Goal: Task Accomplishment & Management: Use online tool/utility

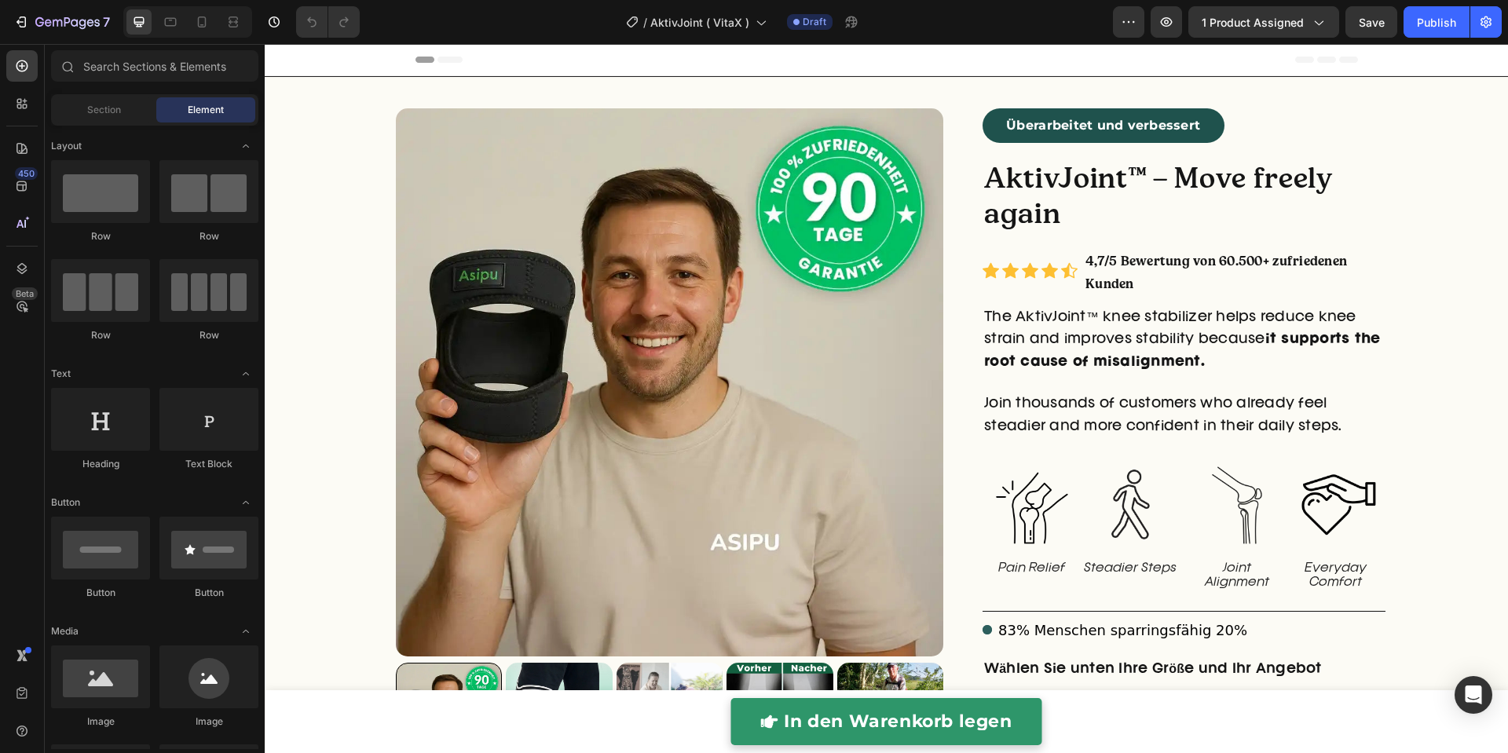
radio input "false"
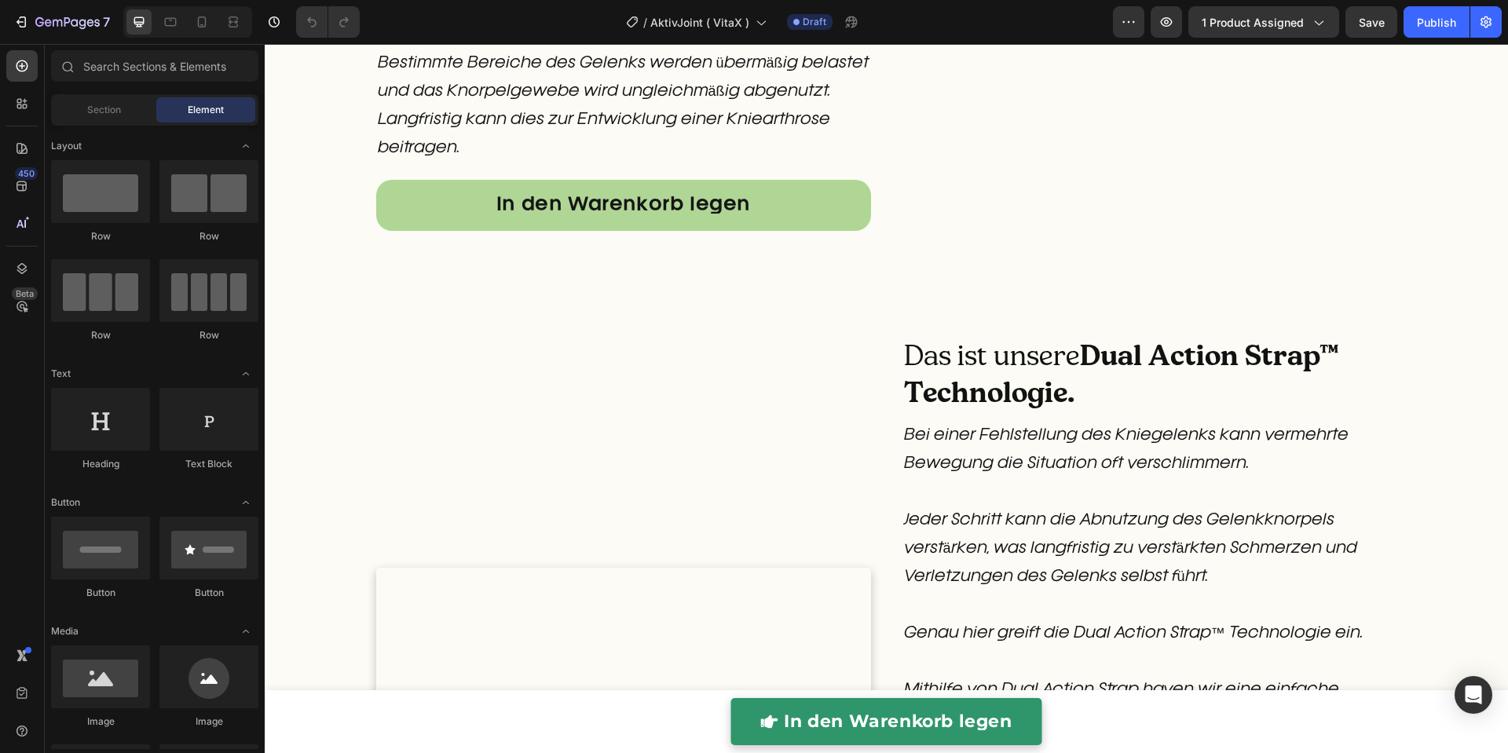
scroll to position [2139, 0]
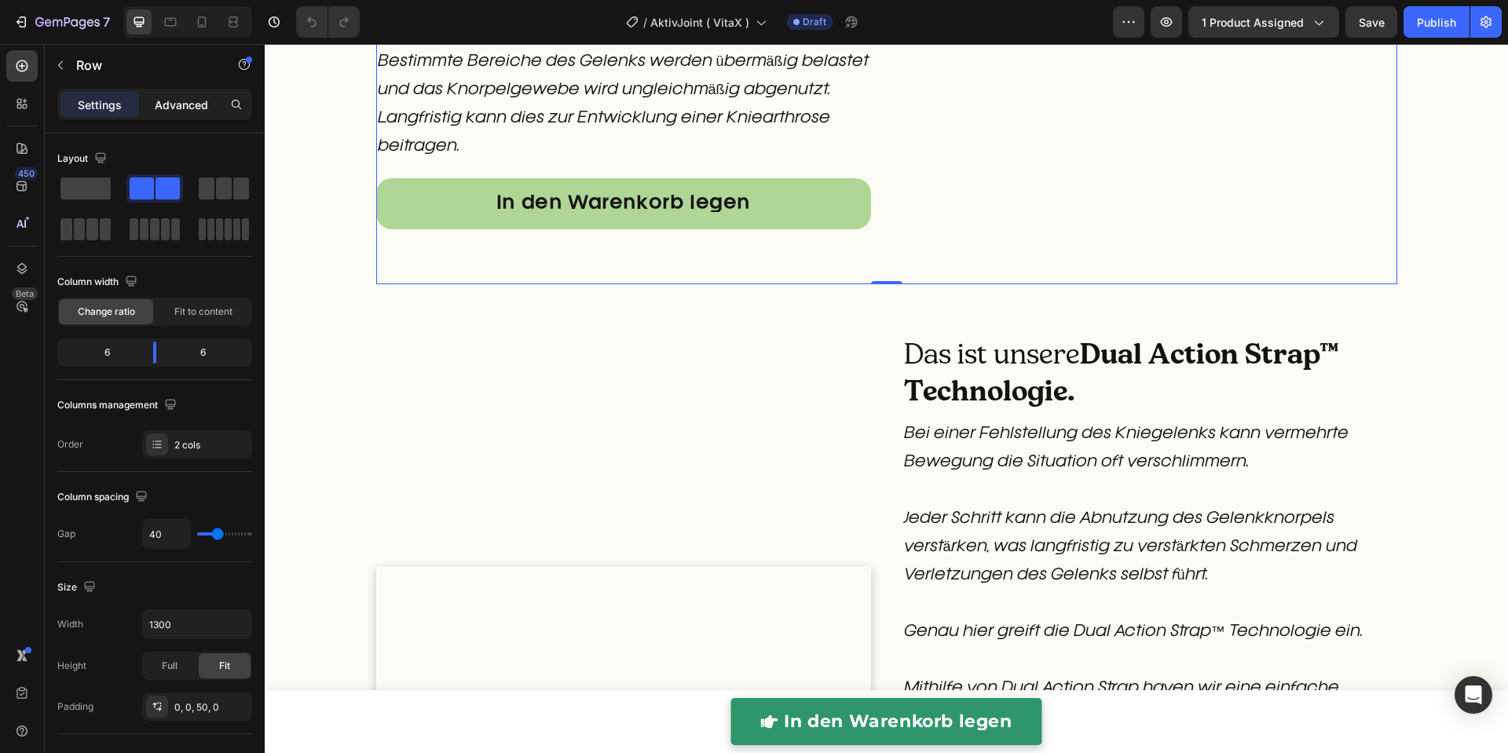
click at [219, 101] on div "Advanced" at bounding box center [181, 104] width 79 height 25
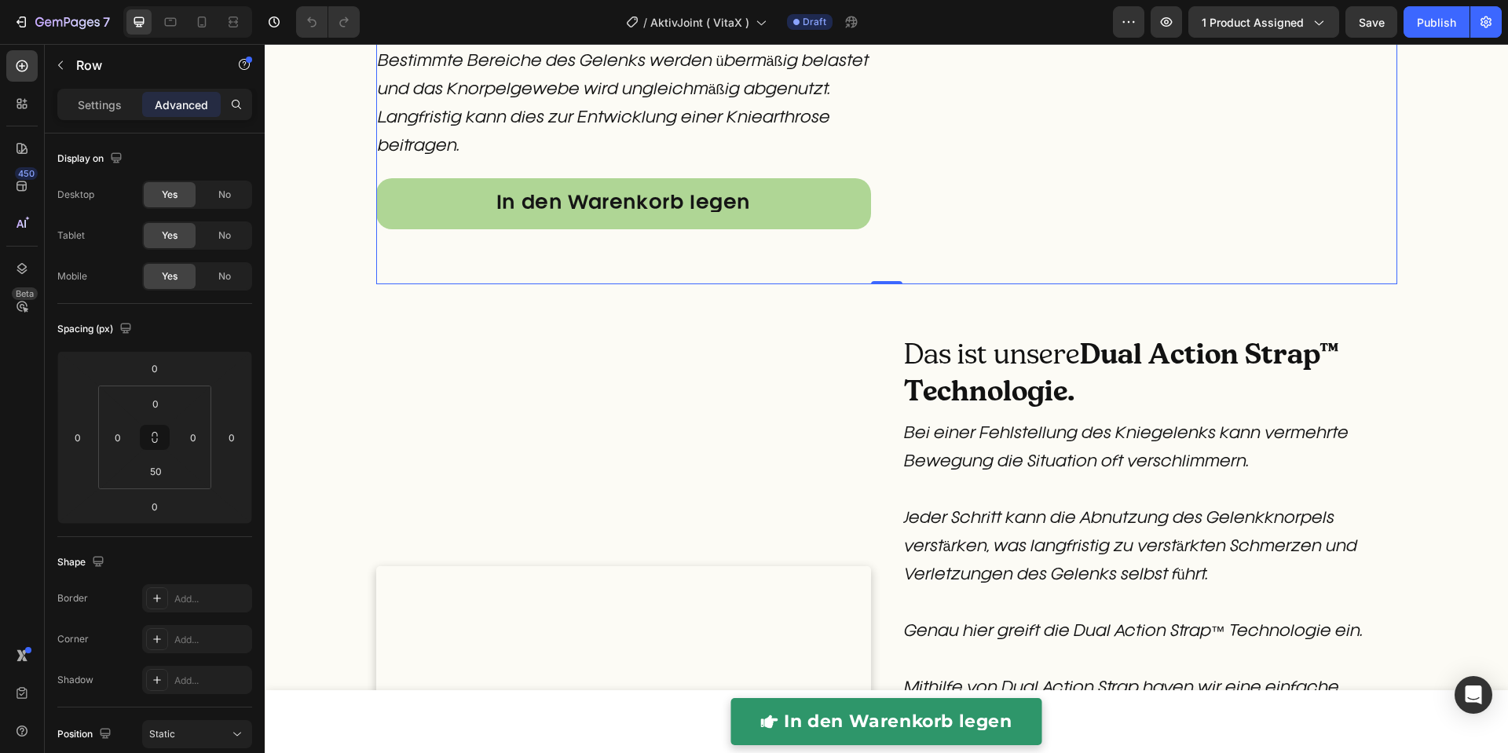
click at [194, 101] on p "Advanced" at bounding box center [181, 105] width 53 height 16
drag, startPoint x: 152, startPoint y: 470, endPoint x: 206, endPoint y: 507, distance: 64.9
click at [154, 472] on input "50" at bounding box center [155, 471] width 31 height 24
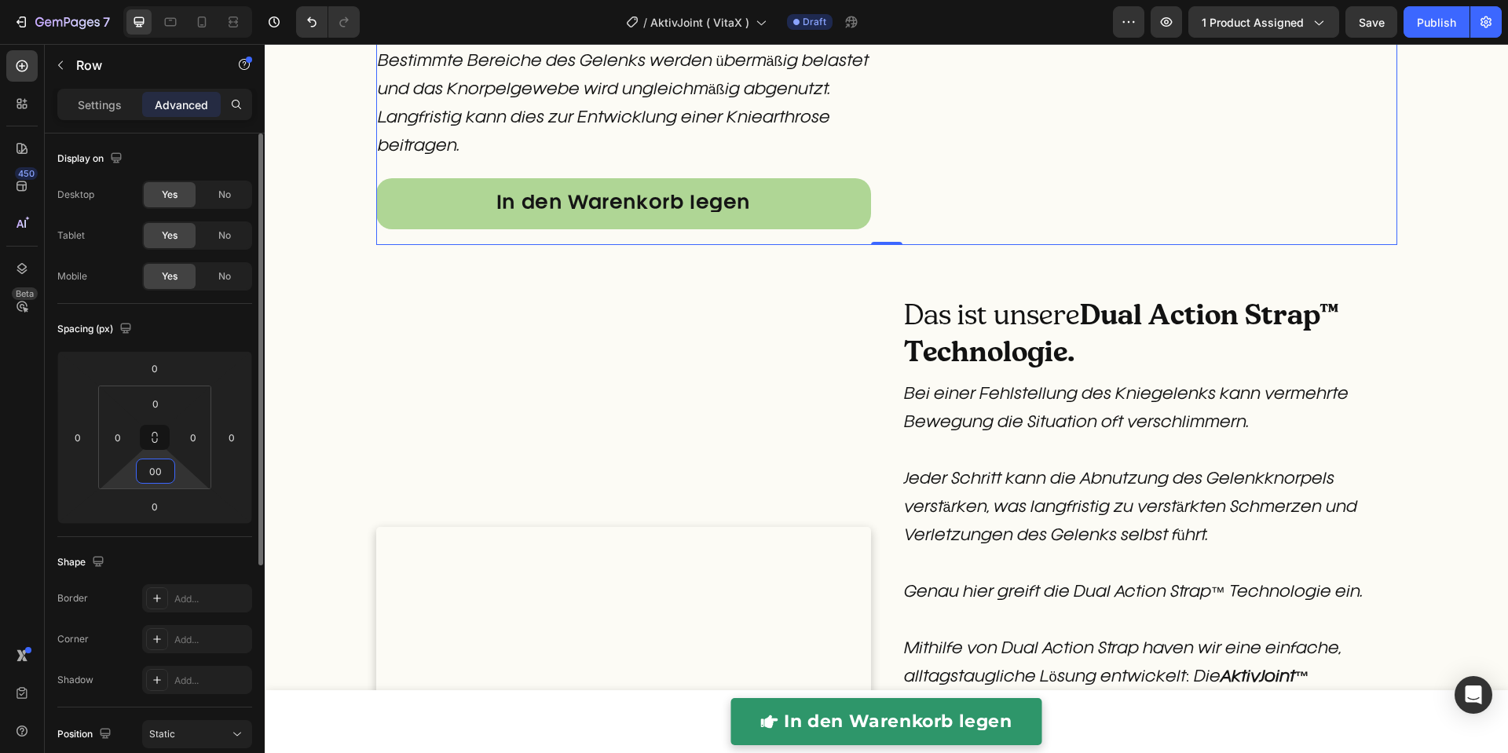
click at [165, 474] on input "00" at bounding box center [155, 471] width 31 height 24
type input "0"
click at [635, 295] on div "Custom Code" at bounding box center [623, 733] width 495 height 877
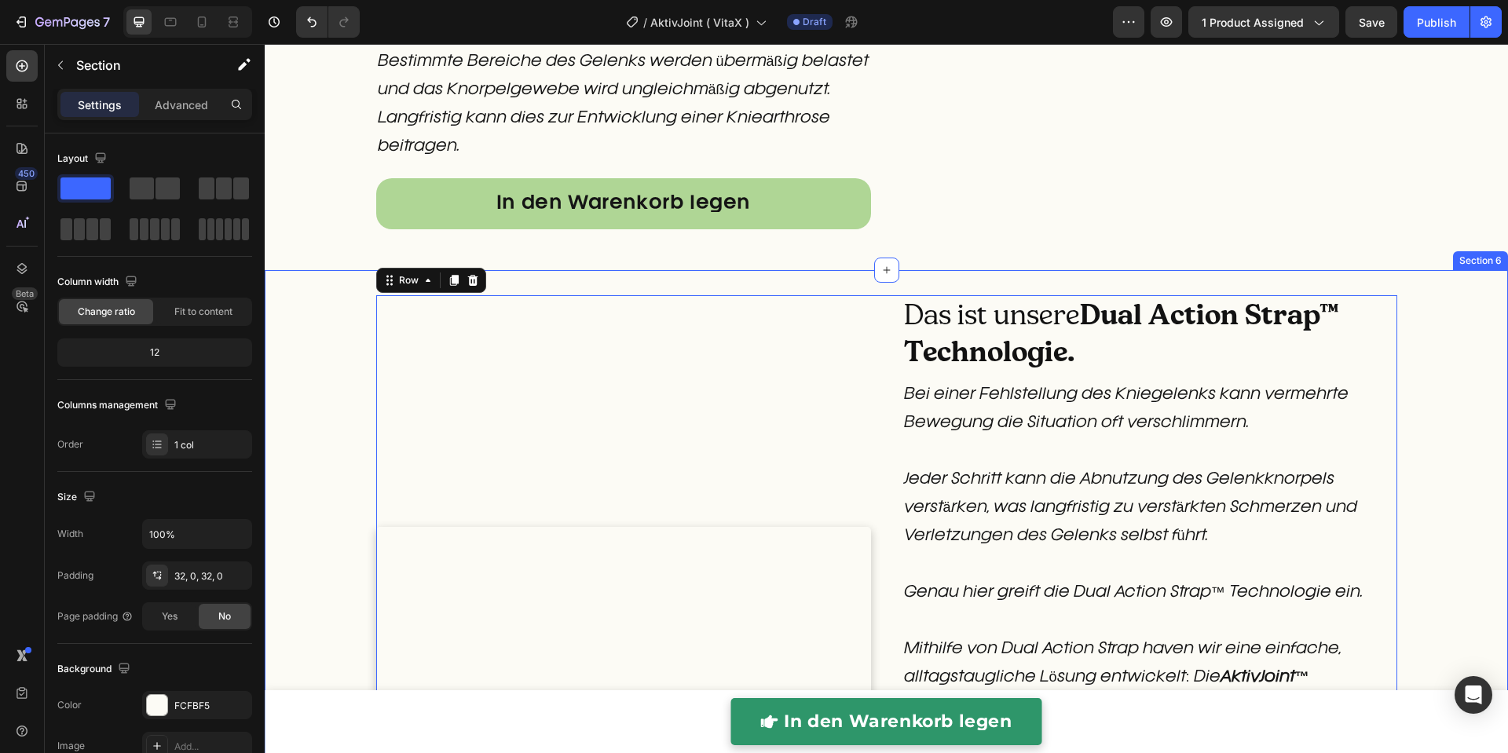
click at [1470, 372] on div "Custom Code Das ist unsere Dual Action Strap™ Technologie. Heading Bei einer Fe…" at bounding box center [886, 753] width 1243 height 916
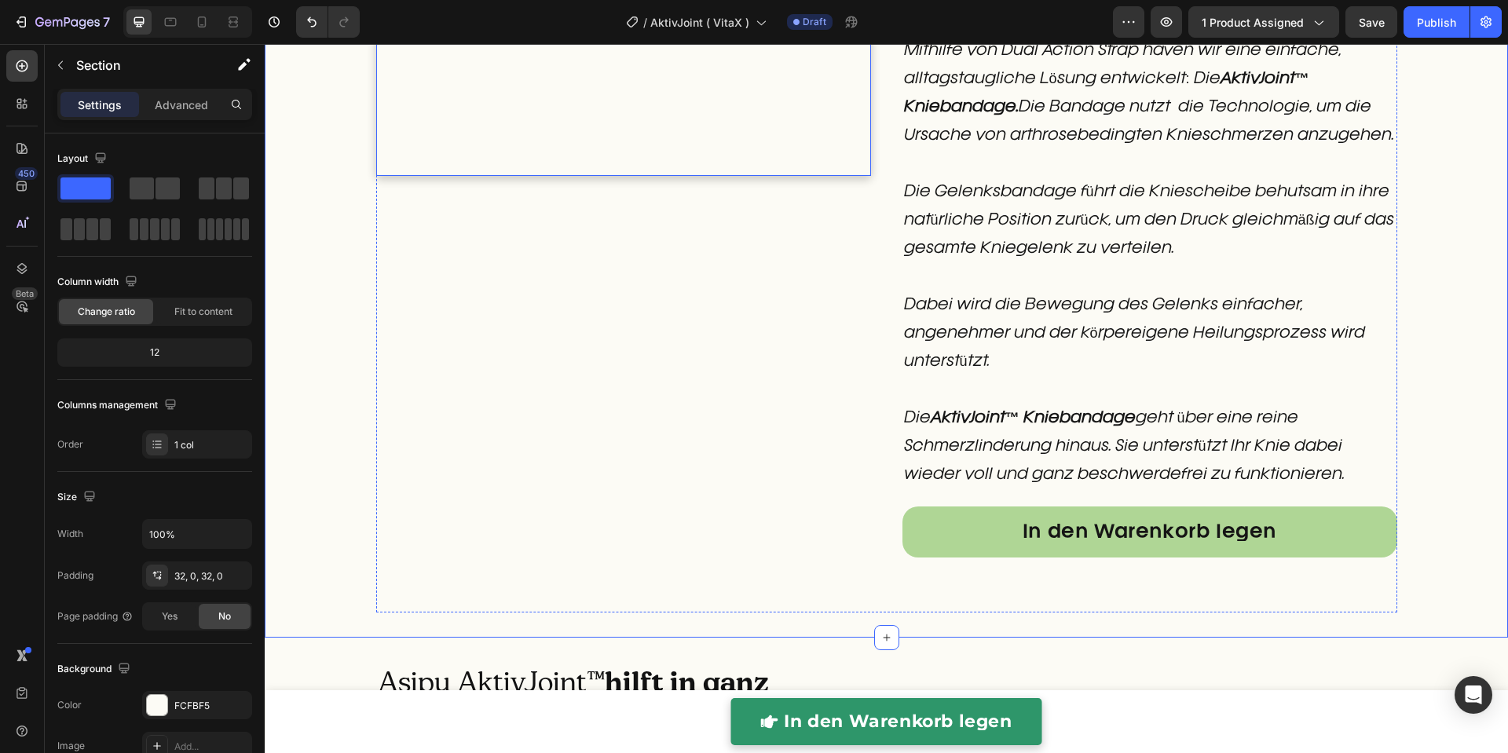
scroll to position [2780, 0]
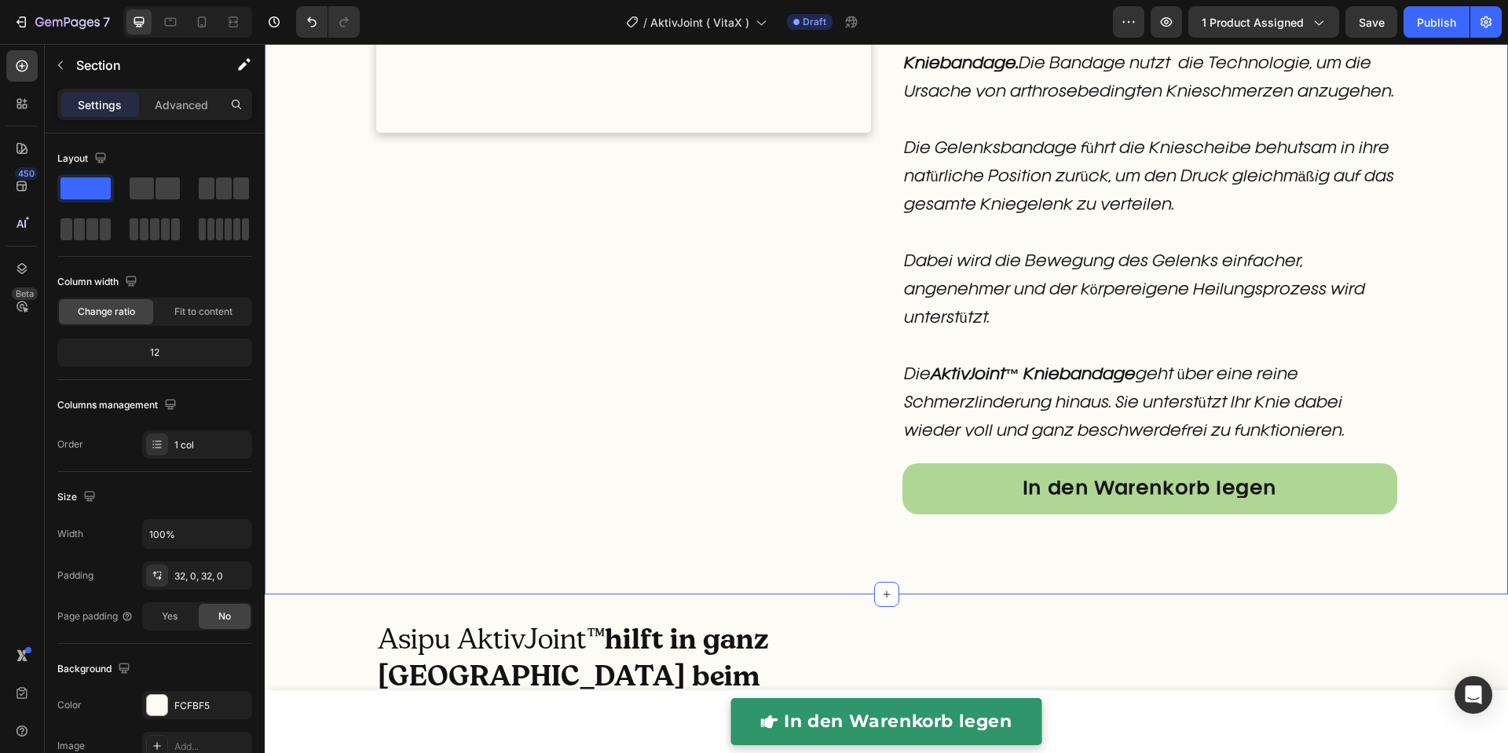
click at [327, 518] on div "Custom Code Das ist unsere Dual Action Strap™ Technologie. Heading Bei einer Fe…" at bounding box center [886, 112] width 1243 height 916
click at [182, 106] on p "Advanced" at bounding box center [181, 105] width 53 height 16
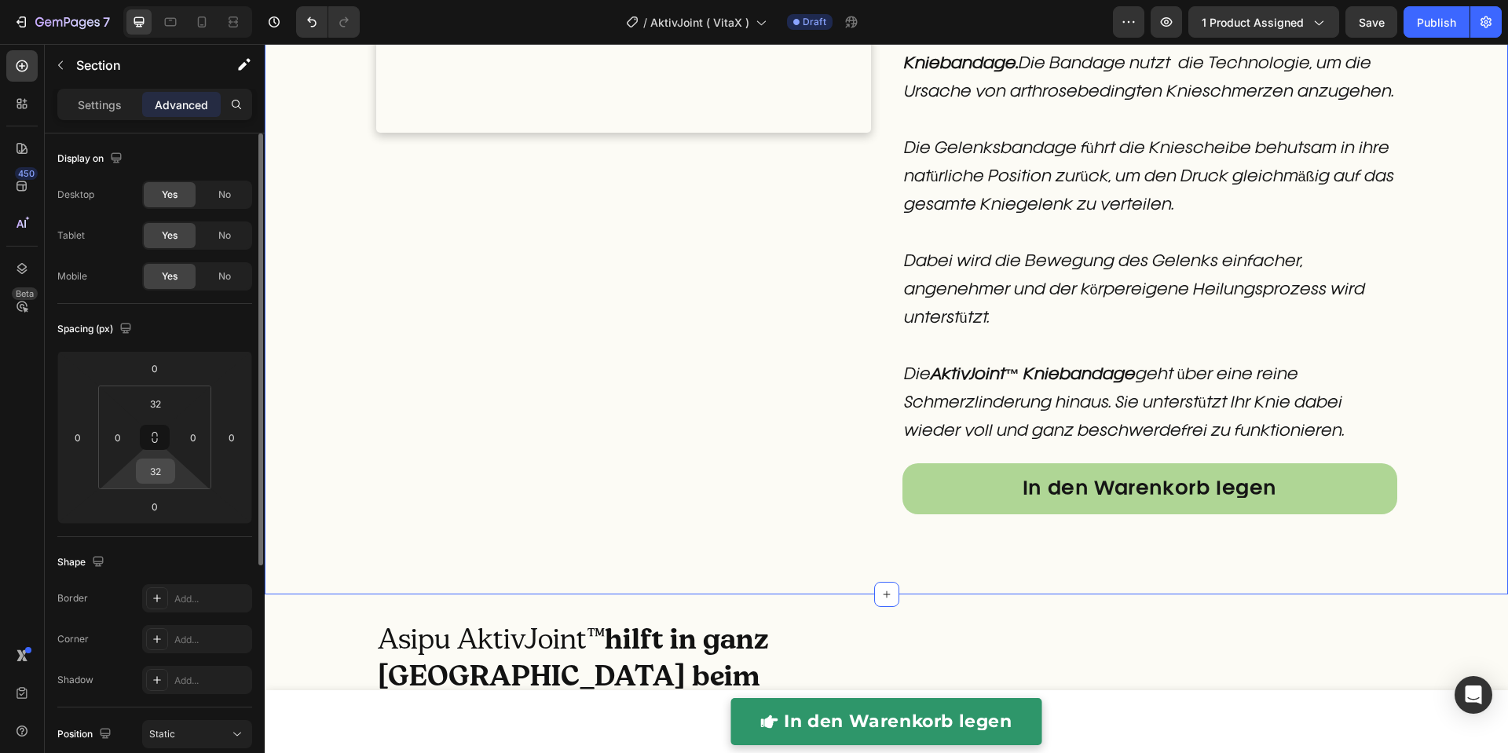
click at [158, 466] on input "32" at bounding box center [155, 471] width 31 height 24
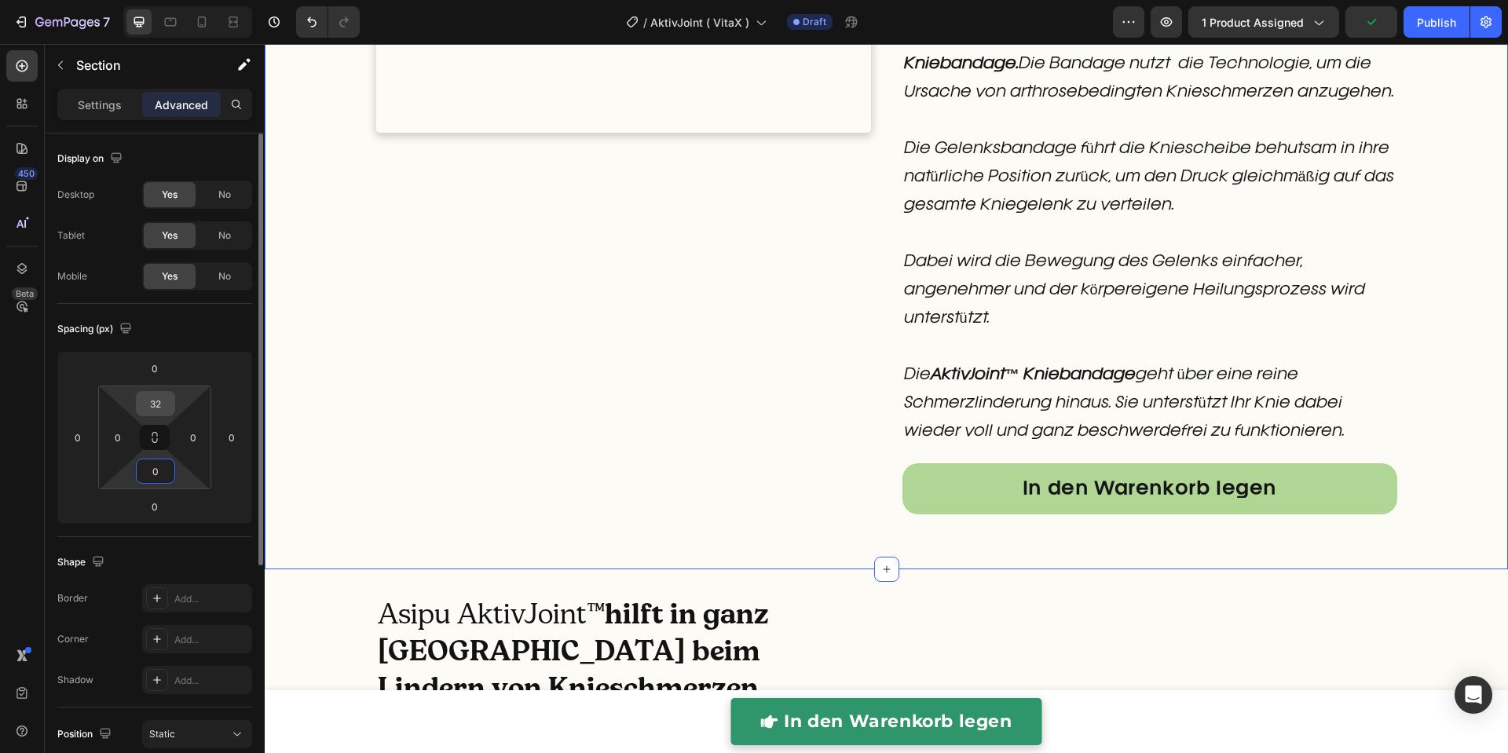
type input "0"
click at [156, 406] on input "32" at bounding box center [155, 404] width 31 height 24
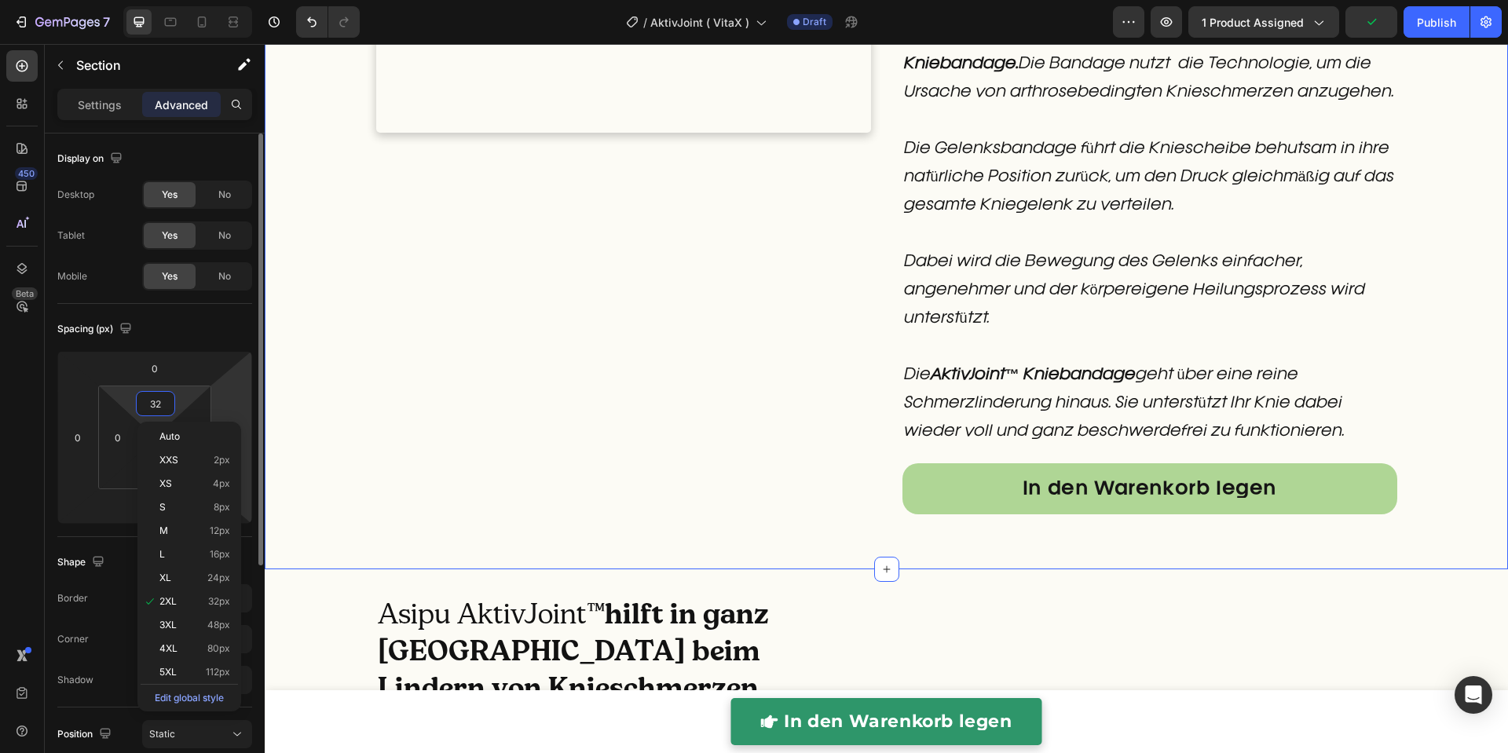
type input "0"
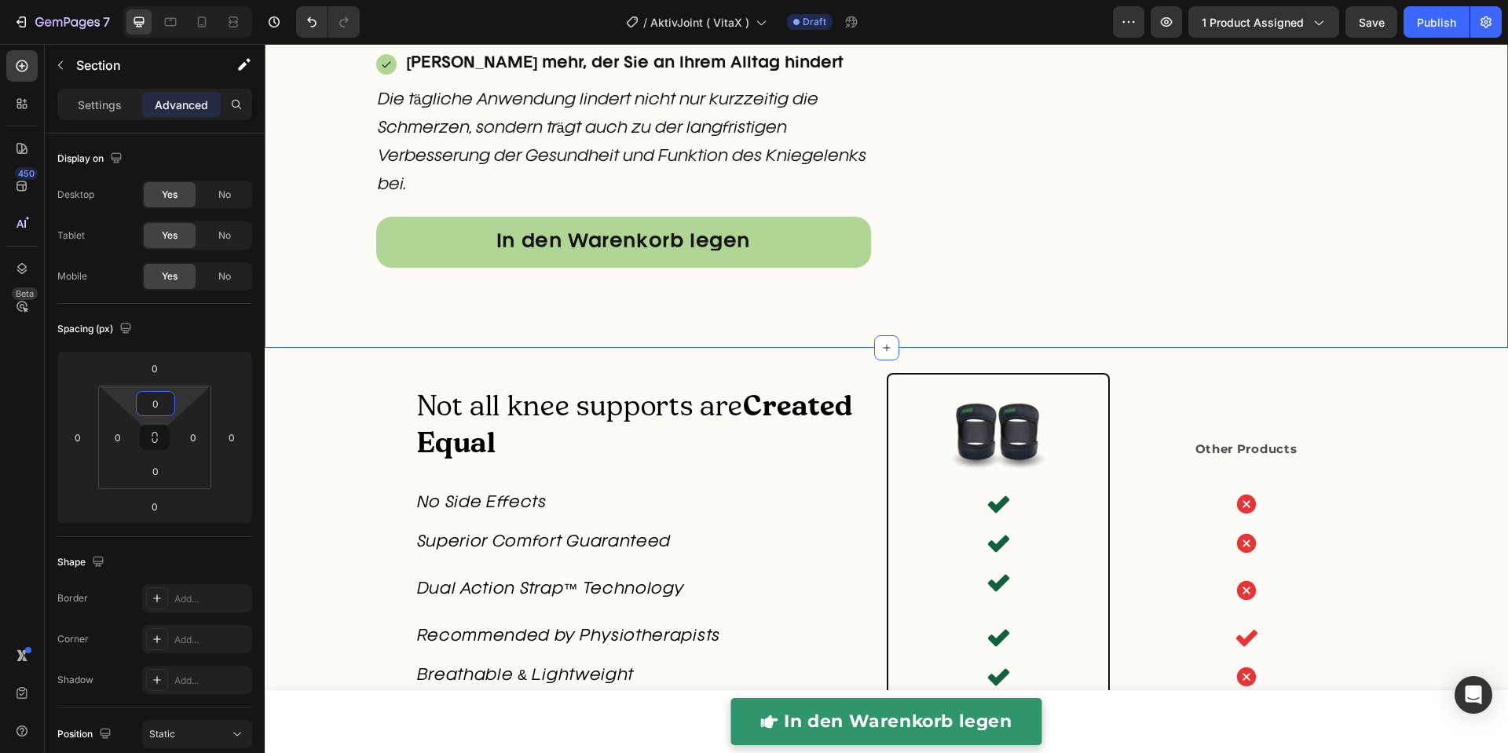
scroll to position [3974, 0]
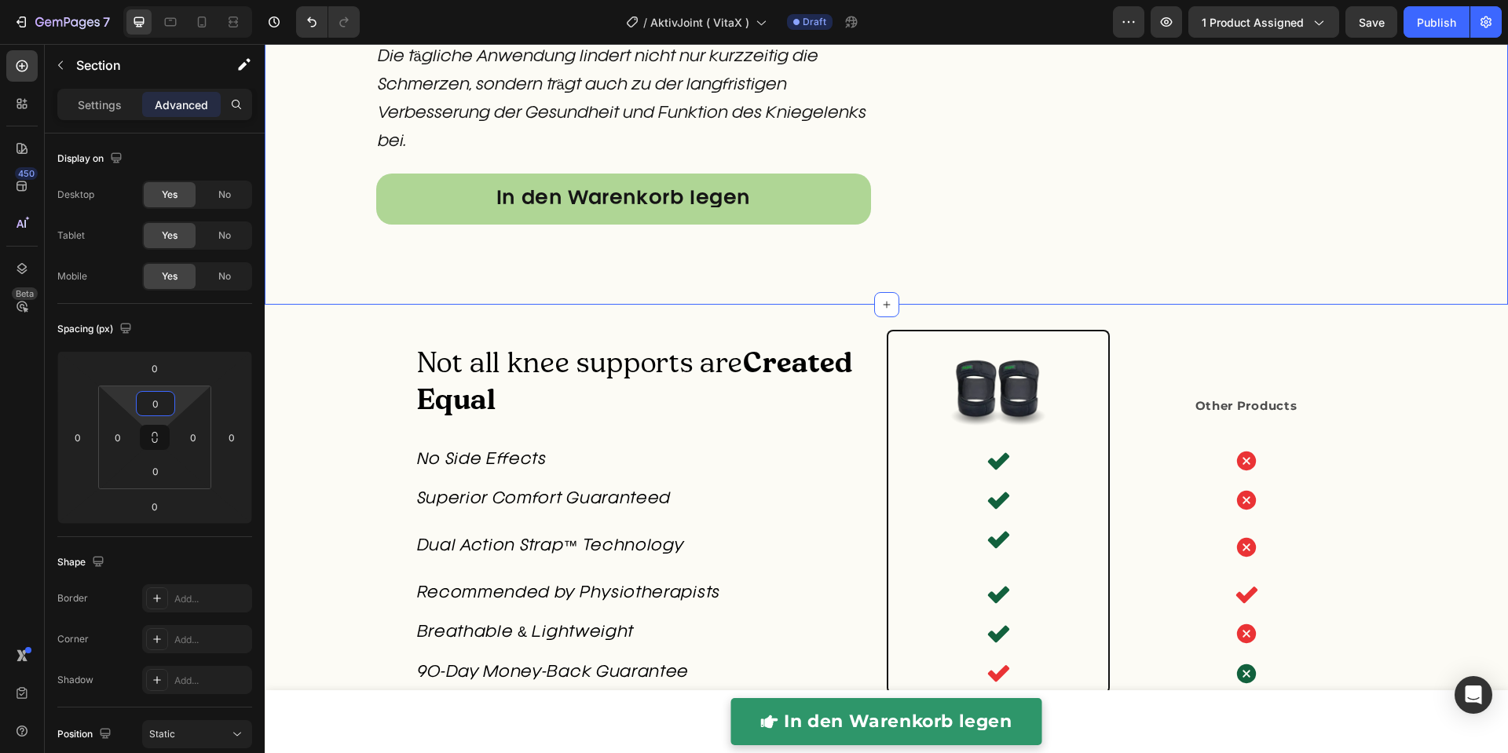
click at [152, 483] on div "32" at bounding box center [155, 471] width 39 height 25
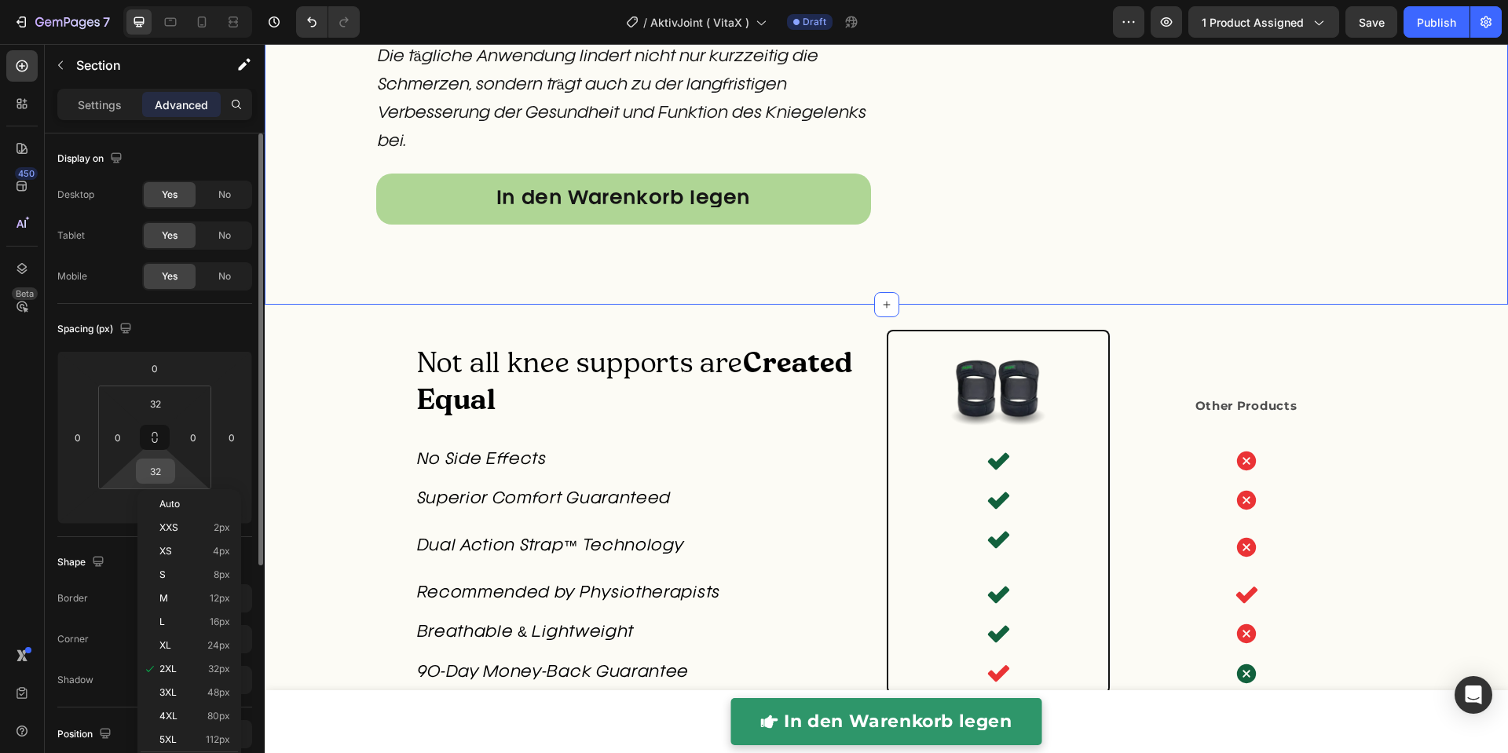
click at [155, 477] on input "32" at bounding box center [155, 471] width 31 height 24
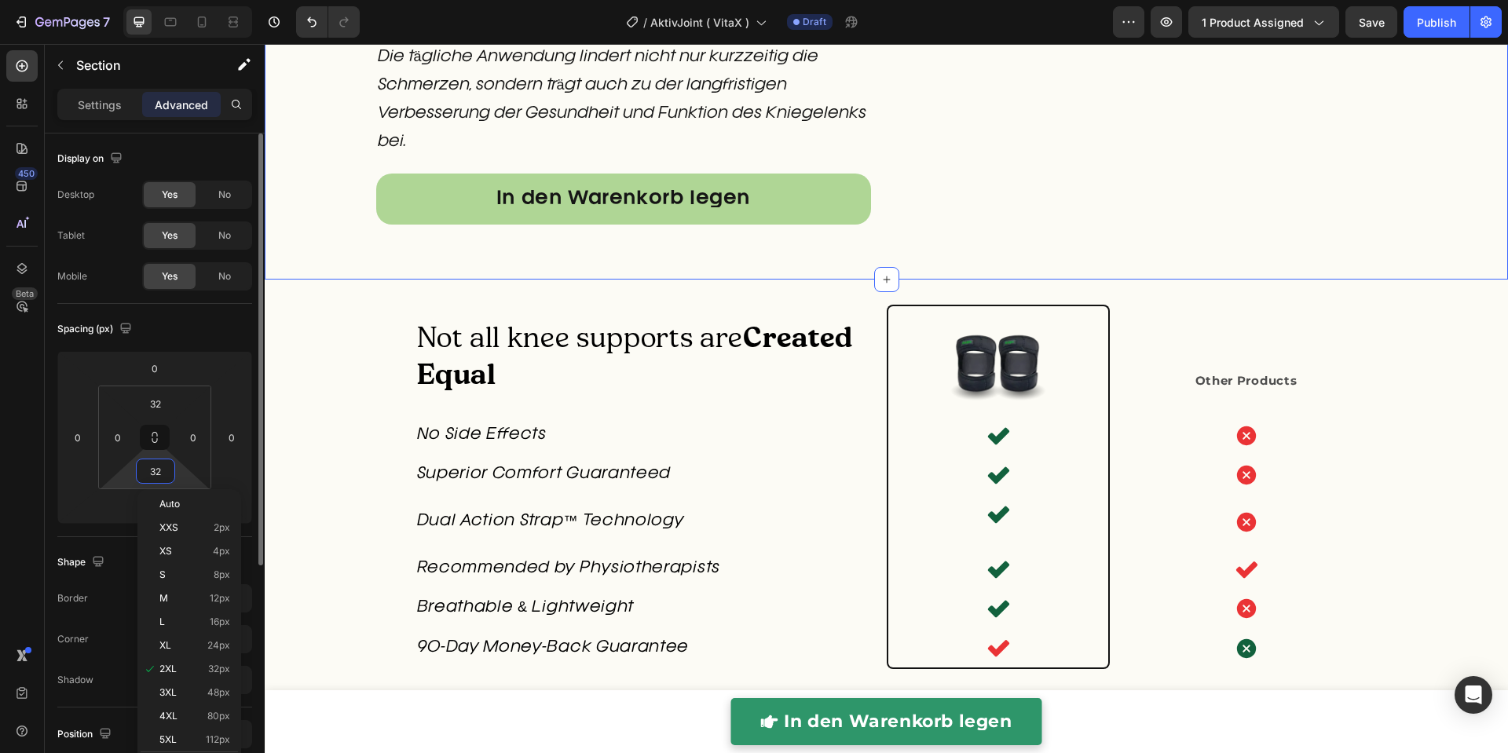
type input "0"
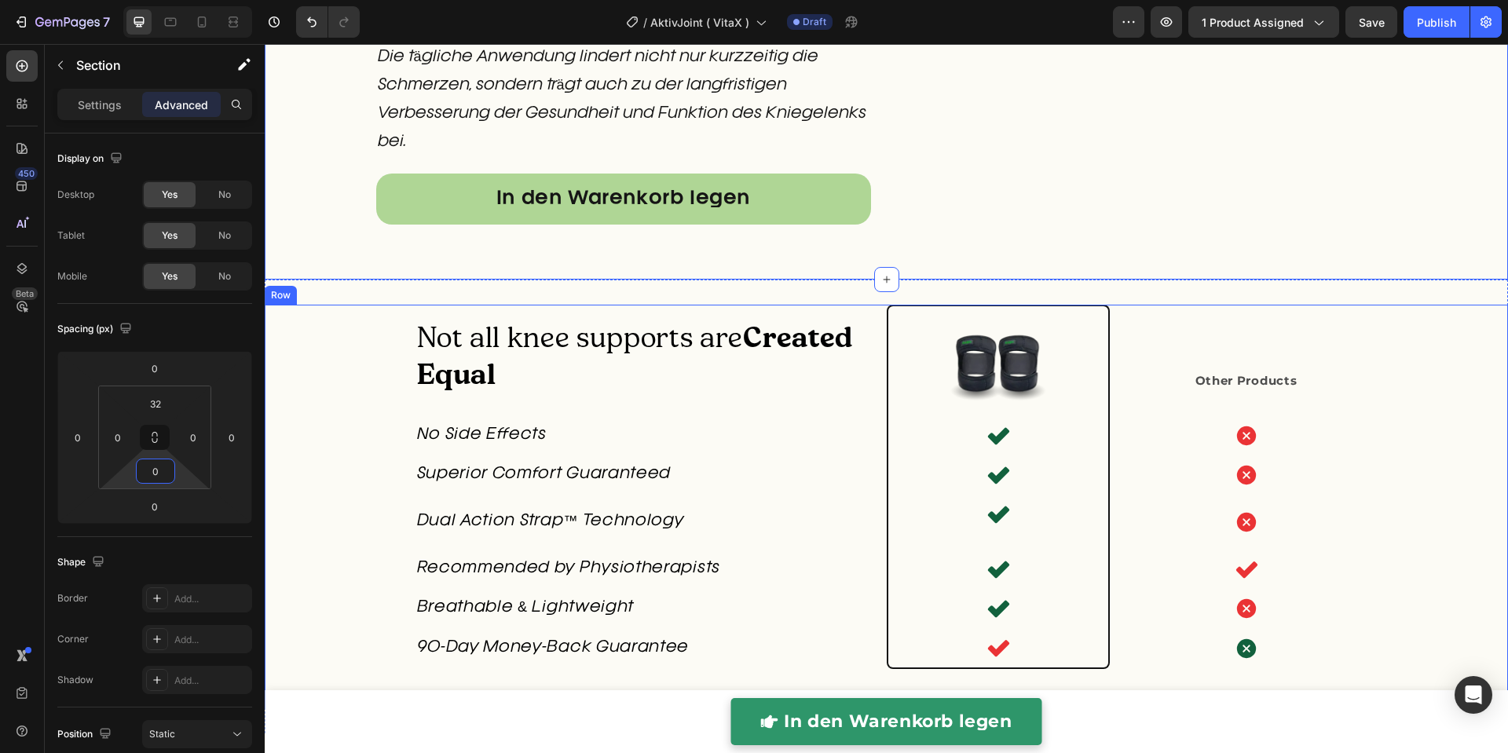
click at [1489, 393] on div "Not all knee supports are Created Equal Heading Not all knee supports are Creat…" at bounding box center [886, 507] width 1243 height 404
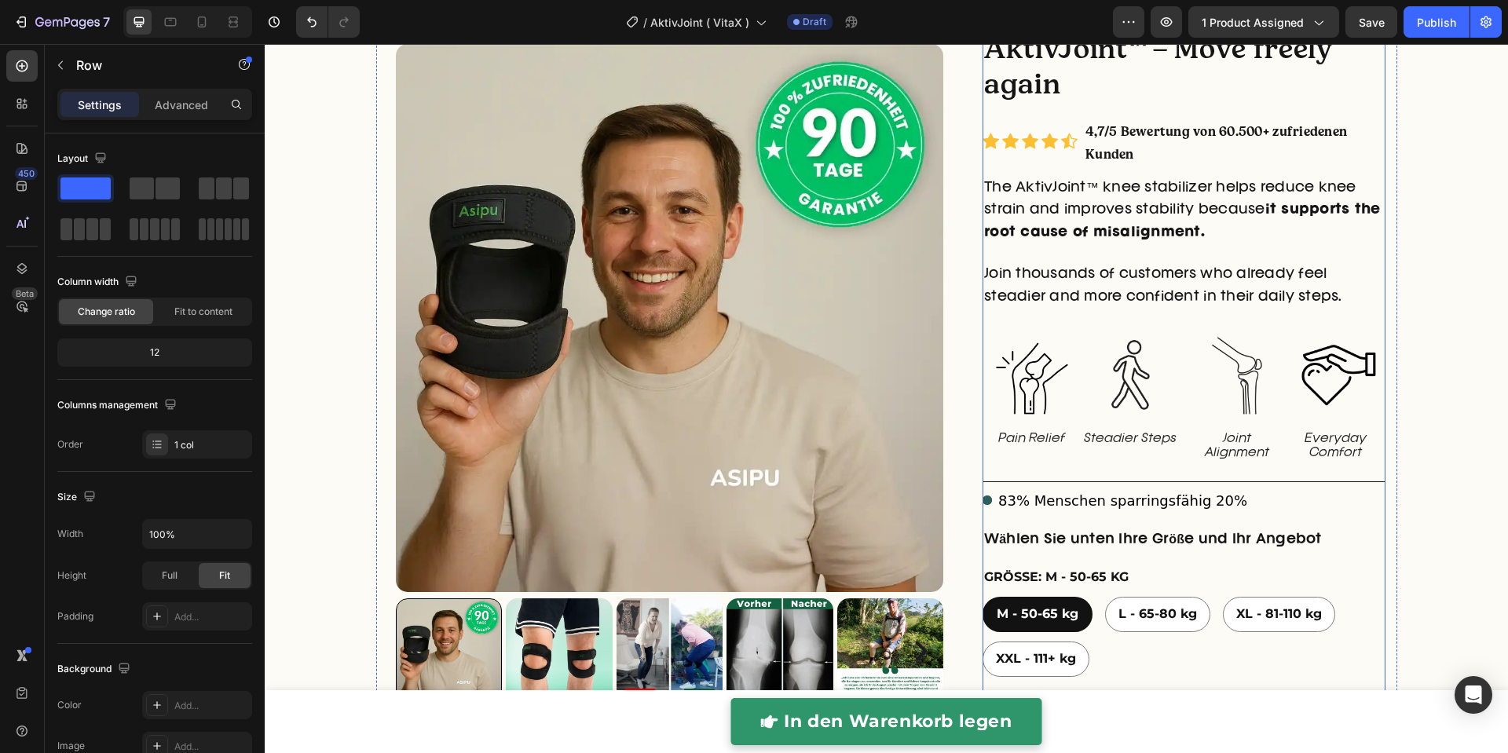
scroll to position [0, 0]
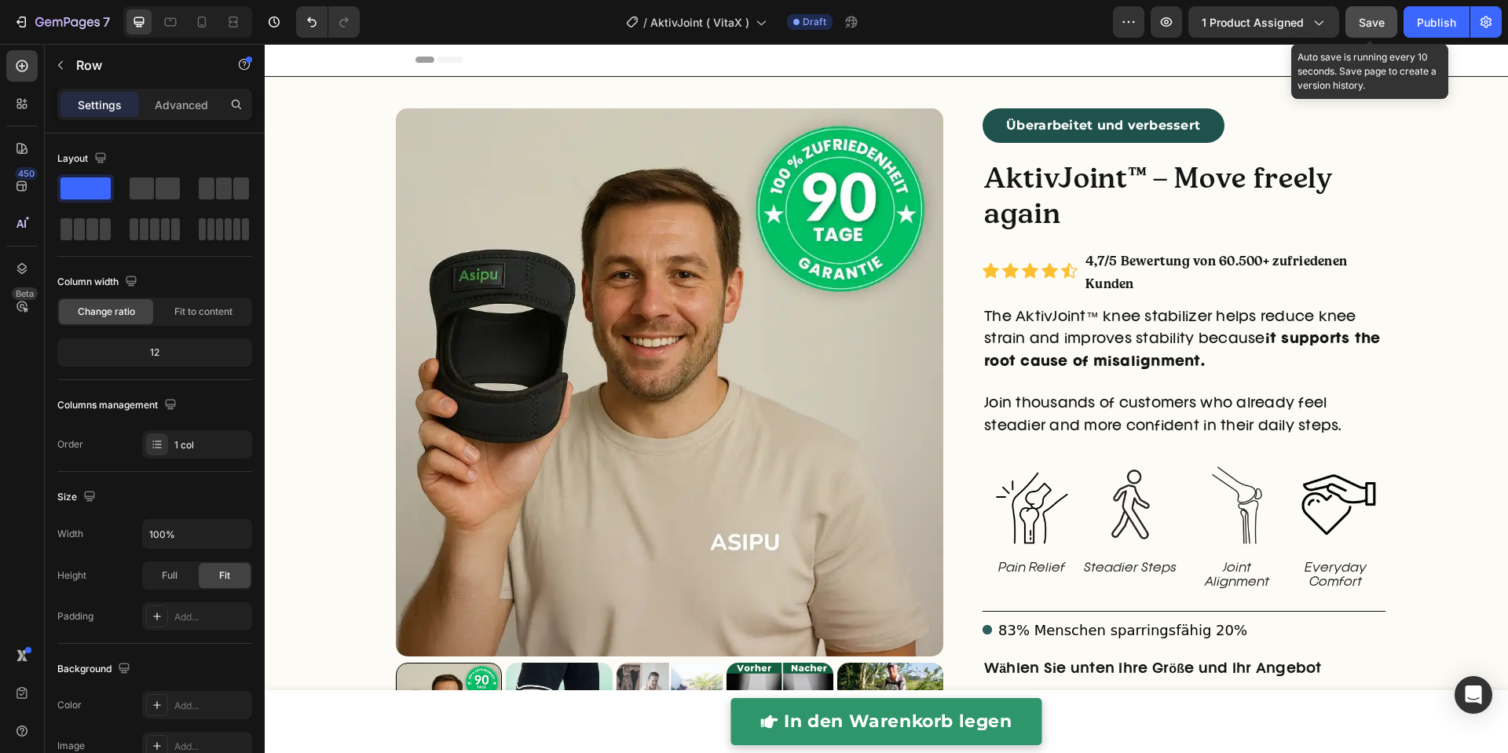
click at [1380, 21] on span "Save" at bounding box center [1371, 22] width 26 height 13
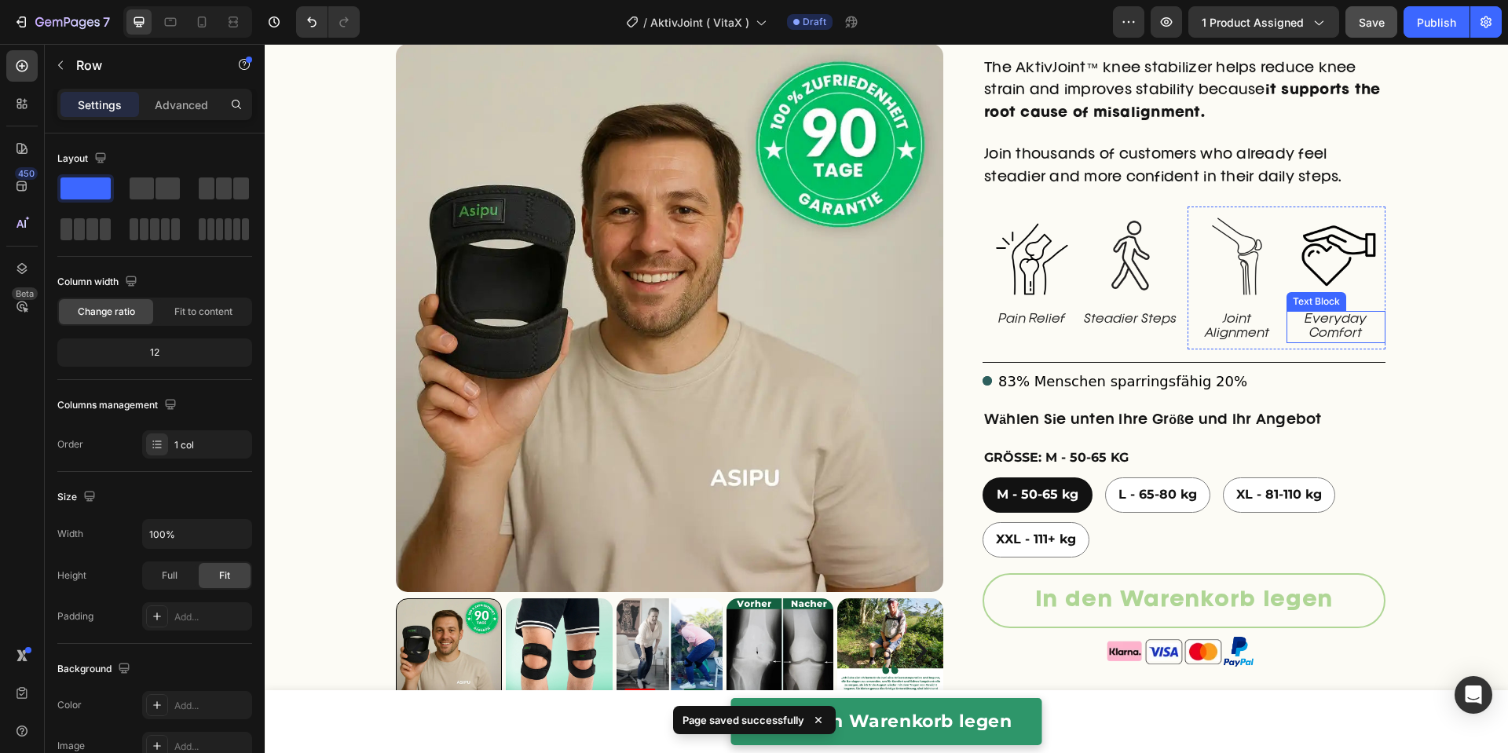
scroll to position [476, 0]
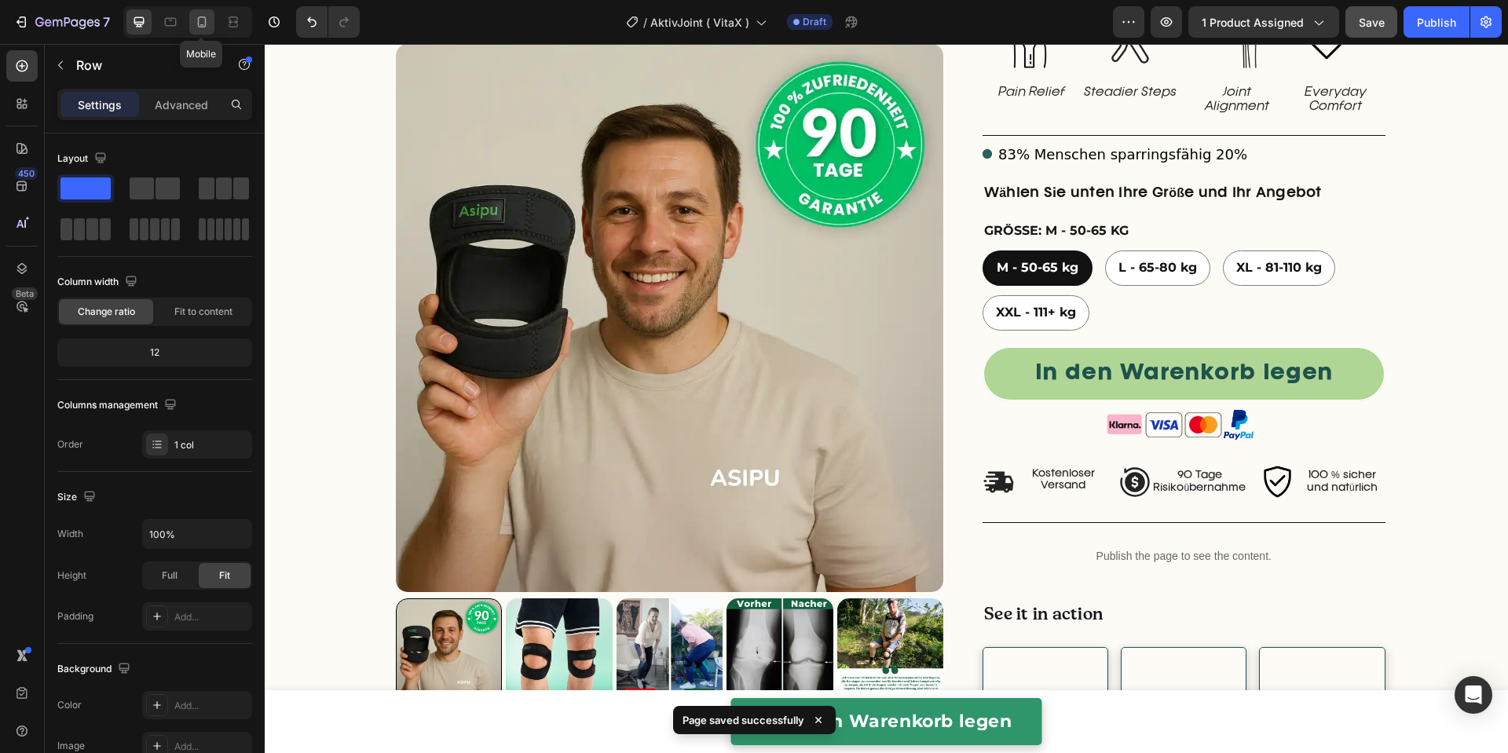
click at [205, 23] on icon at bounding box center [202, 21] width 9 height 11
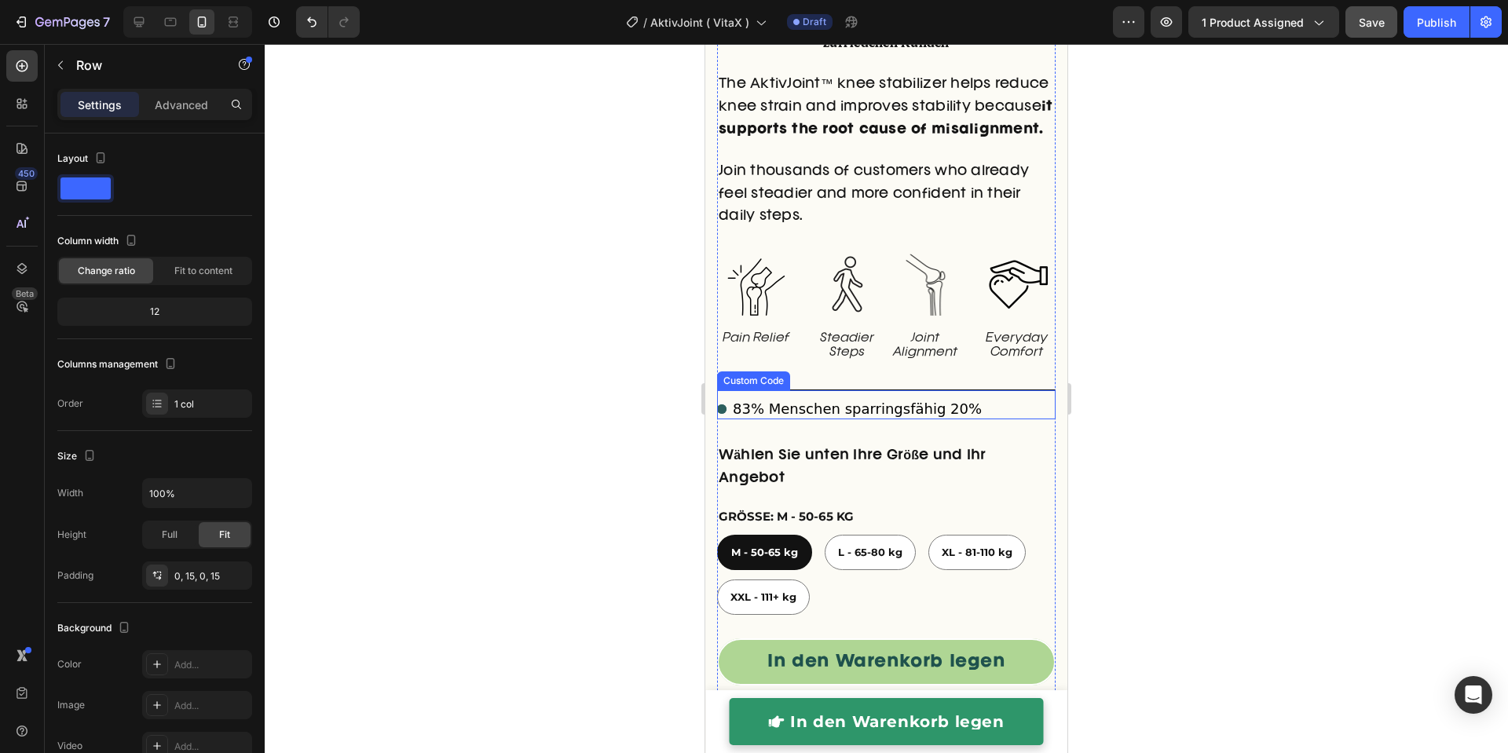
scroll to position [694, 0]
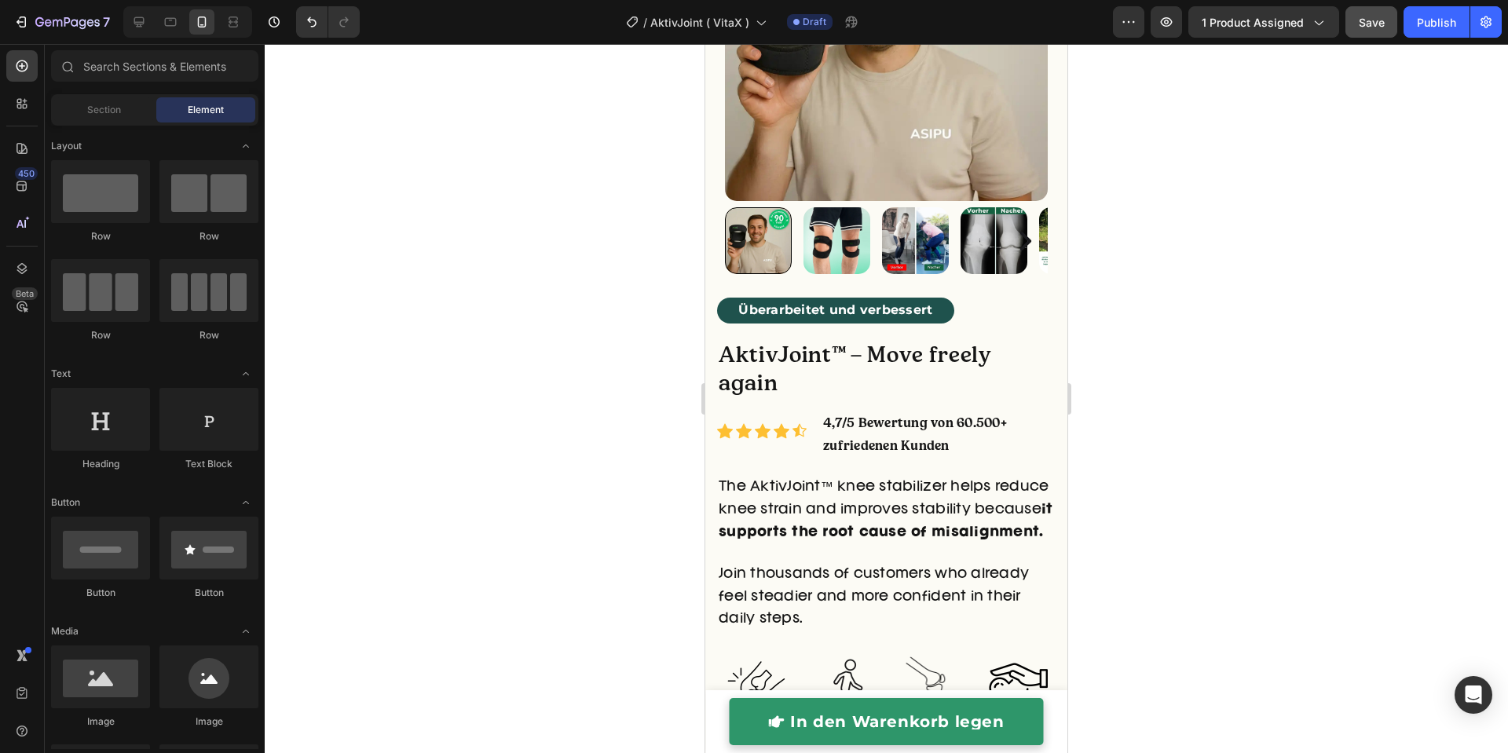
drag, startPoint x: 1061, startPoint y: 164, endPoint x: 1768, endPoint y: 86, distance: 711.0
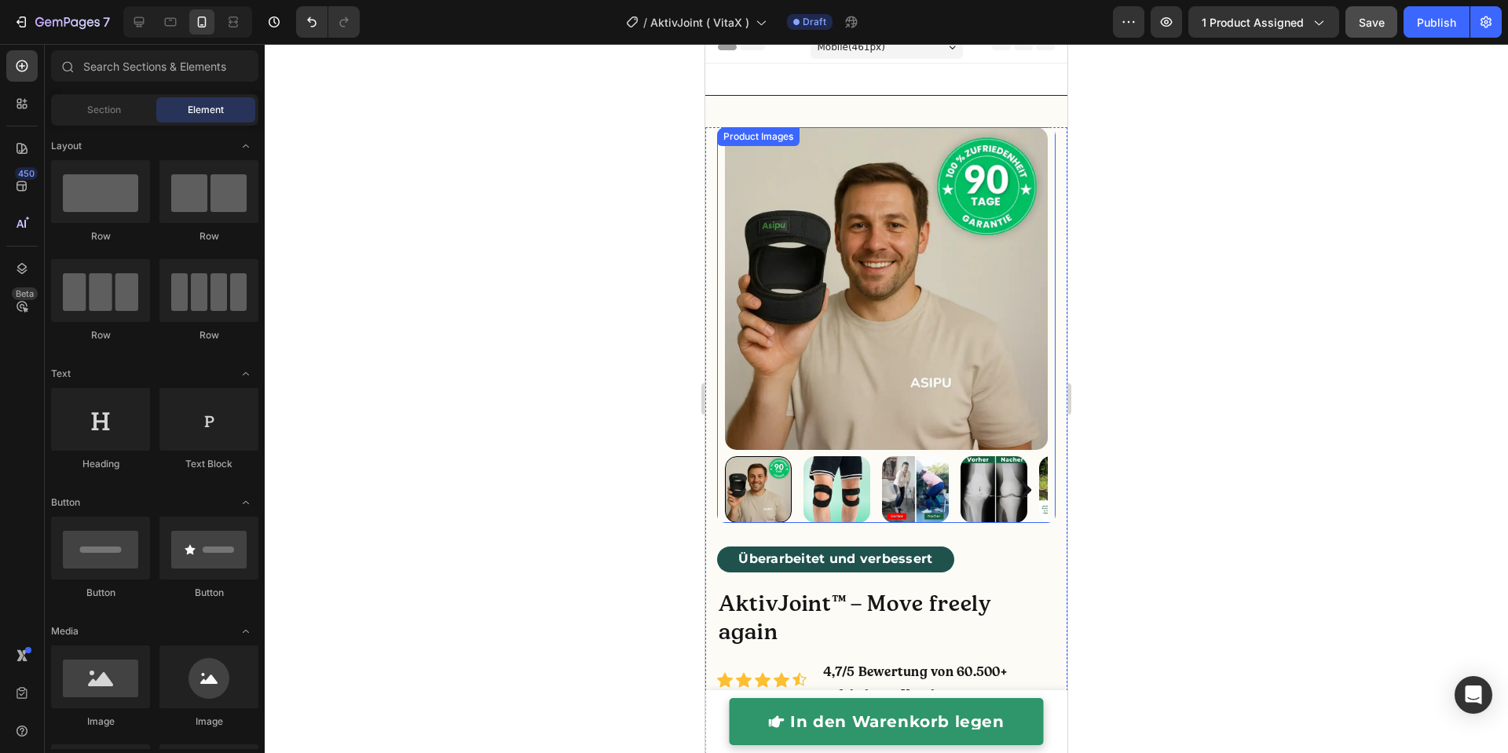
scroll to position [0, 0]
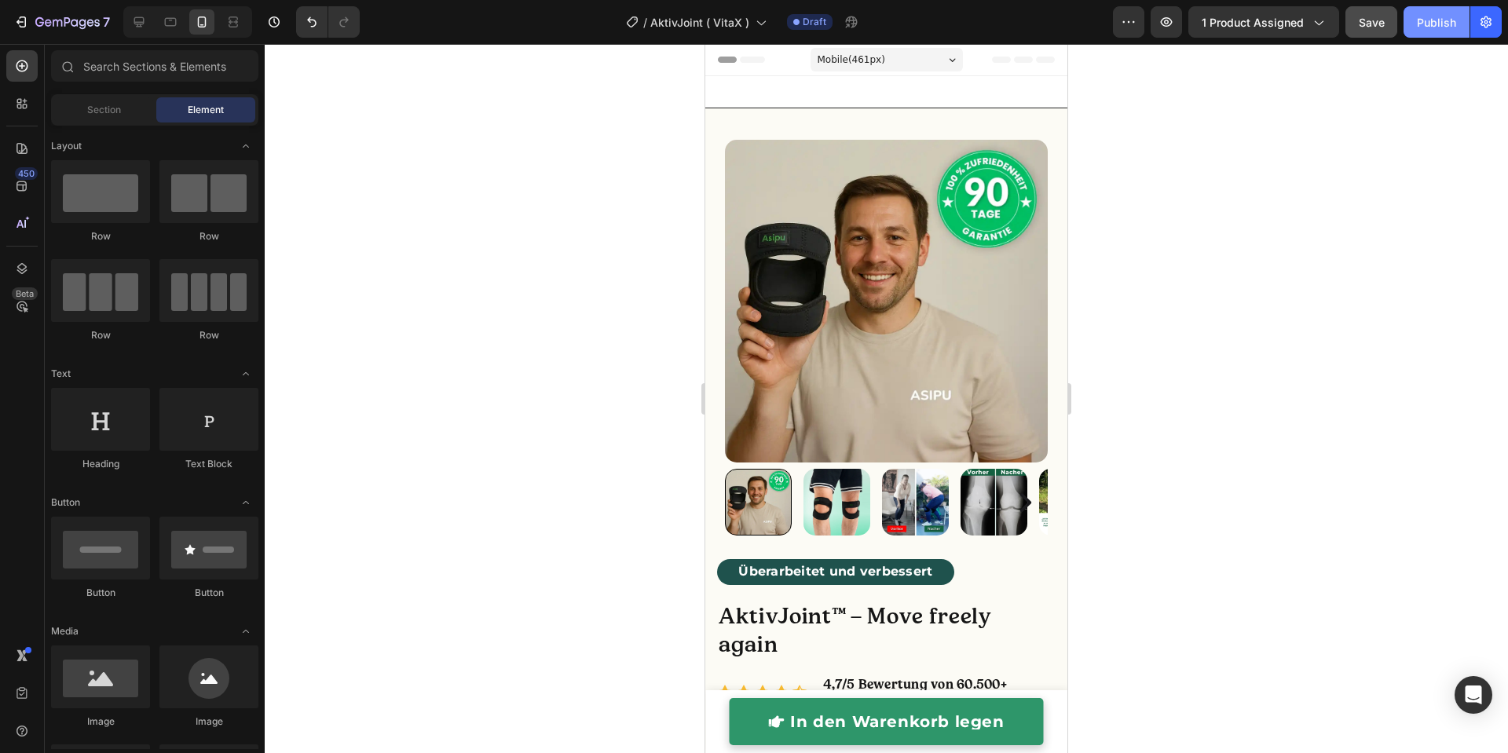
click at [1431, 27] on div "Publish" at bounding box center [1436, 22] width 39 height 16
click at [141, 26] on icon at bounding box center [139, 22] width 10 height 10
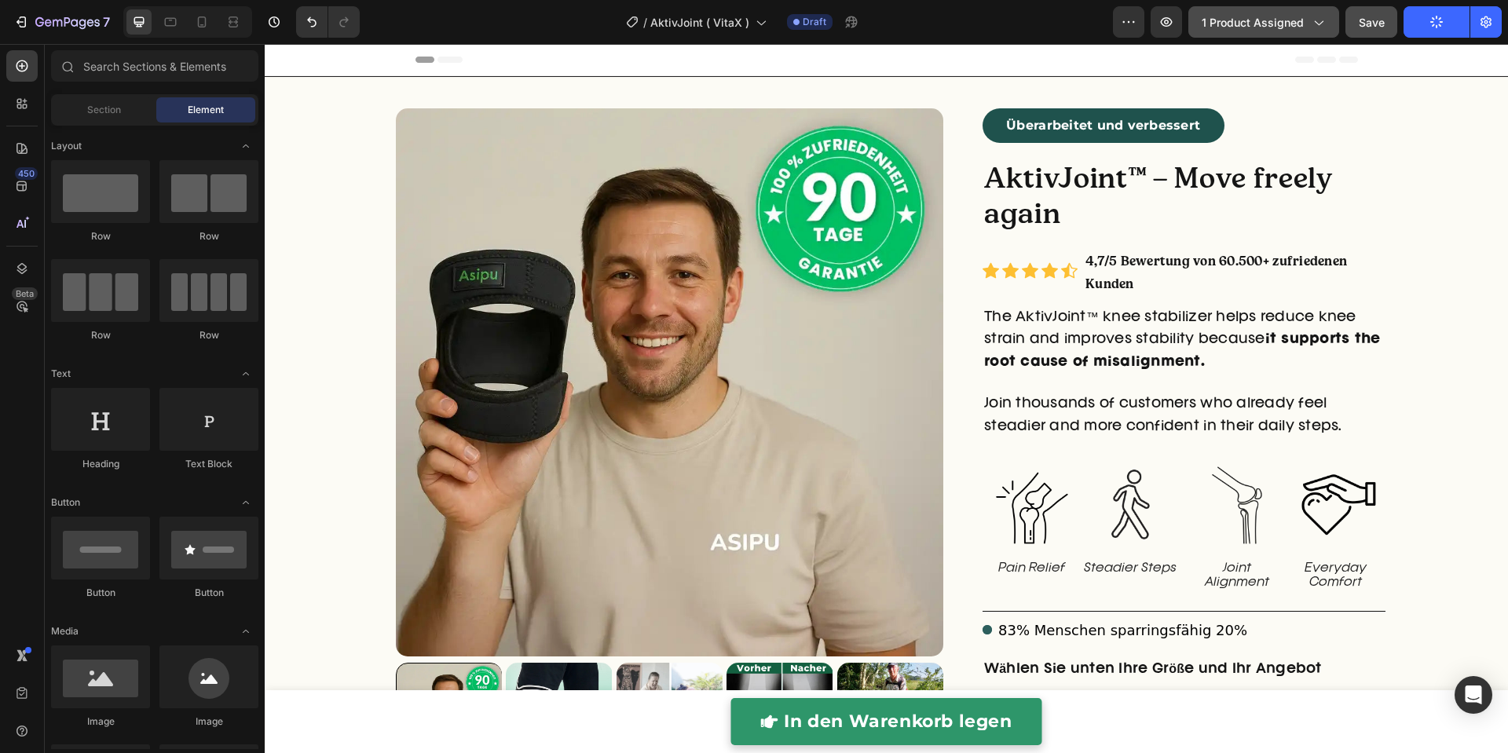
click at [1231, 35] on button "1 product assigned" at bounding box center [1263, 21] width 151 height 31
click at [1042, 68] on div "Header" at bounding box center [886, 59] width 942 height 31
click at [873, 26] on button "button" at bounding box center [861, 21] width 31 height 31
click at [90, 23] on icon "button" at bounding box center [90, 22] width 7 height 7
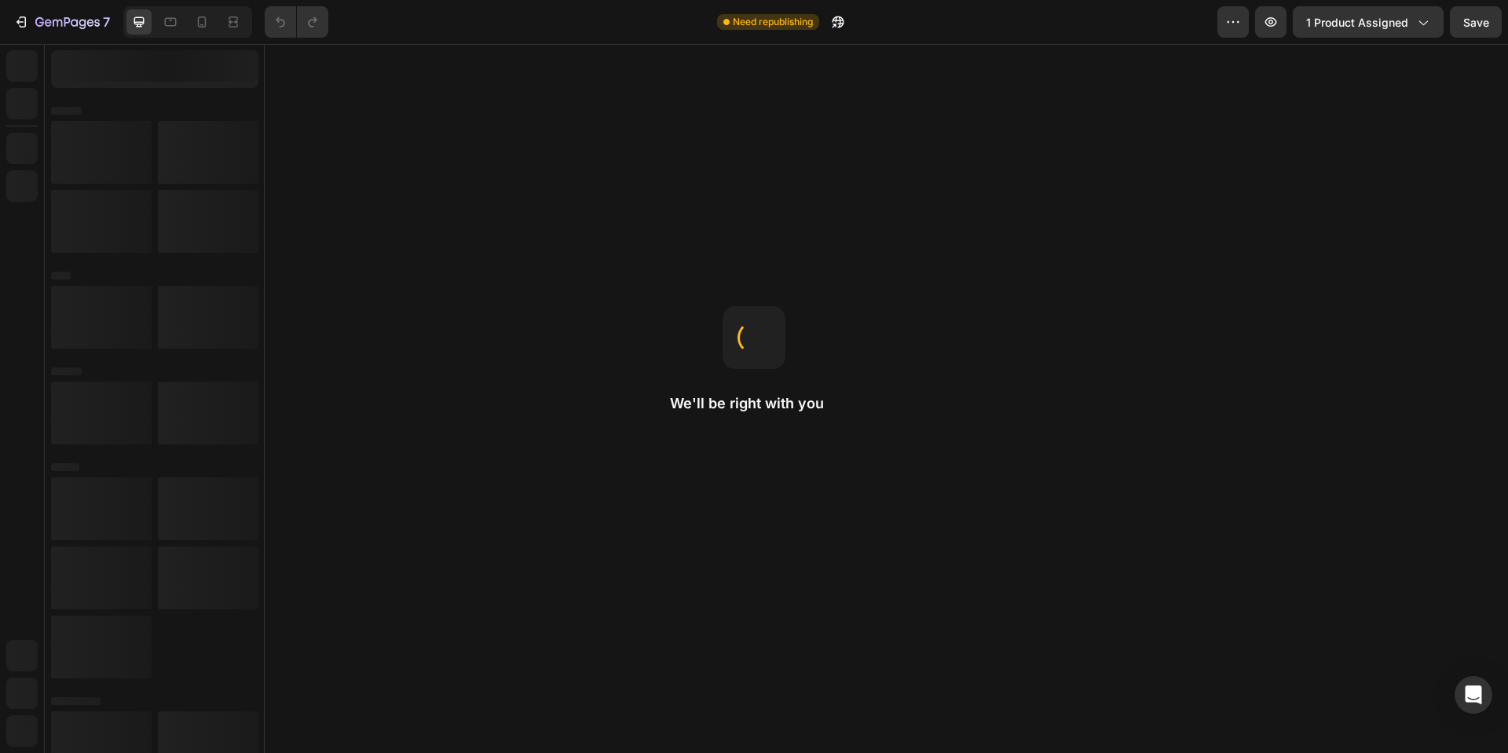
radio input "false"
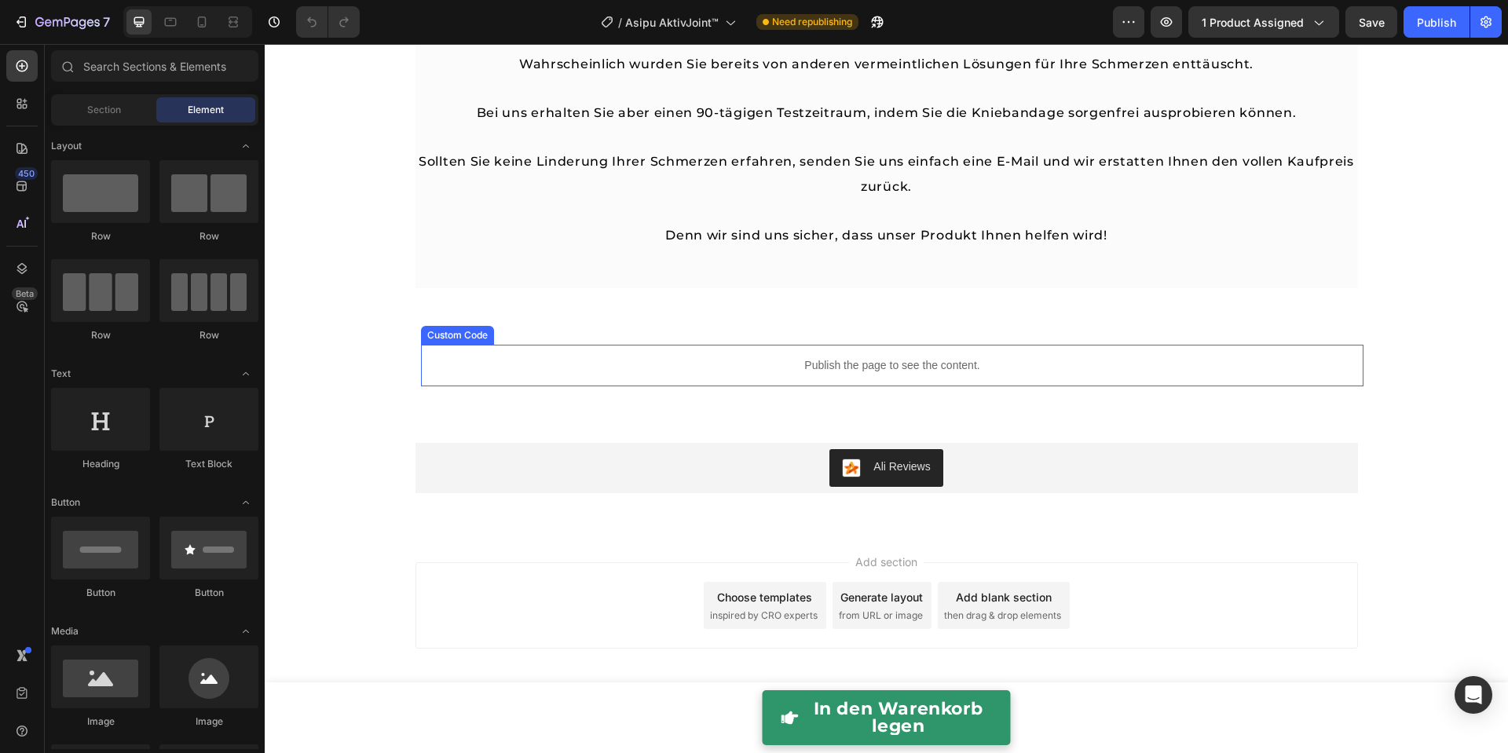
scroll to position [7677, 0]
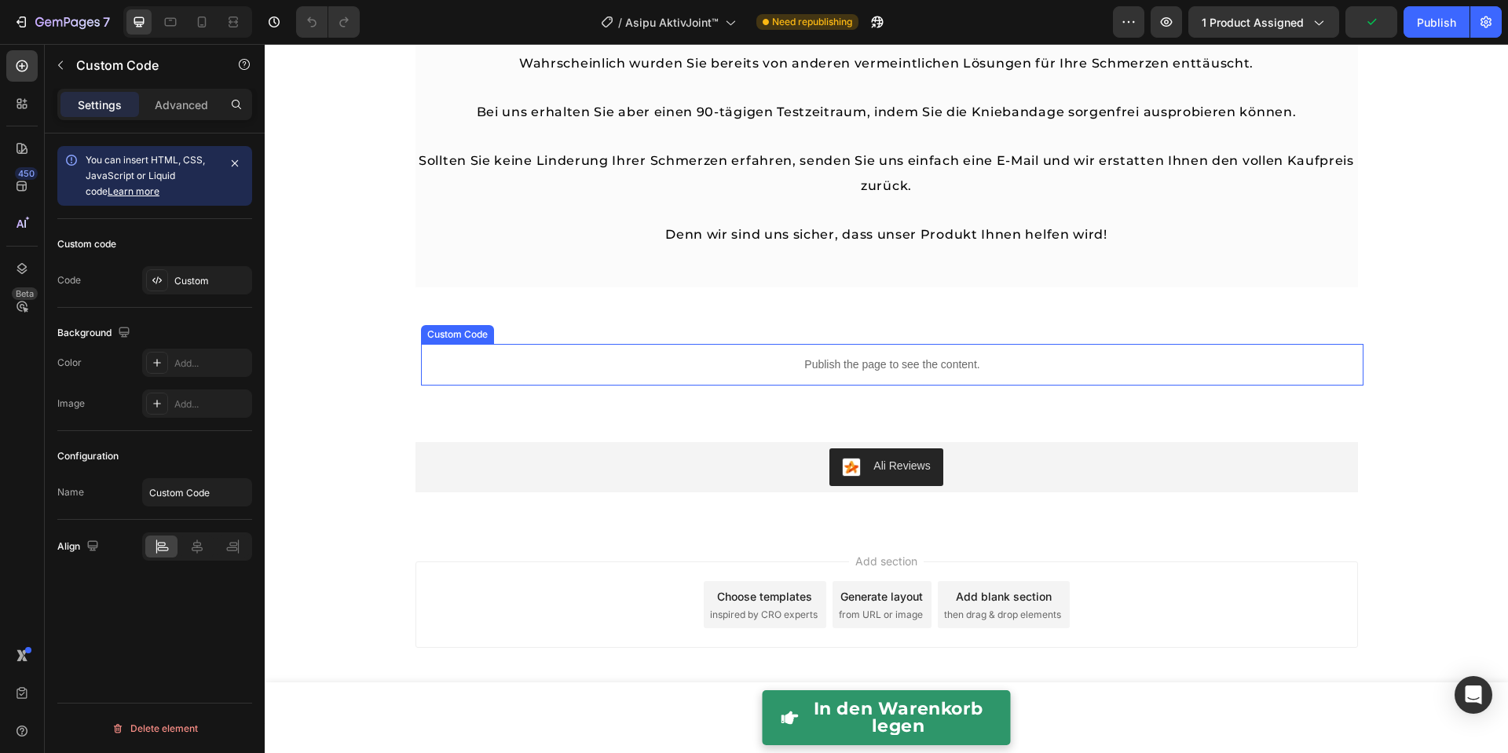
click at [1149, 367] on p "Publish the page to see the content." at bounding box center [892, 364] width 942 height 16
click at [463, 328] on div "Custom Code" at bounding box center [474, 329] width 67 height 14
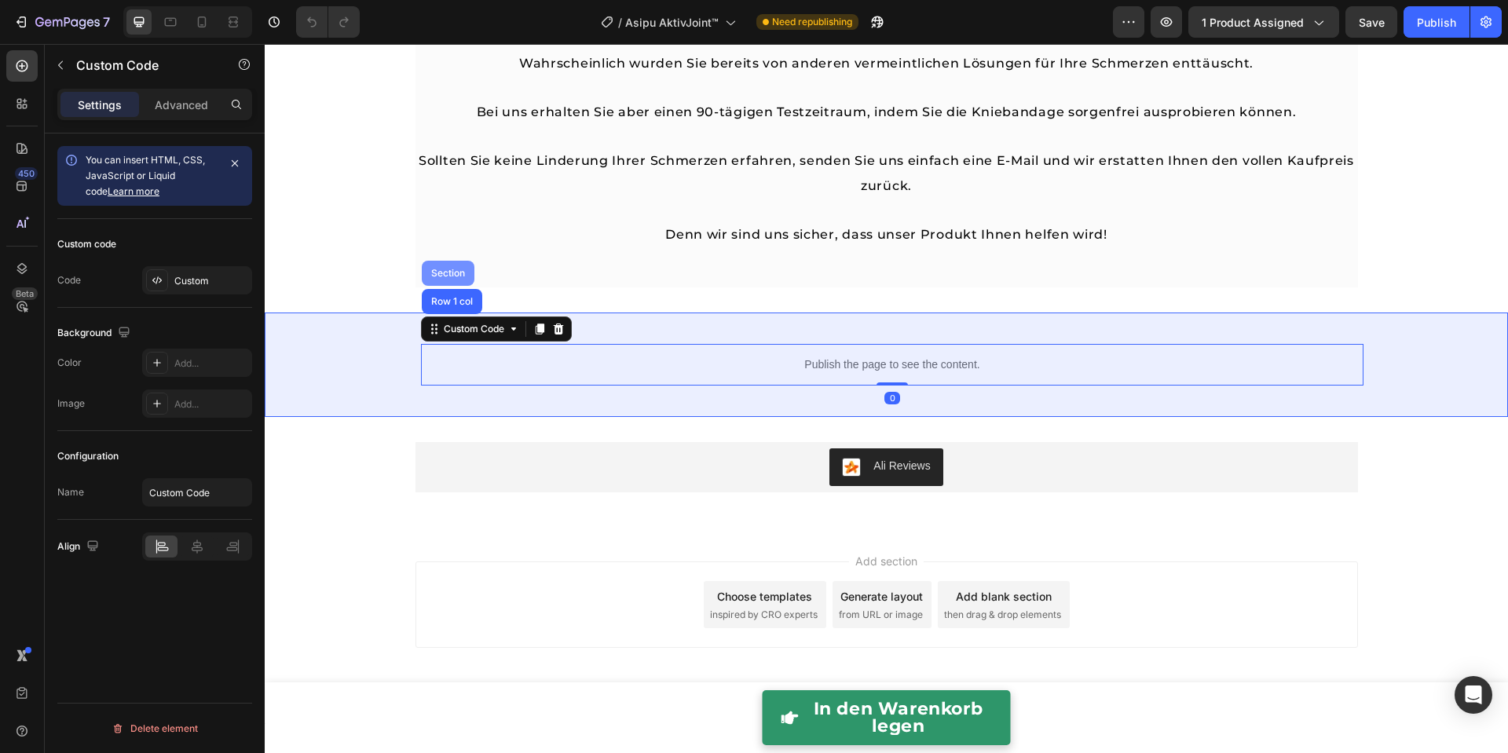
click at [444, 276] on div "Section" at bounding box center [448, 273] width 53 height 25
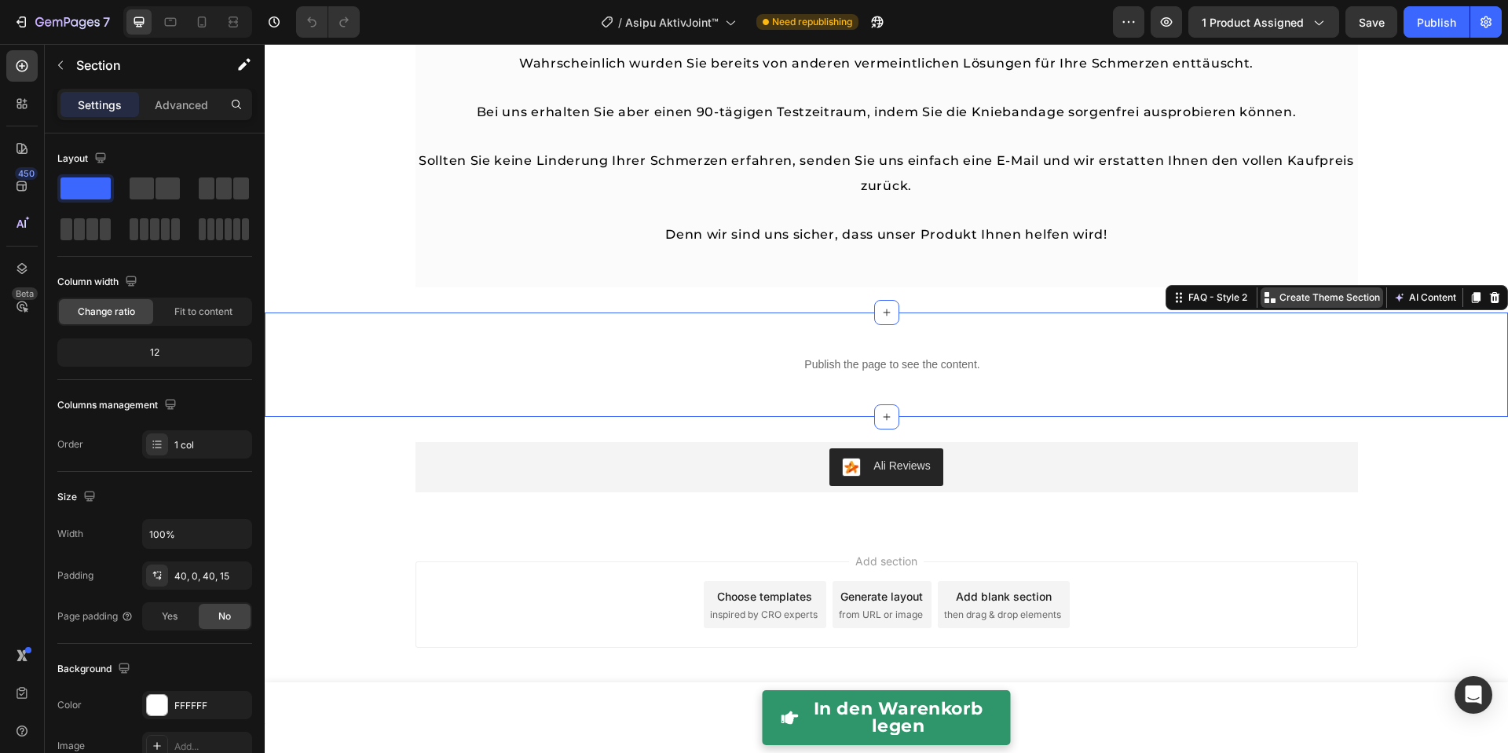
click at [1289, 295] on p "Create Theme Section" at bounding box center [1329, 298] width 101 height 14
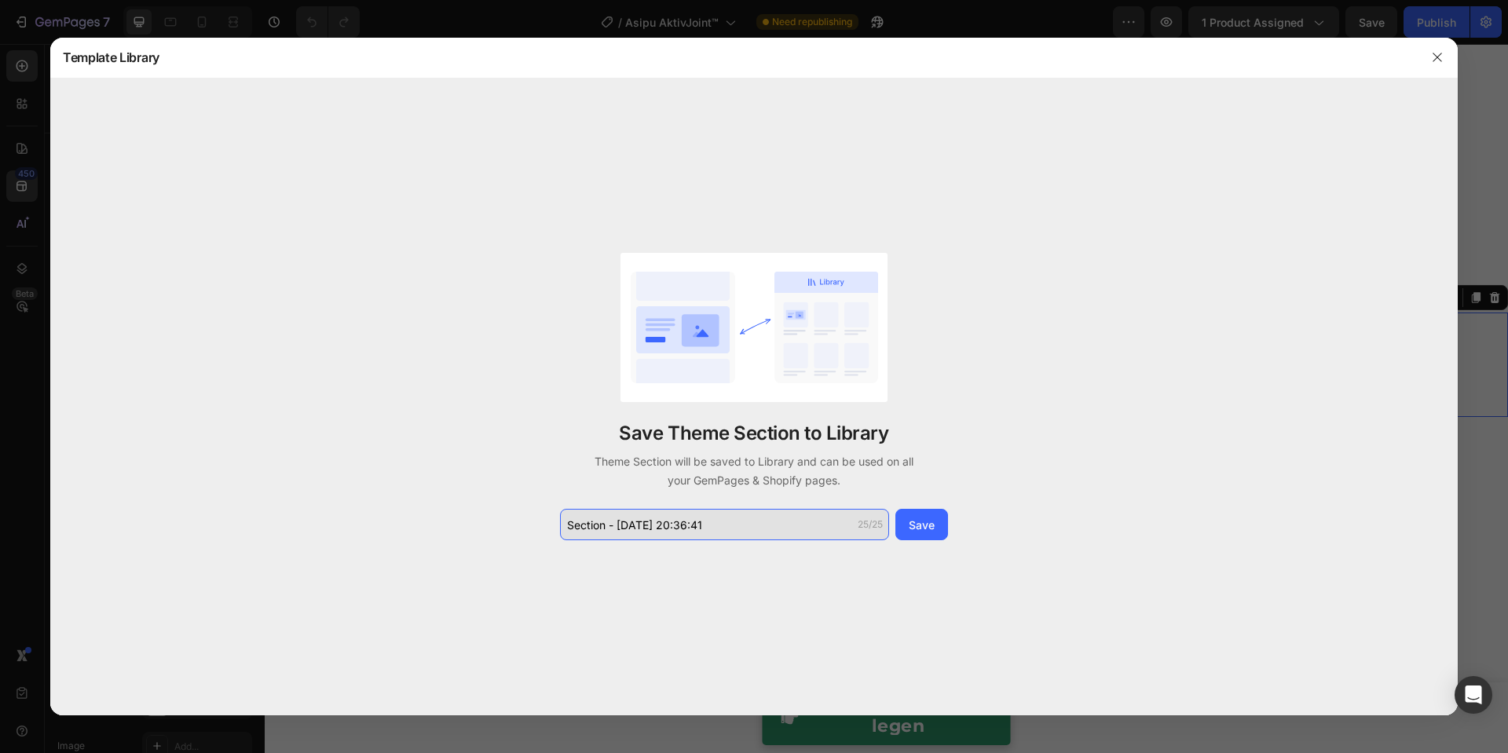
click at [751, 521] on input "Section - Aug 27 20:36:41" at bounding box center [724, 524] width 329 height 31
type input "AktivJointFAQ"
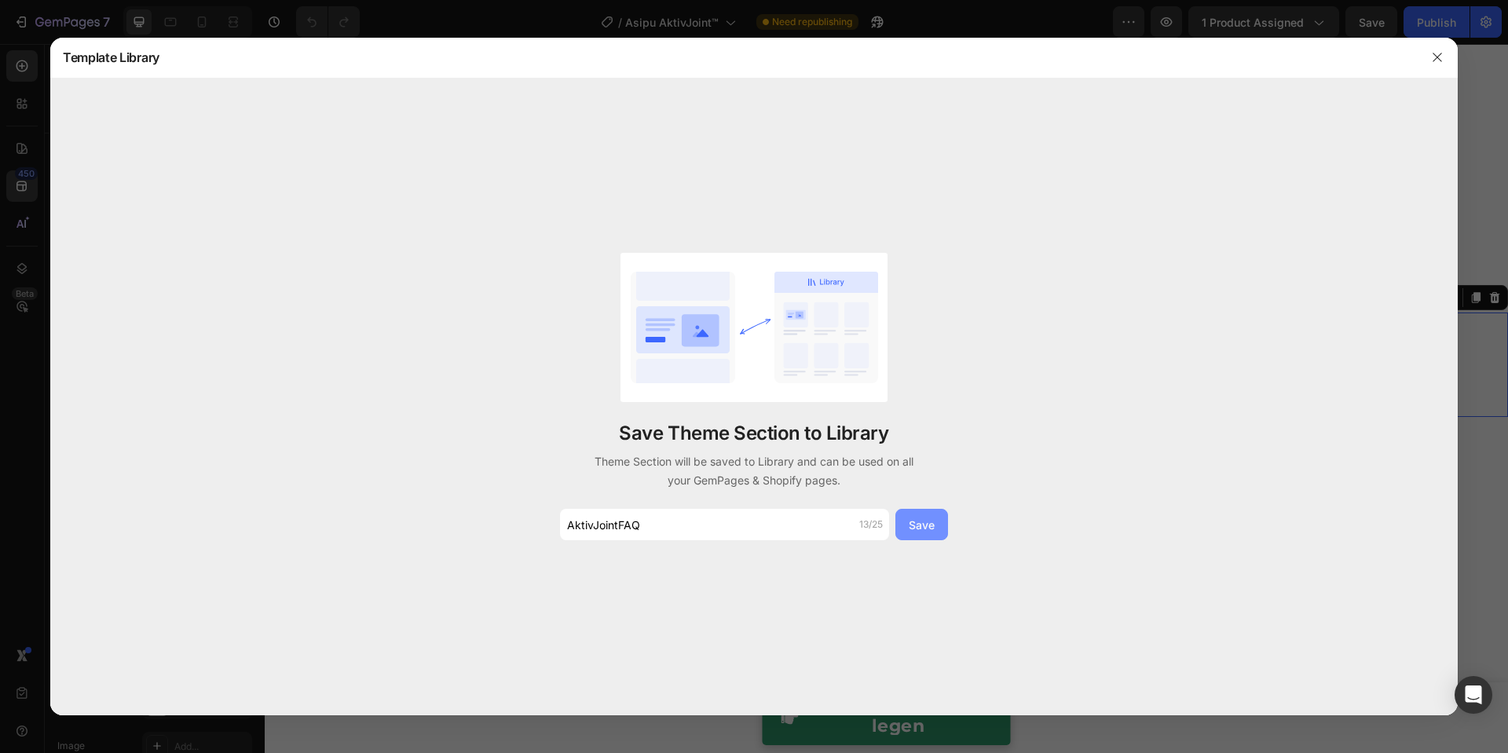
click at [896, 524] on button "Save" at bounding box center [921, 524] width 53 height 31
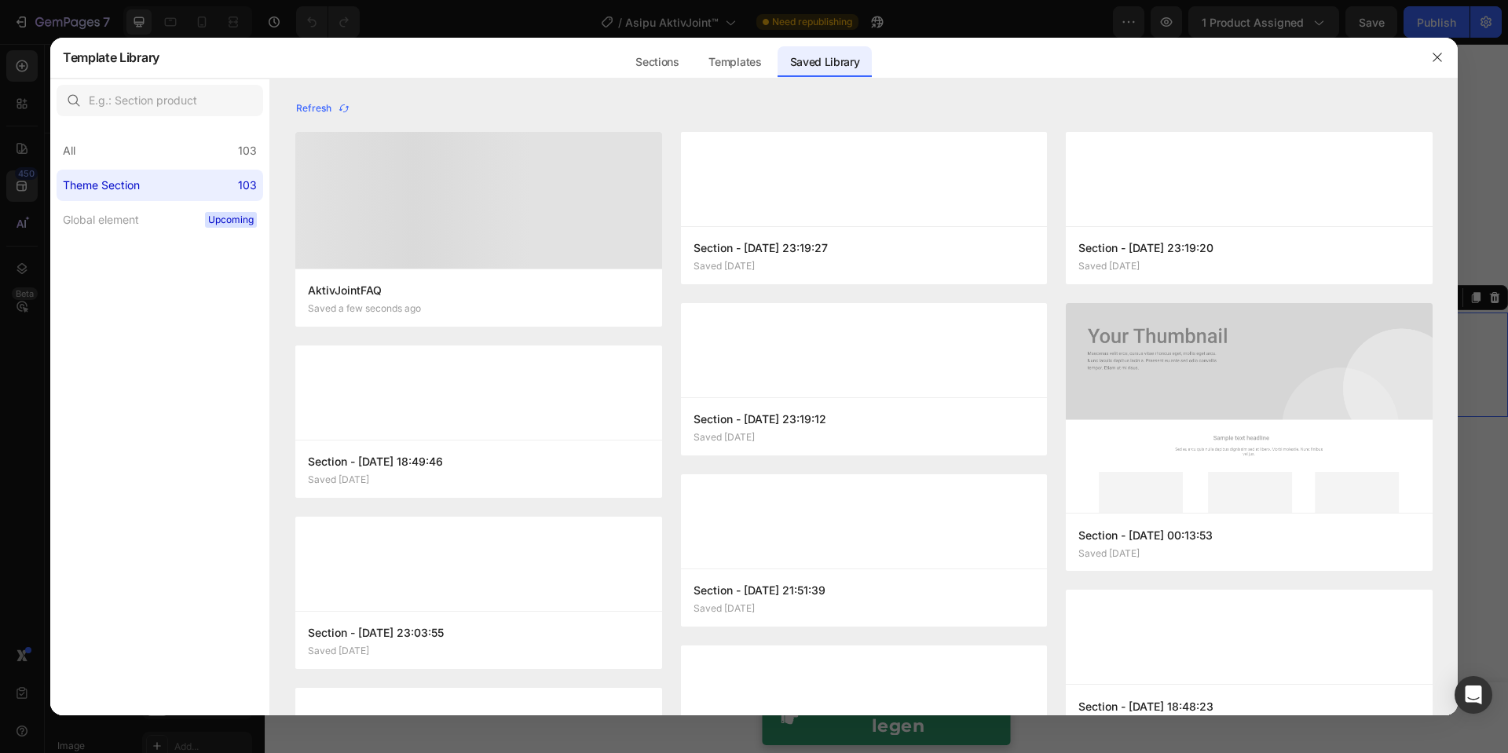
click at [912, 535] on div at bounding box center [864, 521] width 367 height 94
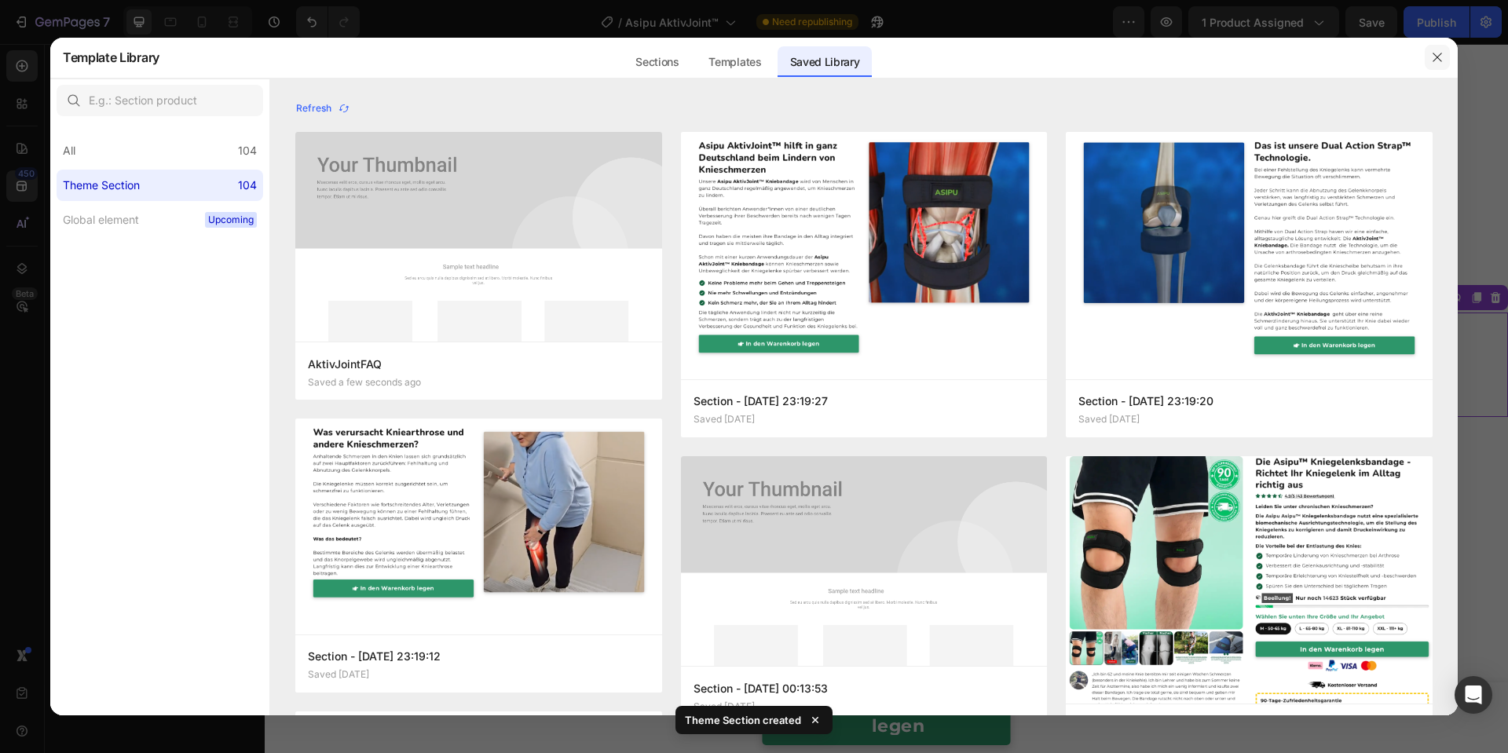
click at [1435, 64] on icon "button" at bounding box center [1437, 57] width 13 height 13
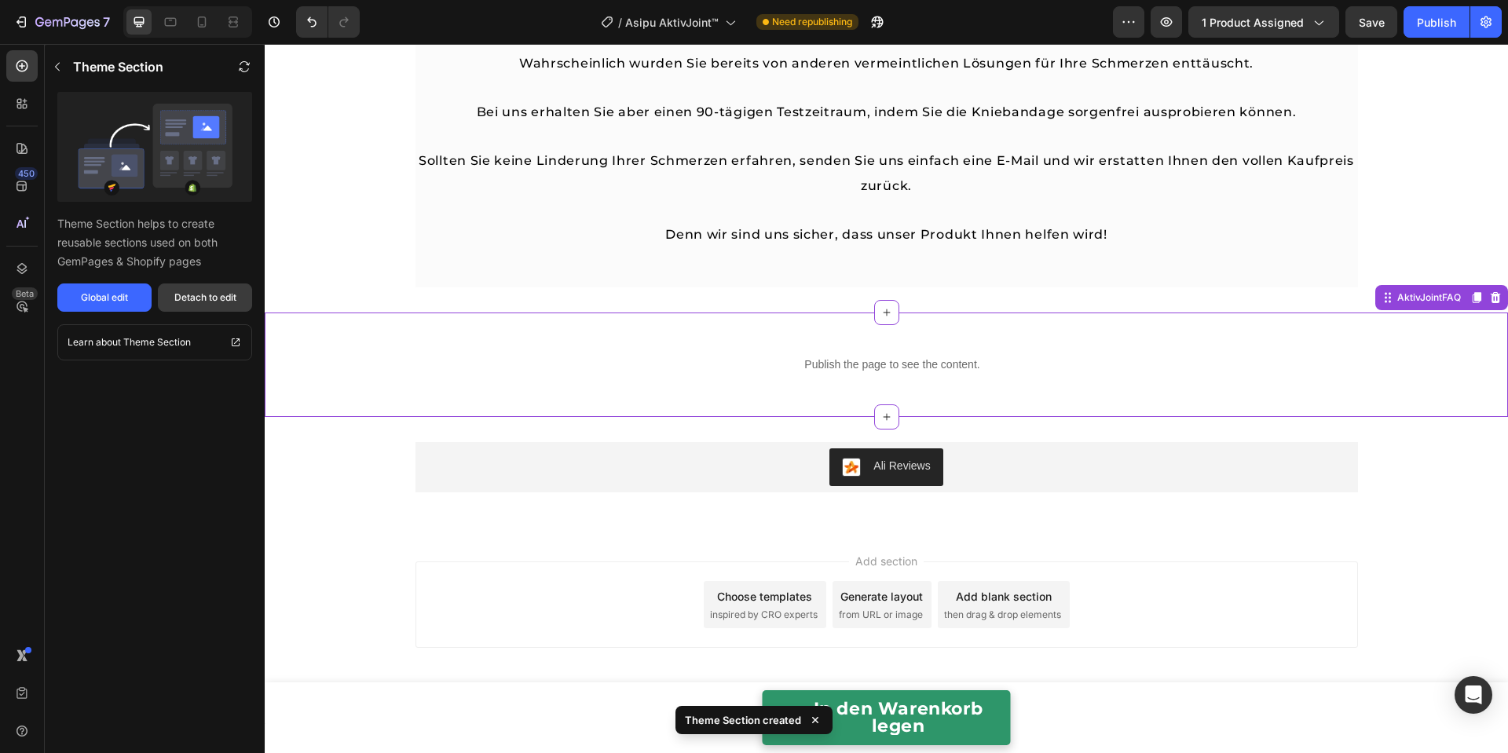
click at [214, 287] on button "Detach to edit" at bounding box center [205, 297] width 94 height 28
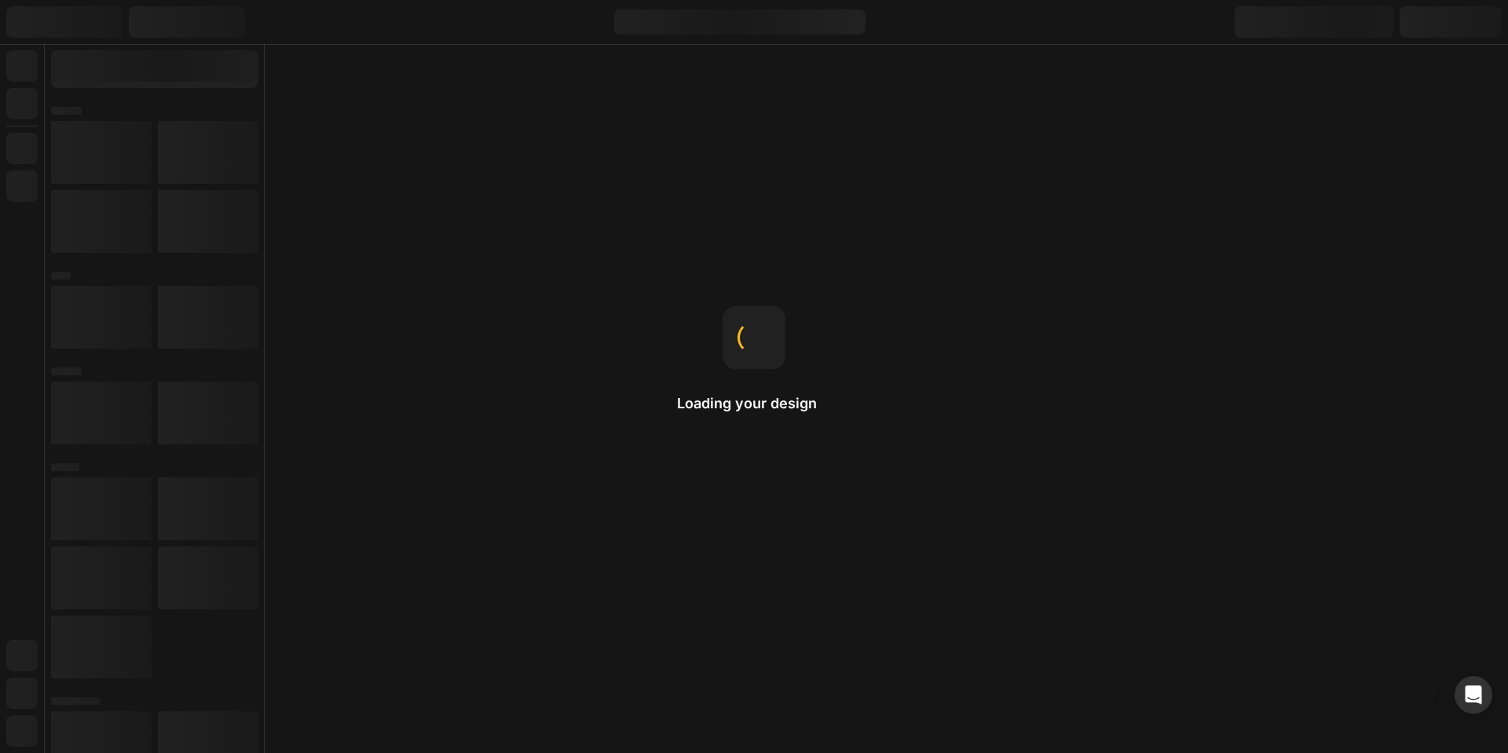
radio input "false"
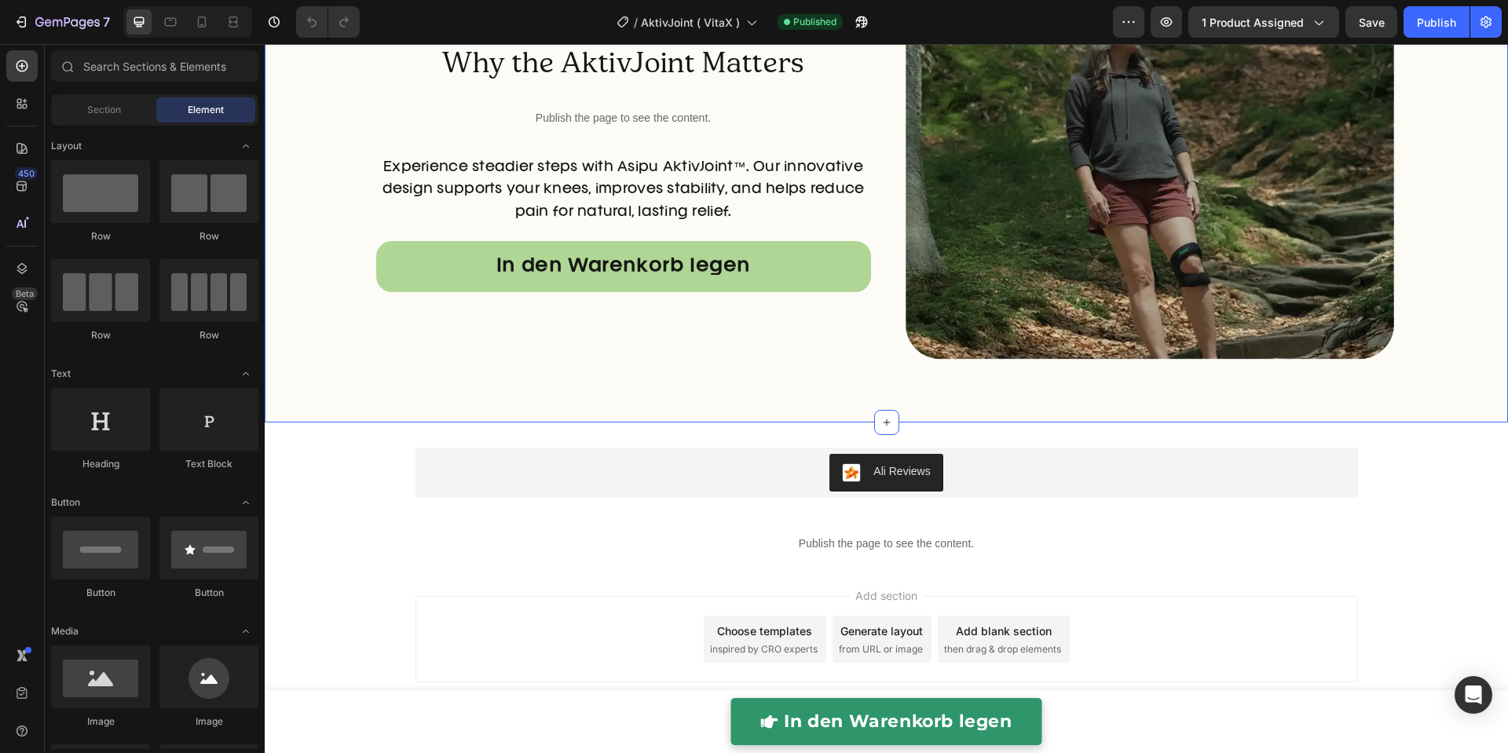
scroll to position [5629, 0]
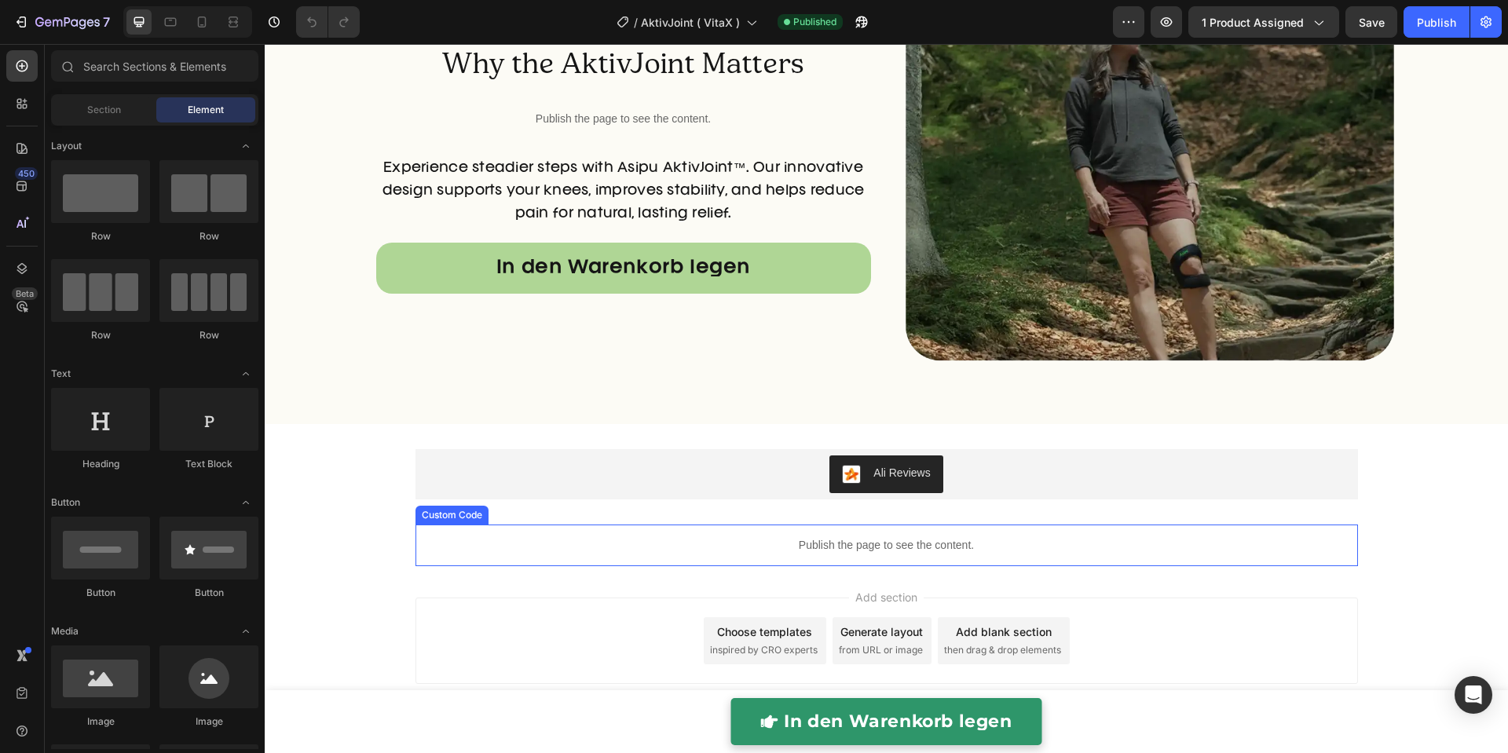
click at [899, 543] on p "Publish the page to see the content." at bounding box center [886, 545] width 942 height 16
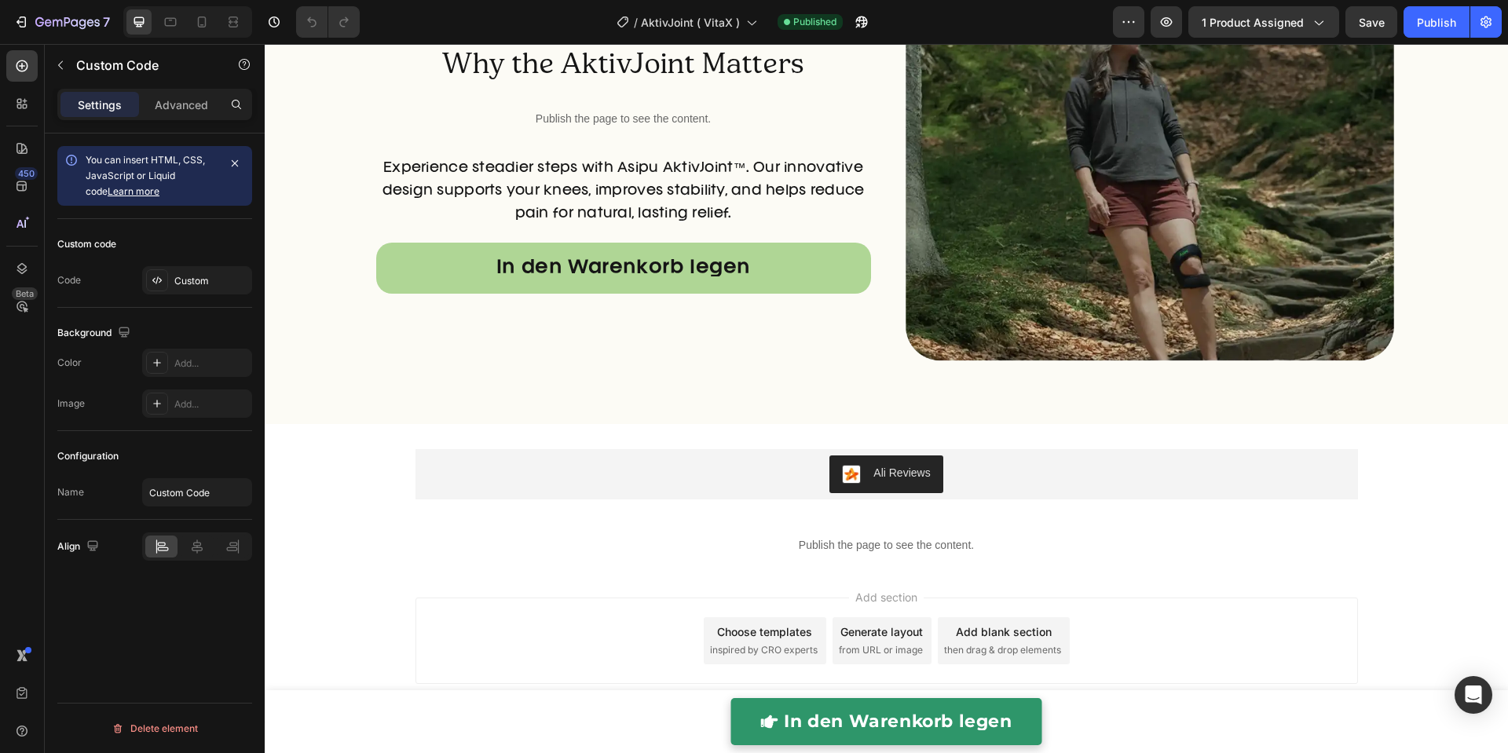
click at [551, 580] on div "Add section Choose templates inspired by CRO experts Generate layout from URL o…" at bounding box center [886, 643] width 1243 height 155
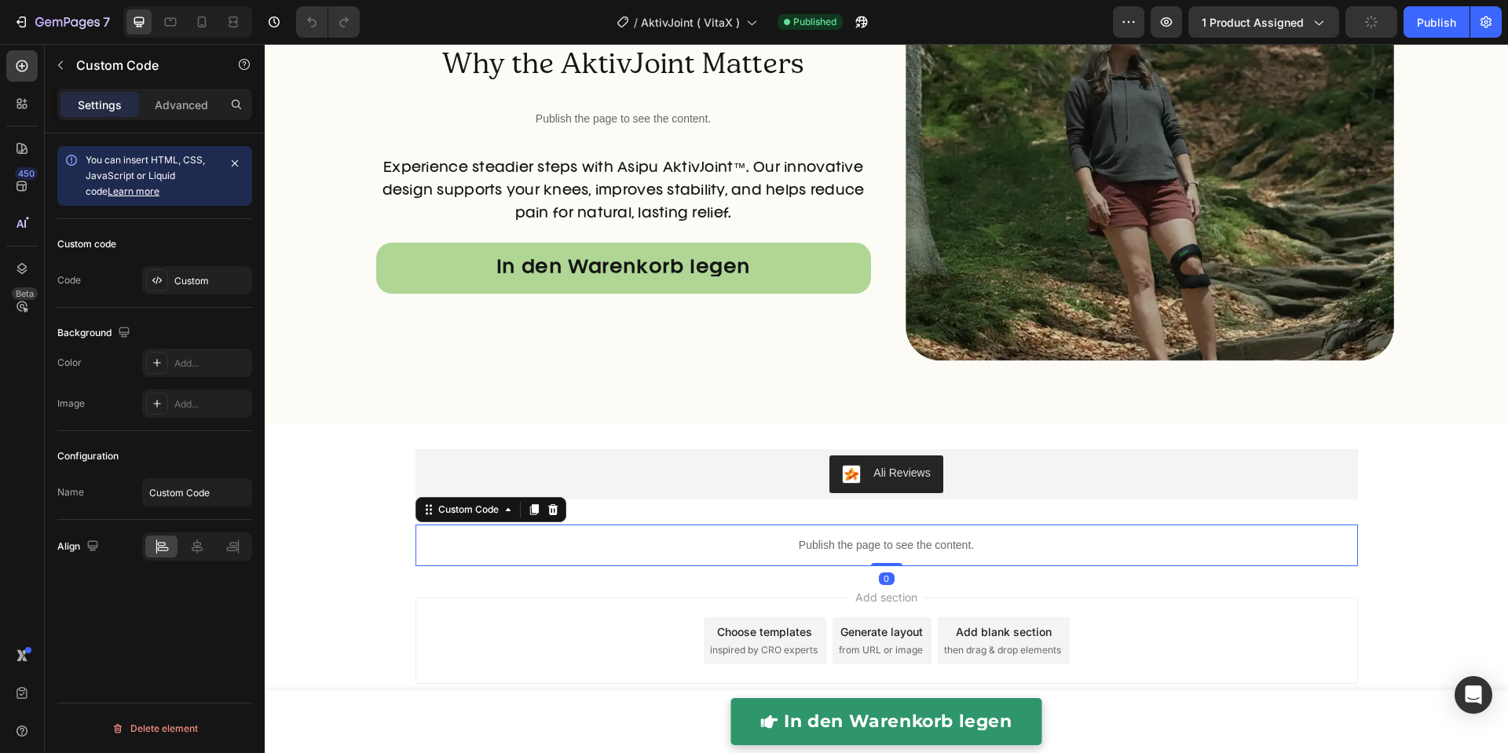
drag, startPoint x: 419, startPoint y: 550, endPoint x: 438, endPoint y: 532, distance: 26.1
click at [420, 549] on p "Publish the page to see the content." at bounding box center [886, 545] width 942 height 16
click at [440, 510] on div "Custom Code" at bounding box center [468, 510] width 67 height 14
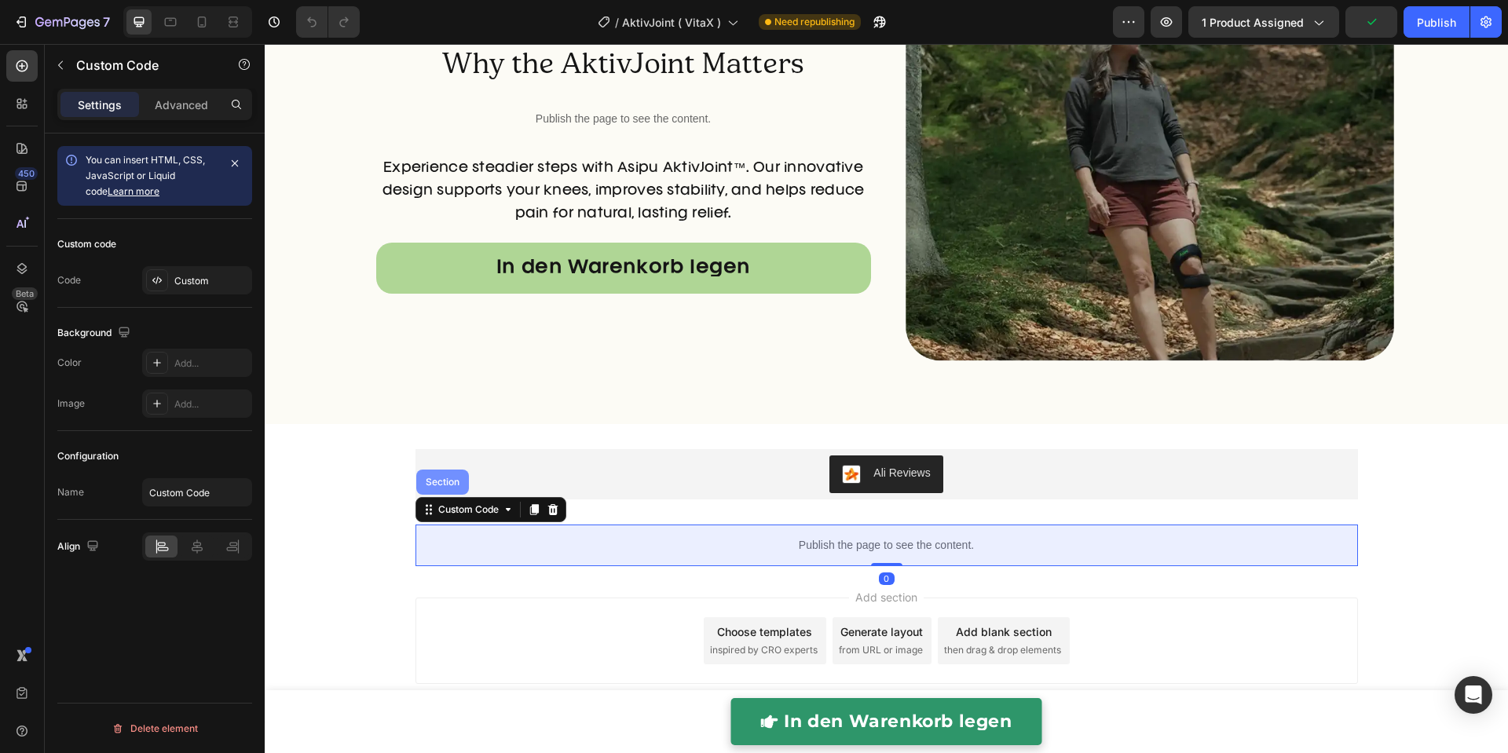
click at [446, 483] on div "Section" at bounding box center [442, 481] width 40 height 9
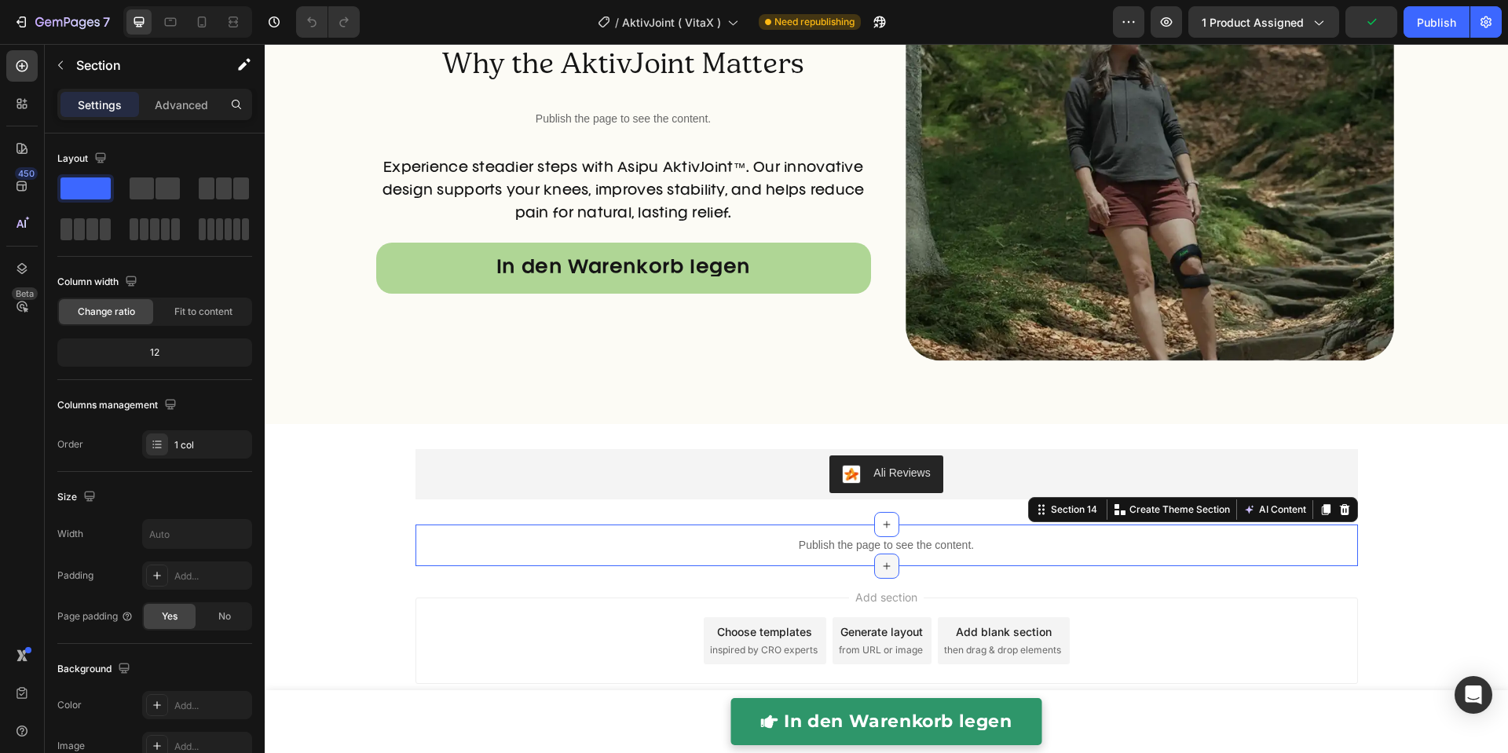
click at [880, 564] on icon at bounding box center [886, 566] width 13 height 13
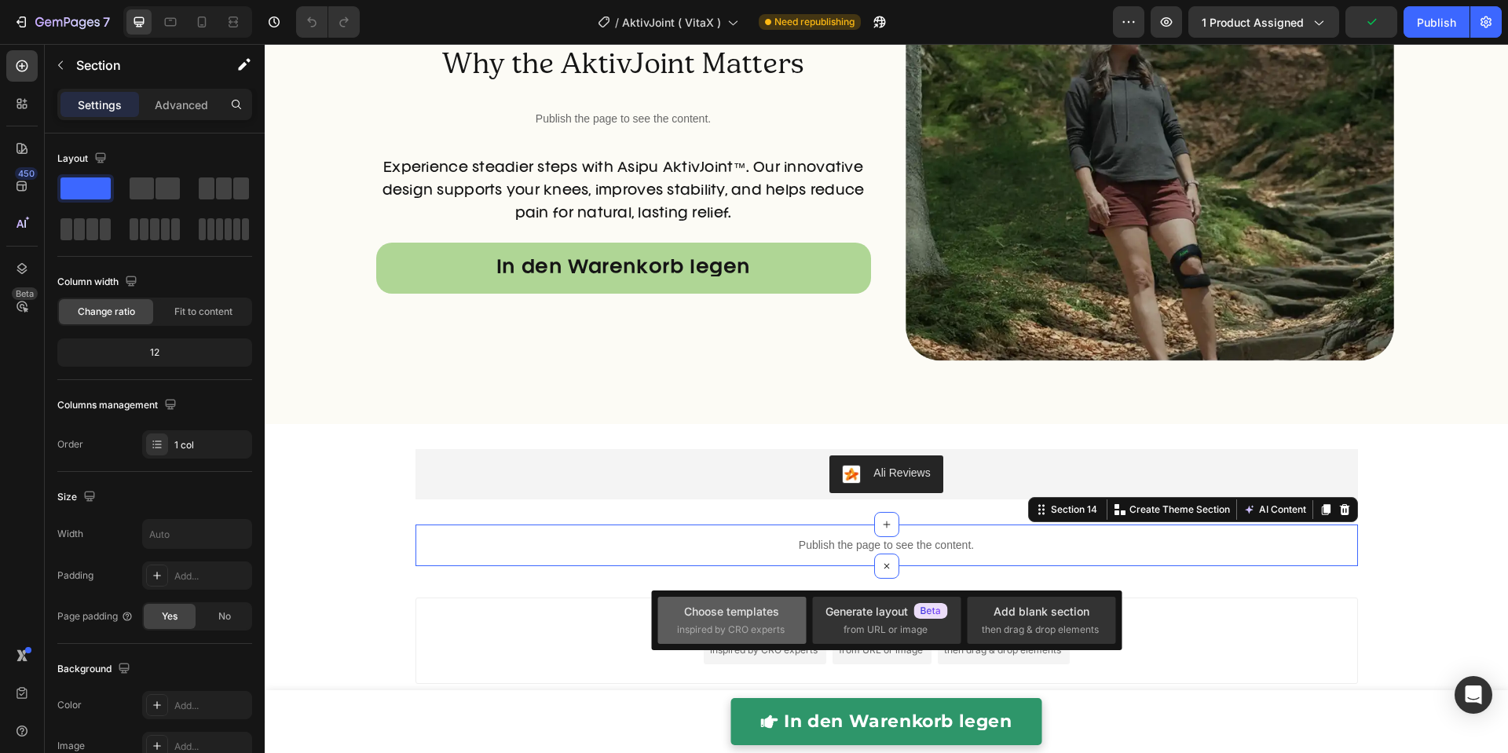
click at [771, 616] on div "Choose templates" at bounding box center [731, 611] width 95 height 16
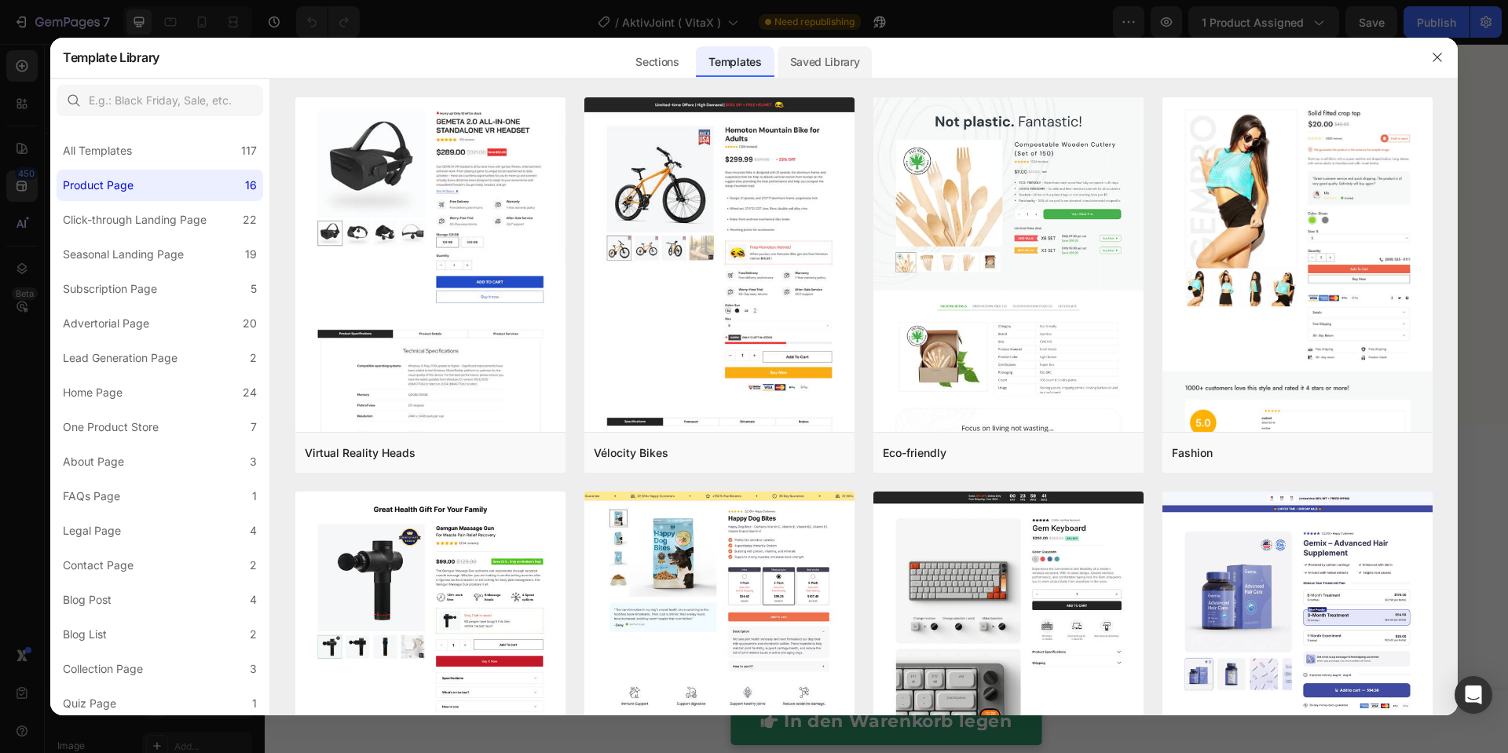
click at [846, 60] on div "Saved Library" at bounding box center [824, 61] width 95 height 31
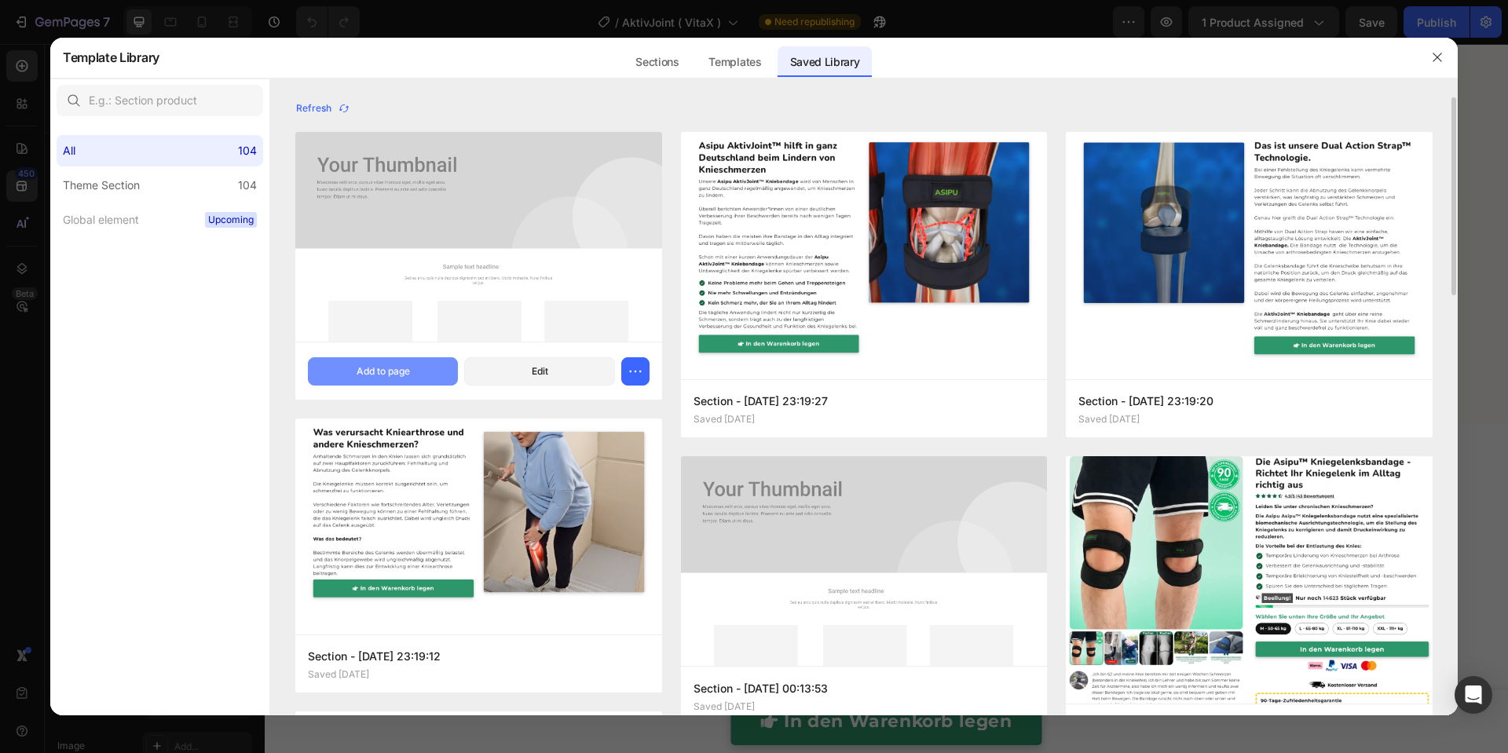
click at [420, 366] on button "Add to page" at bounding box center [383, 371] width 150 height 28
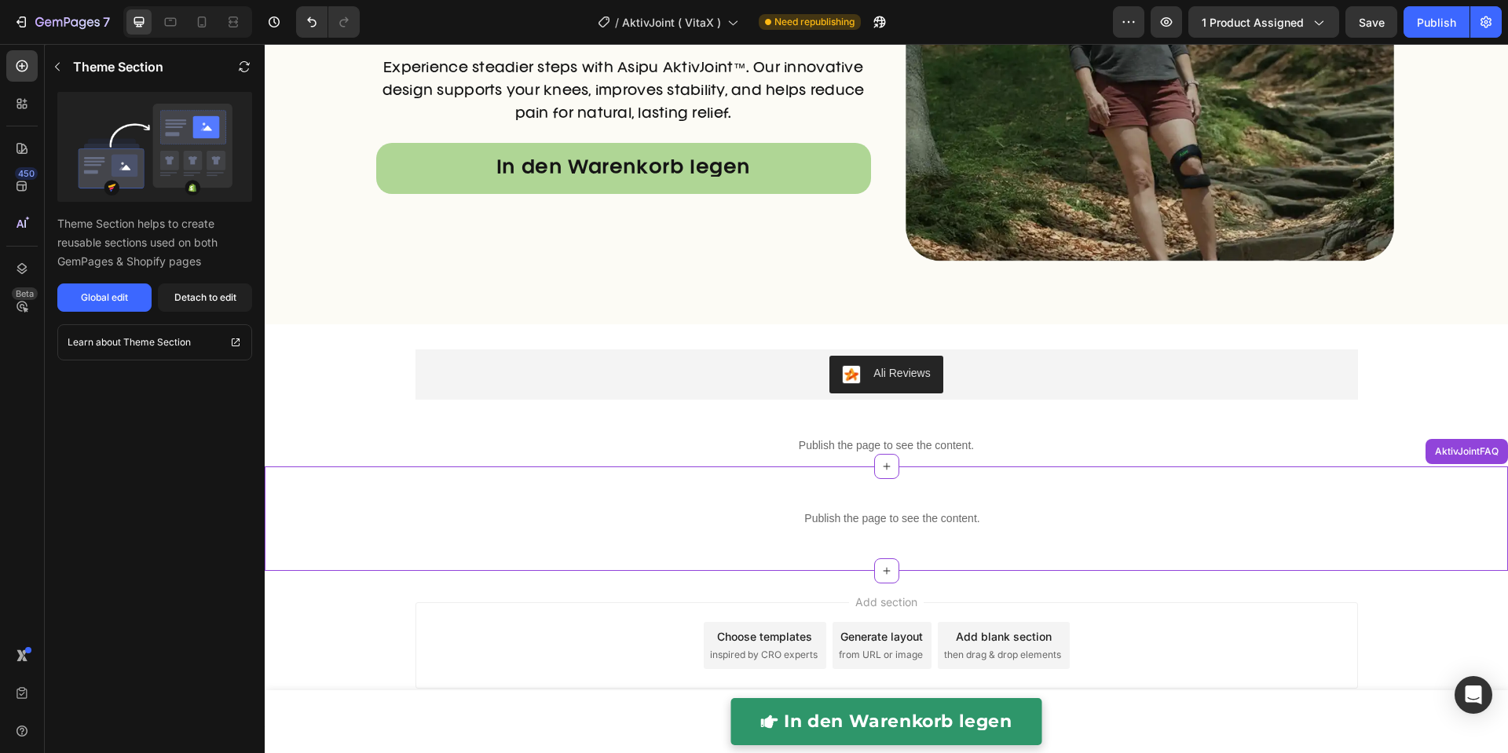
scroll to position [5734, 0]
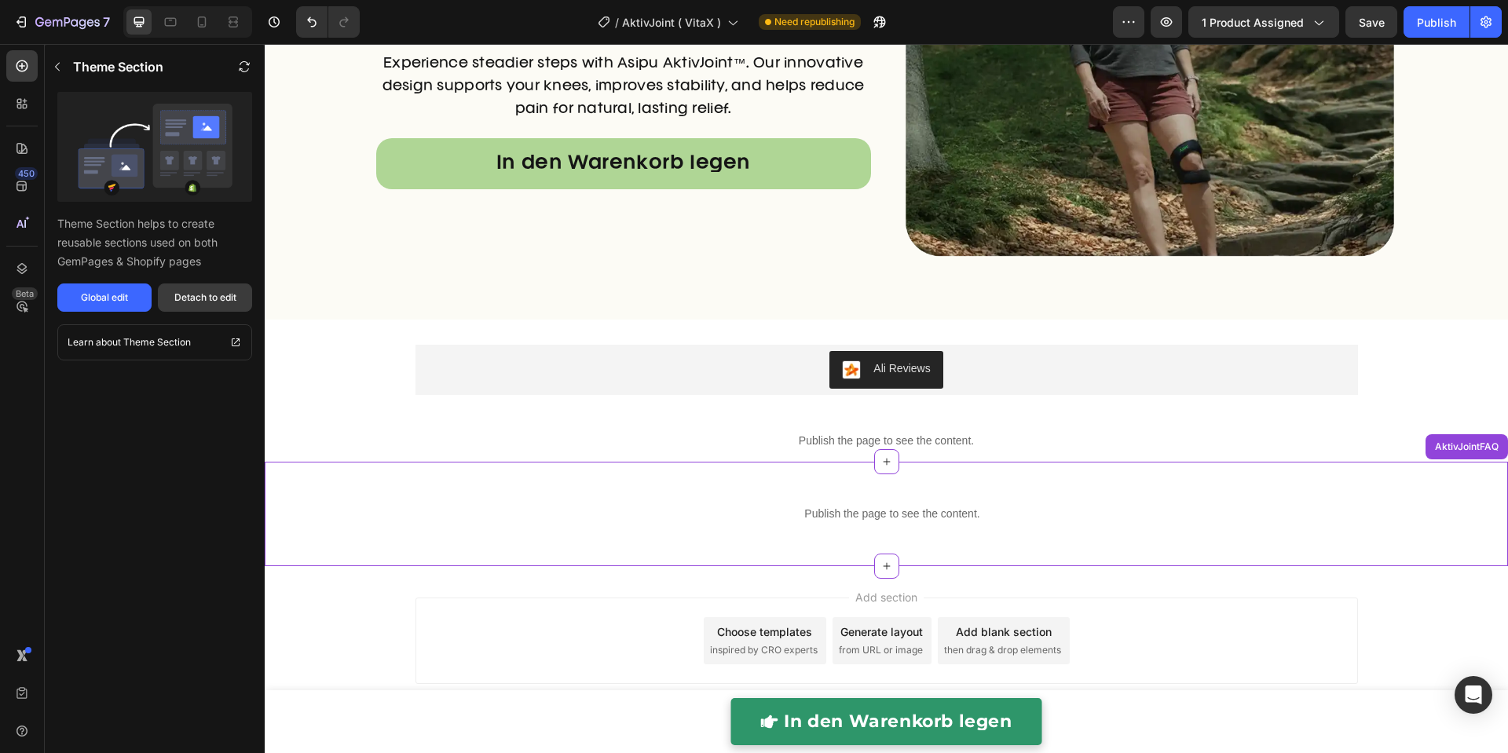
drag, startPoint x: 196, startPoint y: 304, endPoint x: 336, endPoint y: 379, distance: 159.5
click at [196, 304] on div "Detach to edit" at bounding box center [205, 298] width 62 height 14
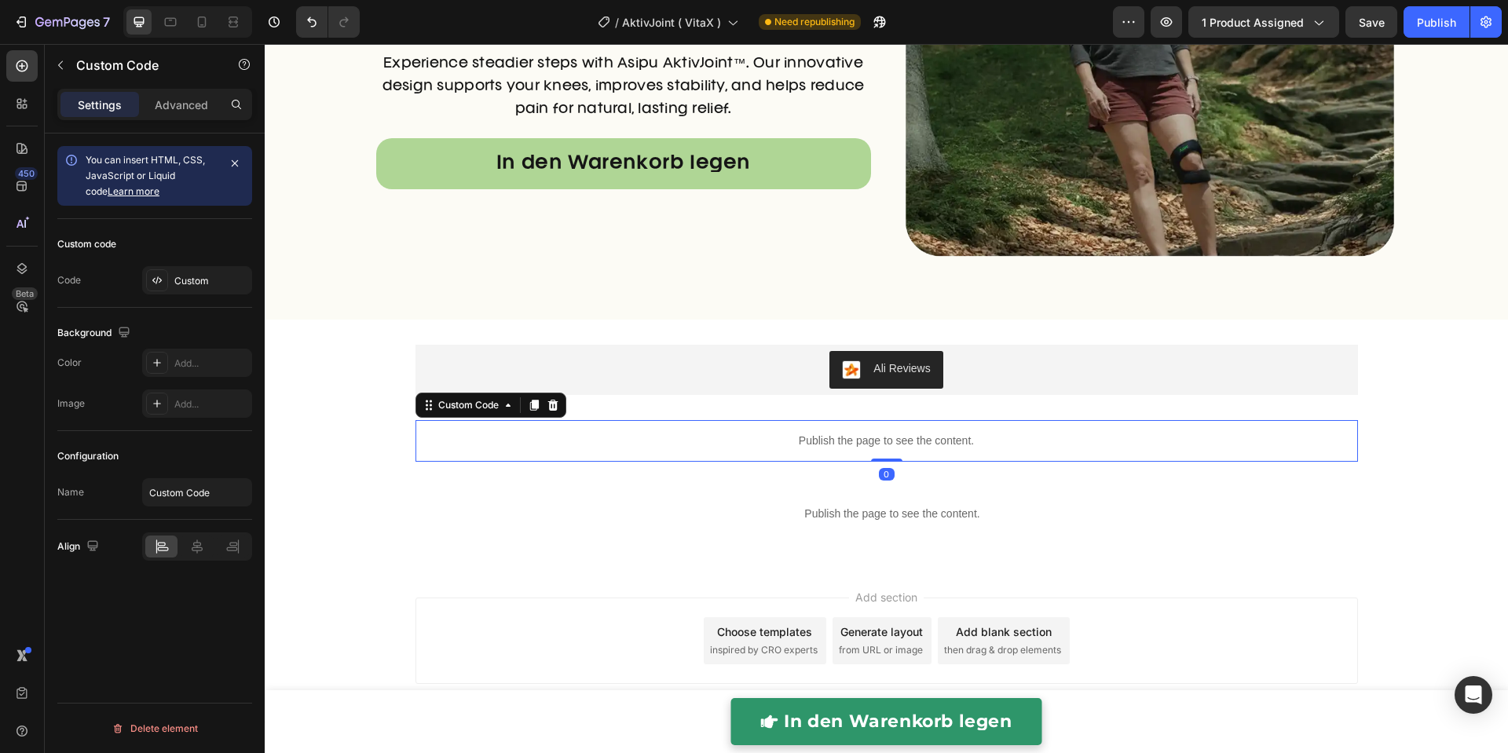
click at [655, 433] on p "Publish the page to see the content." at bounding box center [886, 441] width 942 height 16
click at [547, 403] on icon at bounding box center [553, 405] width 13 height 13
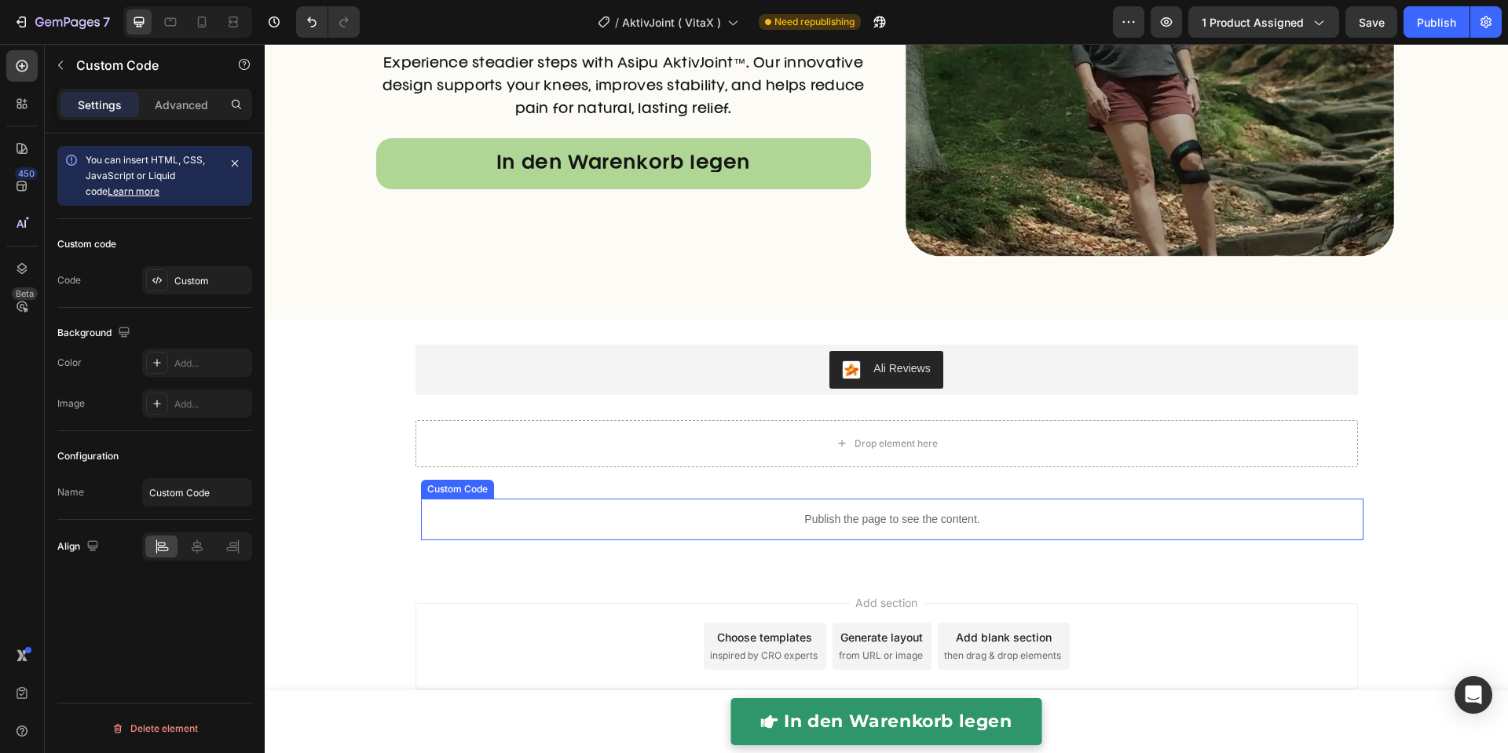
click at [594, 512] on p "Publish the page to see the content." at bounding box center [892, 519] width 942 height 16
click at [477, 482] on div "Custom Code" at bounding box center [474, 484] width 67 height 14
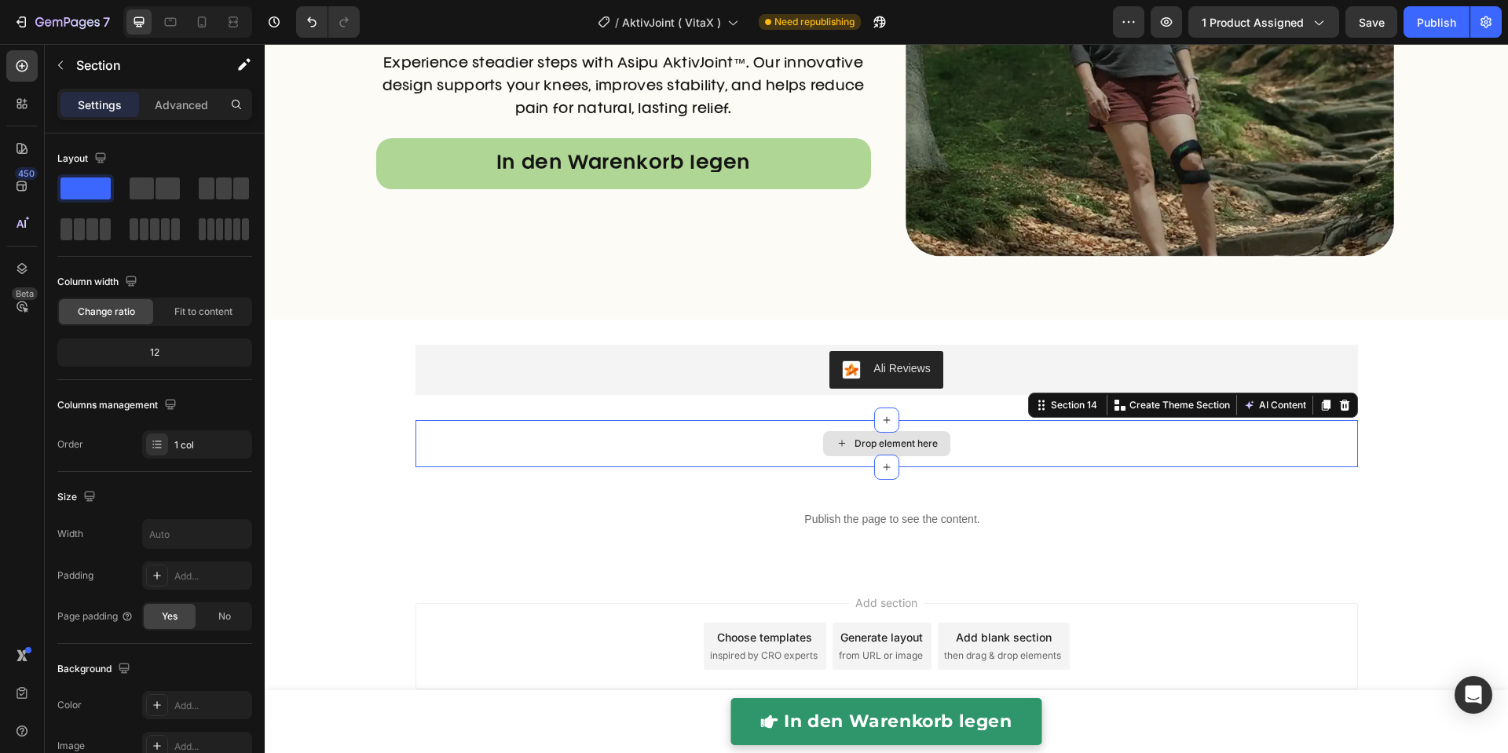
click at [809, 446] on div "Drop element here" at bounding box center [886, 443] width 942 height 47
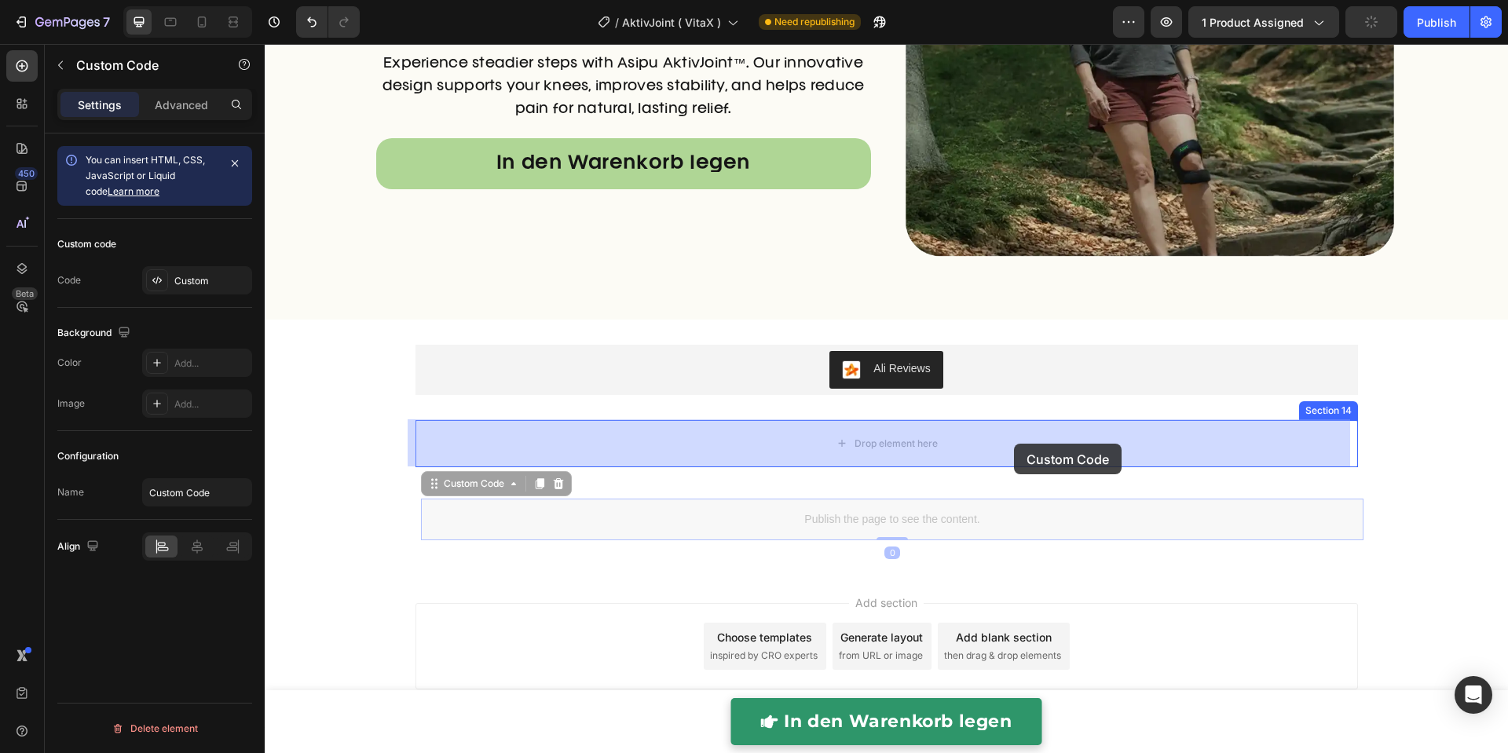
drag, startPoint x: 1047, startPoint y: 516, endPoint x: 1013, endPoint y: 441, distance: 82.9
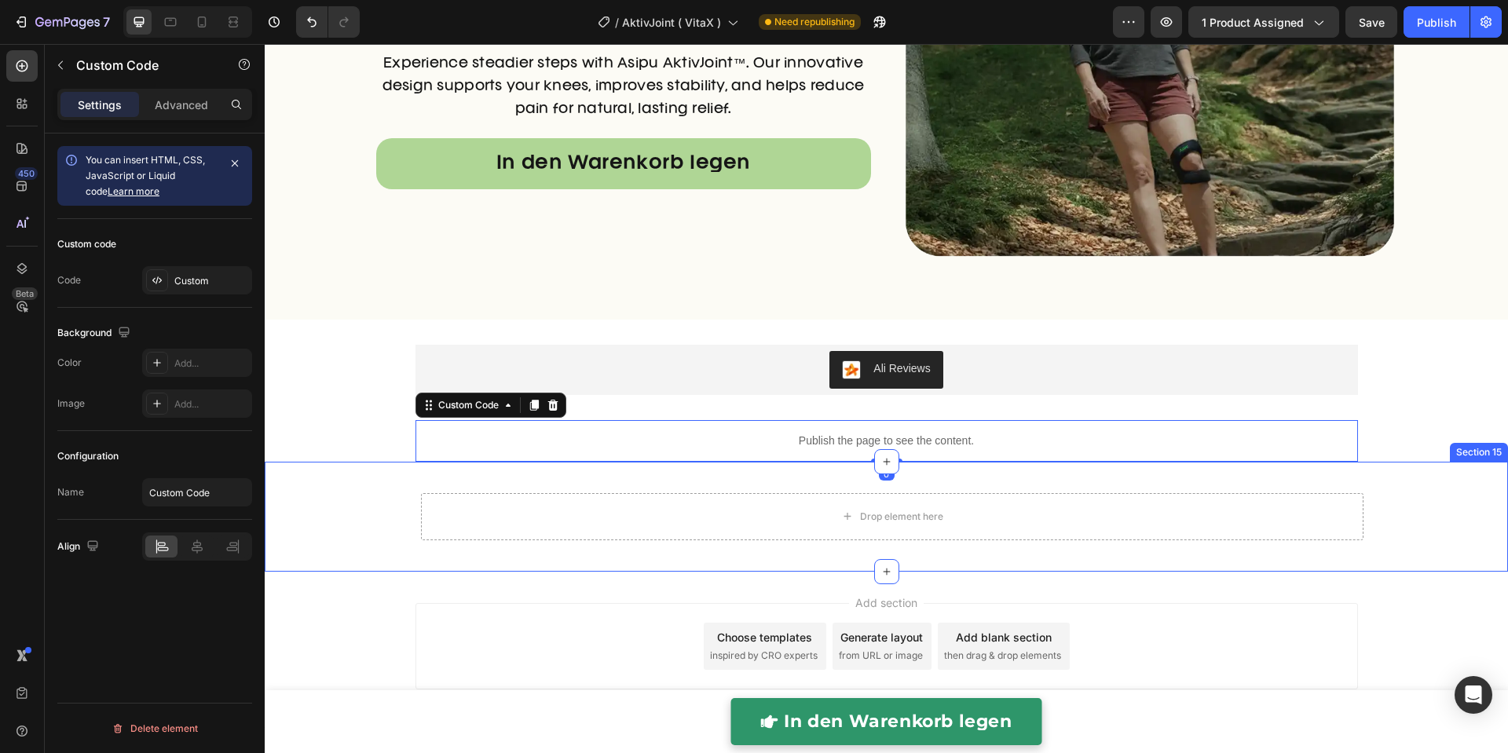
click at [1055, 472] on div "Drop element here Row Section 15" at bounding box center [886, 517] width 1243 height 110
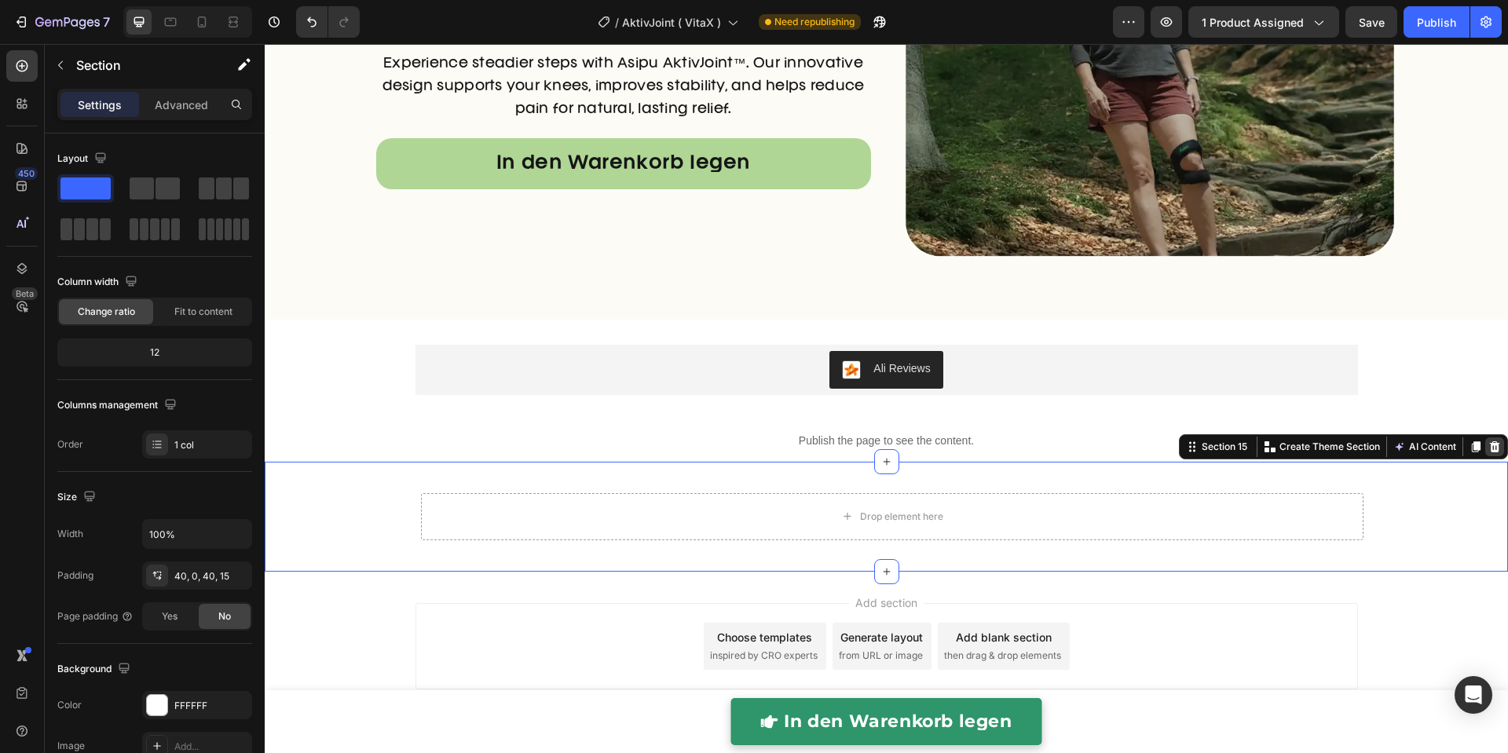
click at [1490, 450] on icon at bounding box center [1495, 446] width 10 height 11
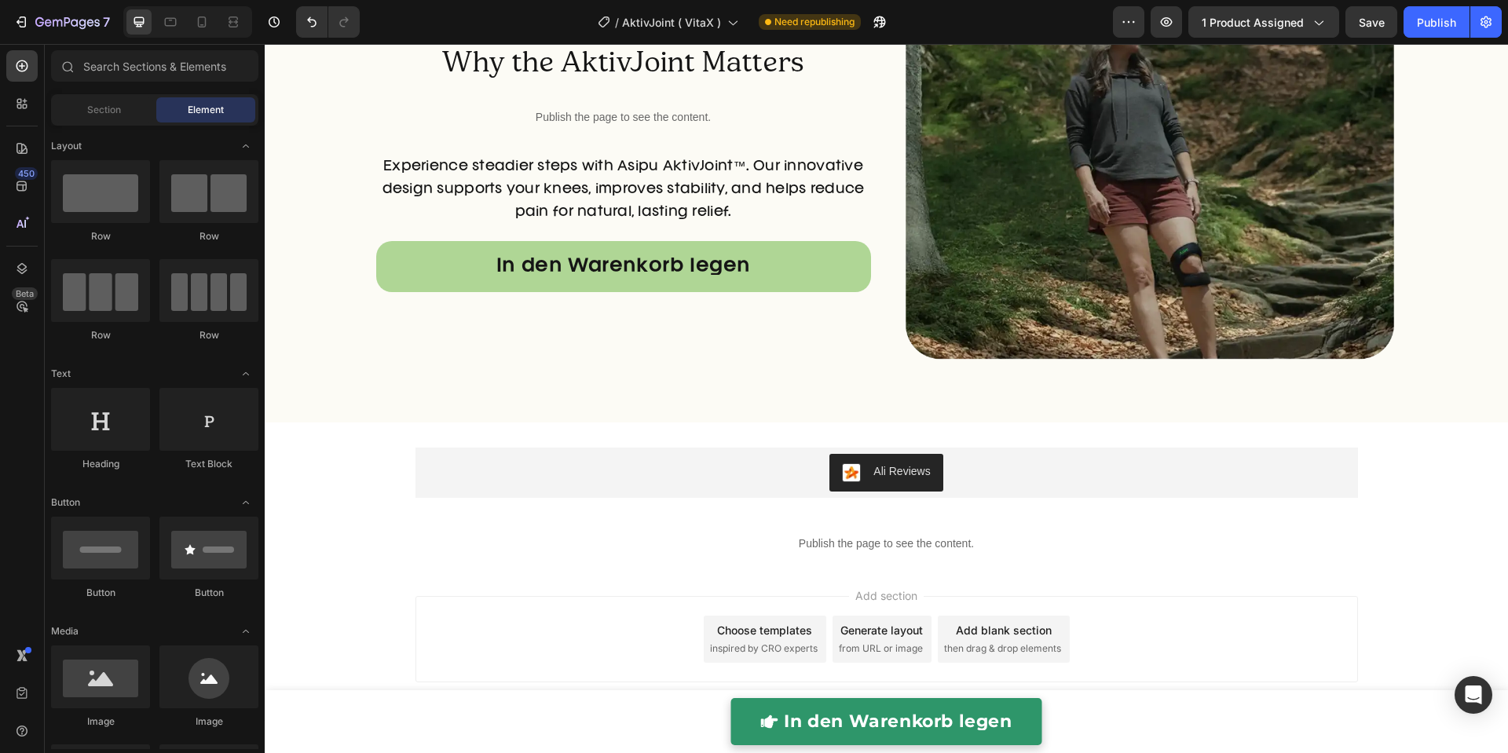
scroll to position [5629, 0]
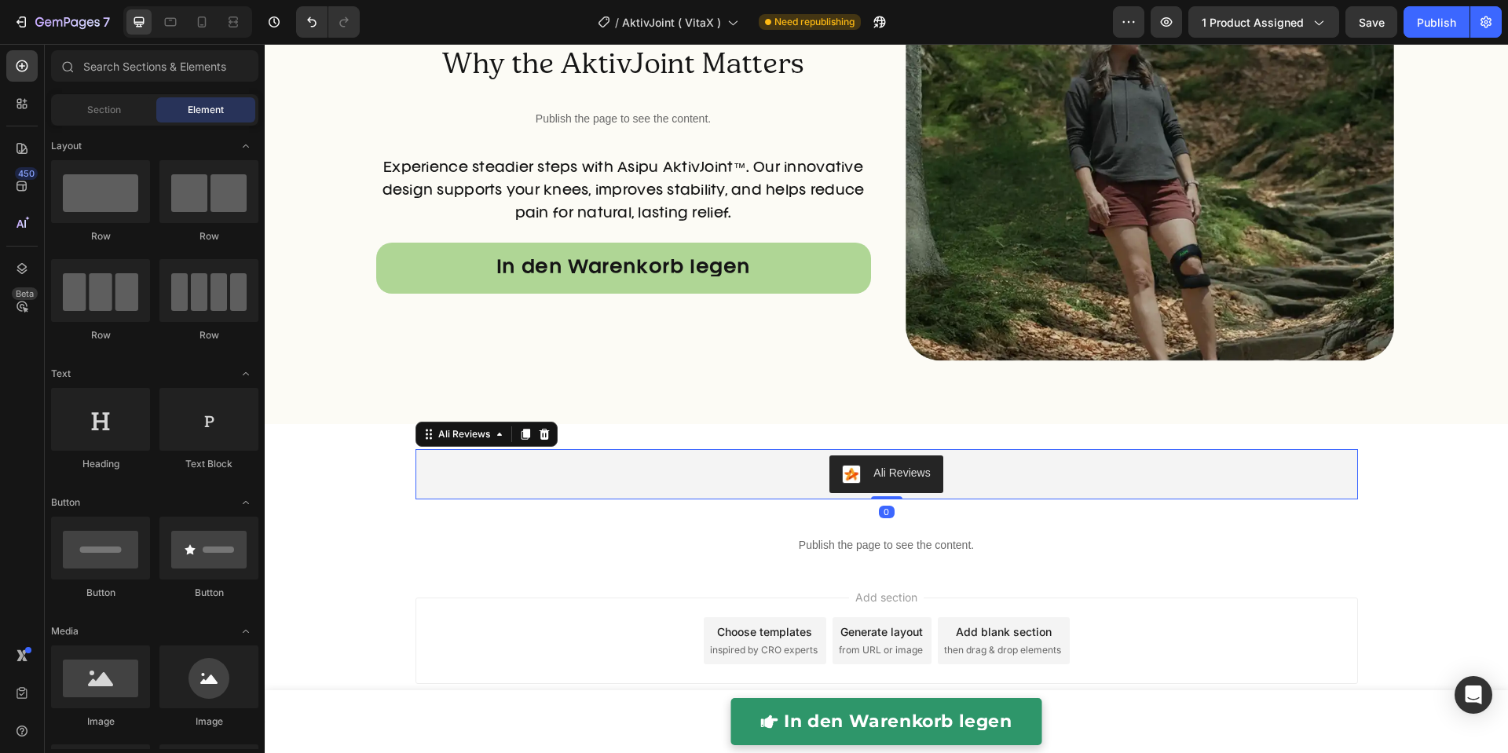
click at [900, 475] on div "Ali Reviews" at bounding box center [901, 473] width 57 height 16
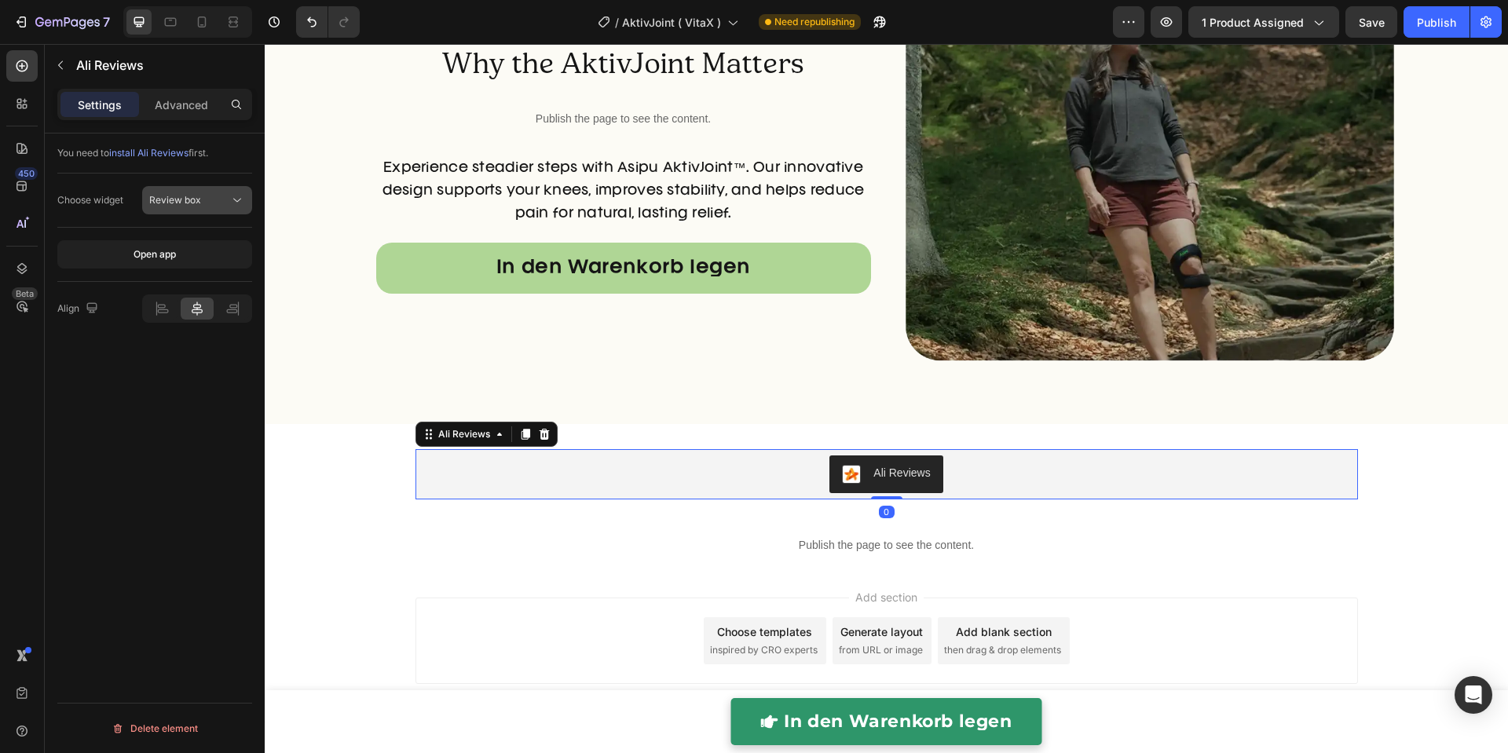
click at [226, 206] on div "Review box" at bounding box center [189, 200] width 80 height 14
click at [172, 423] on div "You need to install Ali Reviews first. Choose widget Review box Open app Align …" at bounding box center [155, 465] width 220 height 664
click at [1434, 21] on div "Publish" at bounding box center [1436, 22] width 39 height 16
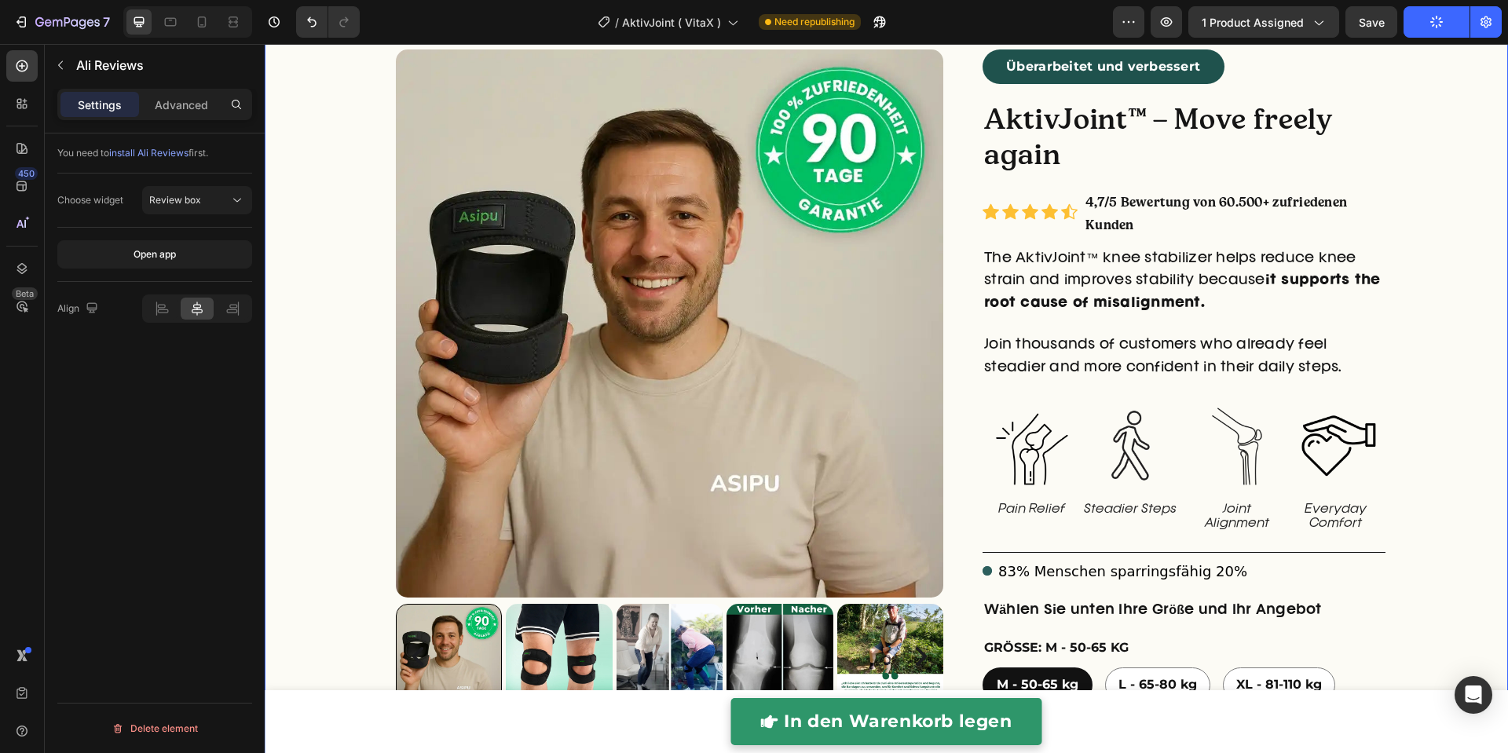
scroll to position [63, 0]
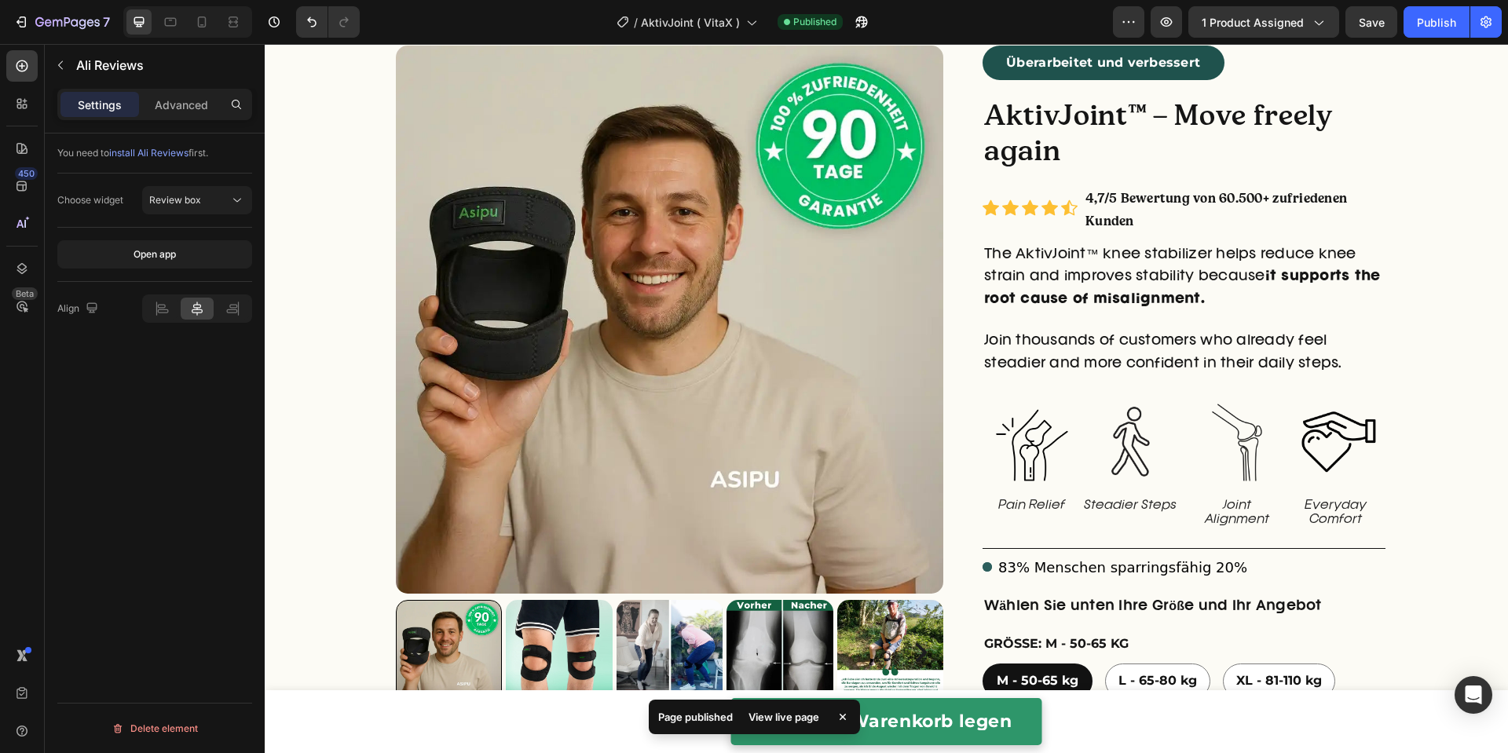
click at [806, 723] on div "View live page" at bounding box center [784, 717] width 90 height 22
click at [206, 25] on icon at bounding box center [202, 22] width 16 height 16
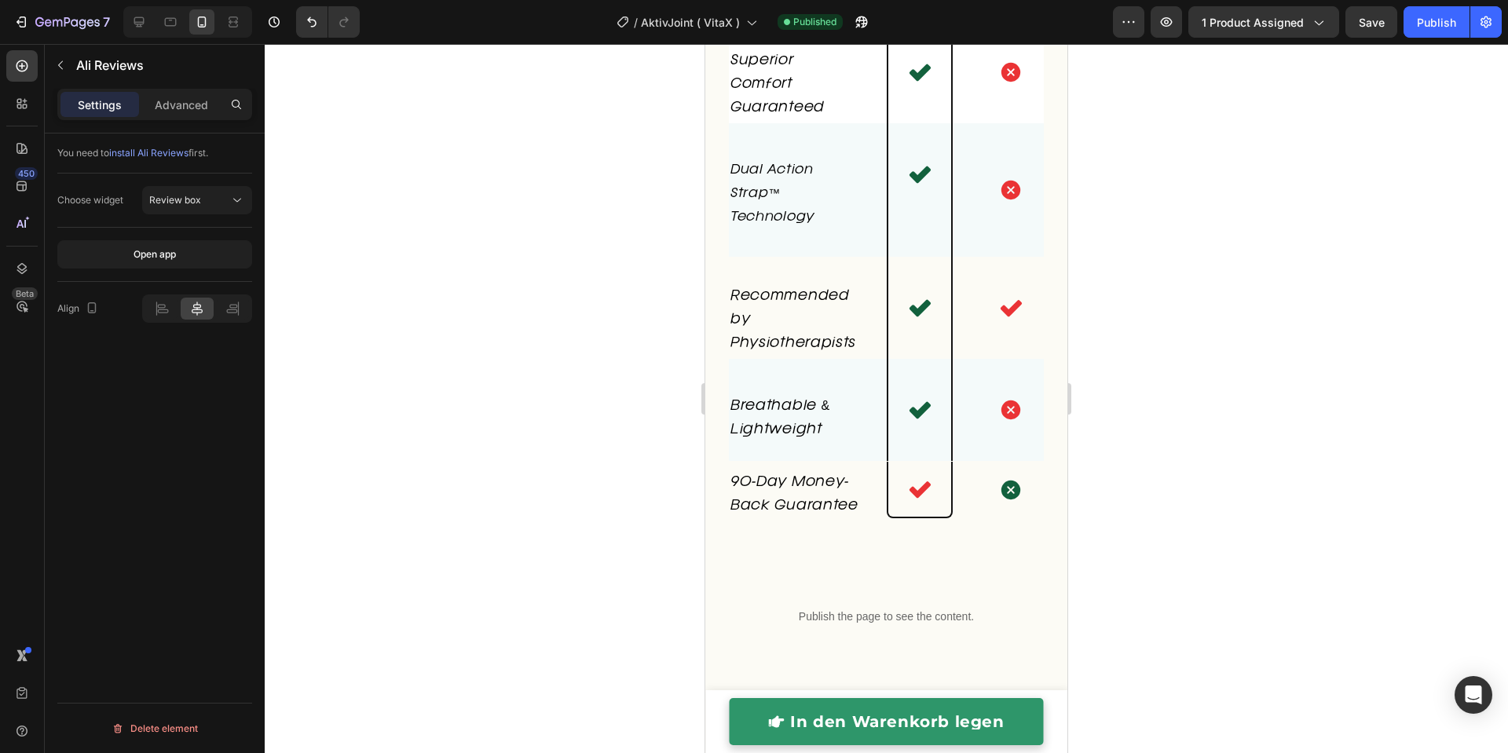
scroll to position [5919, 0]
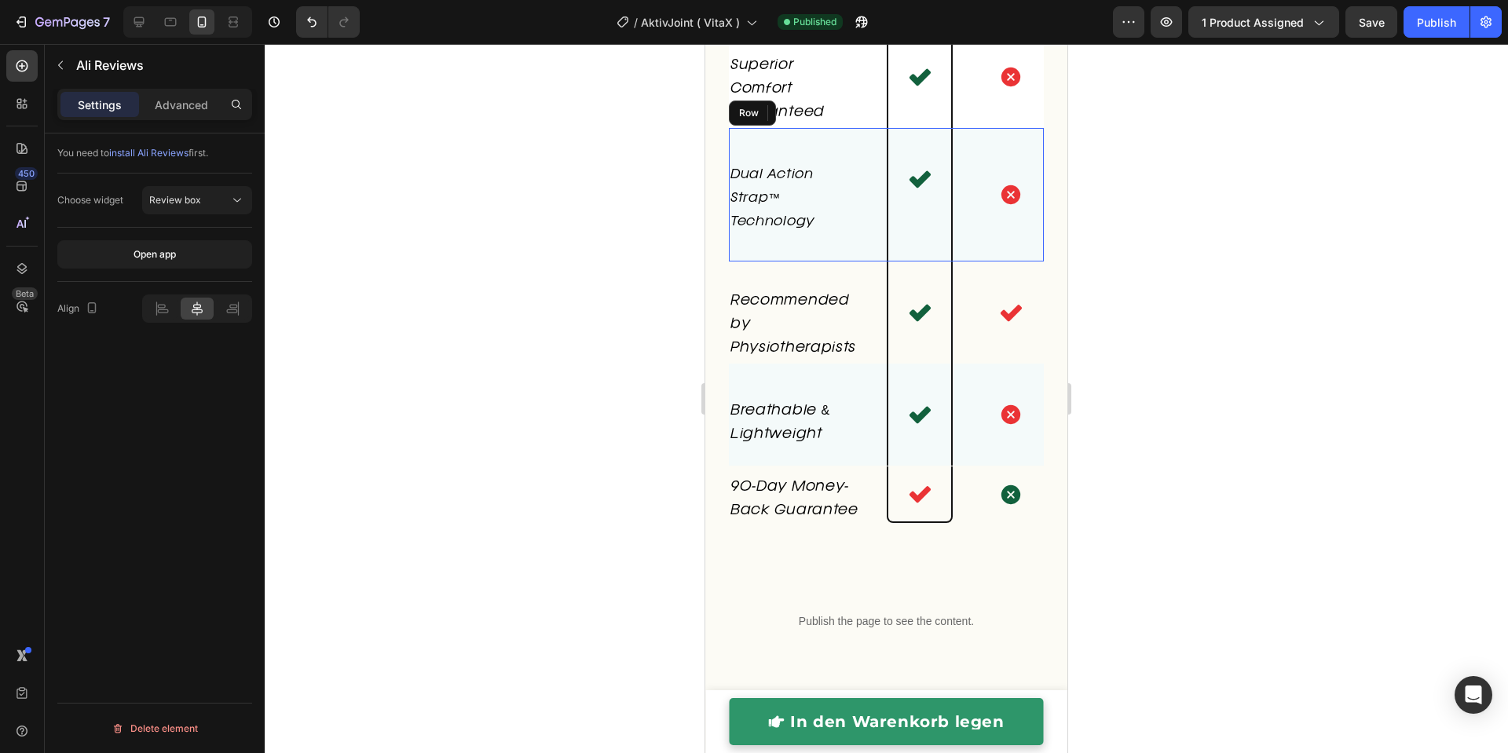
click at [811, 191] on div "Dual Action Strap™ Technology Text block" at bounding box center [795, 194] width 133 height 133
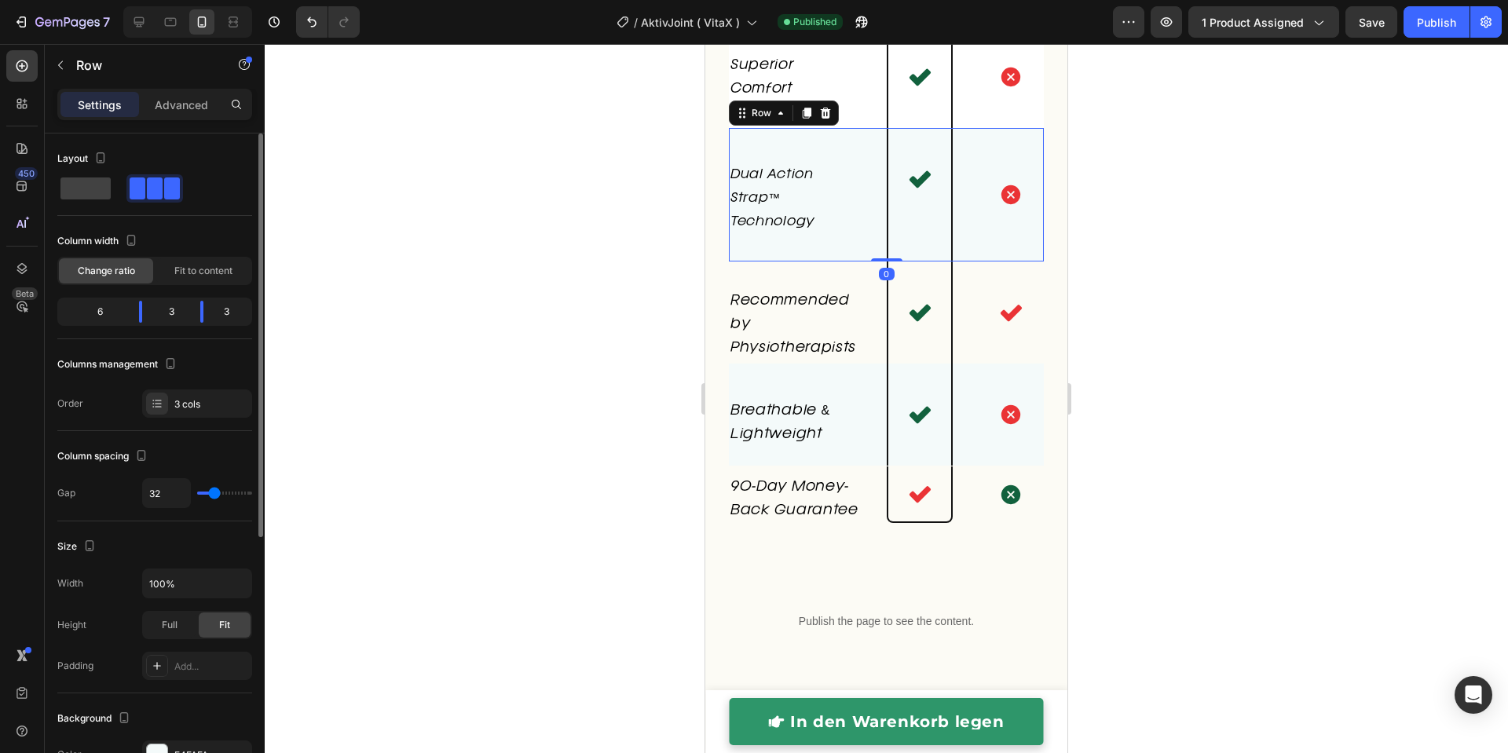
scroll to position [429, 0]
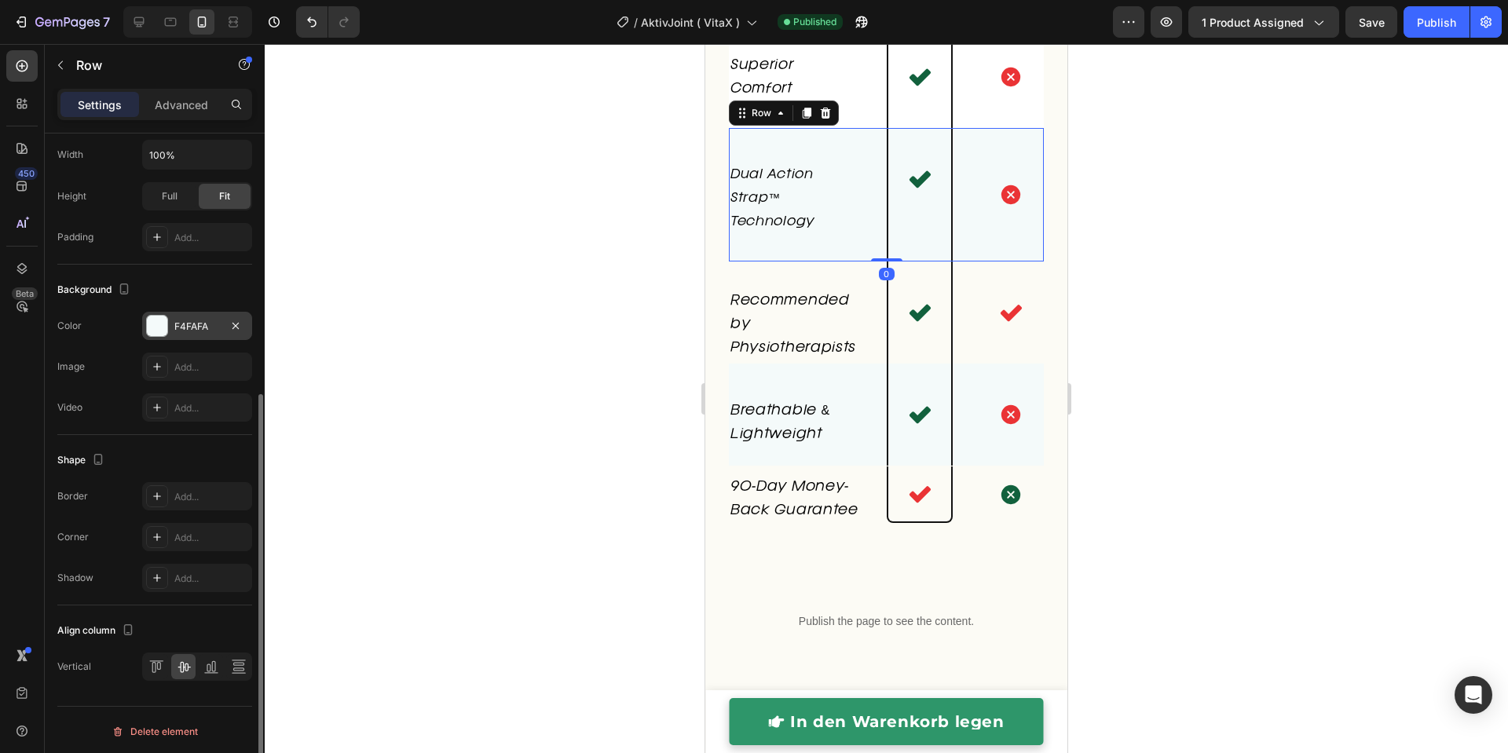
click at [174, 312] on div "F4FAFA" at bounding box center [197, 326] width 110 height 28
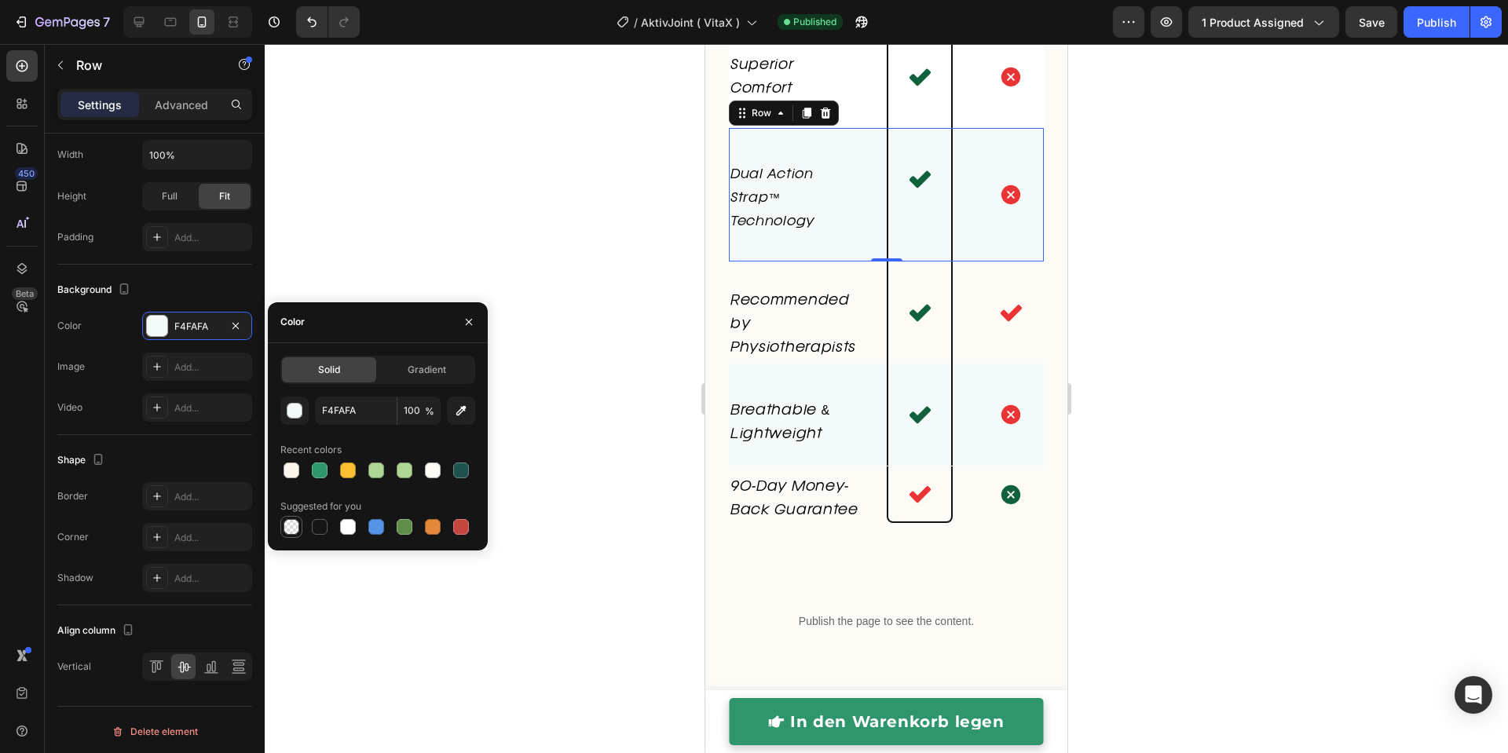
click at [291, 522] on div at bounding box center [291, 527] width 16 height 16
type input "000000"
type input "0"
click at [827, 452] on div "Breathable & Lightweight Text block" at bounding box center [795, 415] width 133 height 102
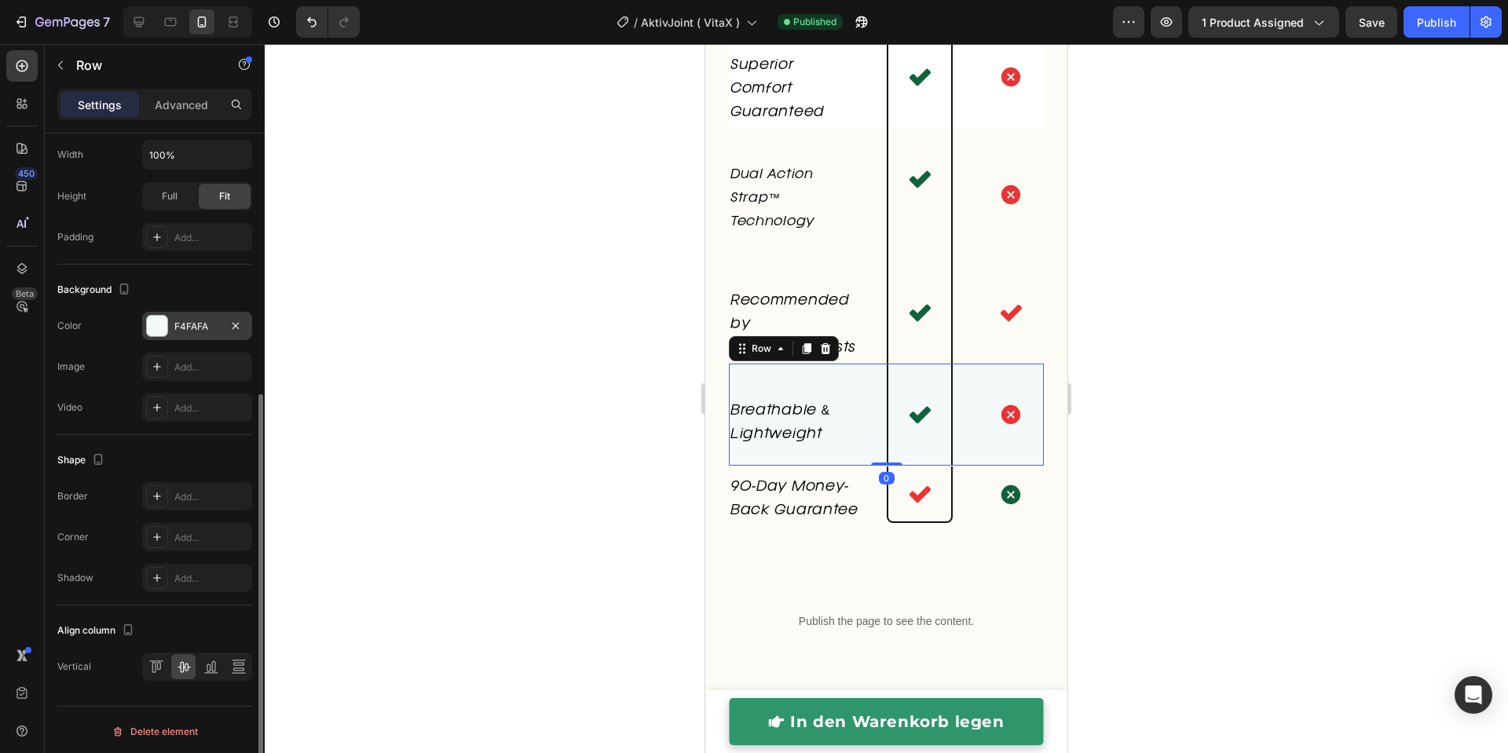
click at [203, 329] on div "F4FAFA" at bounding box center [197, 327] width 46 height 14
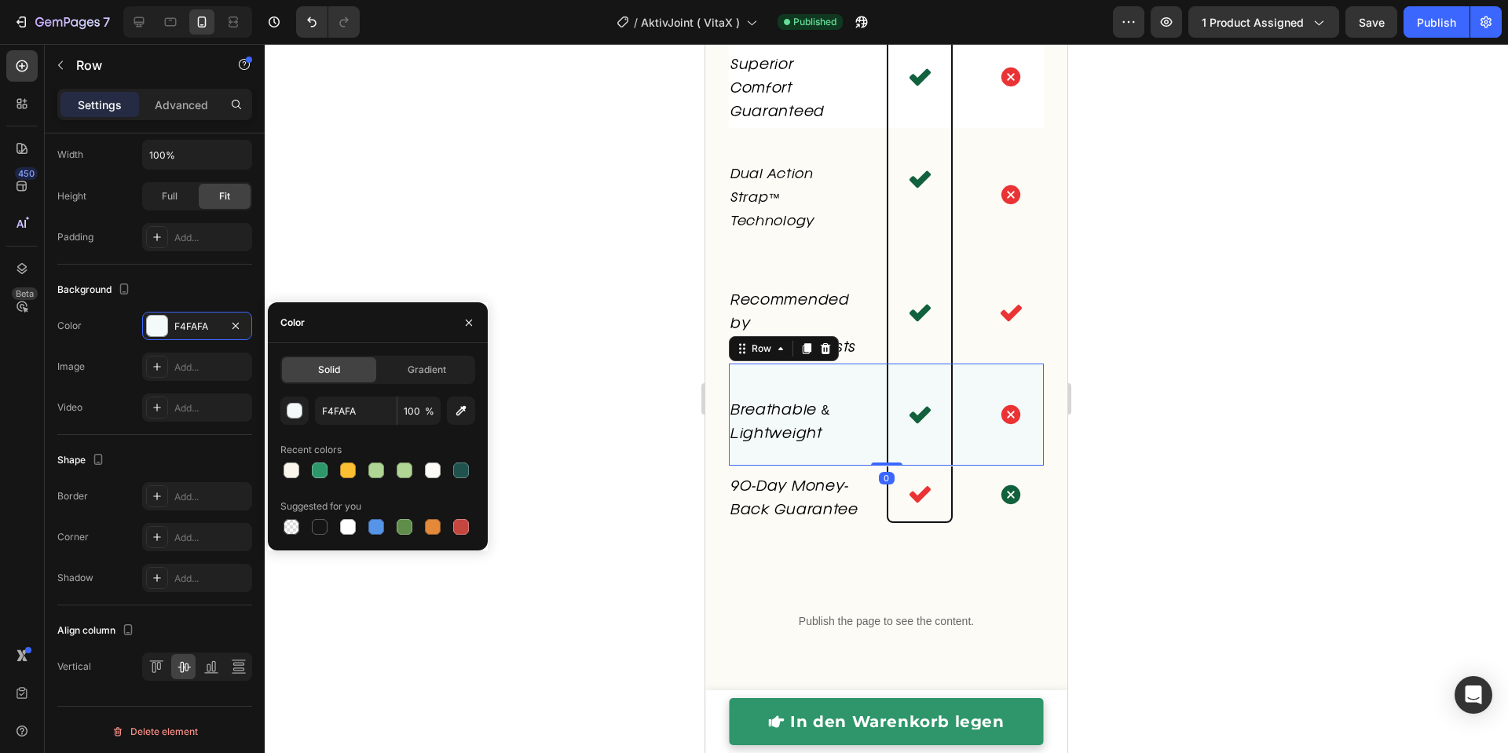
click at [293, 525] on div at bounding box center [291, 527] width 16 height 16
type input "000000"
type input "0"
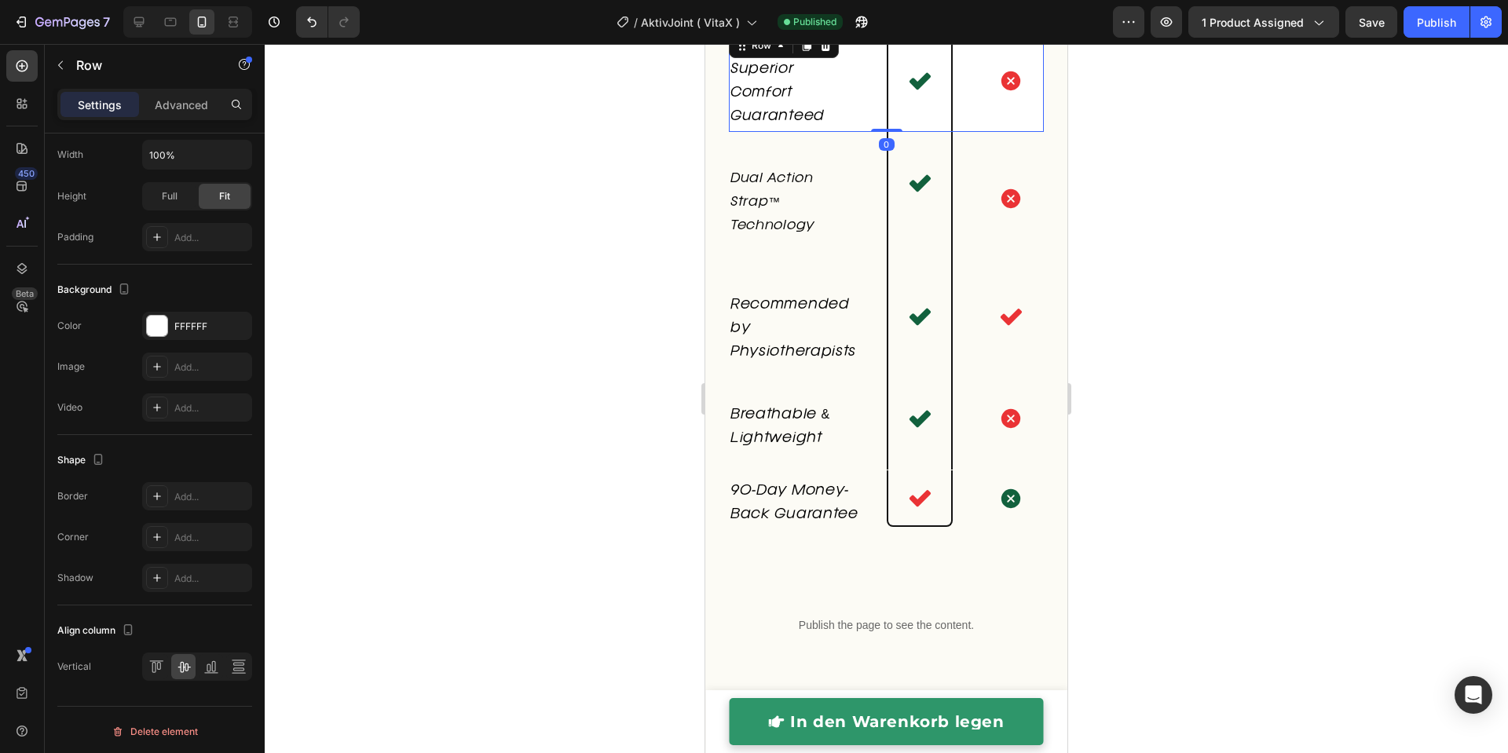
click at [856, 90] on div "Superior Comfort Guaranteed Text block Icon Icon Row 0" at bounding box center [886, 81] width 315 height 102
click at [185, 332] on div "FFFFFF" at bounding box center [197, 326] width 110 height 28
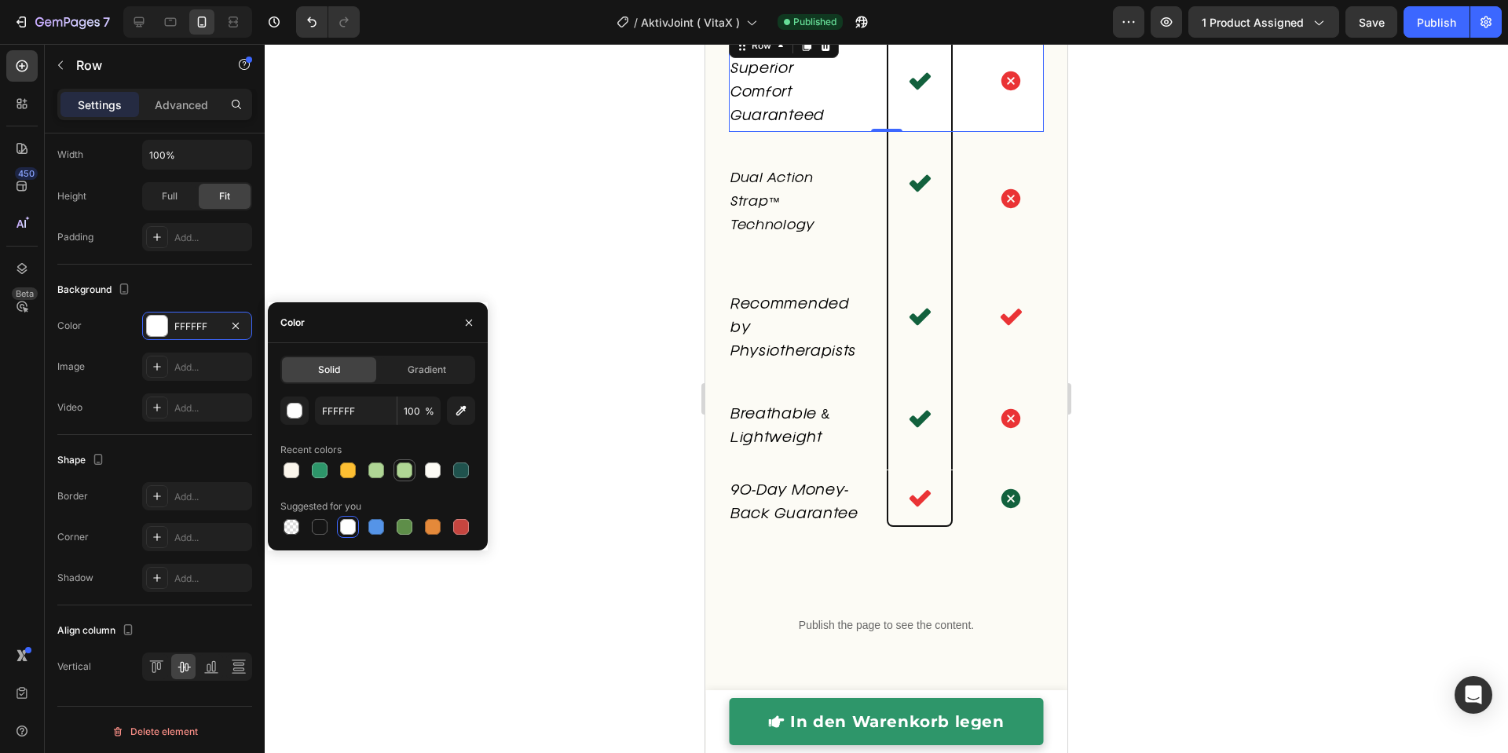
drag, startPoint x: 291, startPoint y: 528, endPoint x: 395, endPoint y: 462, distance: 123.5
click at [291, 527] on div at bounding box center [291, 527] width 16 height 16
type input "000000"
type input "0"
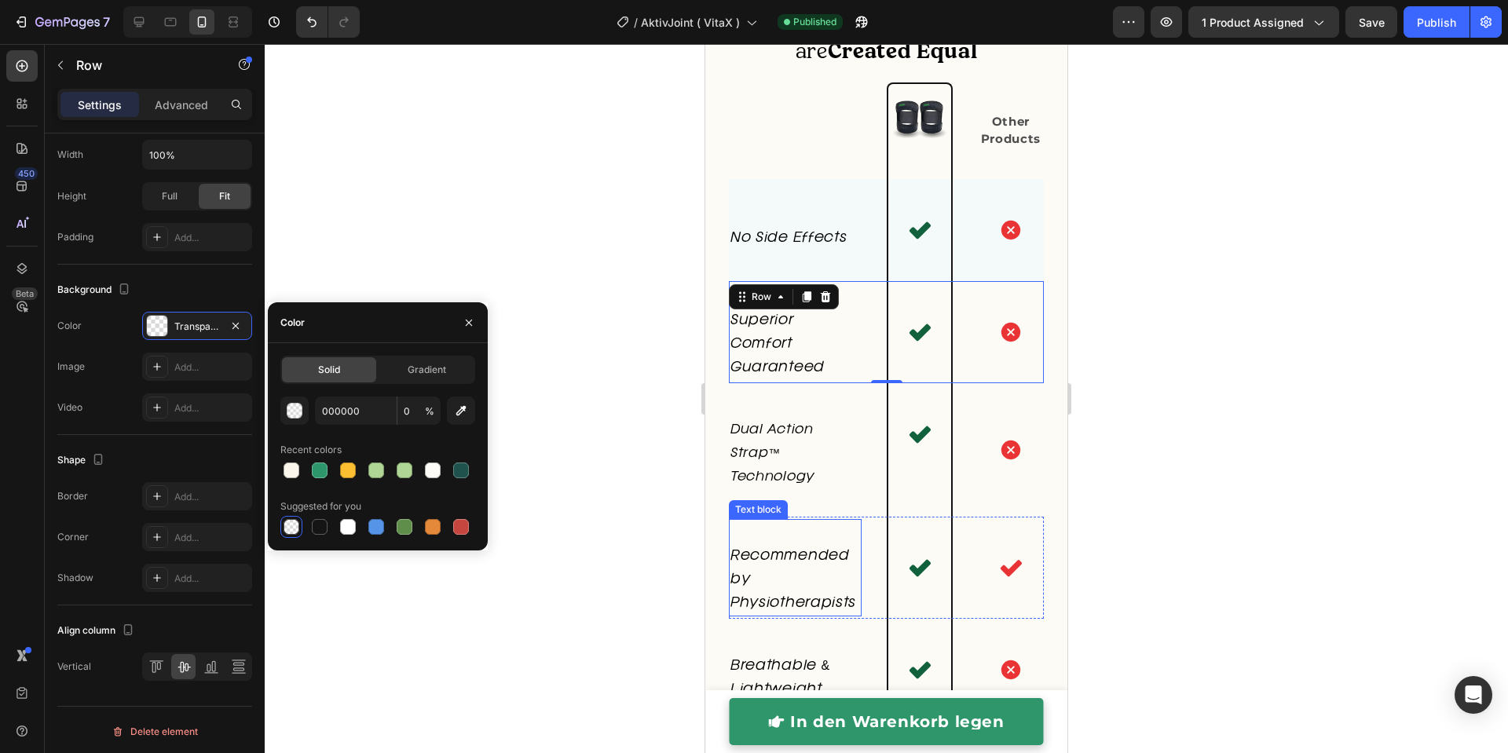
scroll to position [5682, 0]
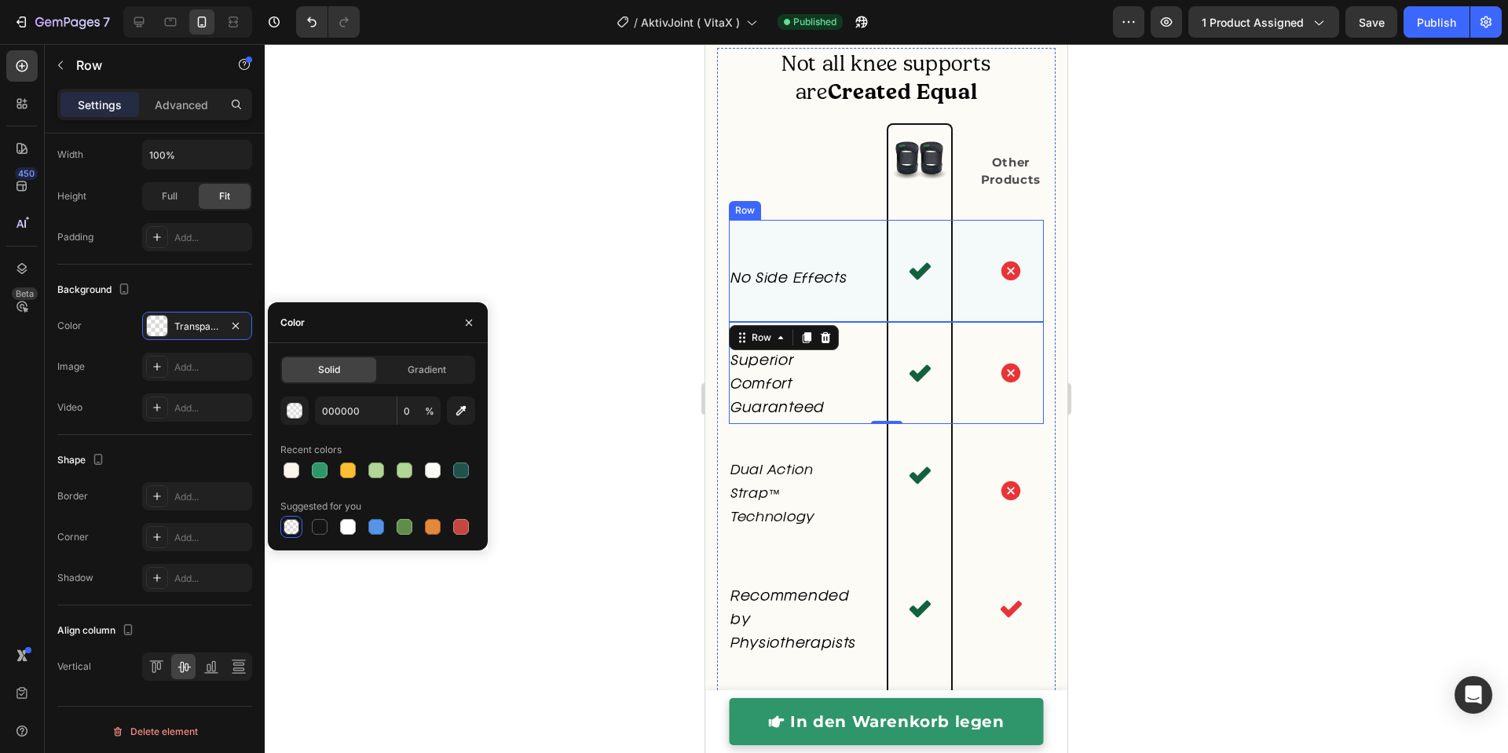
click at [844, 235] on div "No Side Effects Text block" at bounding box center [795, 271] width 133 height 102
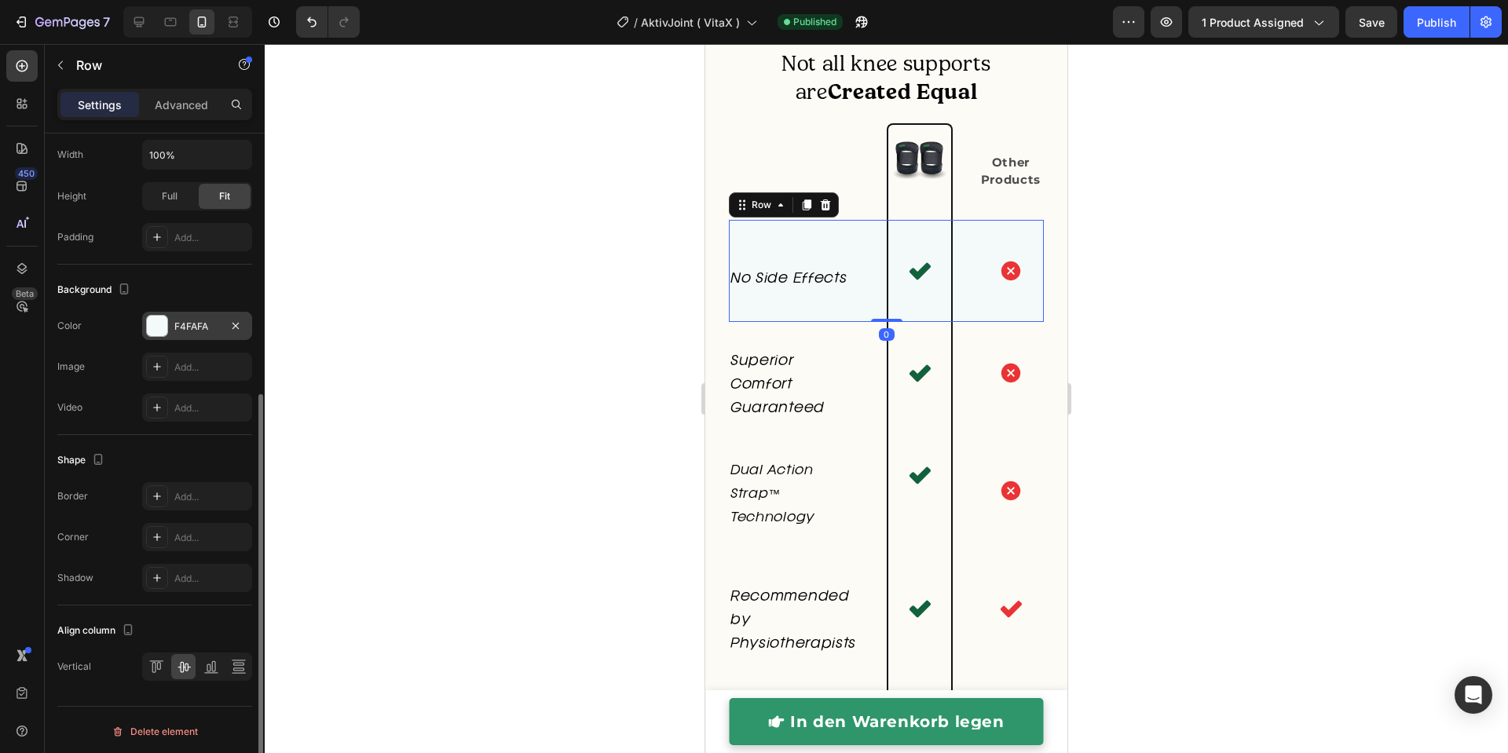
click at [177, 313] on div "F4FAFA" at bounding box center [197, 326] width 110 height 28
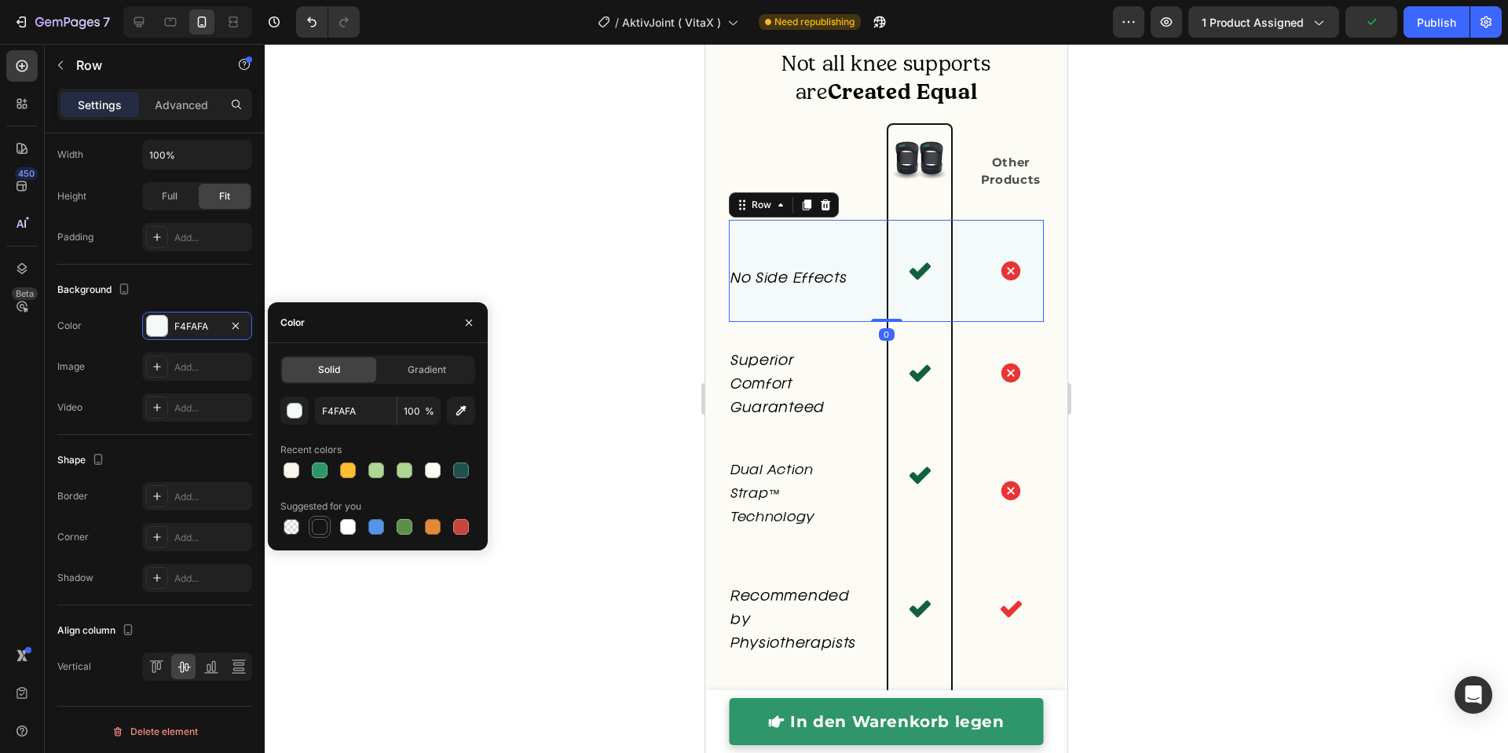
drag, startPoint x: 282, startPoint y: 521, endPoint x: 318, endPoint y: 525, distance: 36.3
click at [283, 521] on div at bounding box center [291, 526] width 19 height 19
type input "000000"
type input "0"
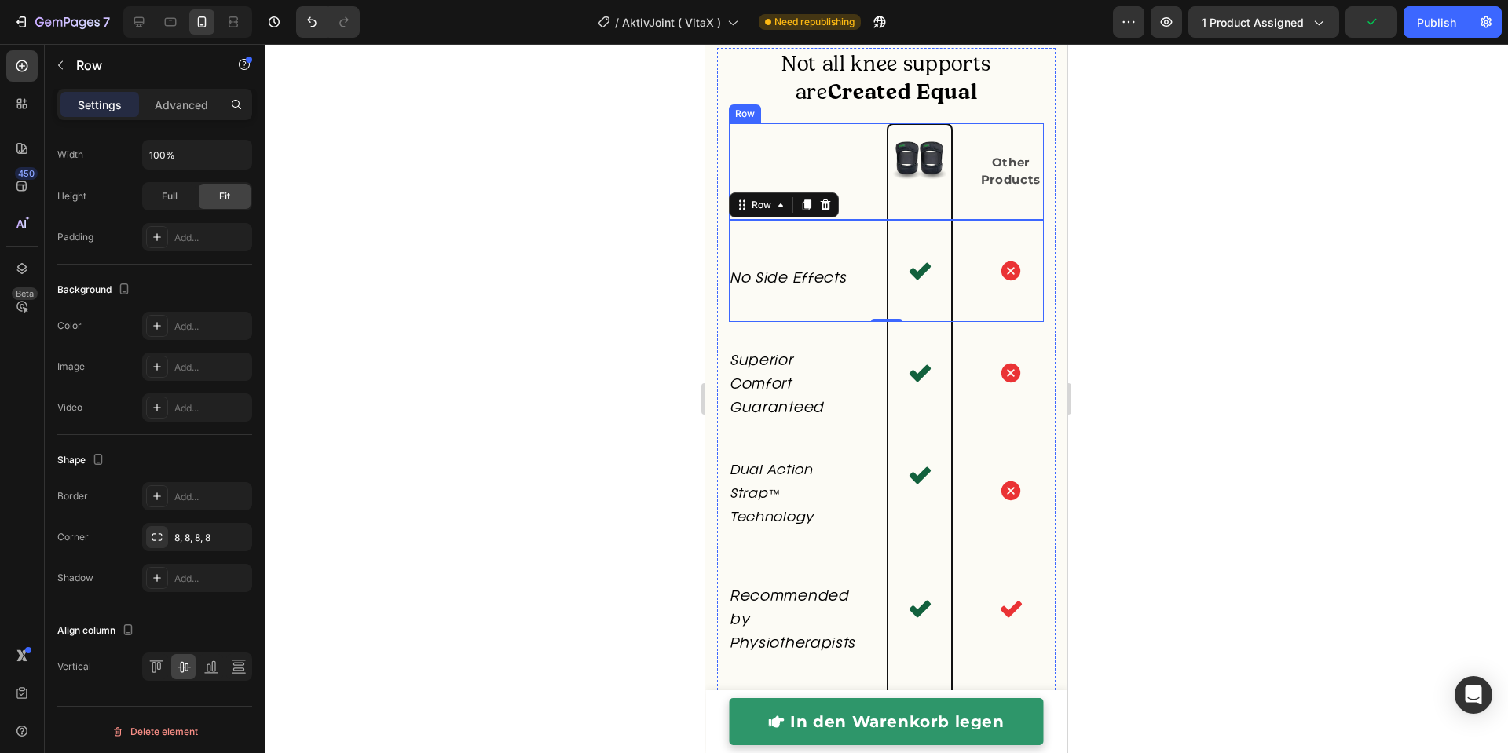
click at [770, 137] on div "Not all knee supports are Created Equal Heading" at bounding box center [795, 171] width 133 height 96
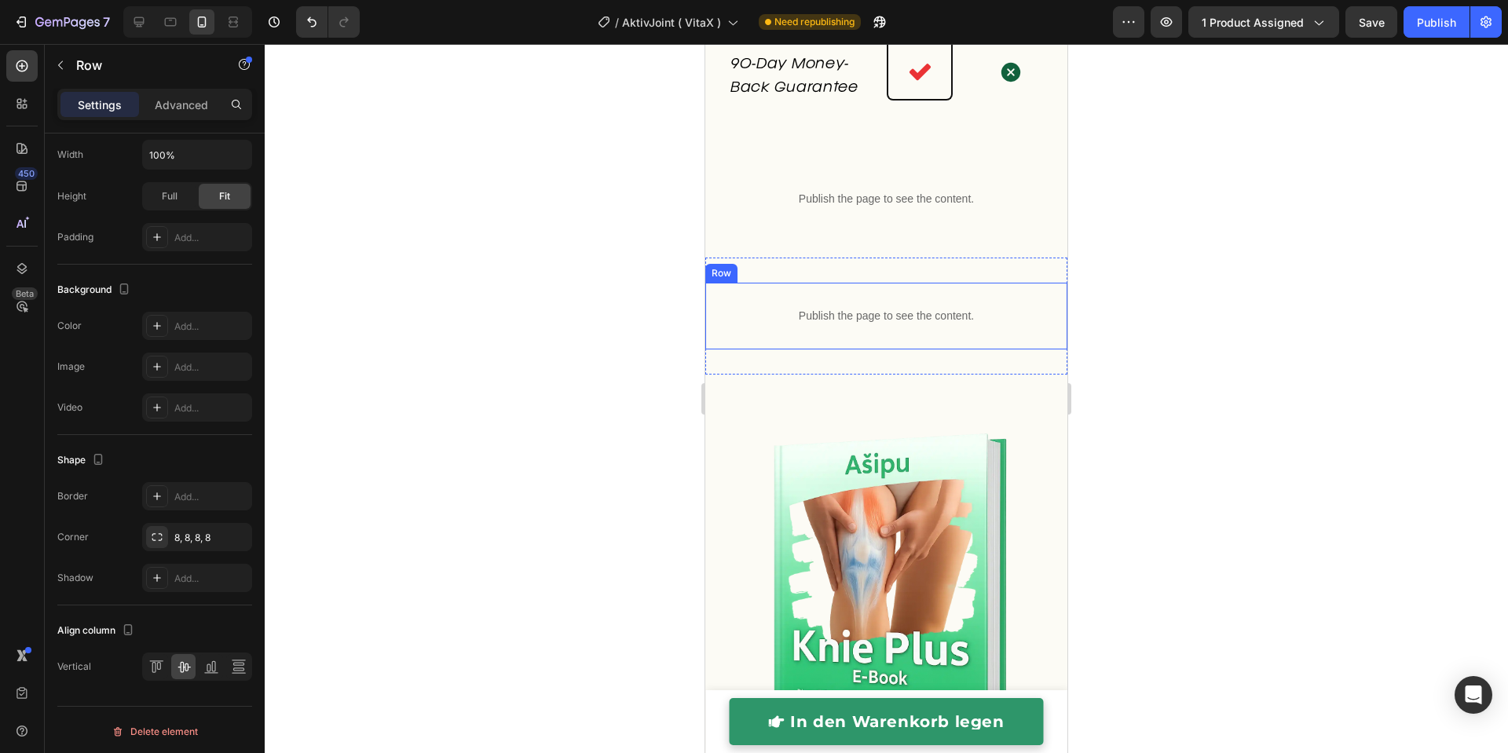
scroll to position [6431, 0]
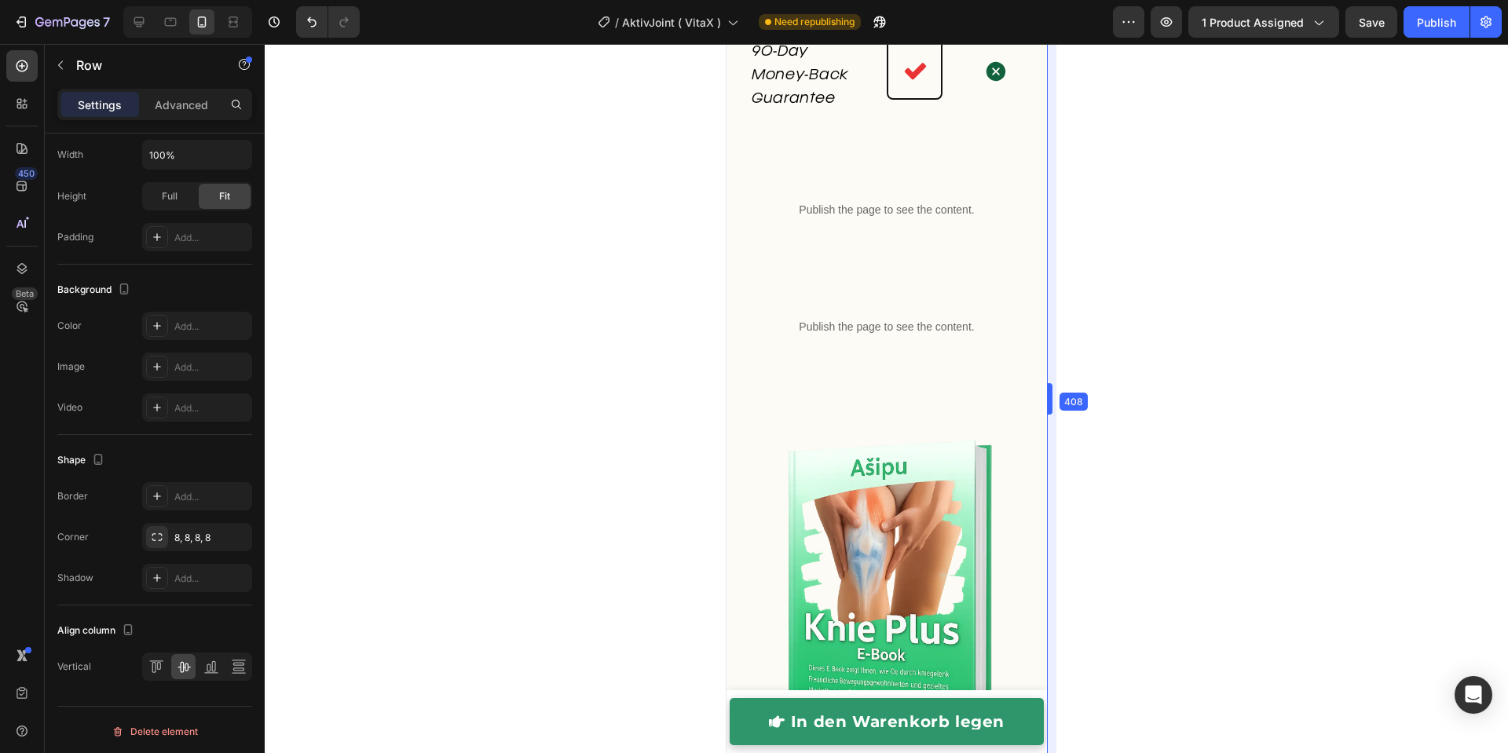
drag, startPoint x: 1066, startPoint y: 379, endPoint x: 1022, endPoint y: 378, distance: 44.8
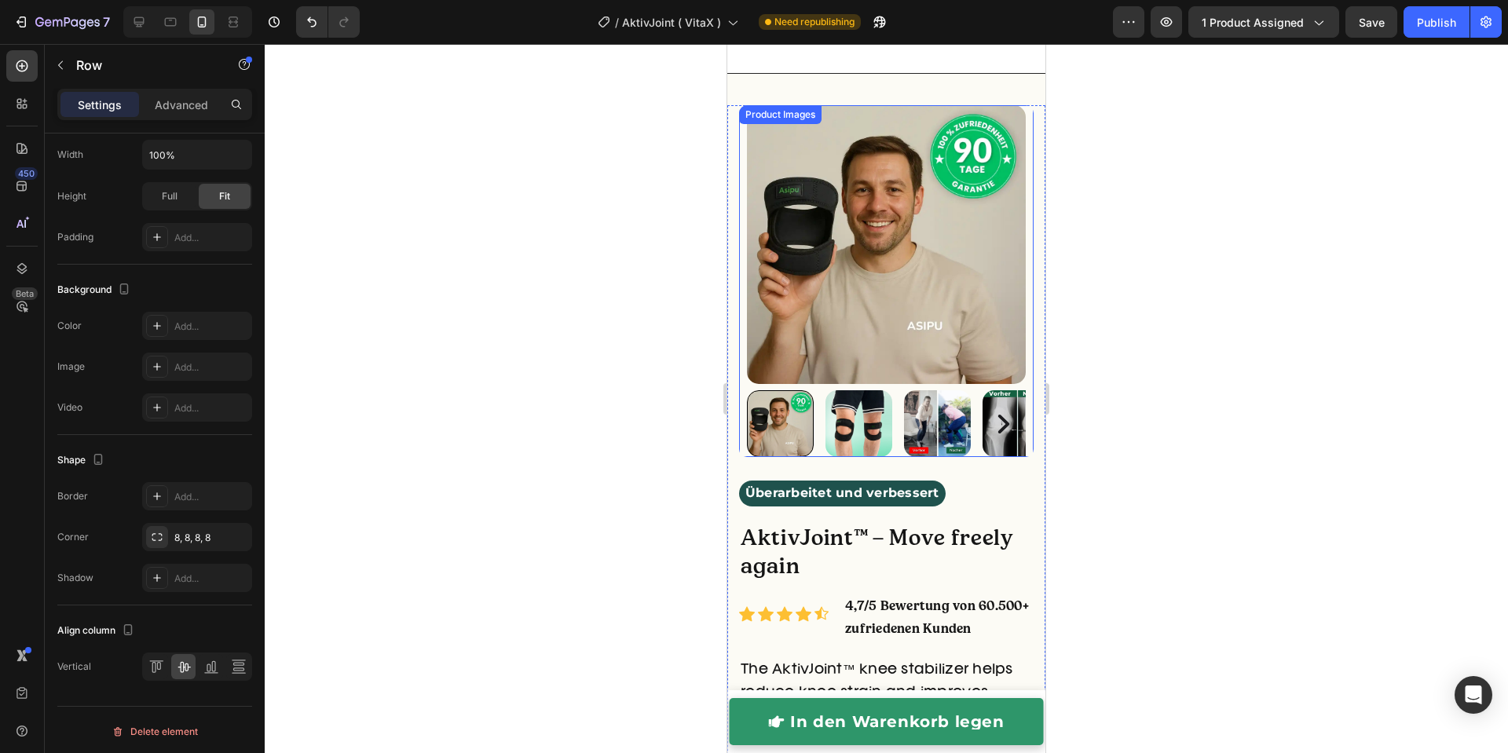
scroll to position [335, 0]
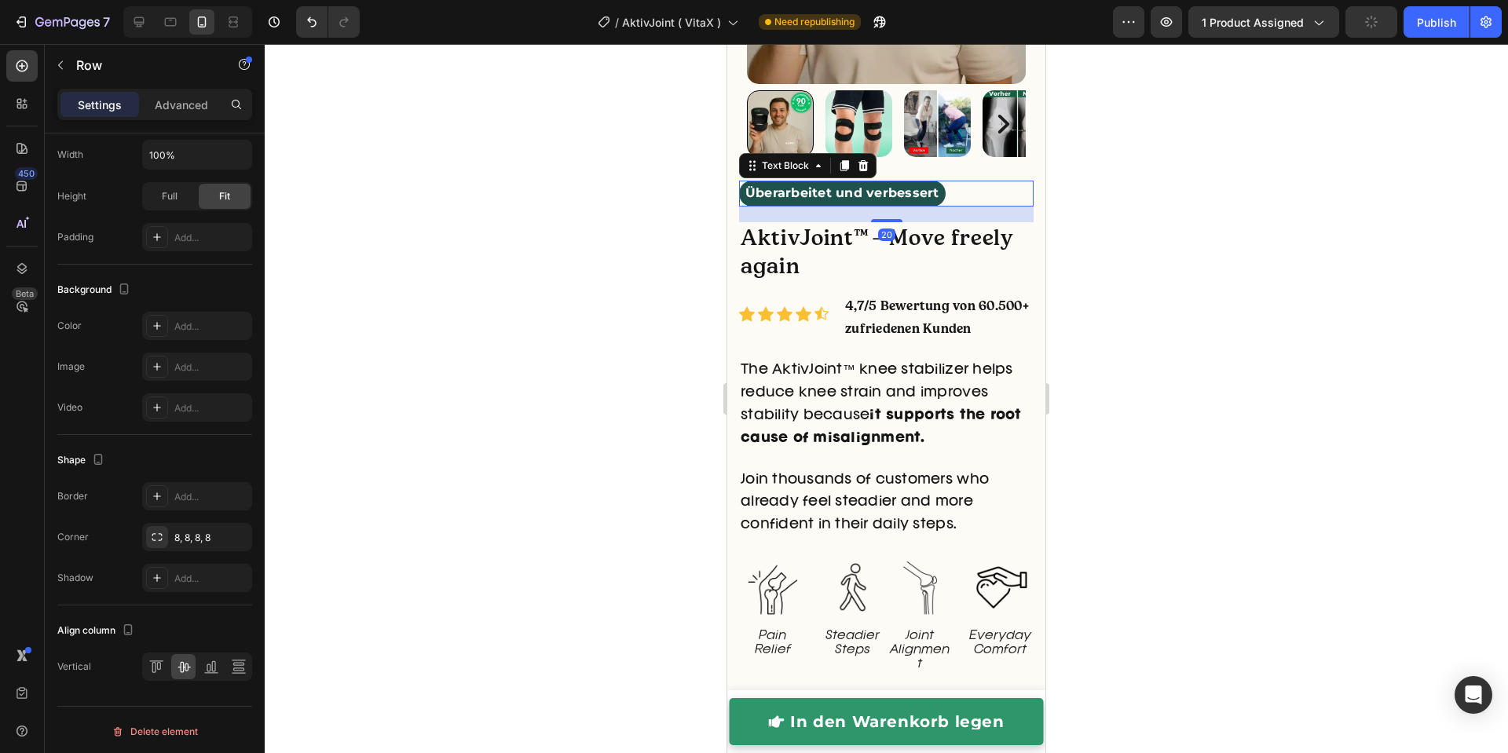
click at [915, 185] on span "Überarbeitet und verbessert" at bounding box center [842, 192] width 194 height 15
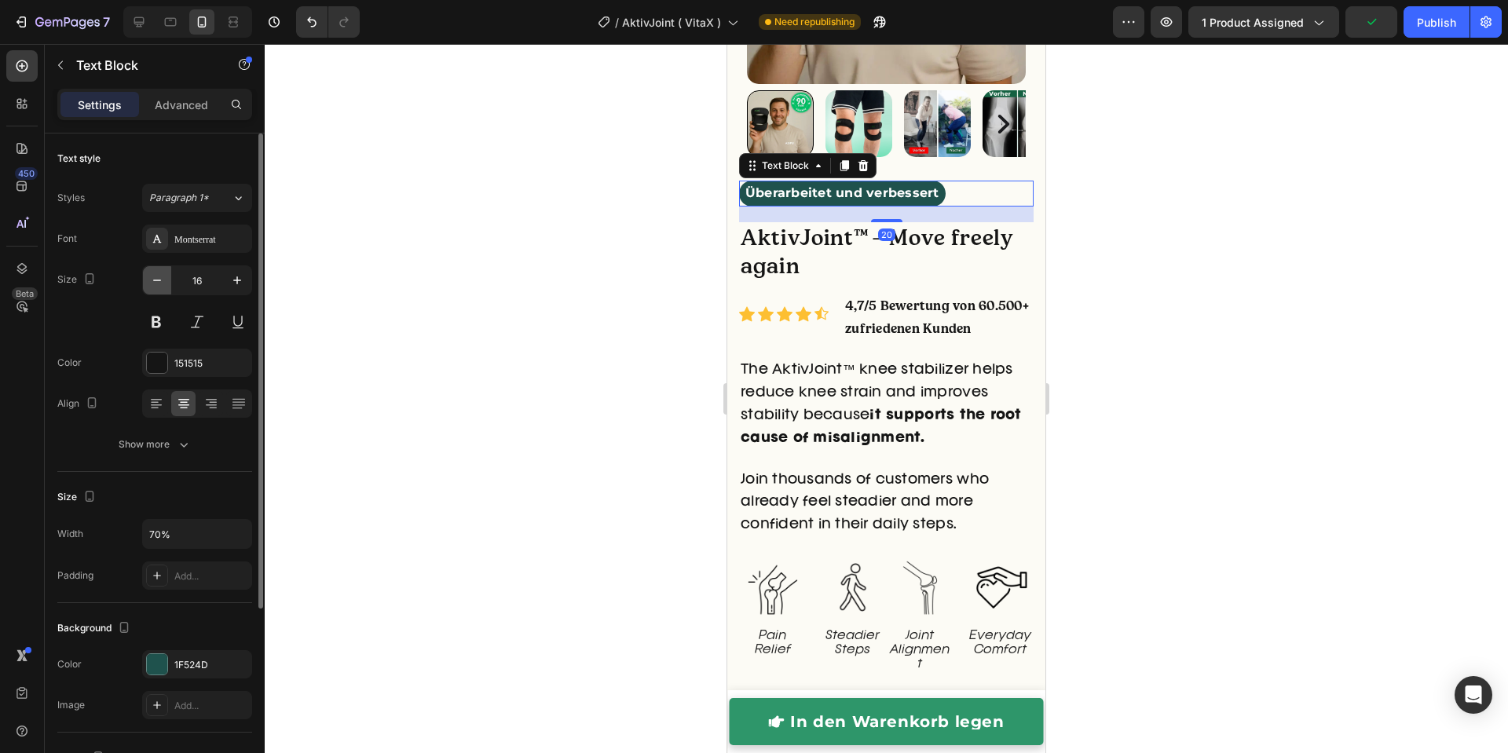
click at [163, 282] on icon "button" at bounding box center [157, 280] width 16 height 16
type input "14"
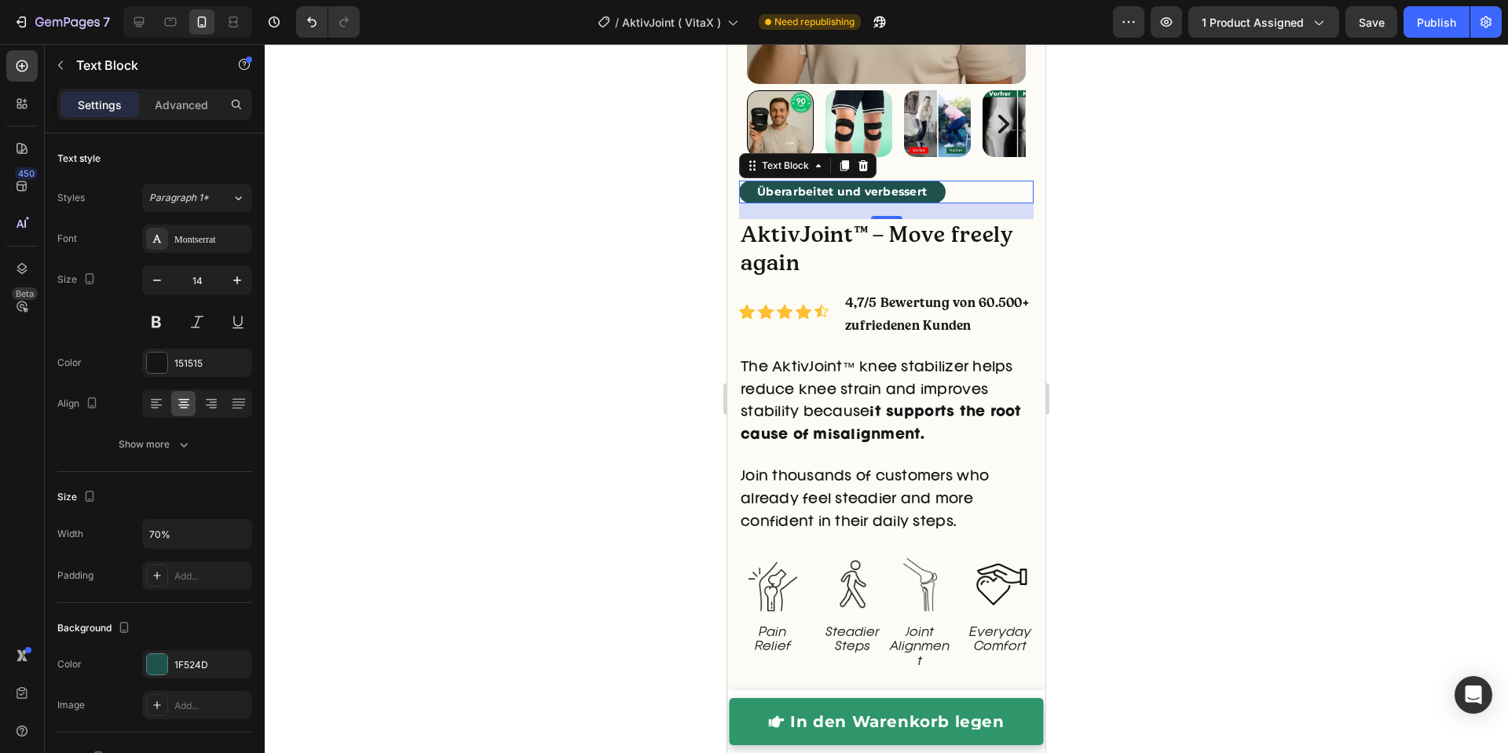
click at [323, 289] on div at bounding box center [886, 398] width 1243 height 709
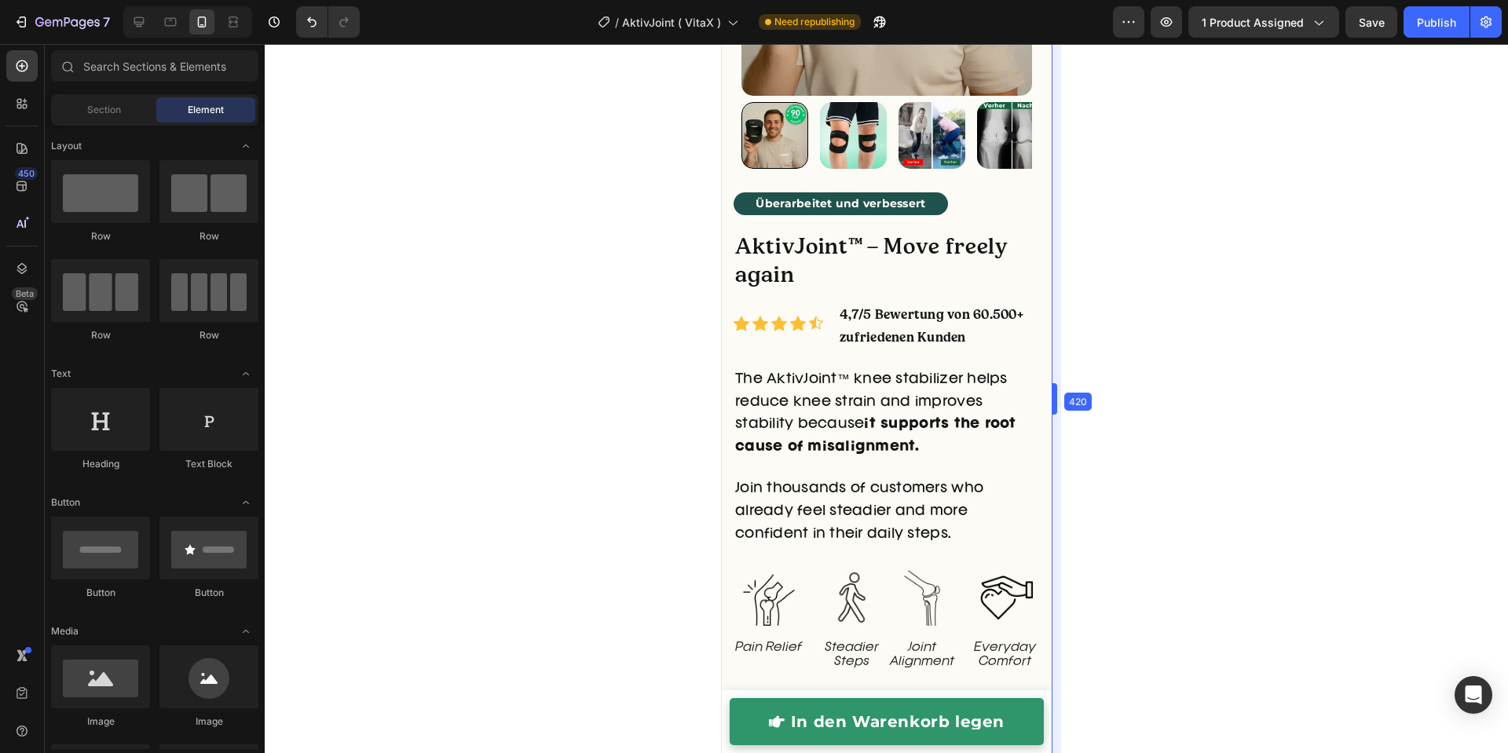
drag, startPoint x: 1047, startPoint y: 241, endPoint x: 1062, endPoint y: 240, distance: 14.9
click at [872, 196] on span "Überarbeitet und verbessert" at bounding box center [840, 203] width 170 height 14
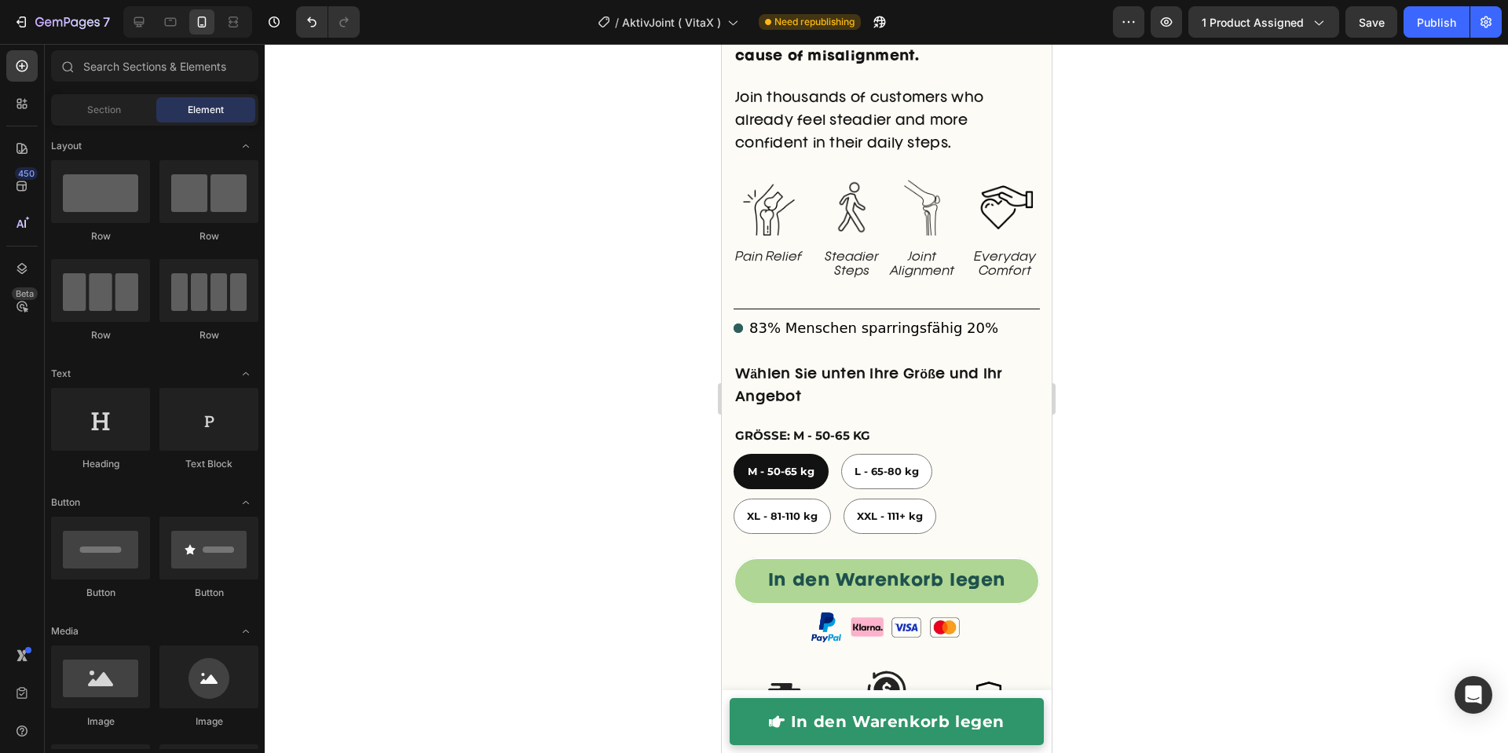
scroll to position [731, 0]
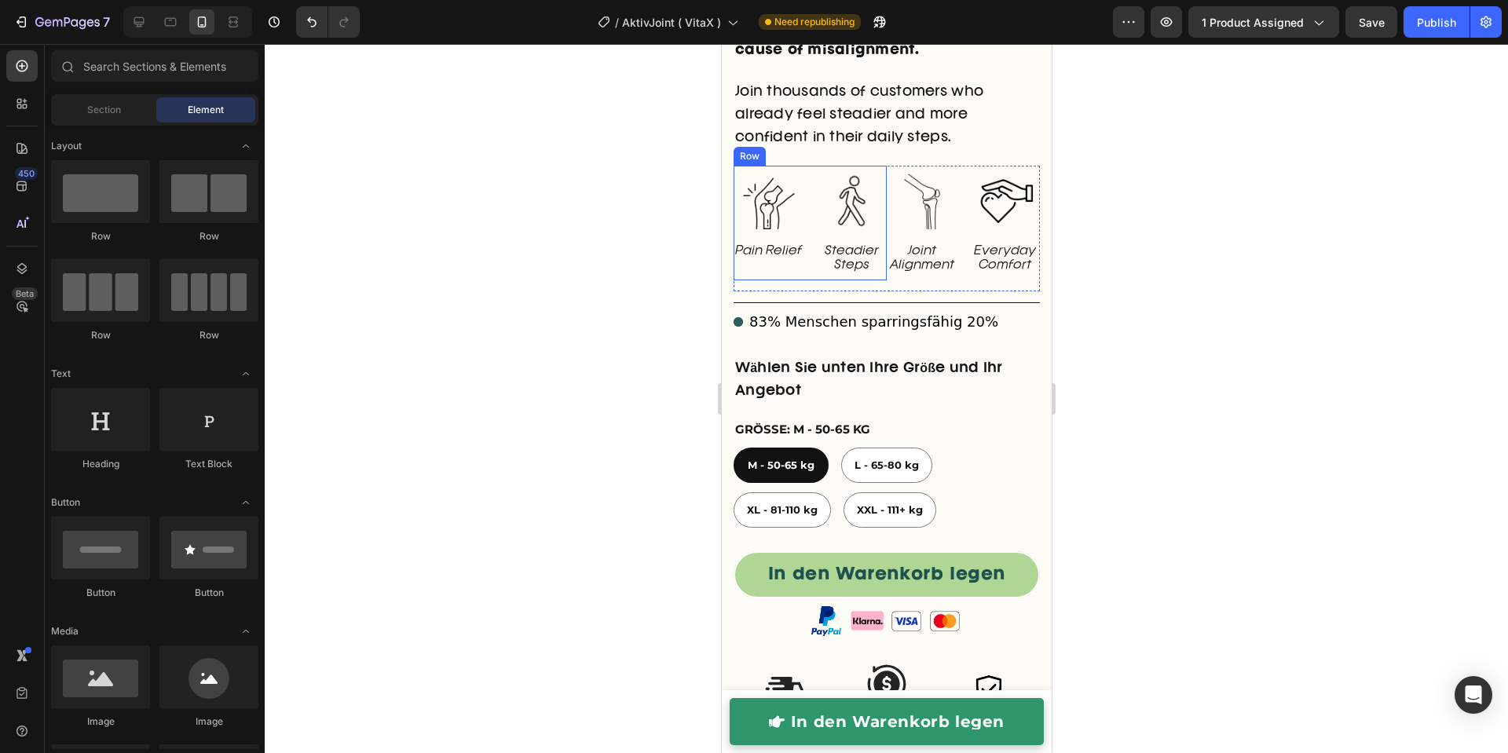
click at [810, 166] on div "Image Pain Relief Text Block Image Steadier Steps Text Block Row" at bounding box center [809, 223] width 153 height 115
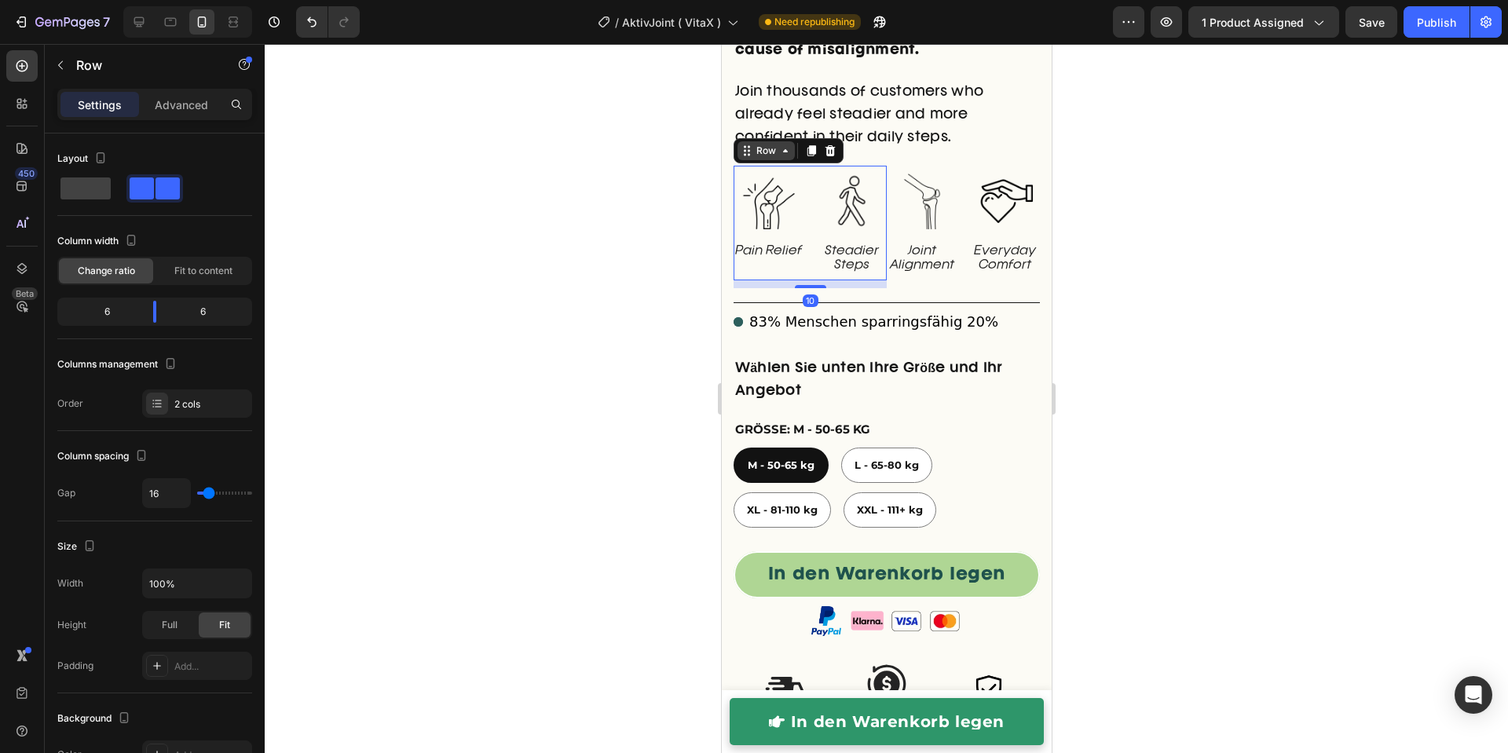
click at [768, 144] on div "Row" at bounding box center [765, 151] width 26 height 14
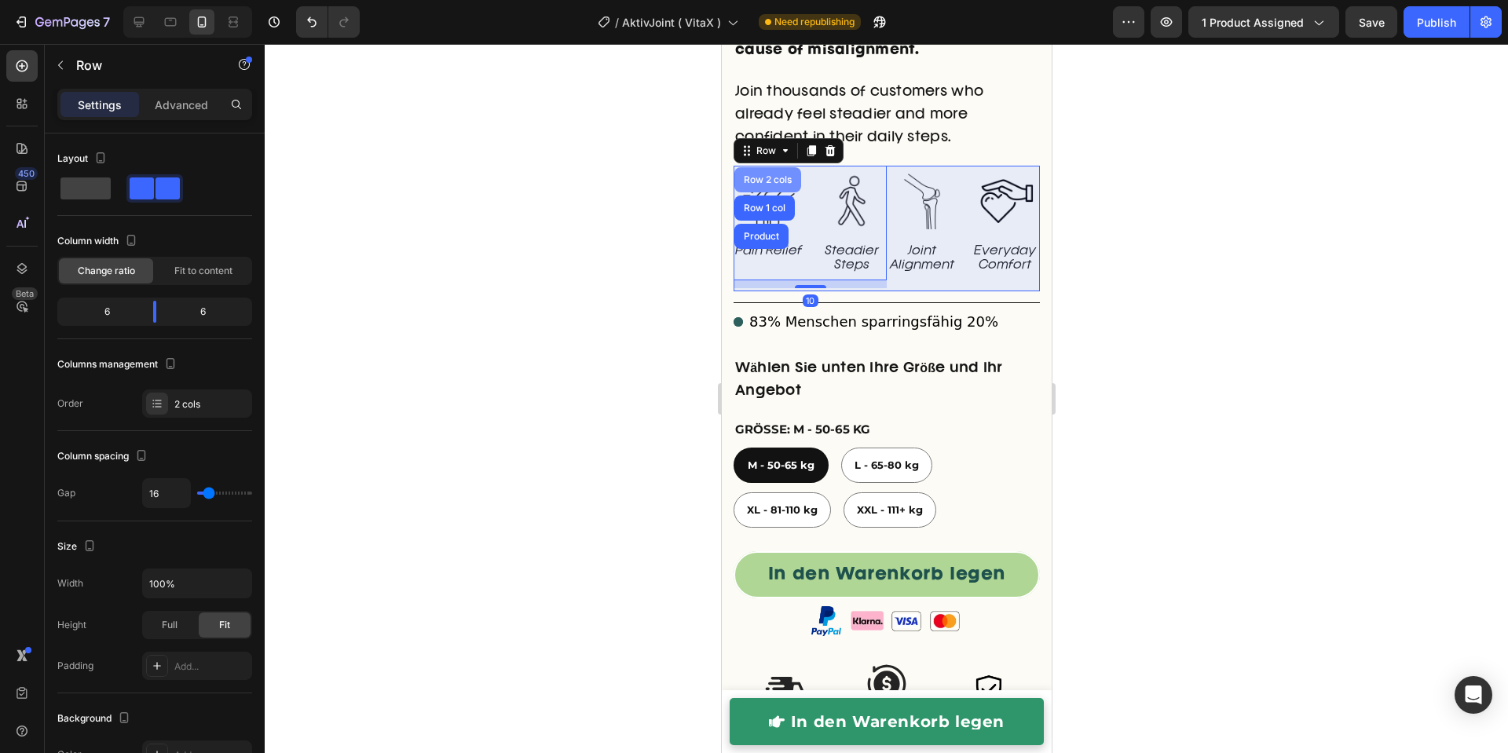
click at [755, 167] on div "Row 2 cols" at bounding box center [766, 179] width 67 height 25
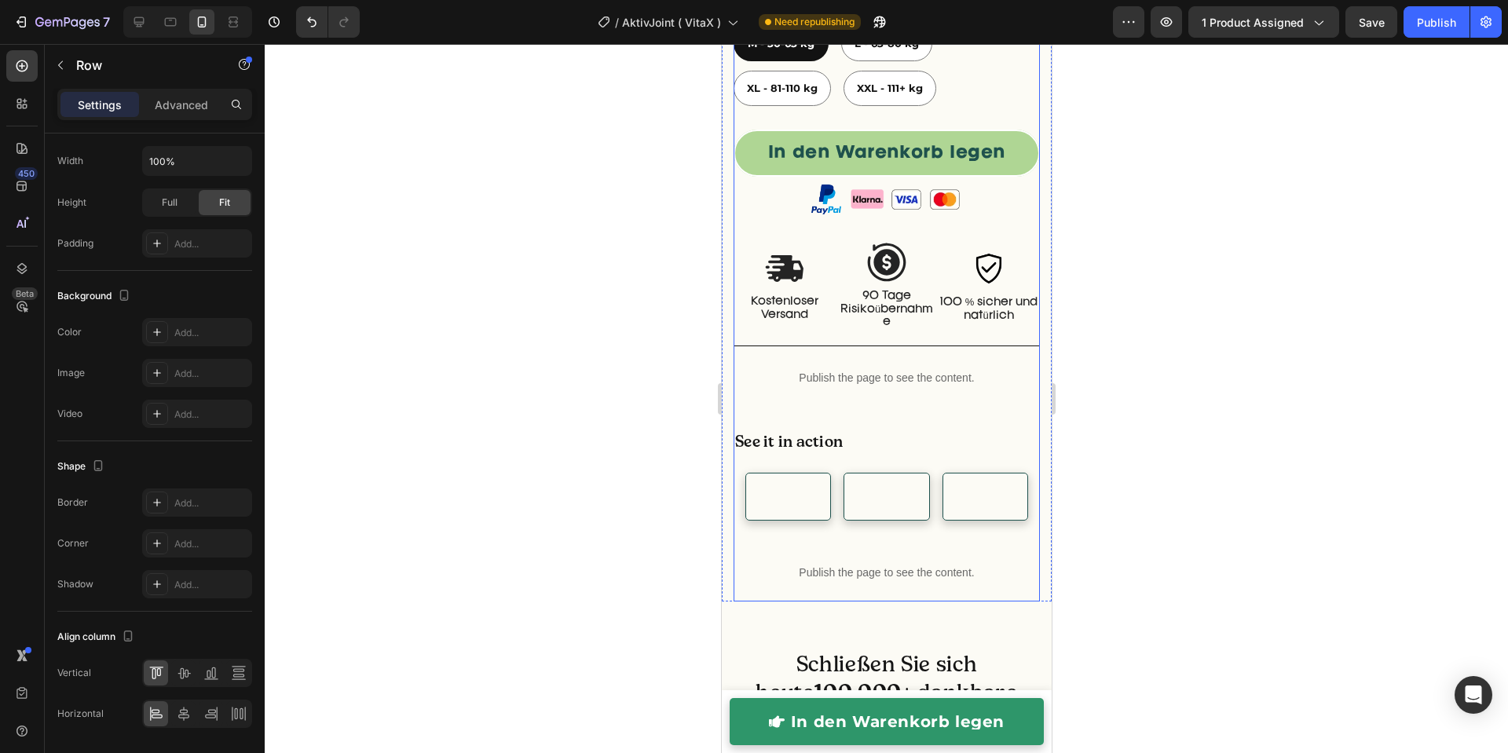
scroll to position [1487, 0]
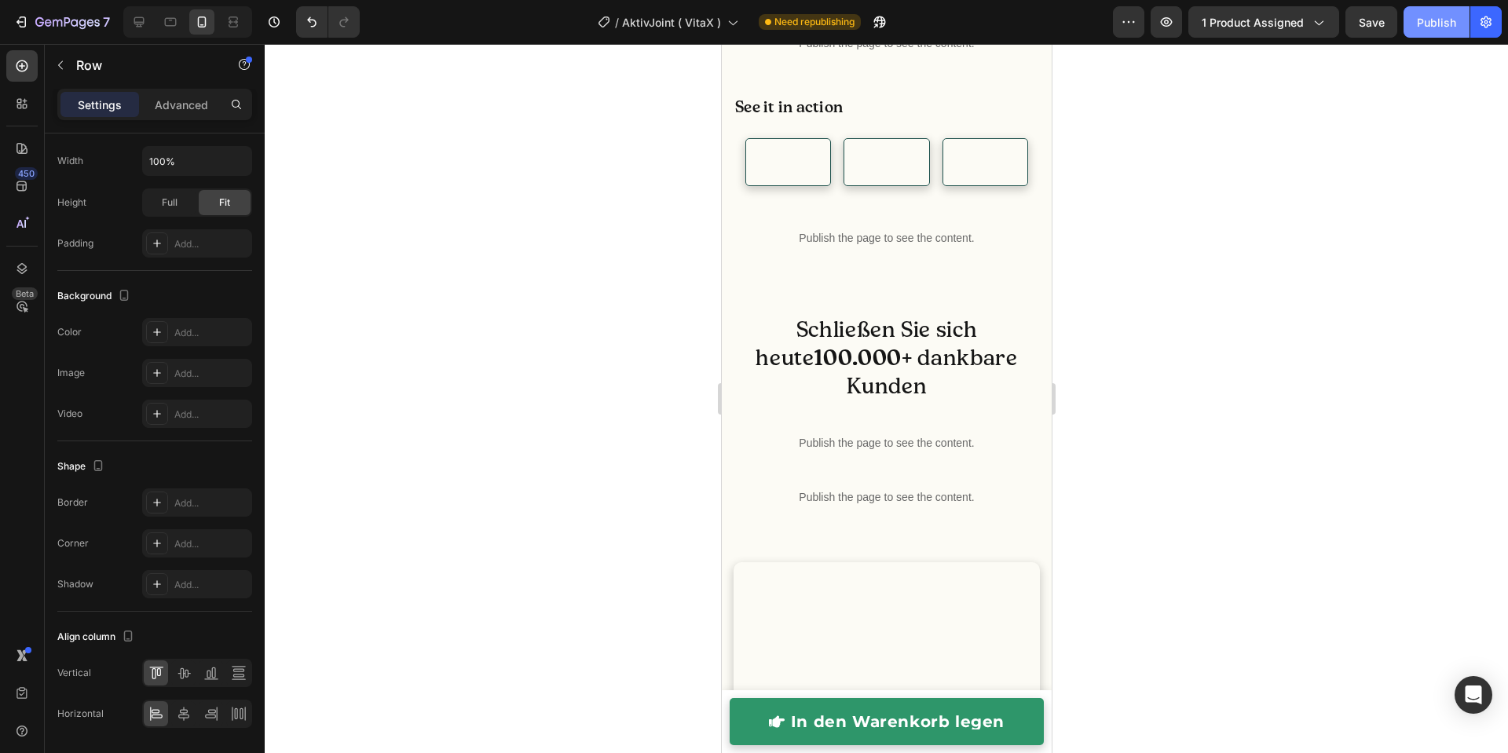
click at [1457, 28] on button "Publish" at bounding box center [1436, 21] width 66 height 31
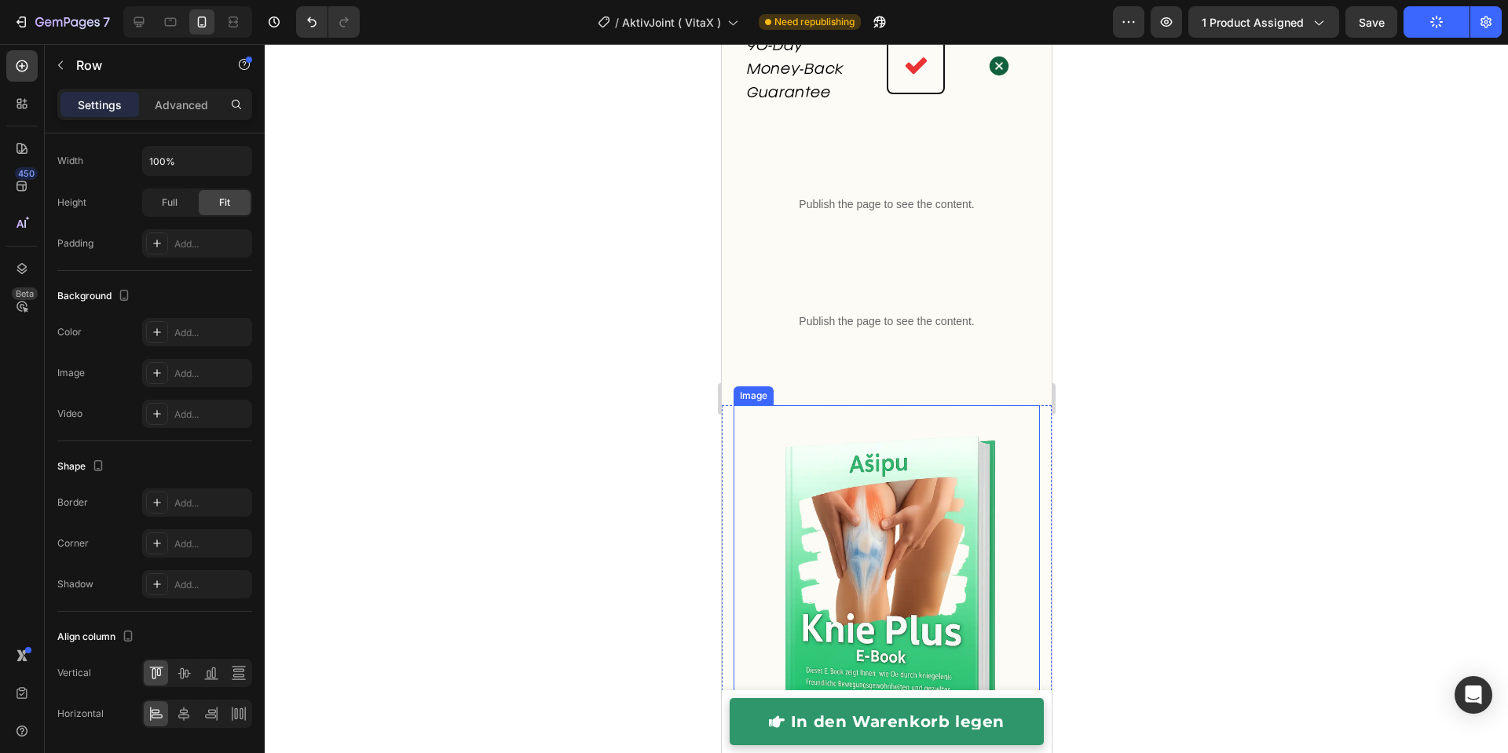
scroll to position [6365, 0]
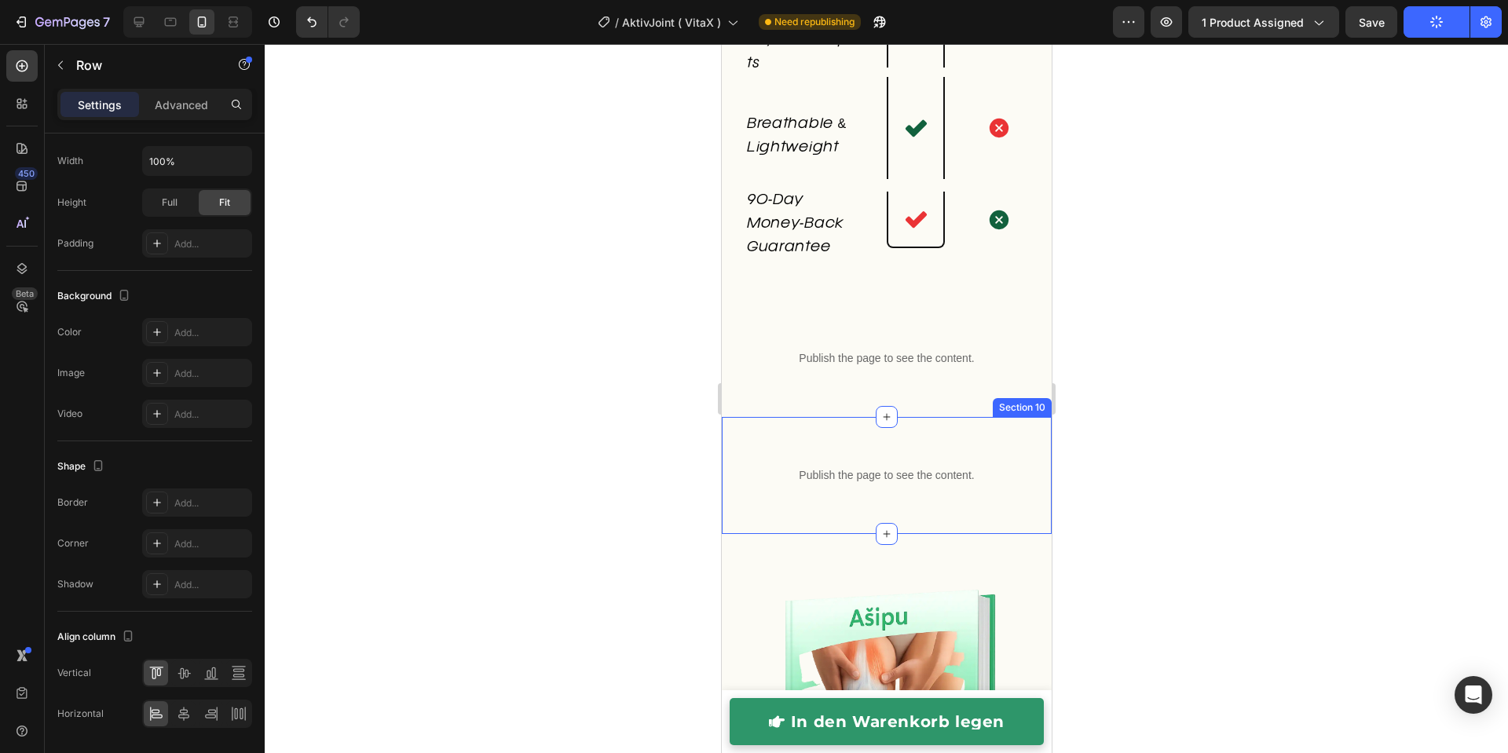
click at [828, 509] on div "Publish the page to see the content. Custom Code Row Section 10" at bounding box center [886, 475] width 330 height 117
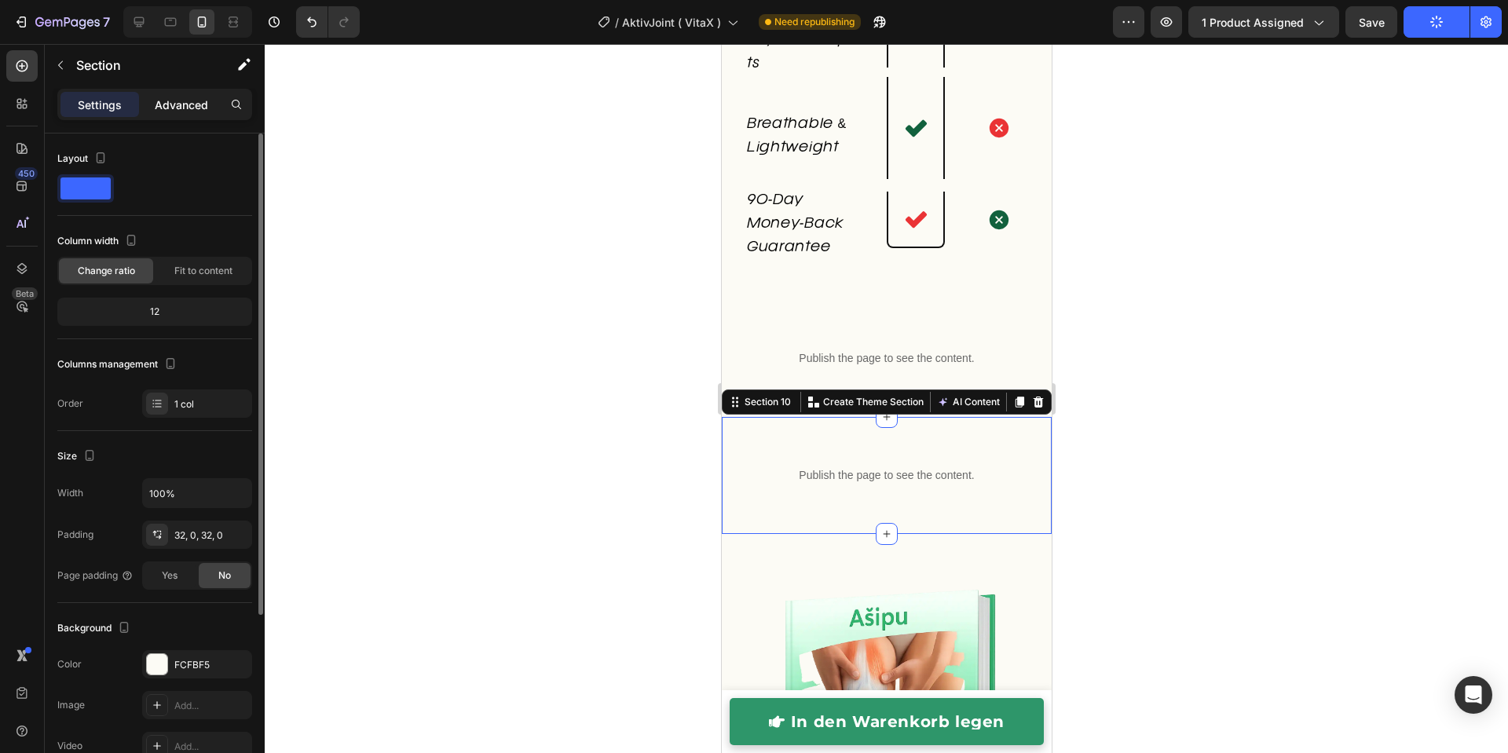
click at [163, 116] on div "Advanced" at bounding box center [181, 104] width 79 height 25
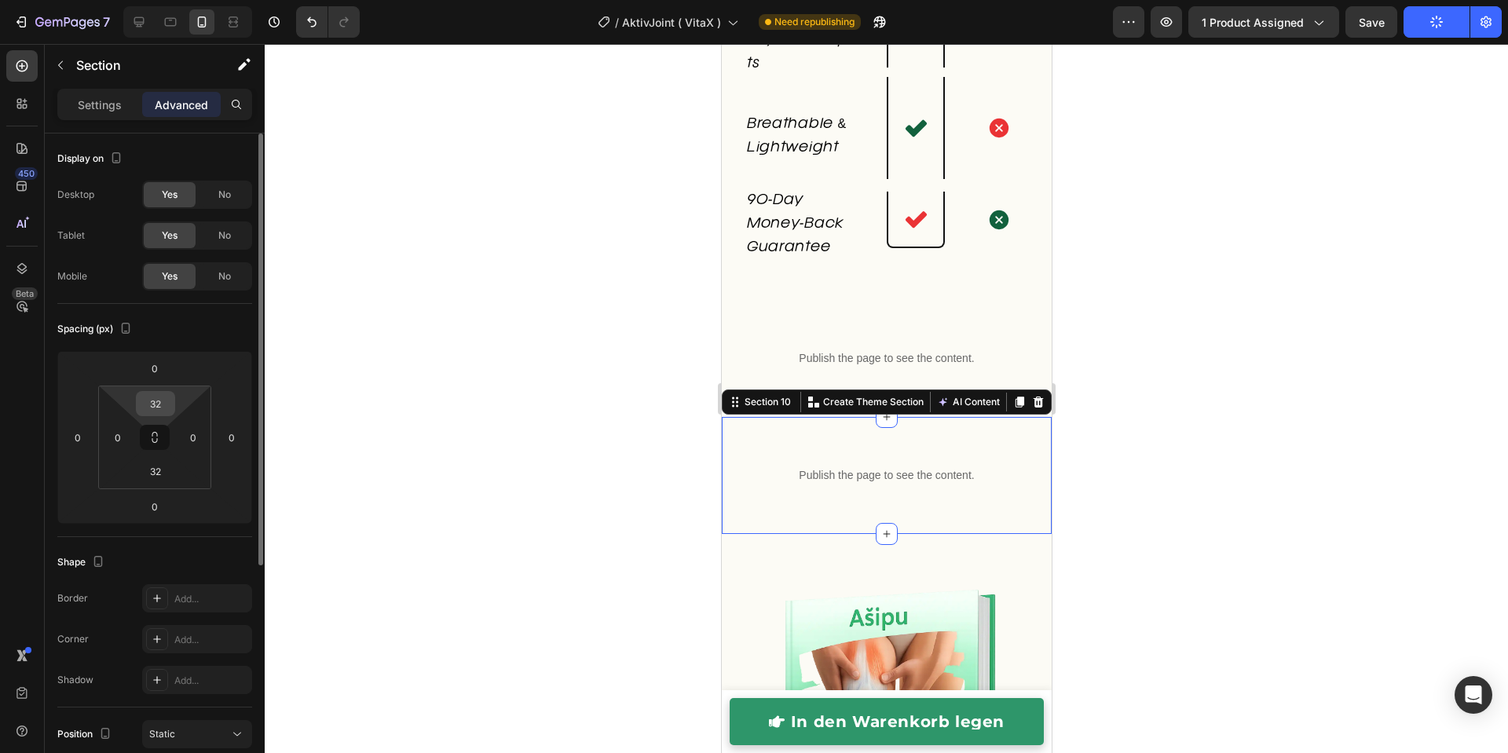
click at [152, 403] on input "32" at bounding box center [155, 404] width 31 height 24
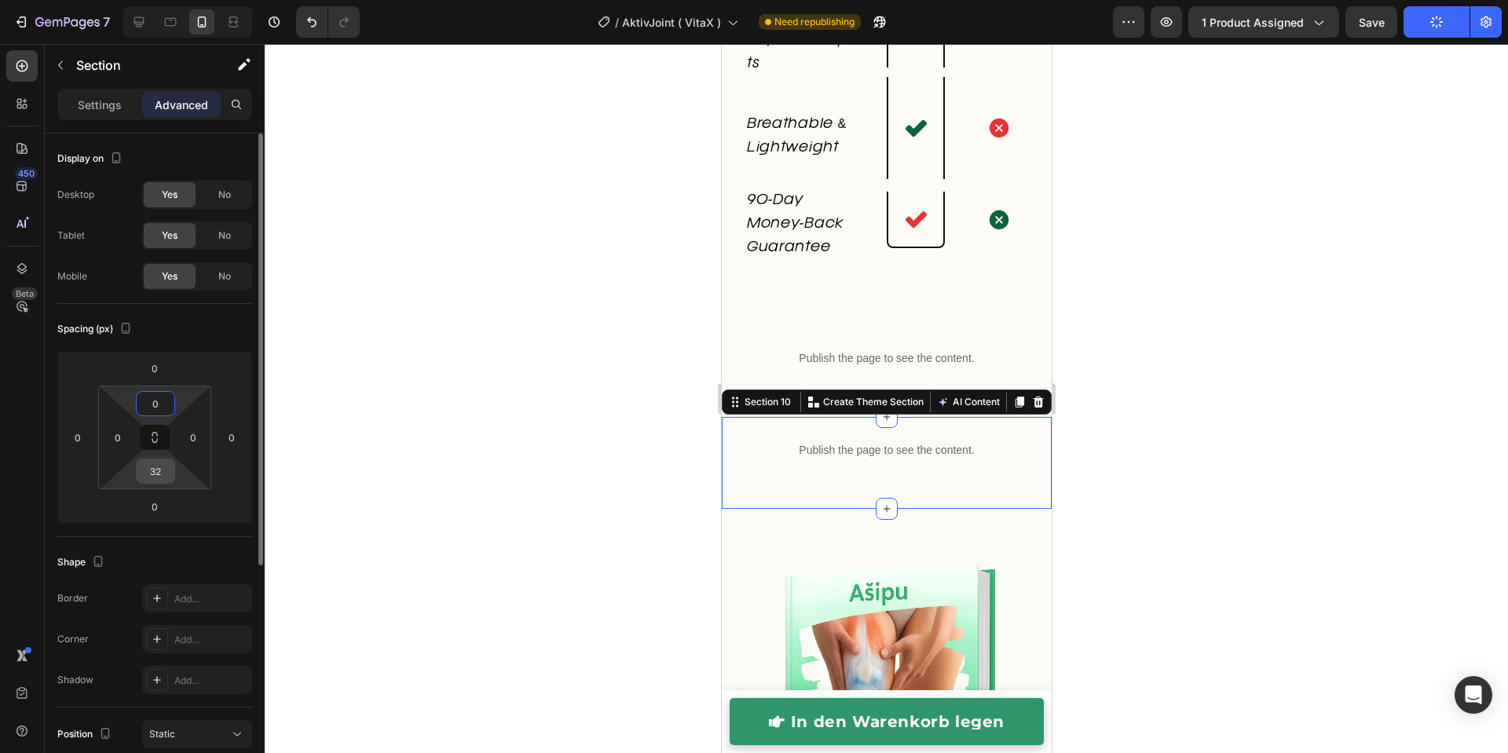
type input "0"
click at [159, 475] on input "32" at bounding box center [155, 471] width 31 height 24
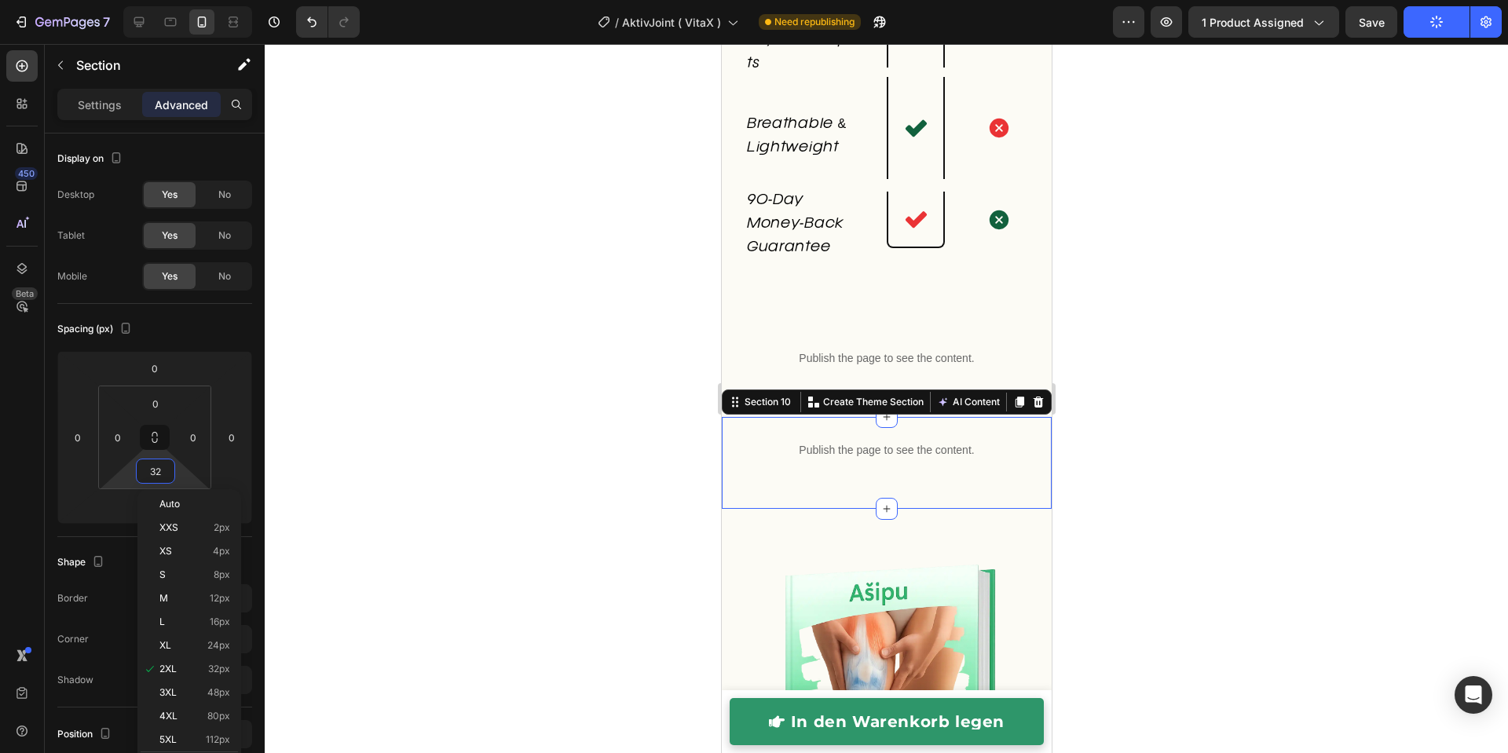
type input "0"
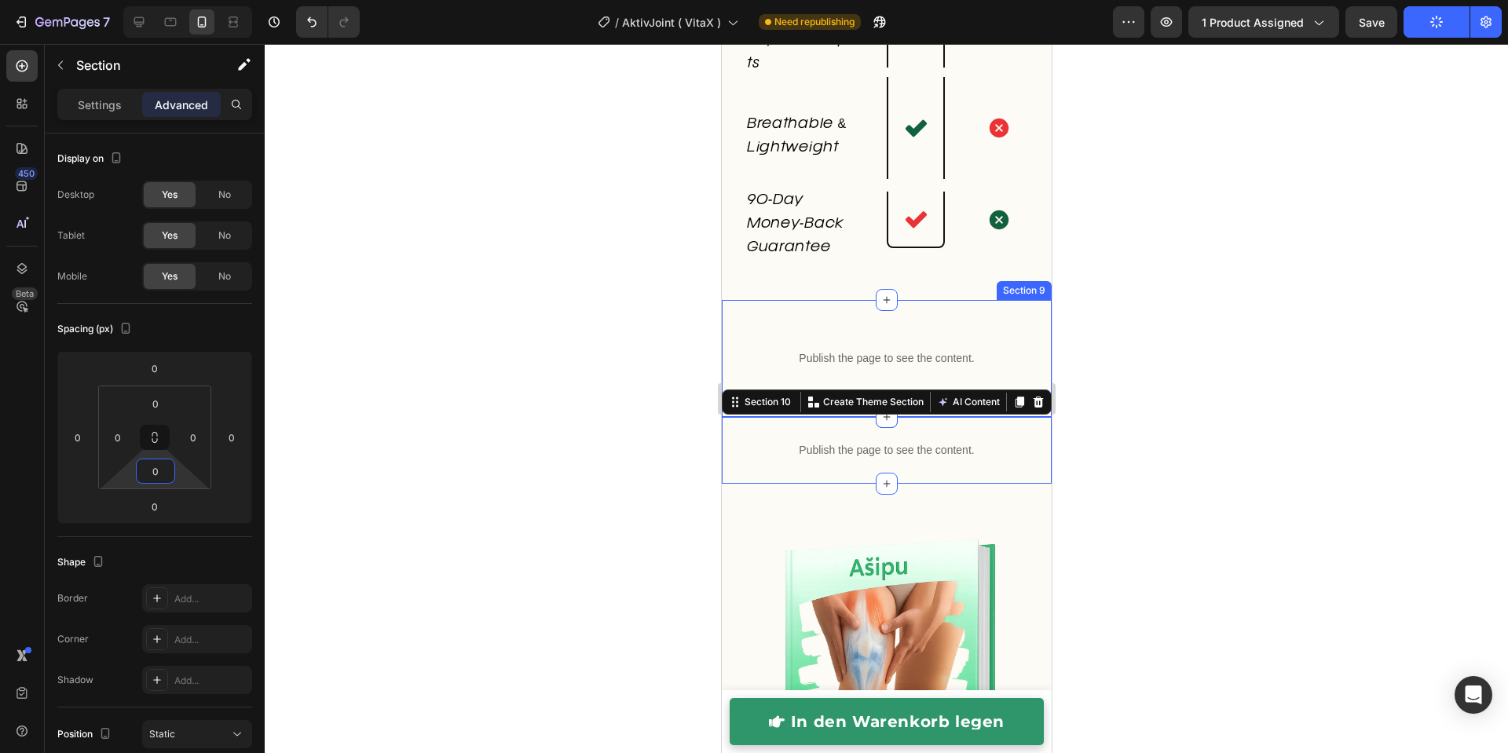
click at [825, 308] on div "Publish the page to see the content. Custom Code Row Section 9" at bounding box center [886, 358] width 330 height 117
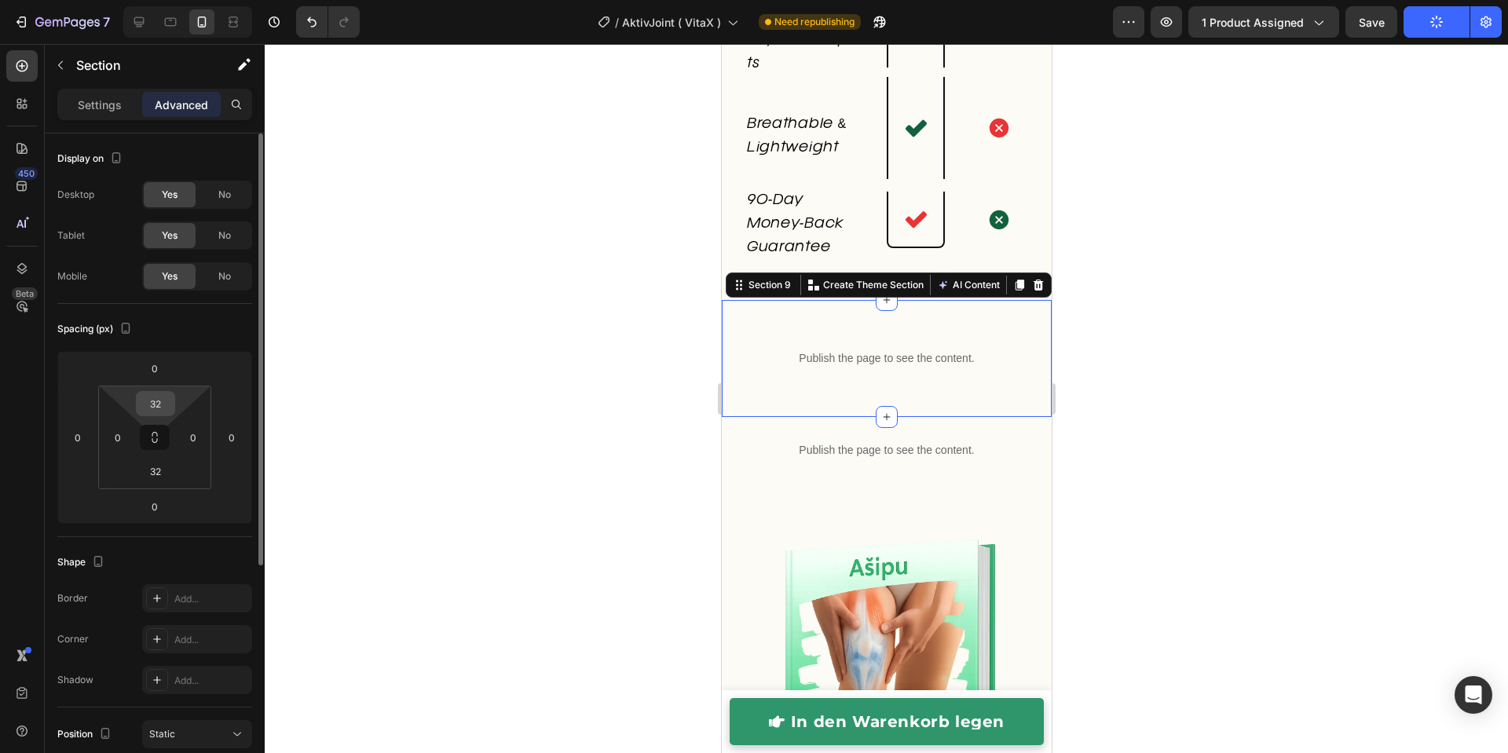
click at [155, 397] on input "32" at bounding box center [155, 404] width 31 height 24
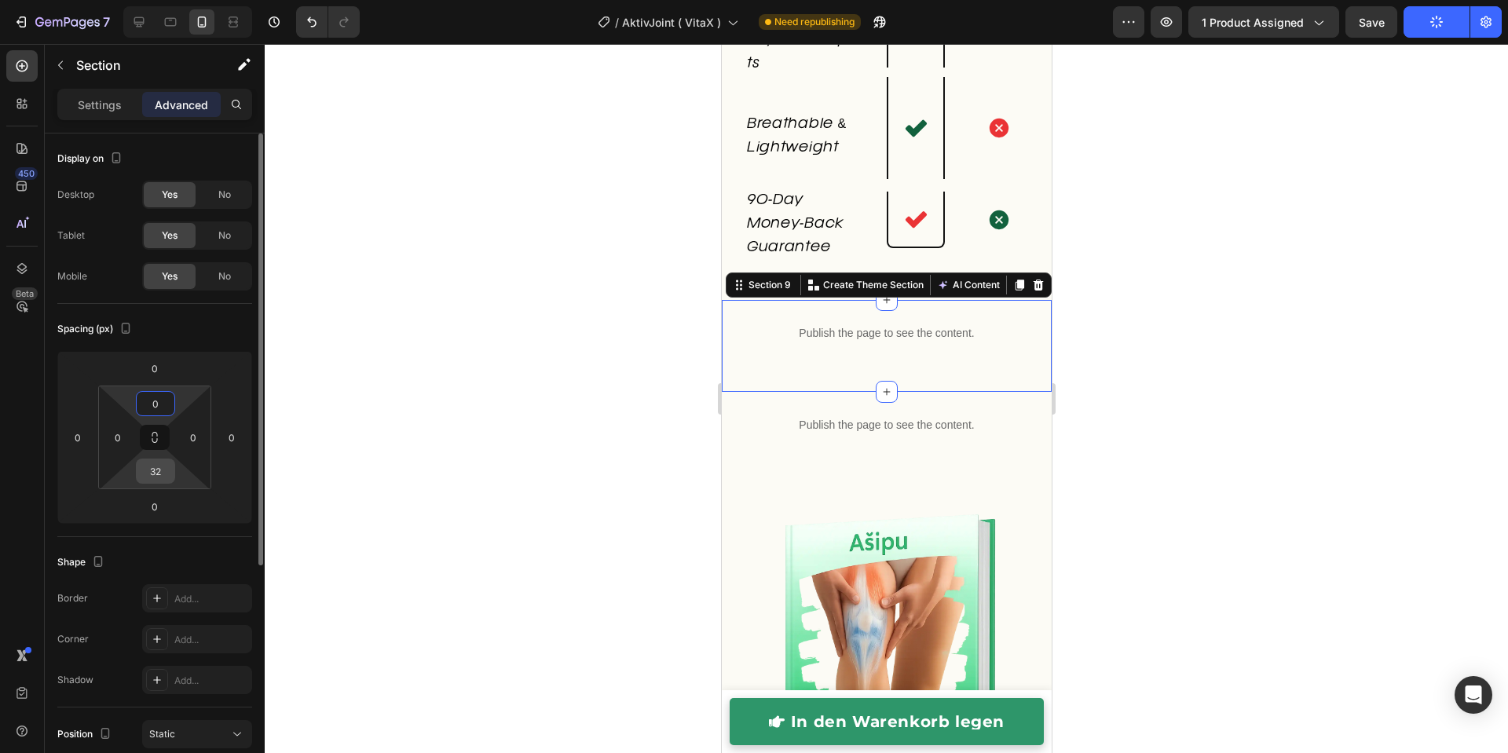
type input "0"
click at [154, 473] on input "32" at bounding box center [155, 471] width 31 height 24
type input "0"
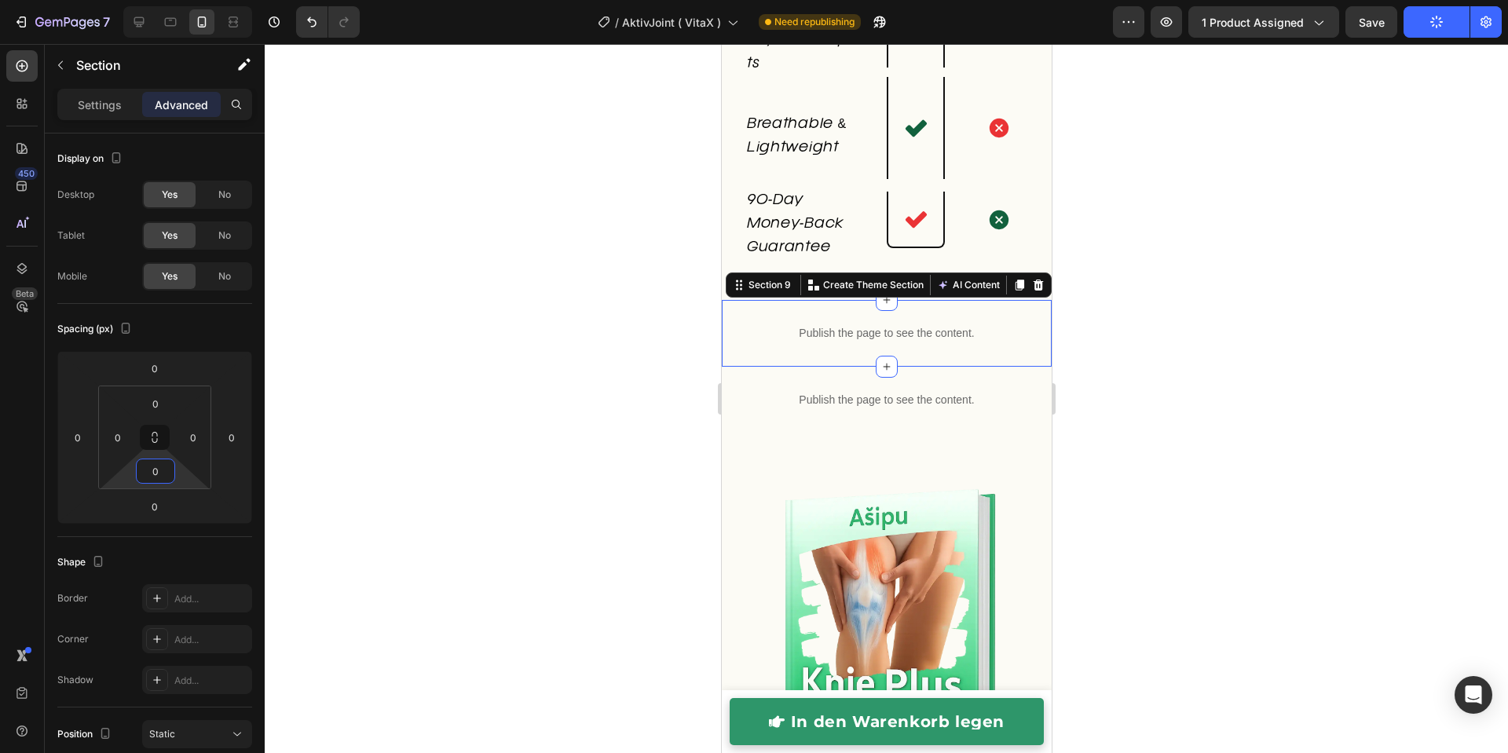
click at [1130, 318] on div at bounding box center [886, 398] width 1243 height 709
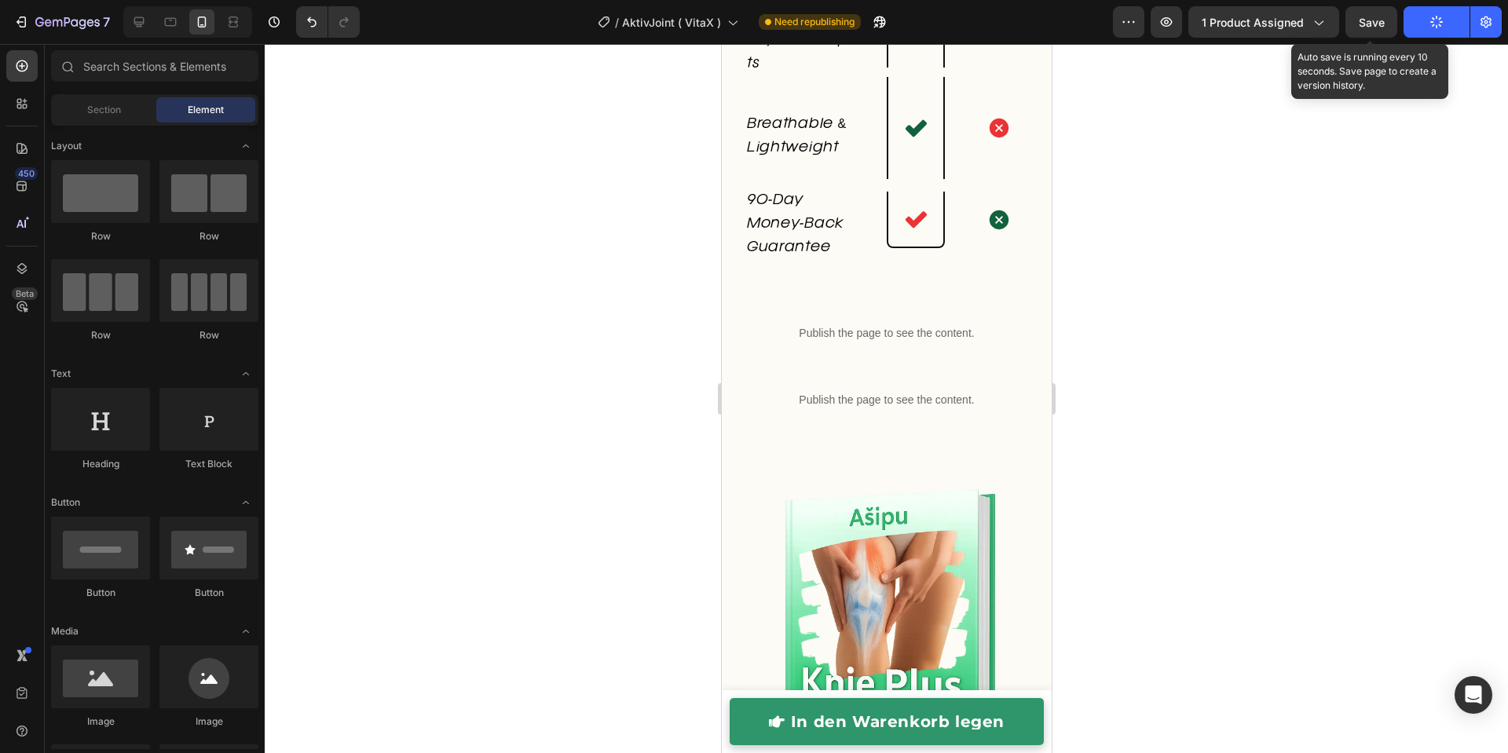
drag, startPoint x: 1352, startPoint y: 29, endPoint x: 1351, endPoint y: 38, distance: 9.6
click at [1352, 31] on button "Save" at bounding box center [1371, 21] width 52 height 31
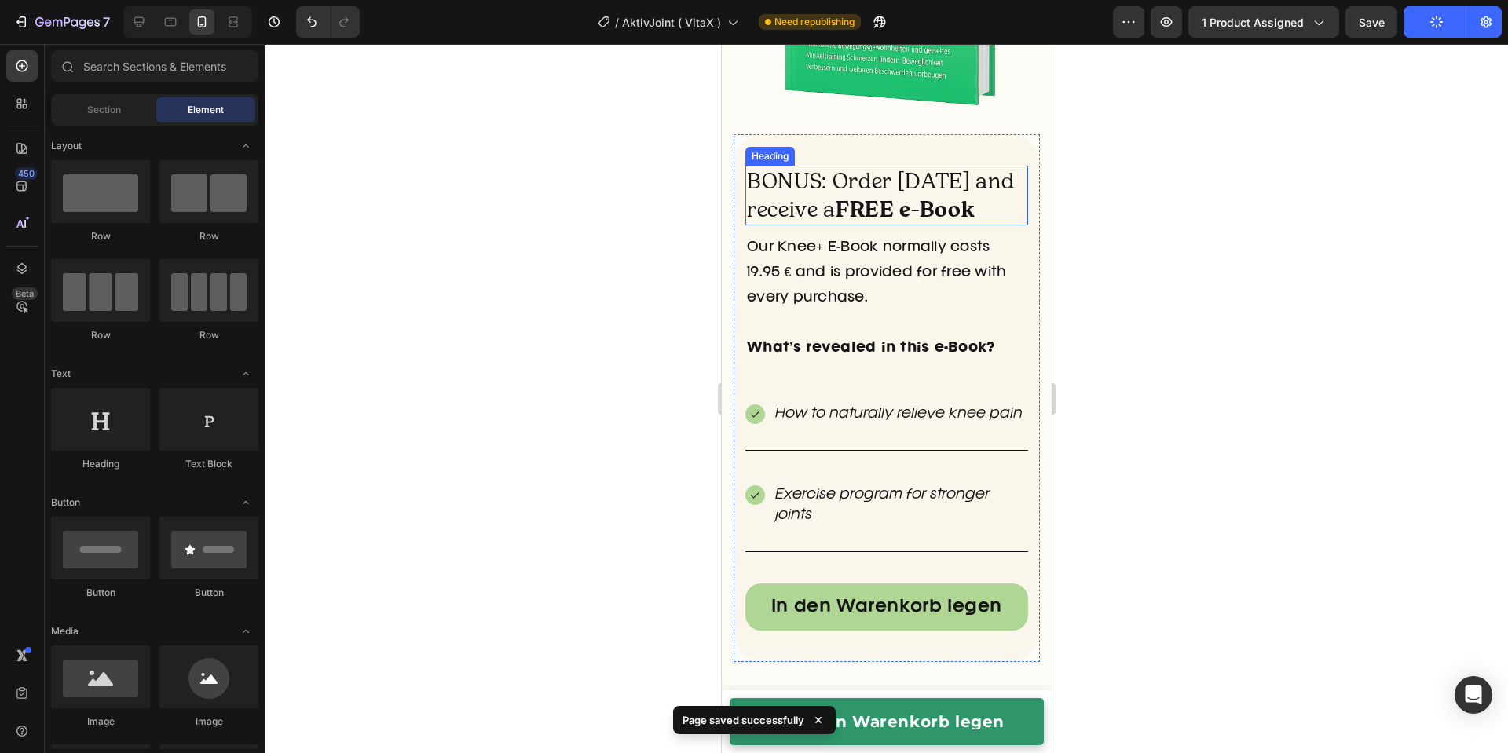
scroll to position [7316, 0]
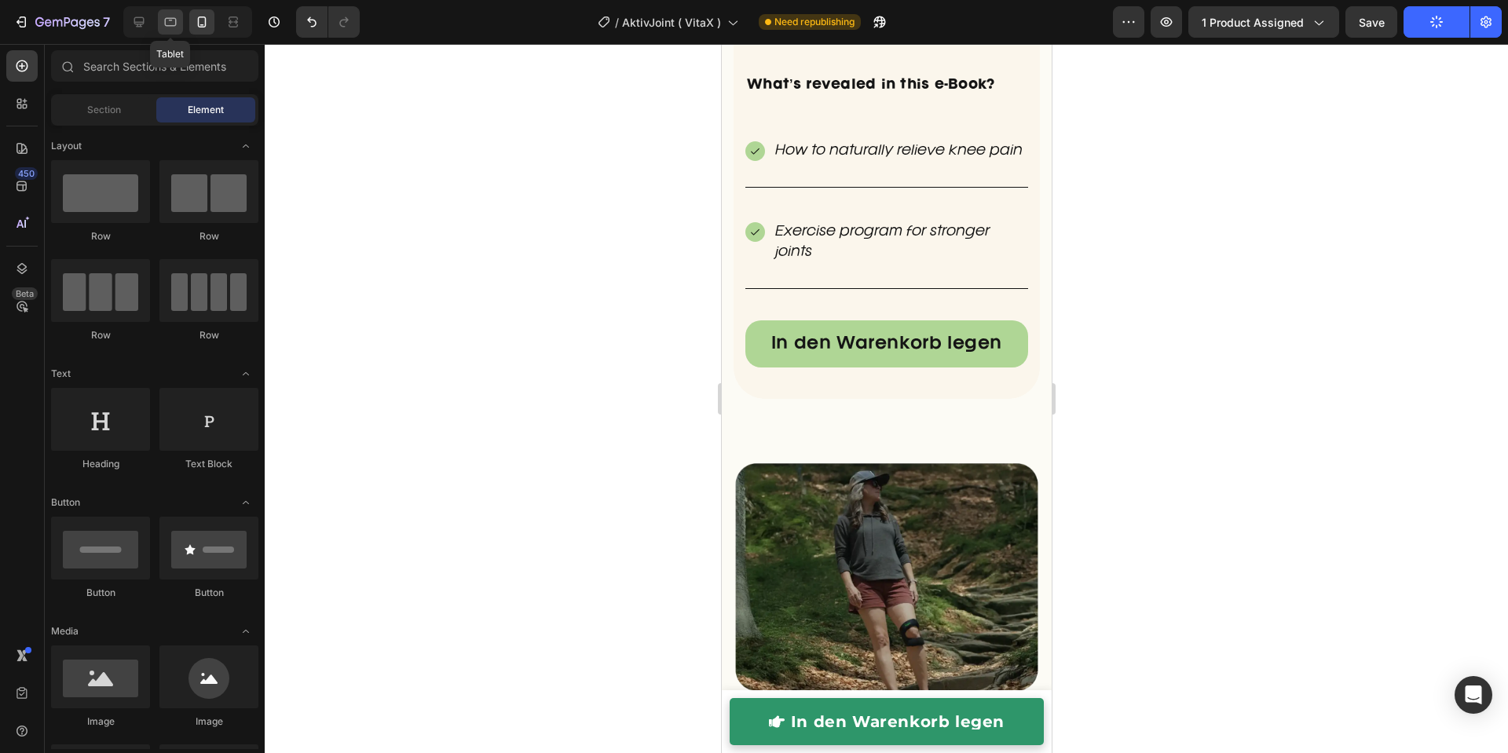
click at [165, 27] on icon at bounding box center [171, 22] width 16 height 16
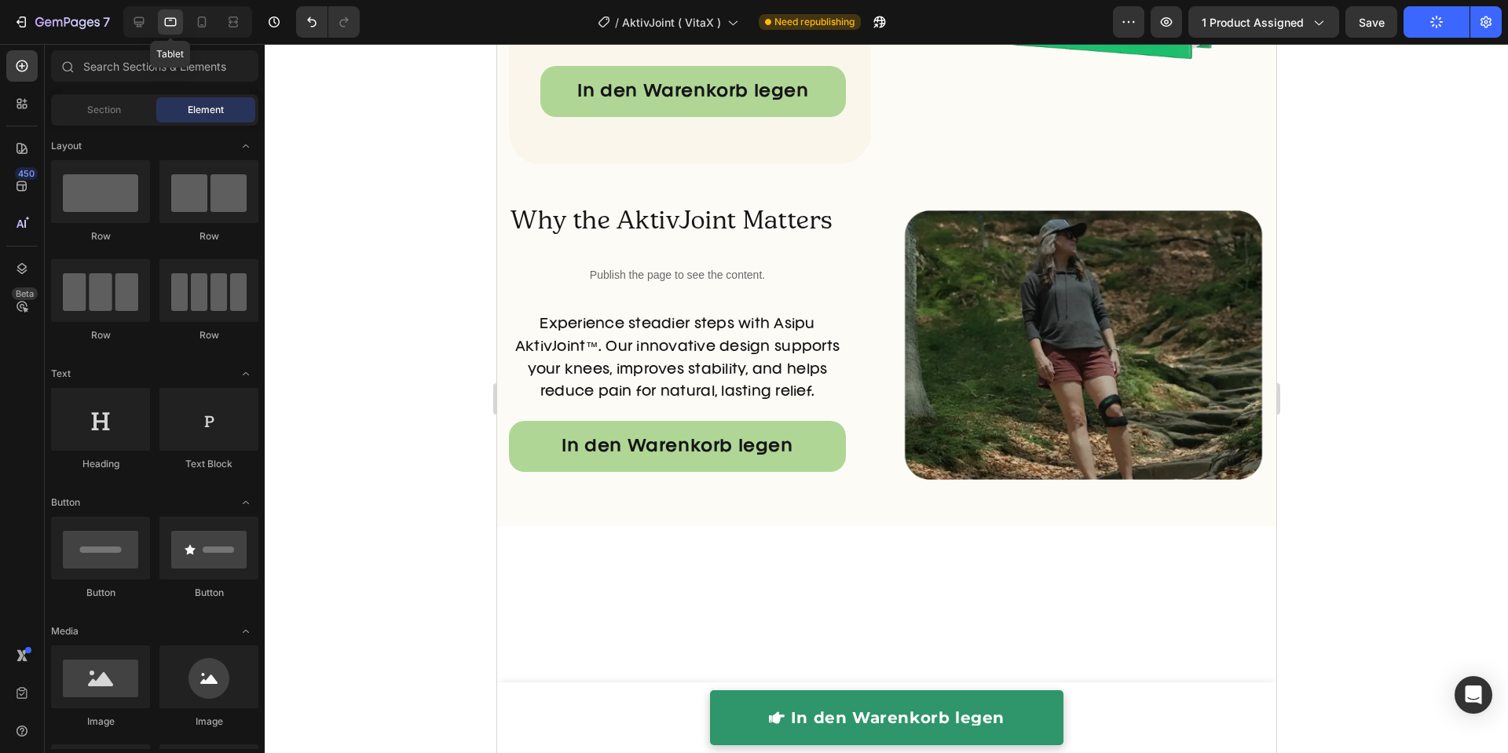
scroll to position [7376, 0]
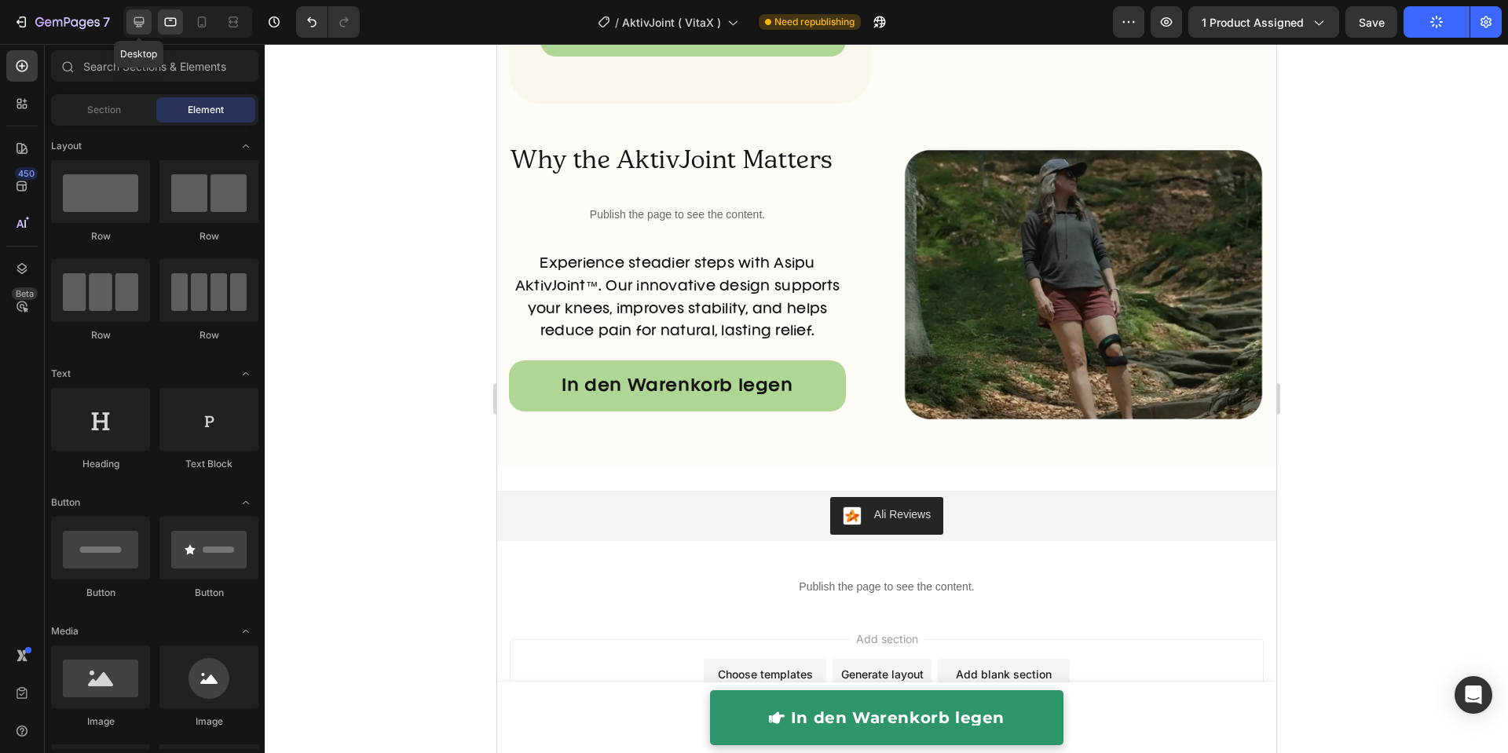
click at [138, 21] on icon at bounding box center [139, 22] width 10 height 10
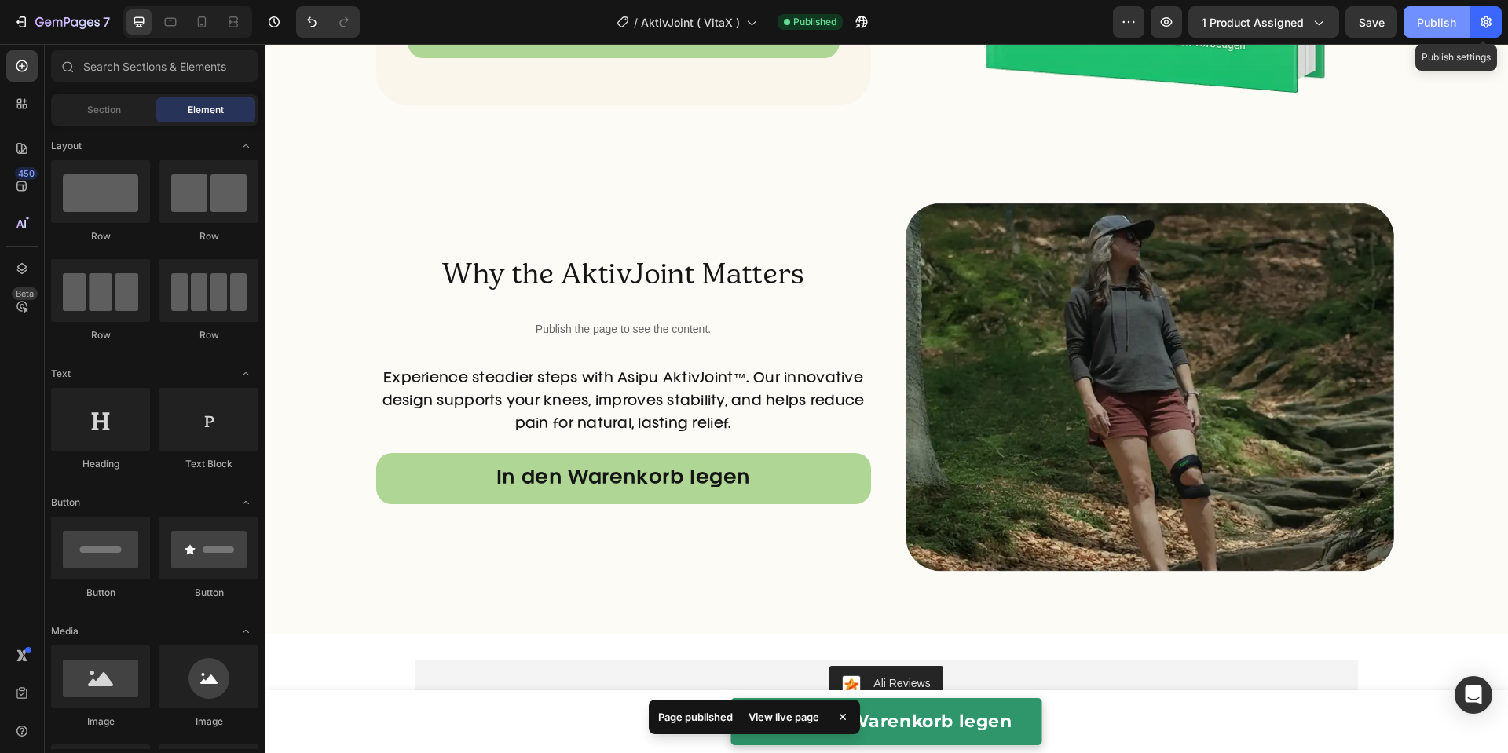
click at [1441, 24] on div "Publish" at bounding box center [1436, 22] width 39 height 16
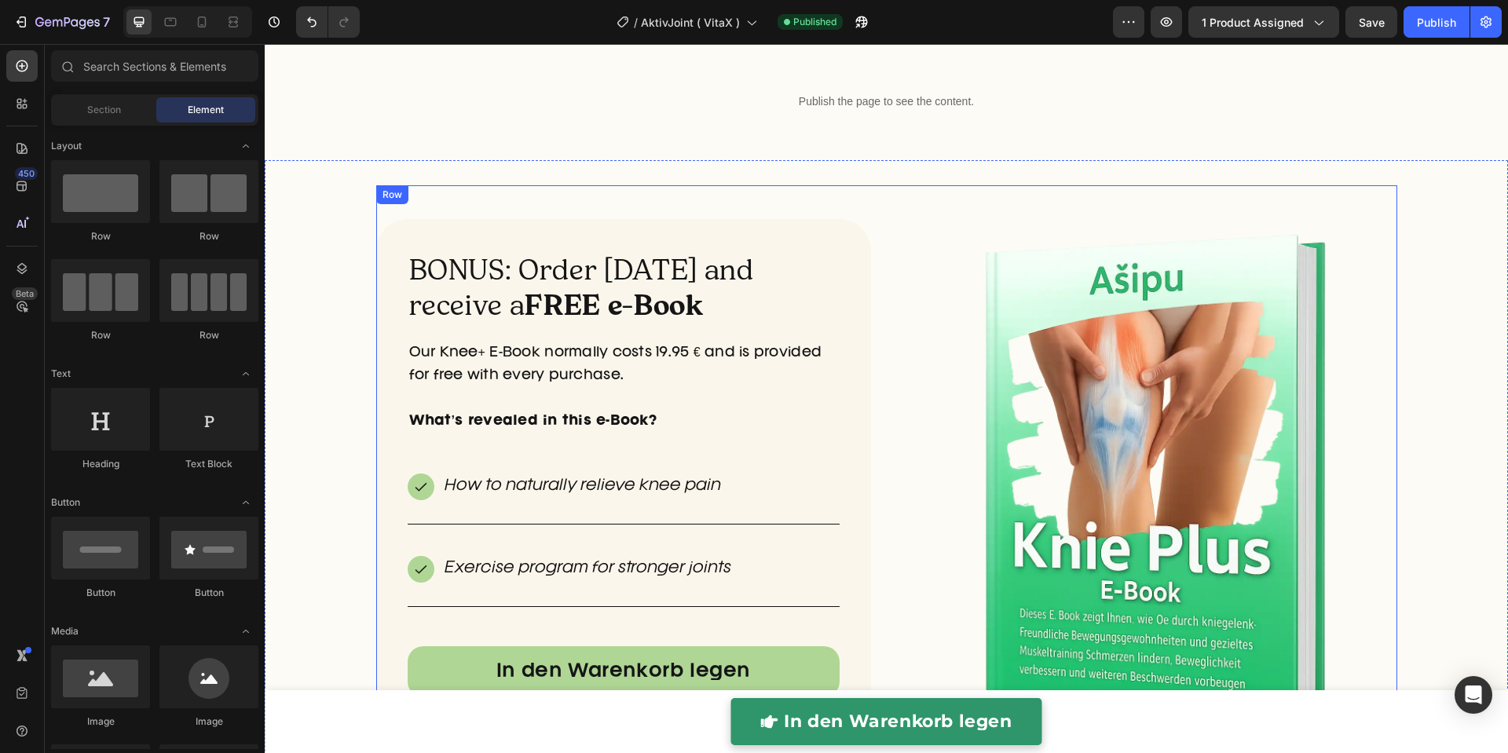
scroll to position [5831, 0]
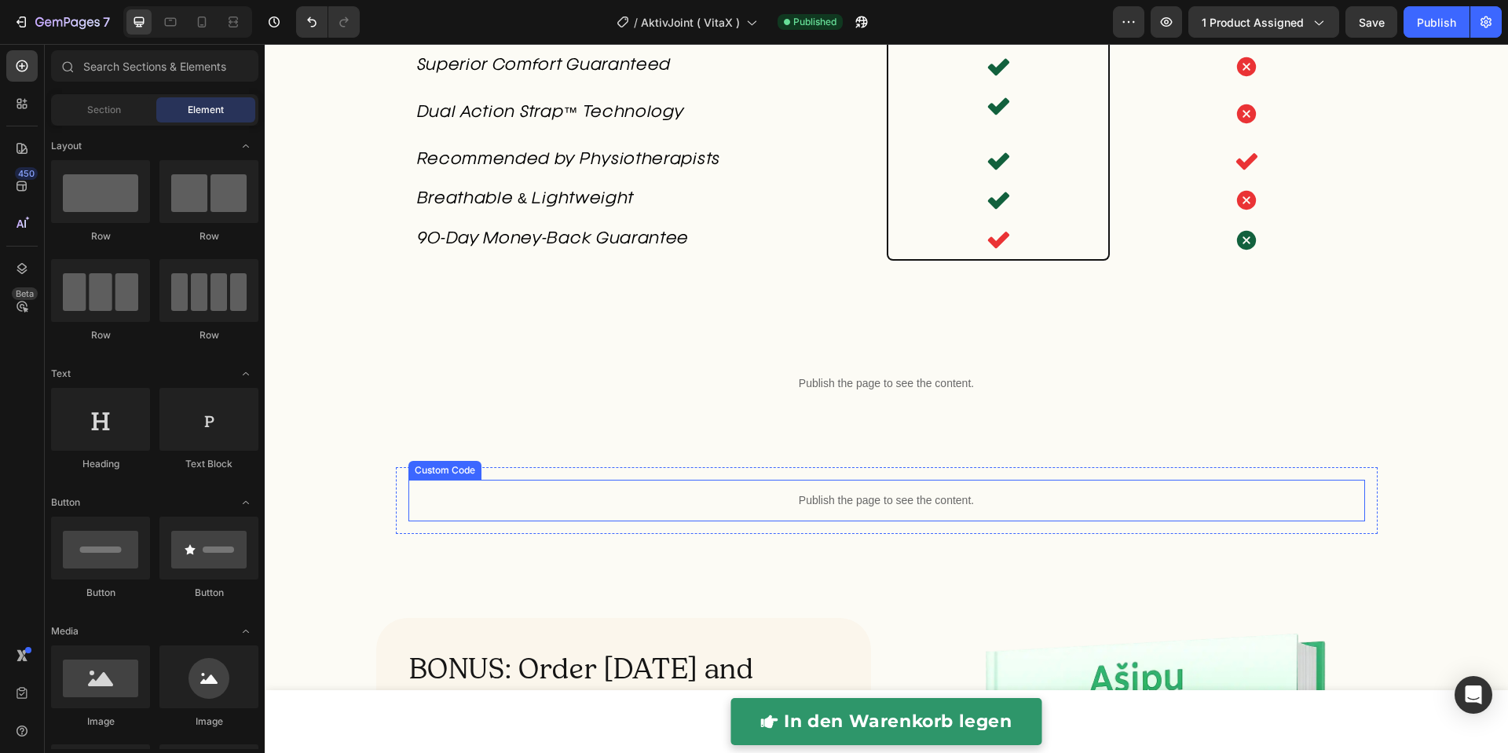
click at [853, 509] on p "Publish the page to see the content." at bounding box center [886, 500] width 956 height 16
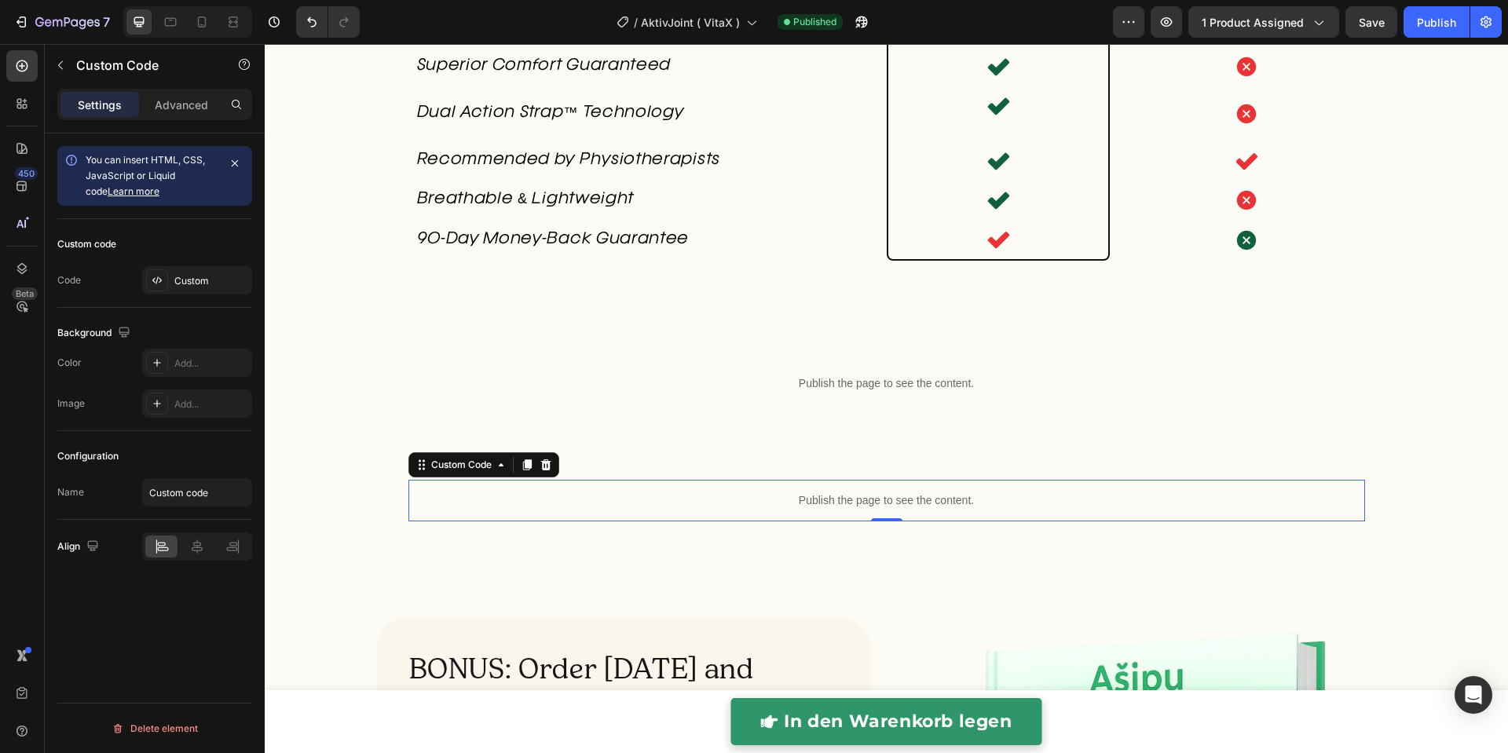
click at [853, 509] on p "Publish the page to see the content." at bounding box center [886, 500] width 956 height 16
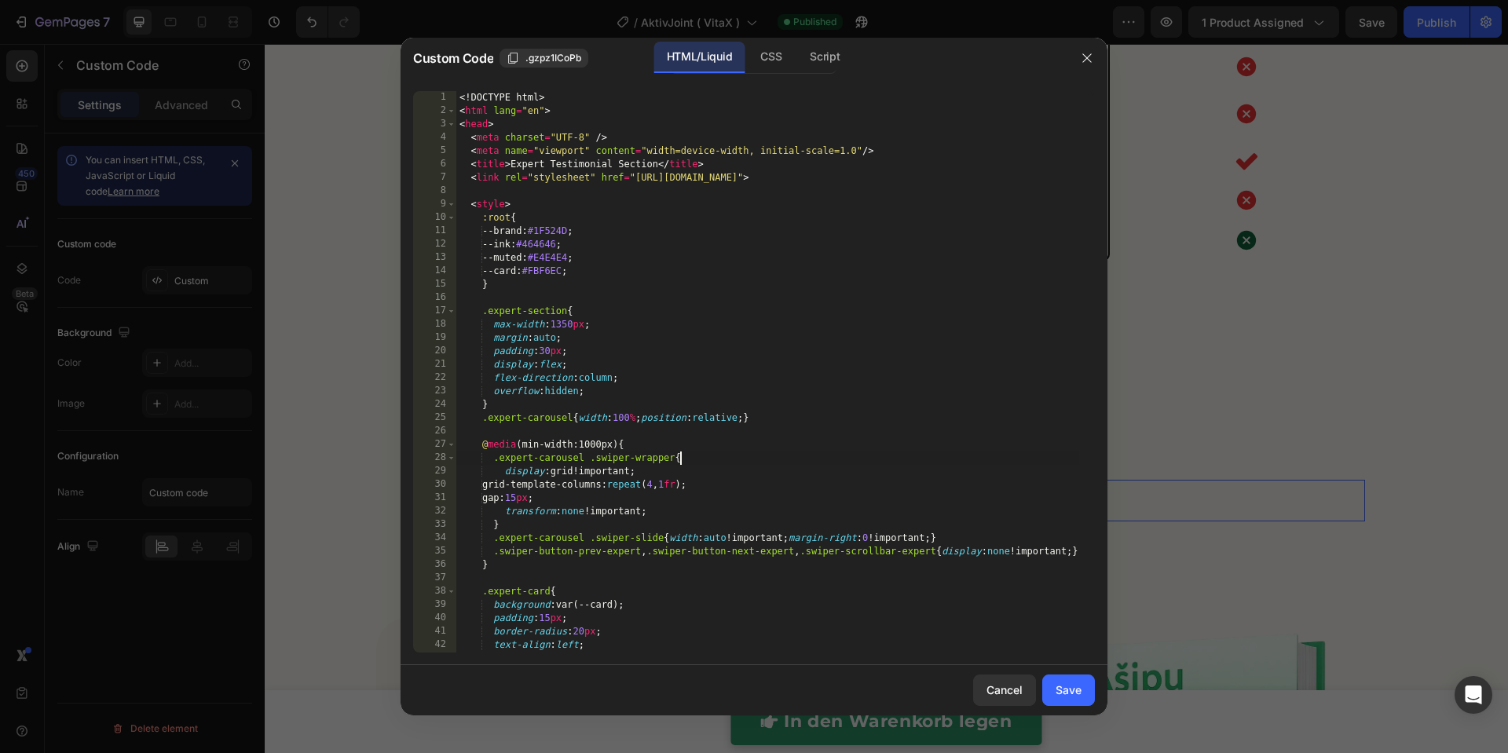
click at [837, 462] on div "<! DOCTYPE html > < html lang = "en" > < head > < meta charset = "UTF-8" /> < m…" at bounding box center [767, 385] width 623 height 588
type textarea "</html>"
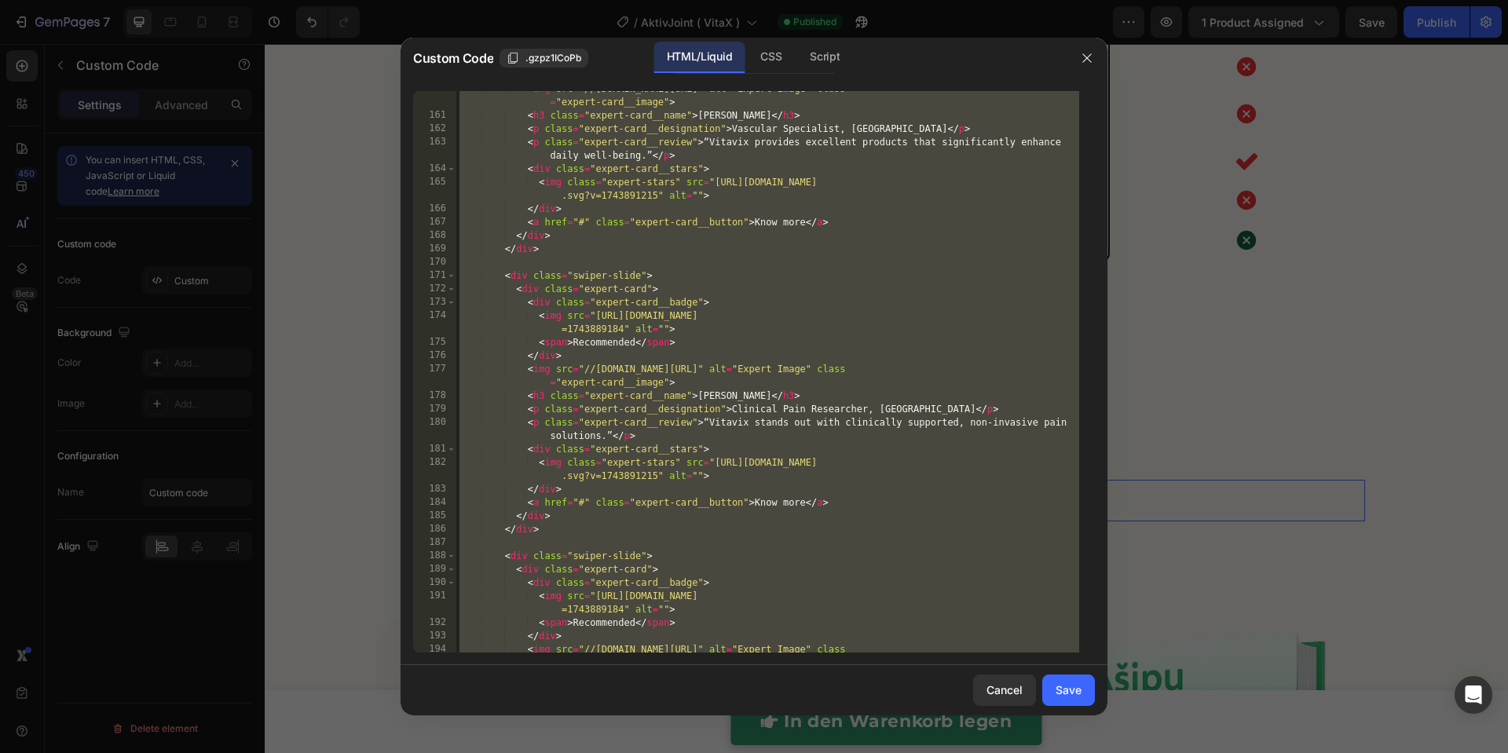
scroll to position [2171, 0]
click at [1235, 332] on div at bounding box center [754, 376] width 1508 height 753
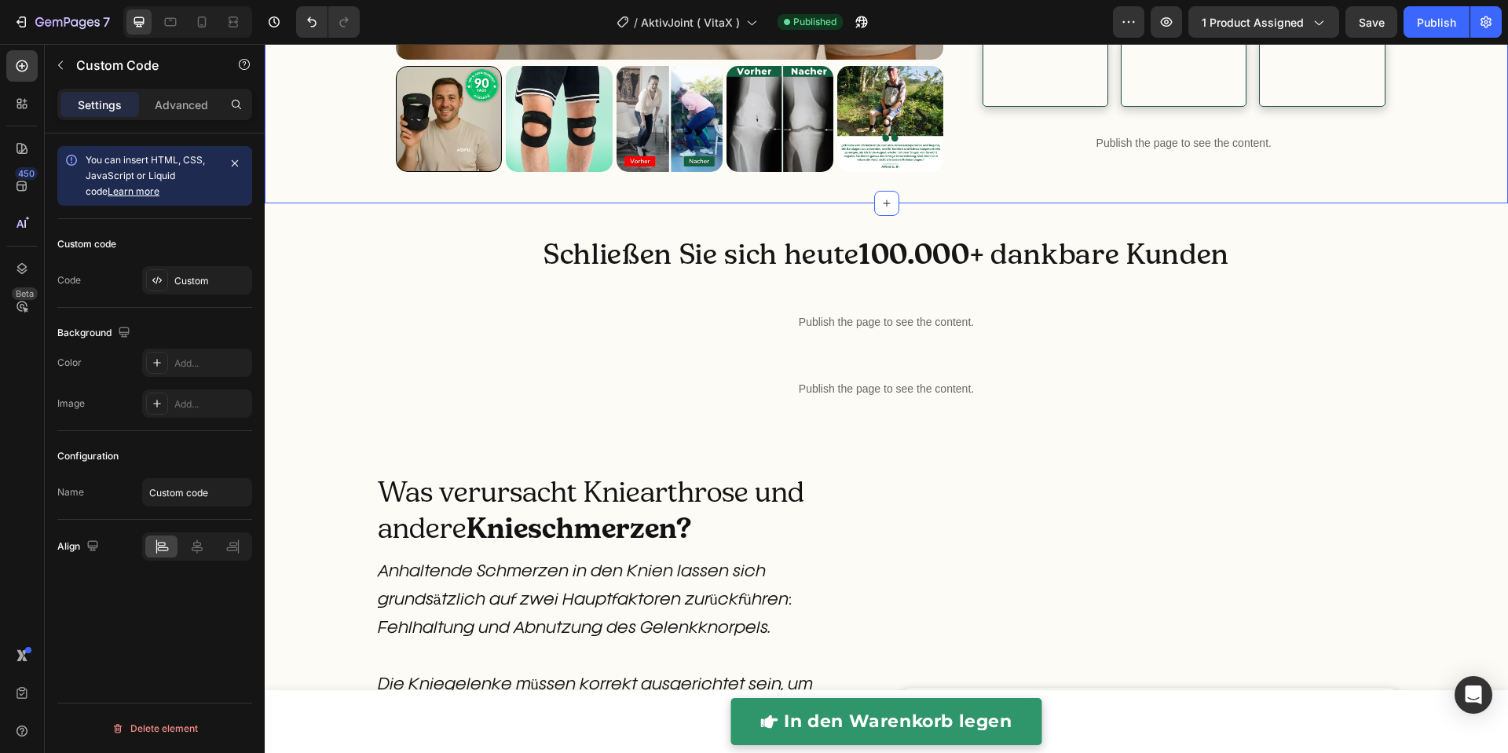
scroll to position [1341, 0]
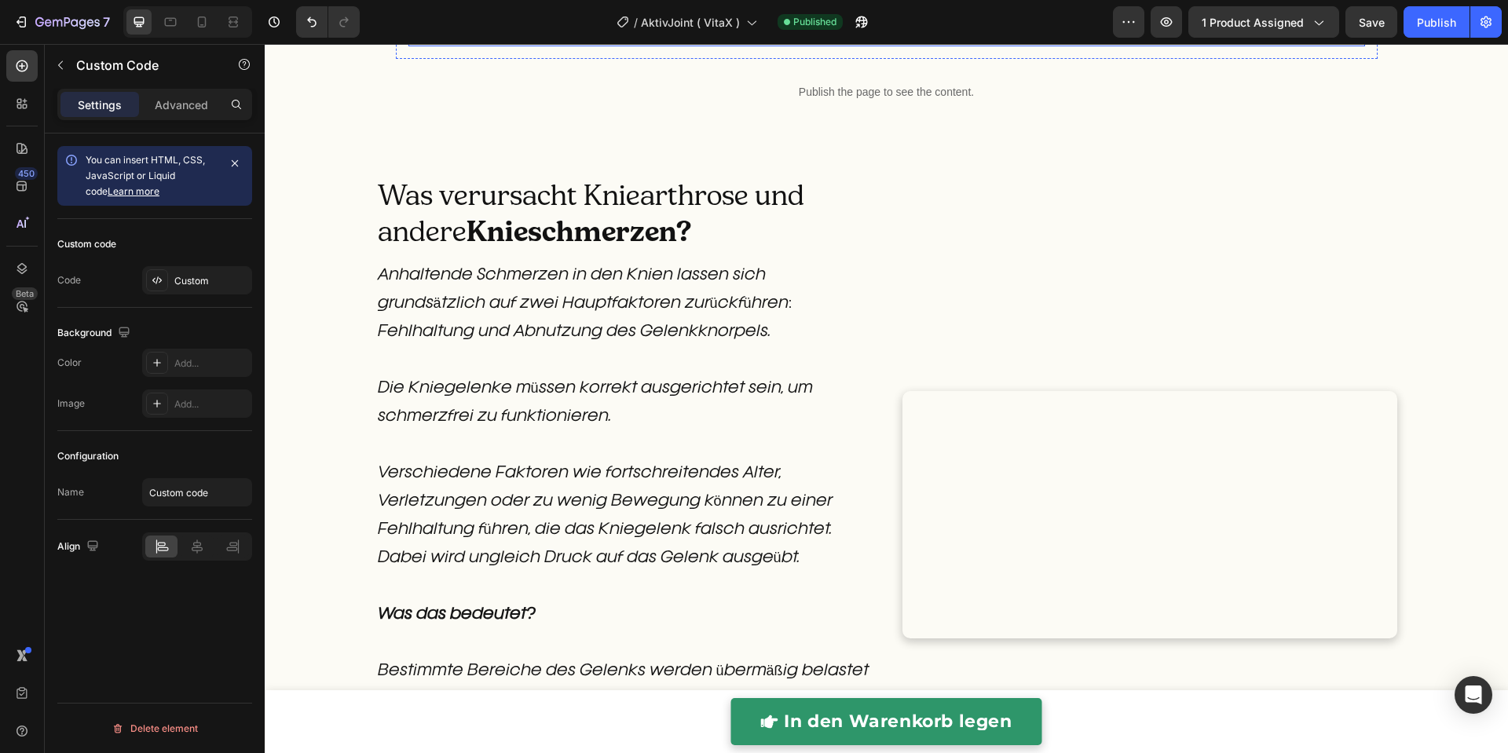
click at [908, 46] on div "Publish the page to see the content." at bounding box center [886, 26] width 956 height 42
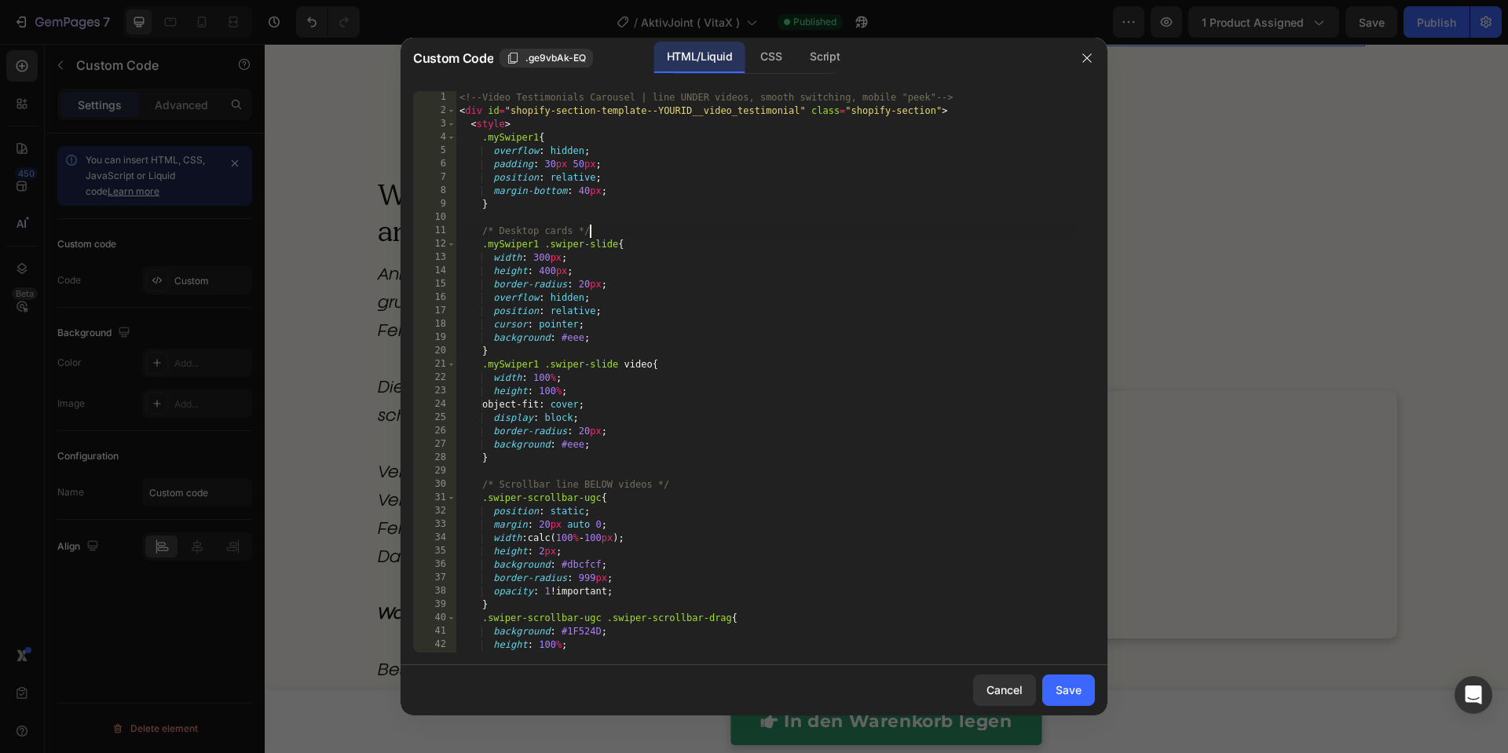
click at [906, 228] on div "<!-- Video Testimonials Carousel | line UNDER videos, smooth switching, mobile …" at bounding box center [767, 385] width 623 height 588
type textarea "</script>"
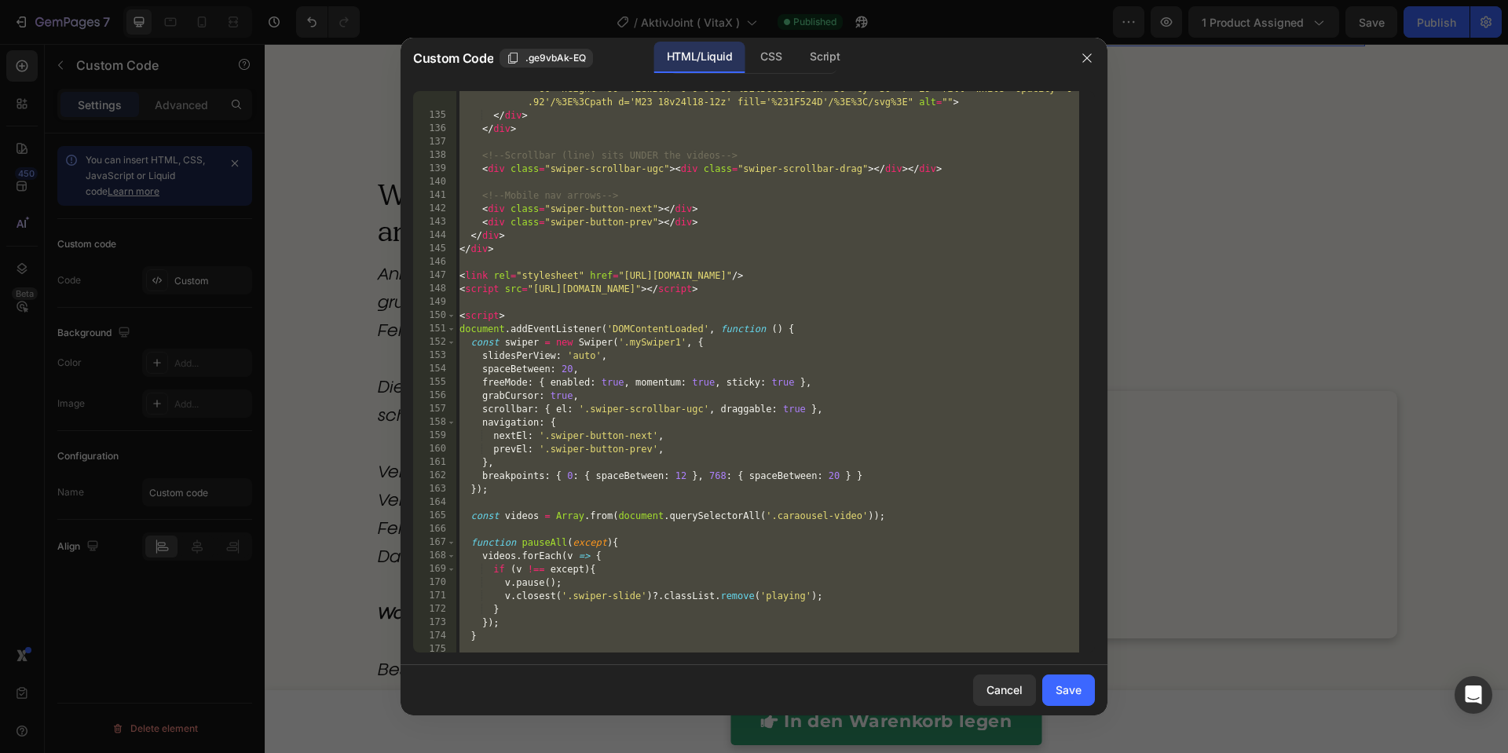
scroll to position [3350, 0]
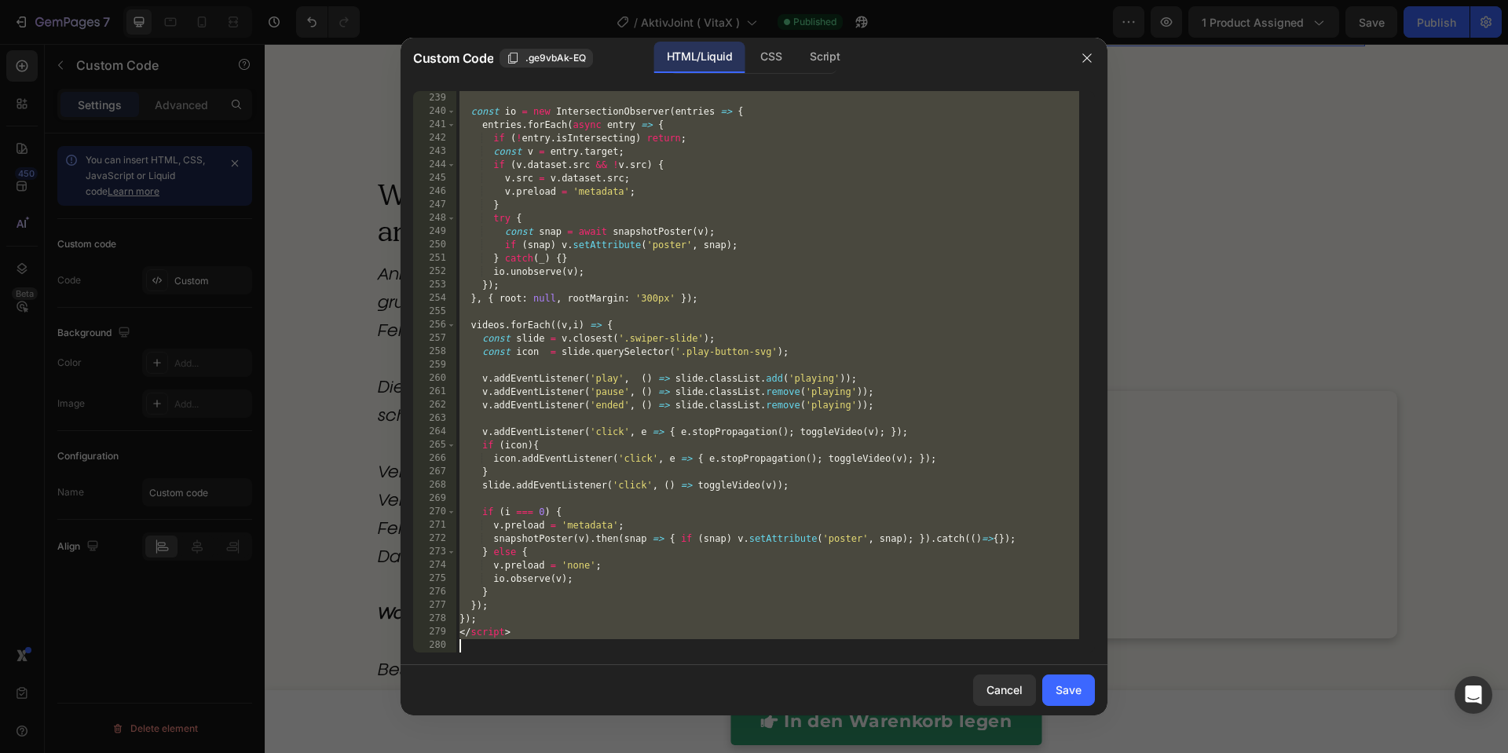
paste textarea
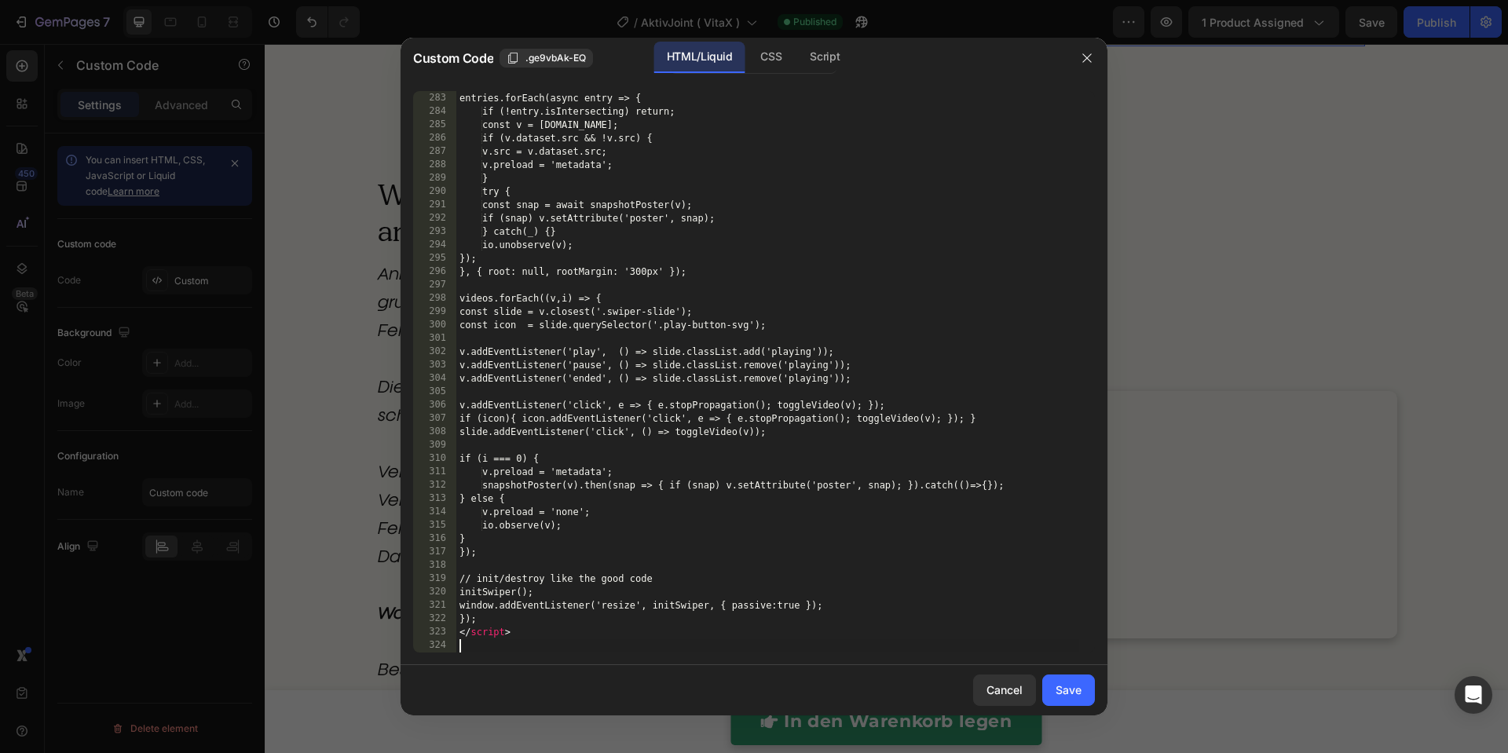
scroll to position [3950, 0]
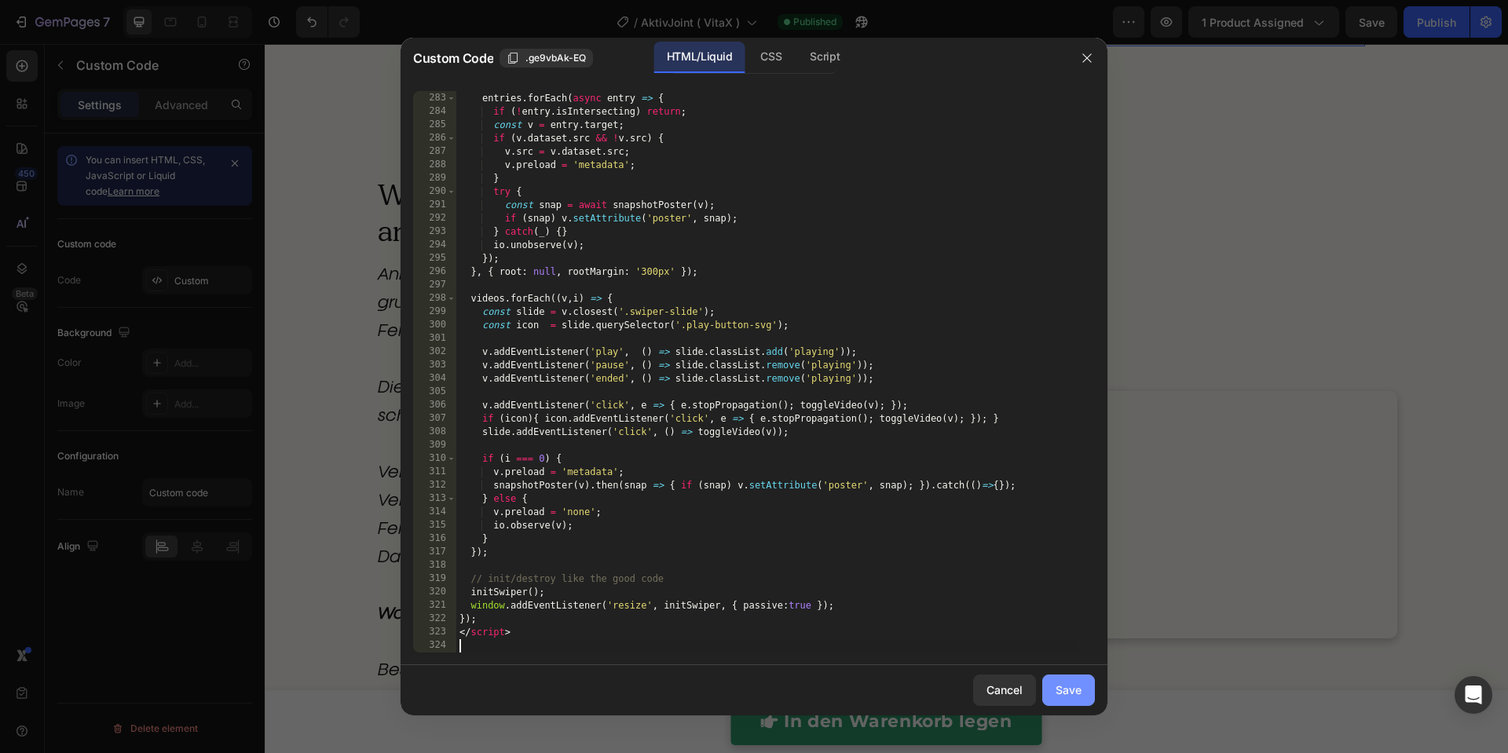
click at [1071, 695] on div "Save" at bounding box center [1068, 690] width 26 height 16
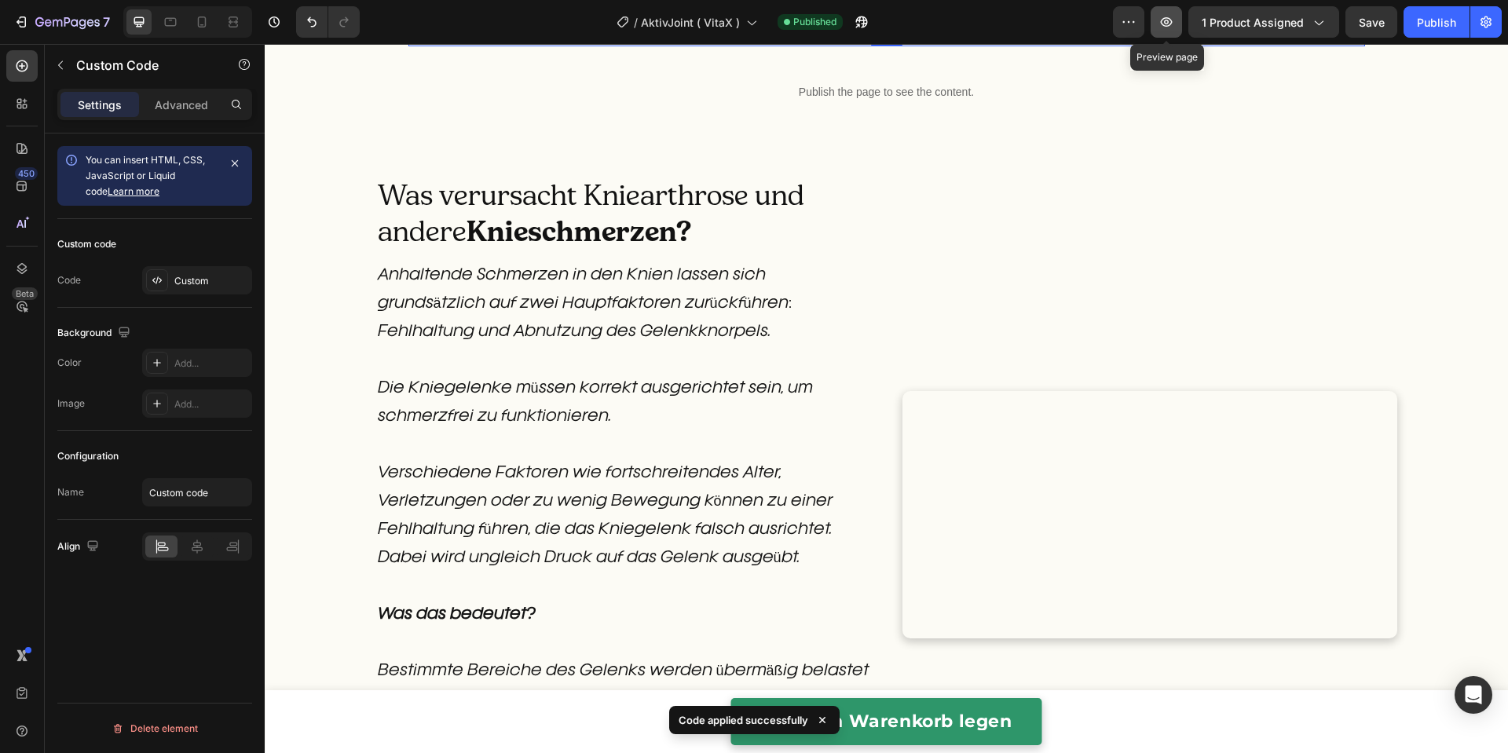
click at [1169, 24] on icon "button" at bounding box center [1166, 22] width 16 height 16
click at [1164, 21] on icon "button" at bounding box center [1166, 22] width 16 height 16
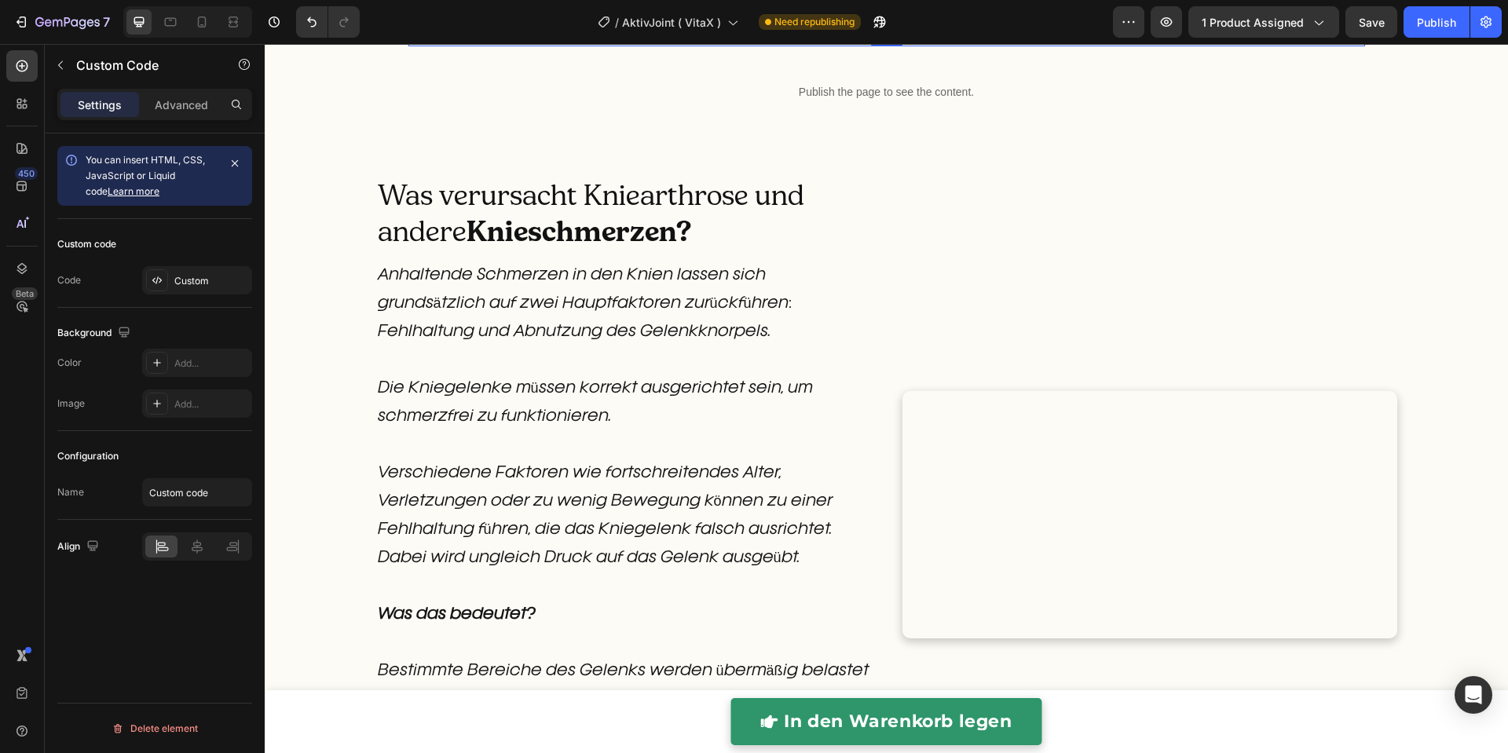
click at [667, 34] on p "Publish the page to see the content." at bounding box center [886, 25] width 956 height 16
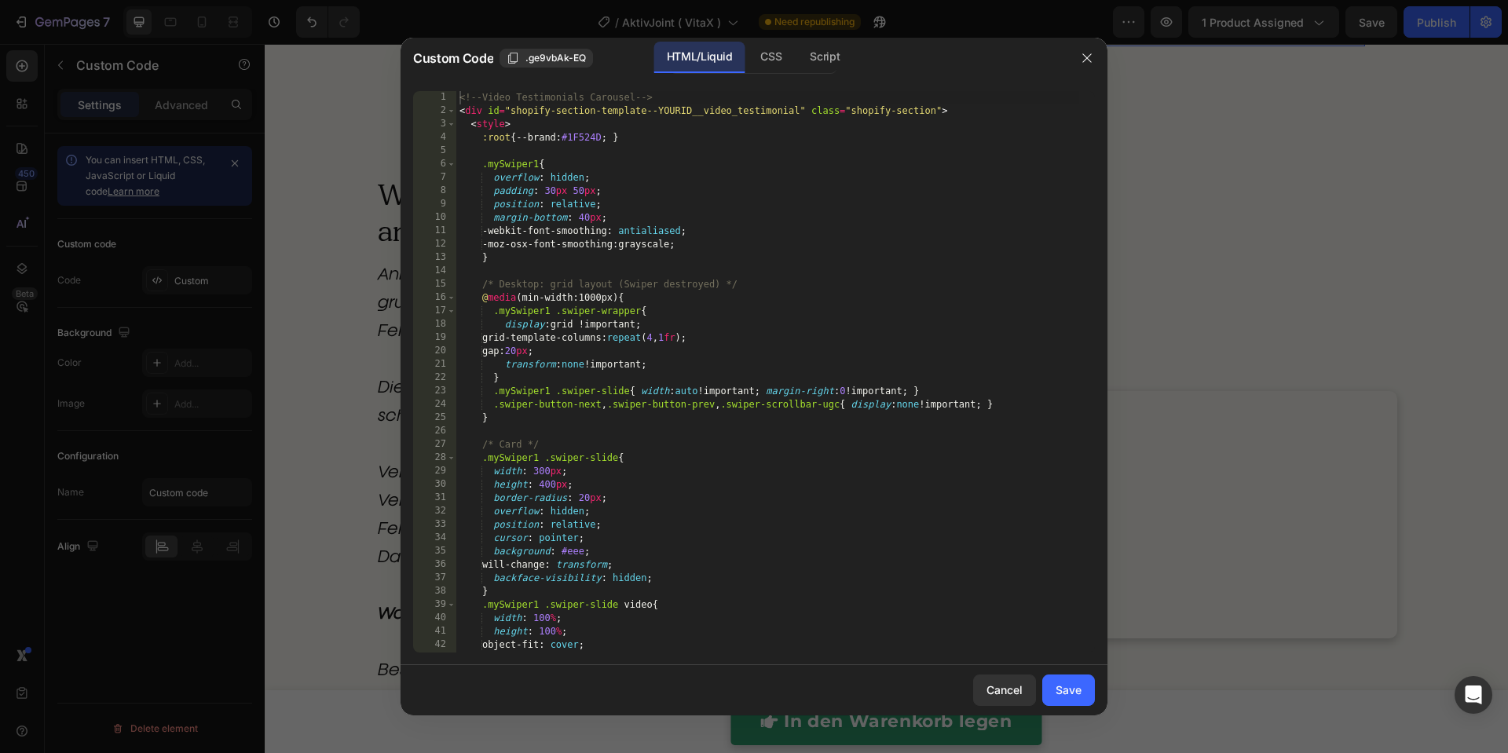
click at [680, 247] on div "<!-- Video Testimonials Carousel --> < div id = "shopify-section-template--YOUR…" at bounding box center [767, 385] width 623 height 588
type textarea "</script>"
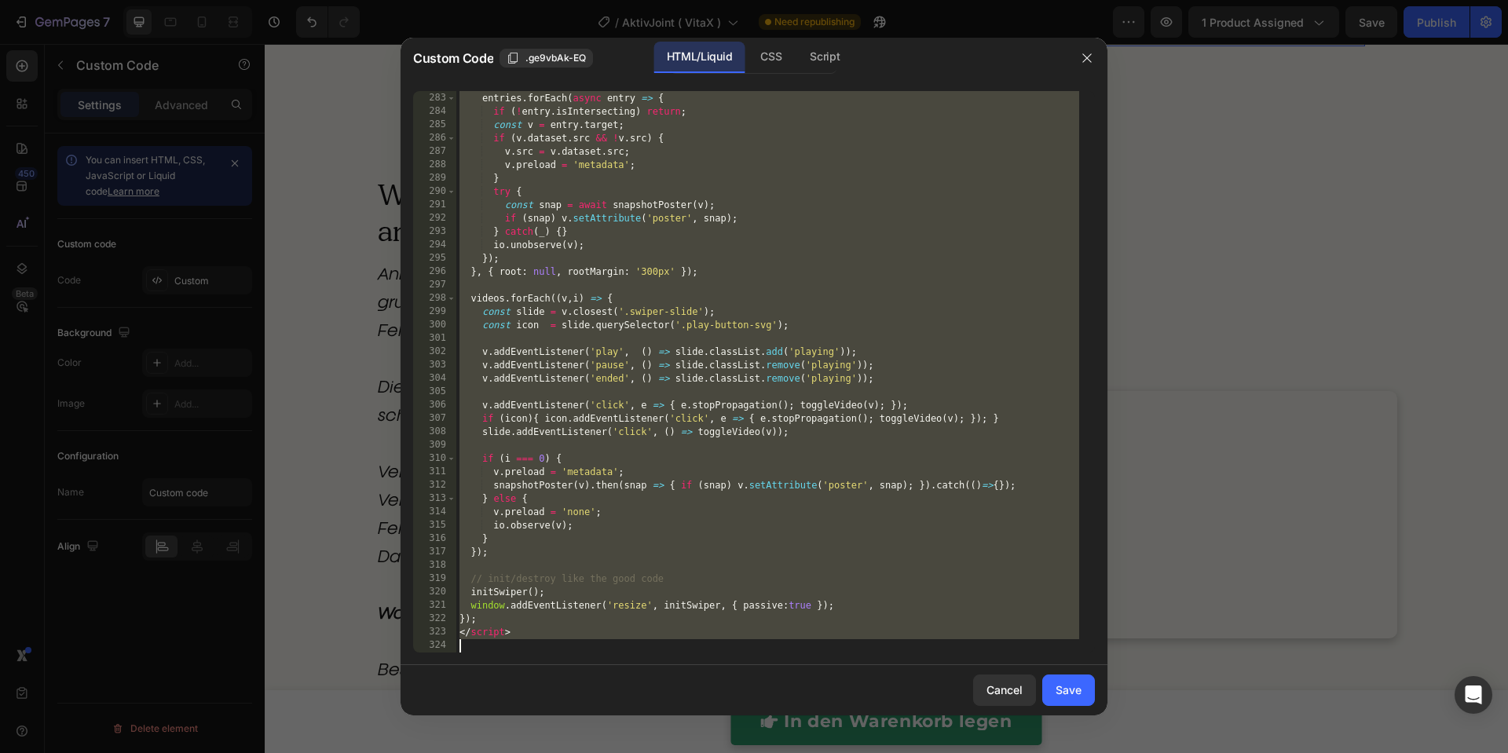
paste textarea
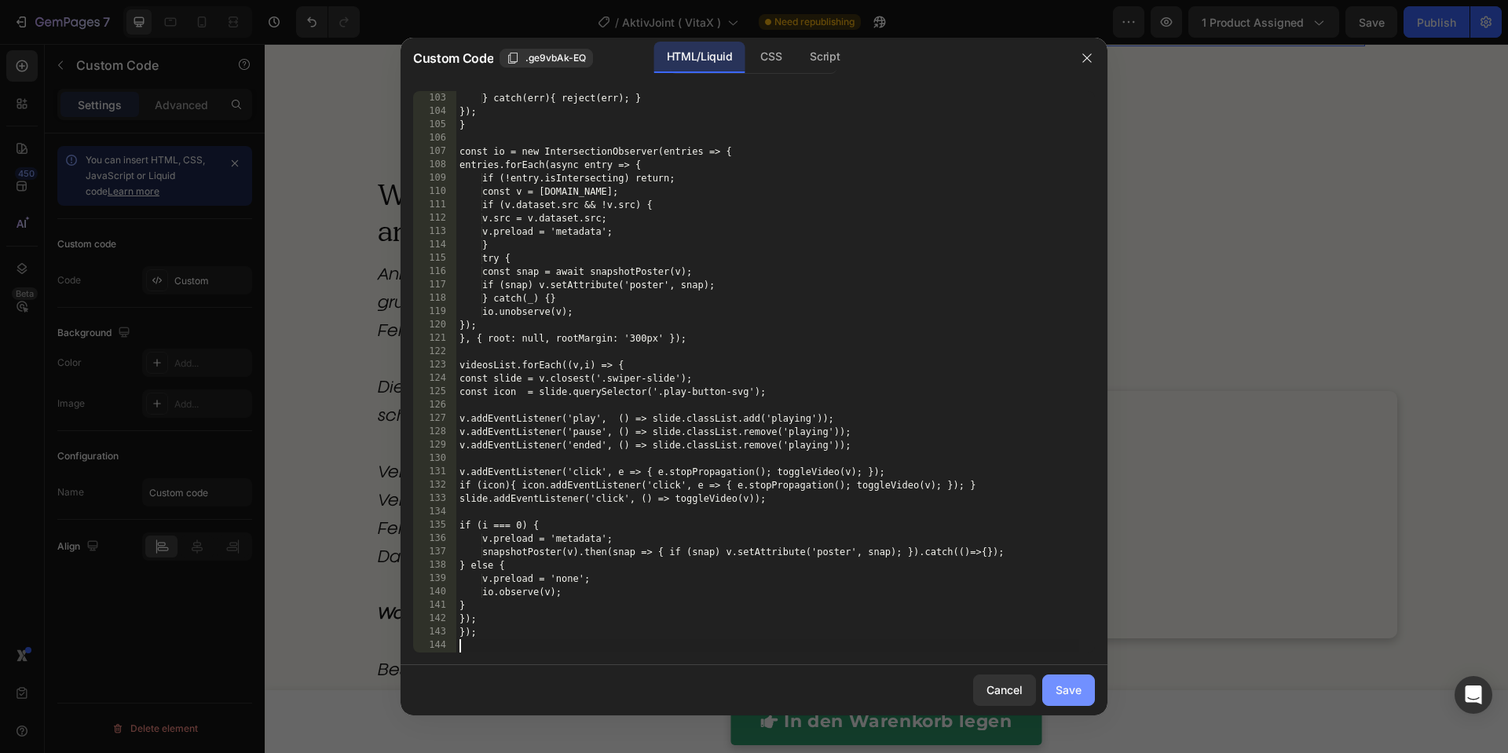
click at [1081, 686] on button "Save" at bounding box center [1068, 690] width 53 height 31
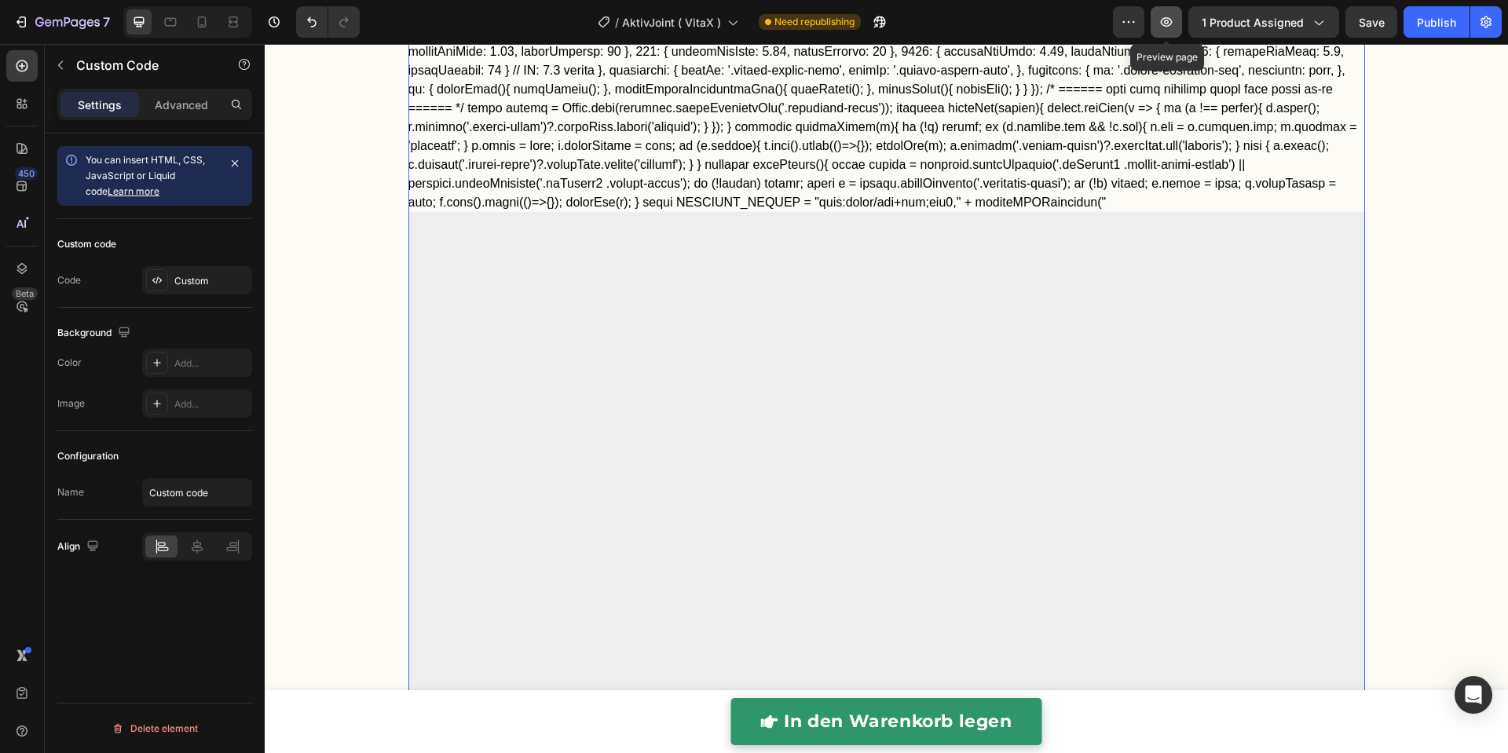
click at [1179, 35] on button "button" at bounding box center [1165, 21] width 31 height 31
click at [305, 23] on icon "Undo/Redo" at bounding box center [312, 22] width 16 height 16
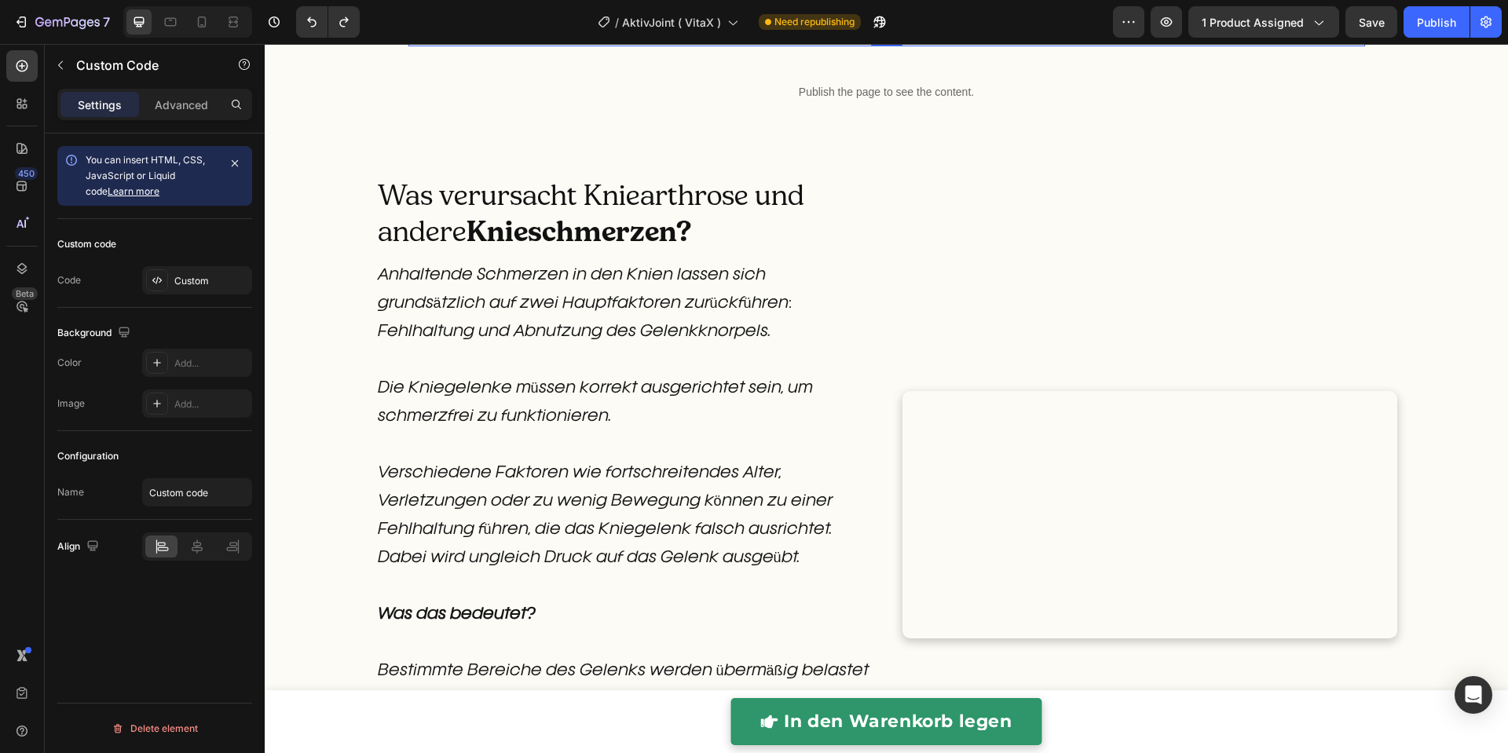
click at [752, 34] on p "Publish the page to see the content." at bounding box center [886, 25] width 956 height 16
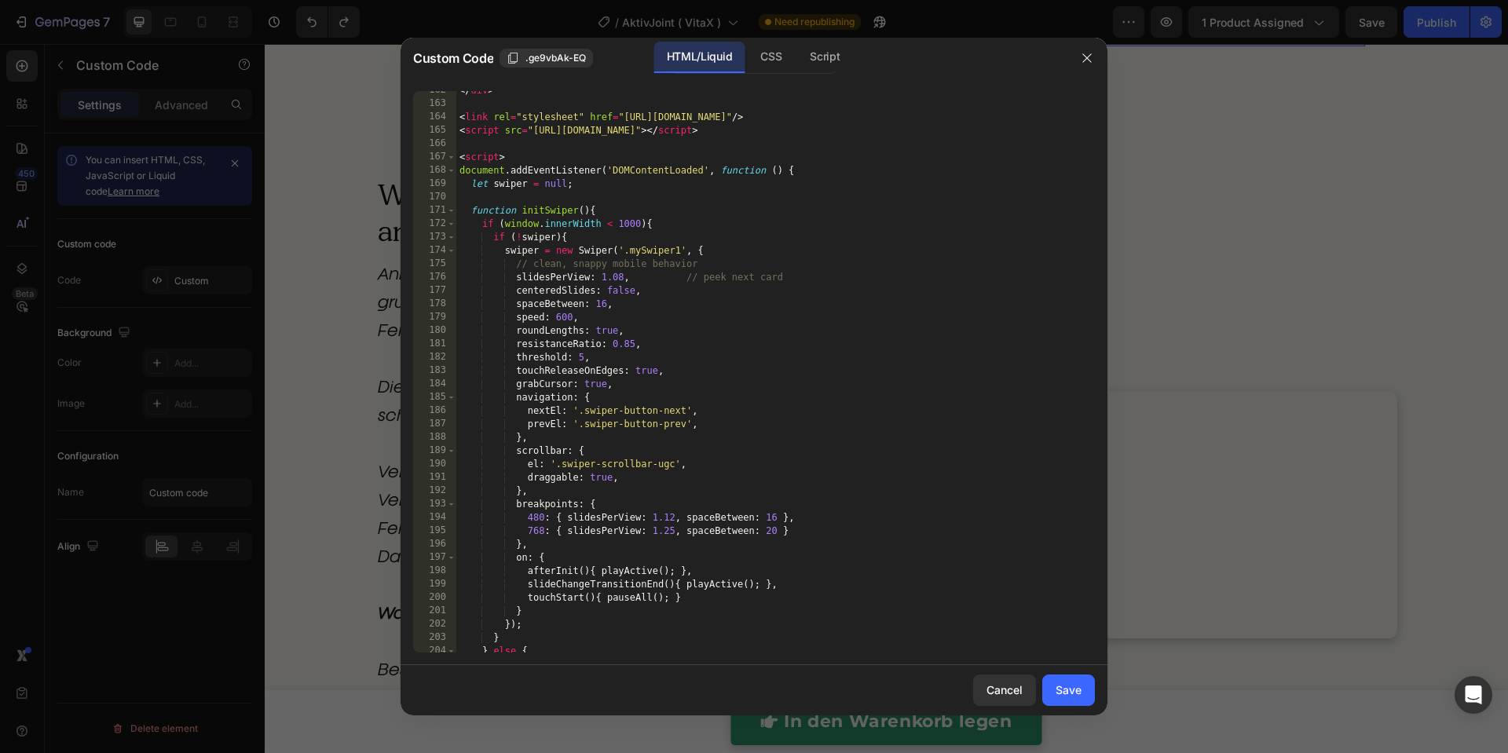
scroll to position [1649, 0]
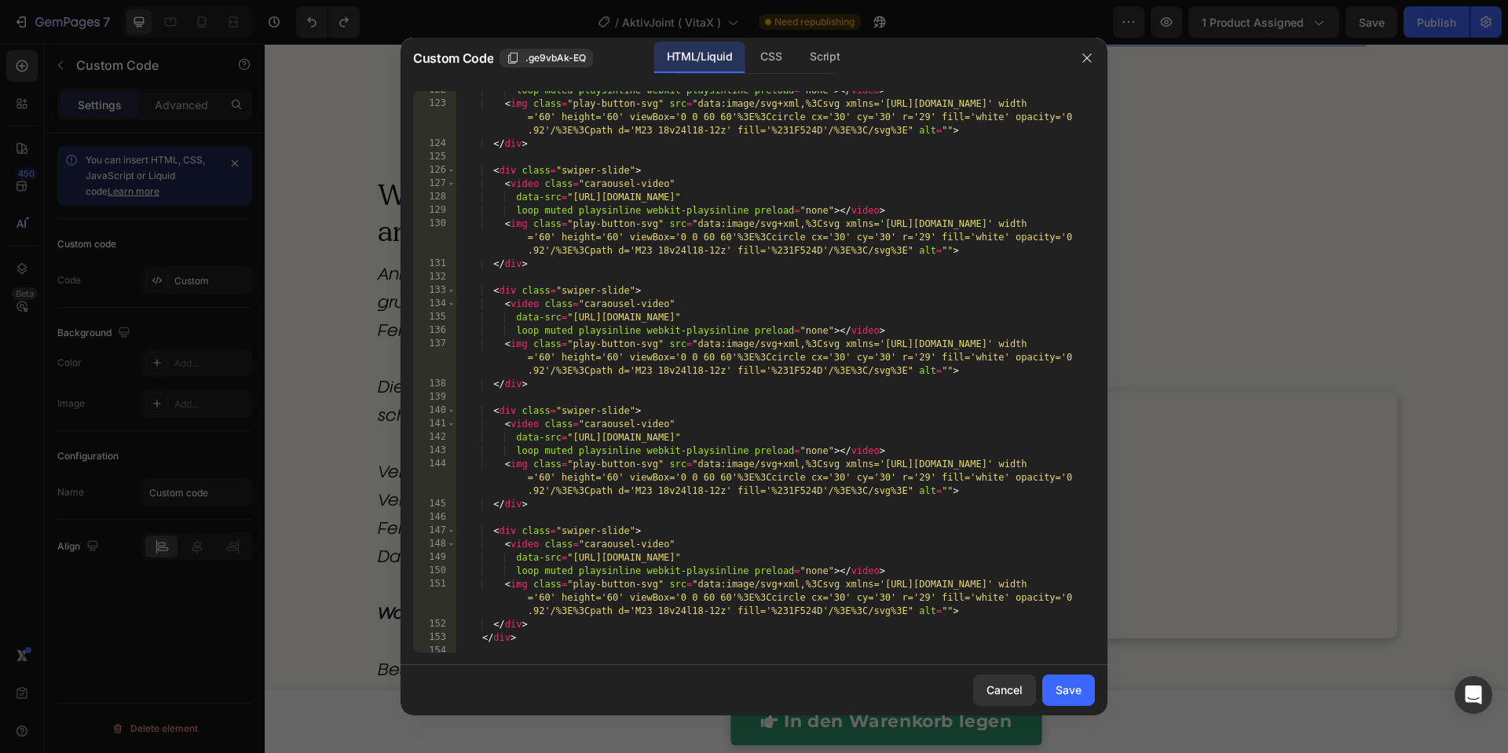
drag, startPoint x: 1252, startPoint y: 280, endPoint x: 1229, endPoint y: 13, distance: 268.7
click at [1252, 280] on div at bounding box center [754, 376] width 1508 height 753
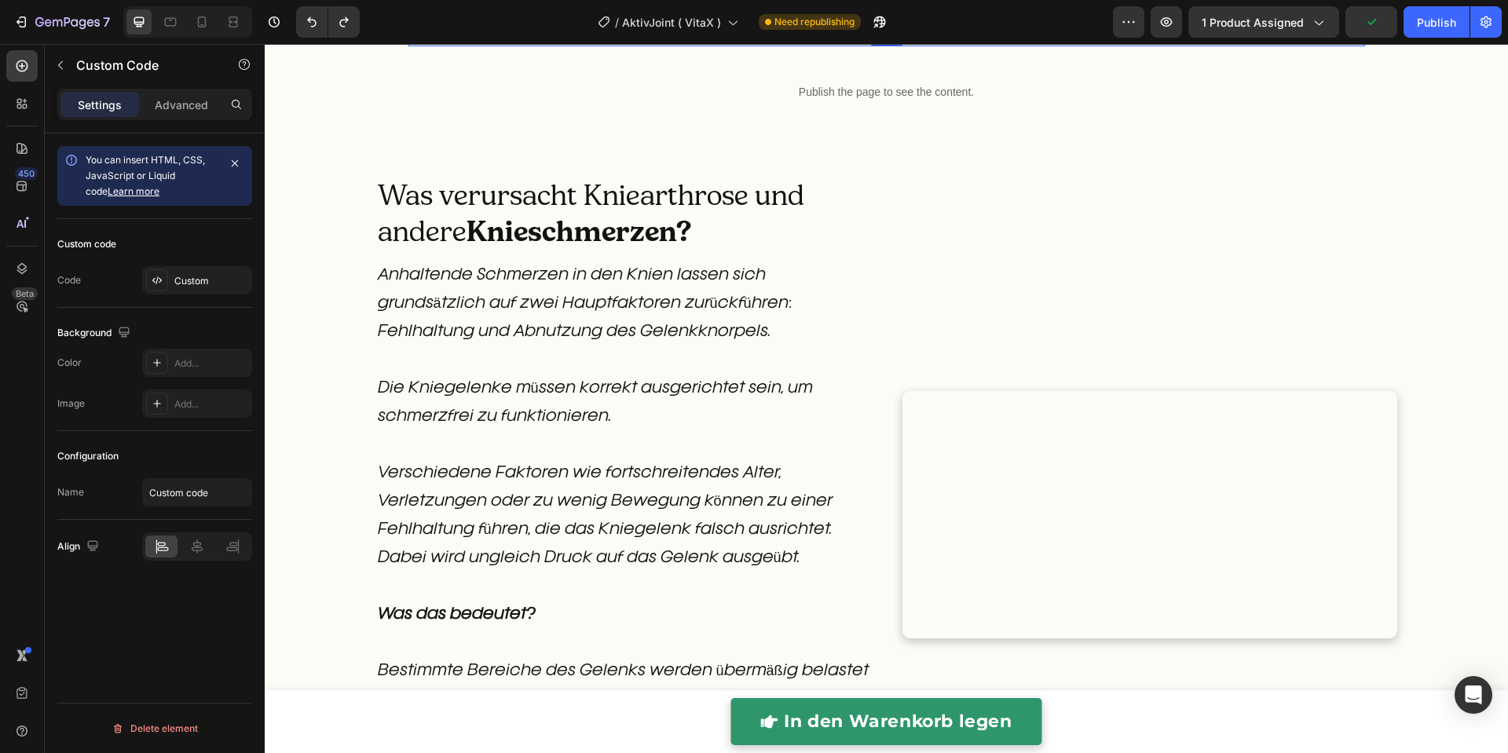
click at [783, 46] on div "Publish the page to see the content." at bounding box center [886, 26] width 956 height 42
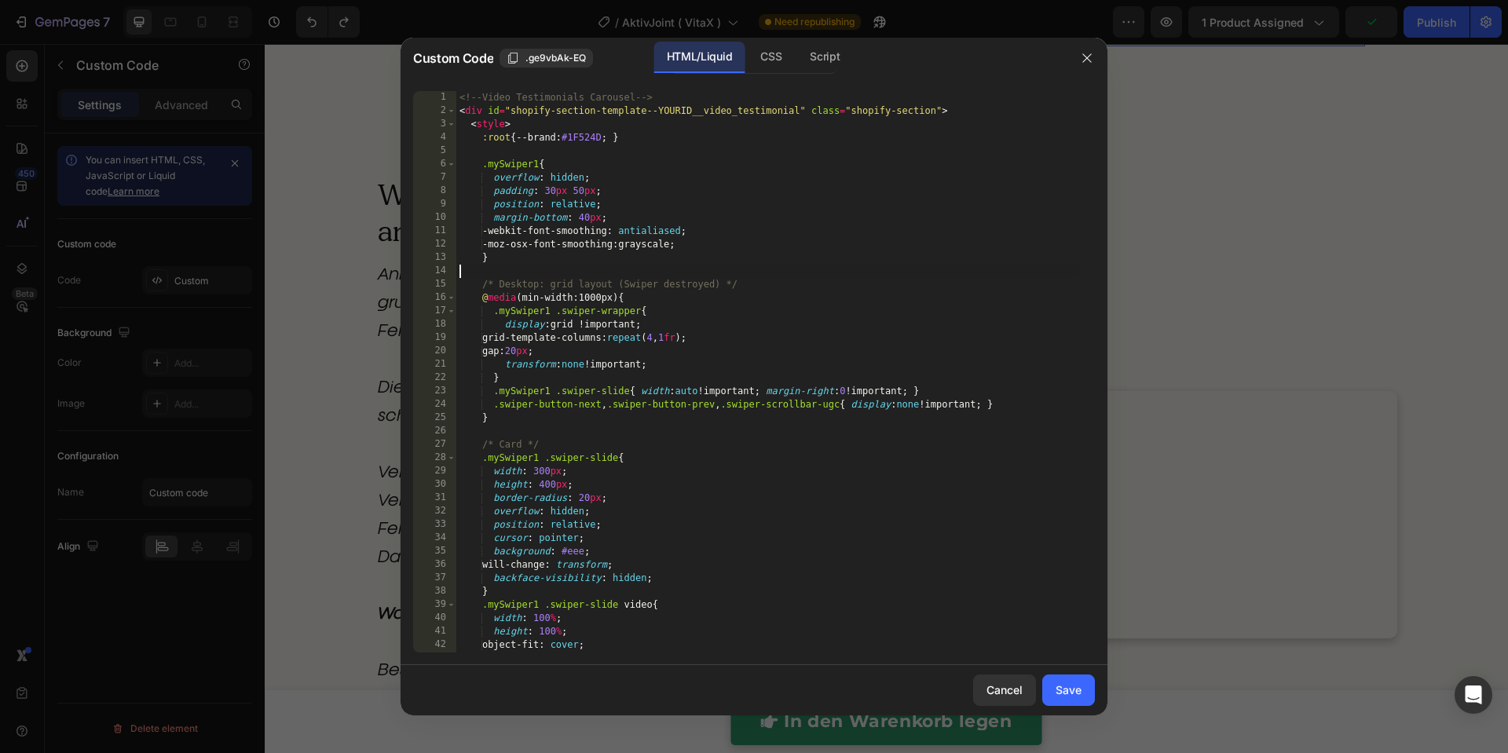
click at [790, 274] on div "<!-- Video Testimonials Carousel --> < div id = "shopify-section-template--YOUR…" at bounding box center [767, 385] width 623 height 588
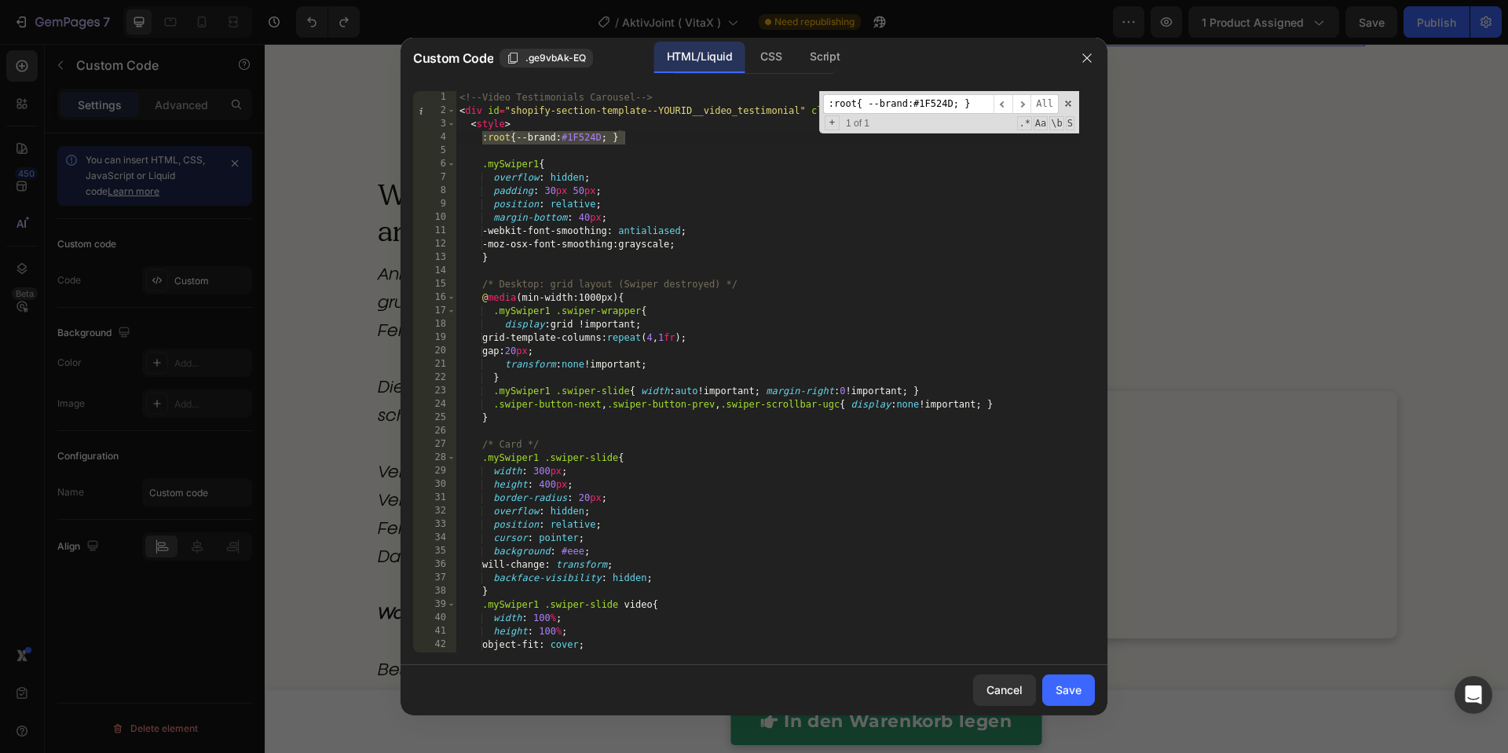
type input ":root{ --brand:#1F524D; }"
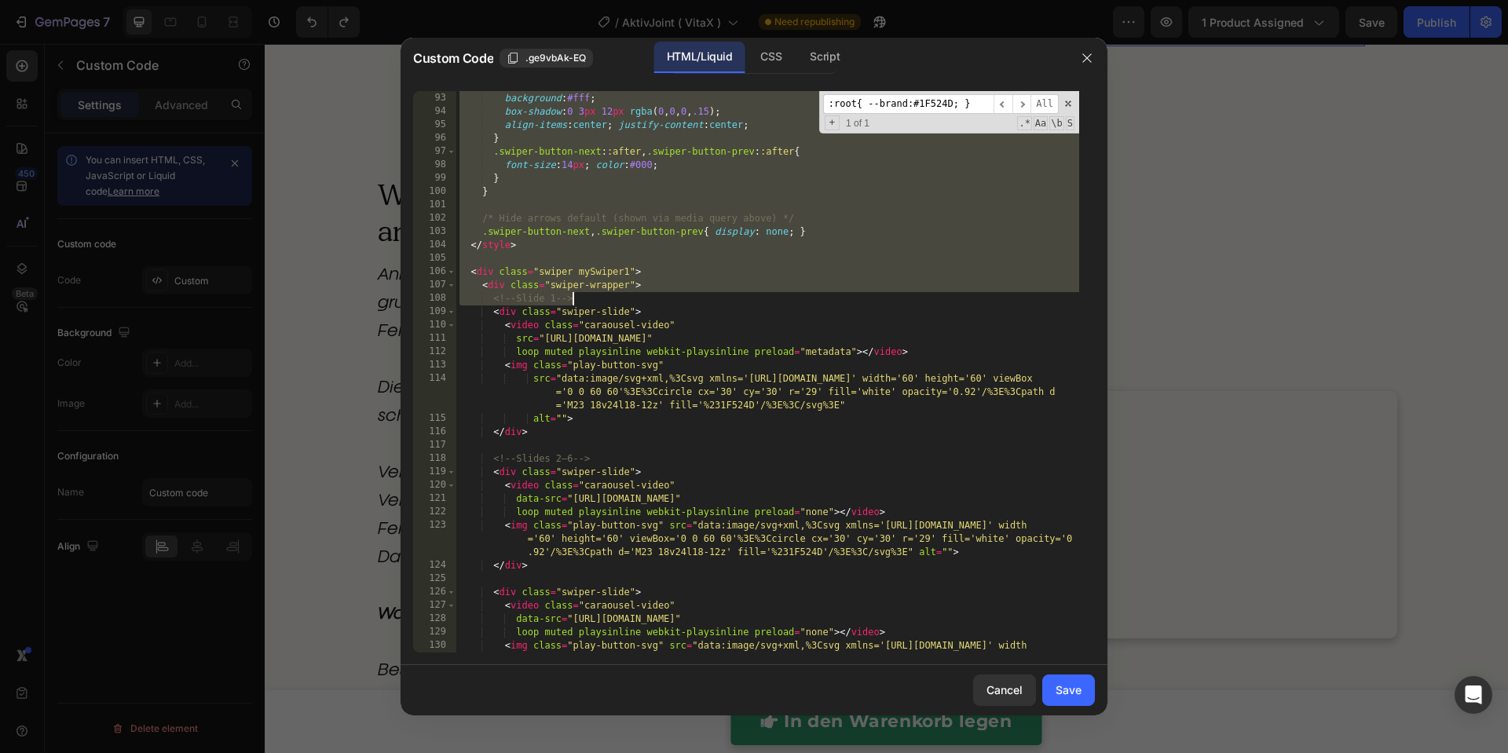
scroll to position [982, 0]
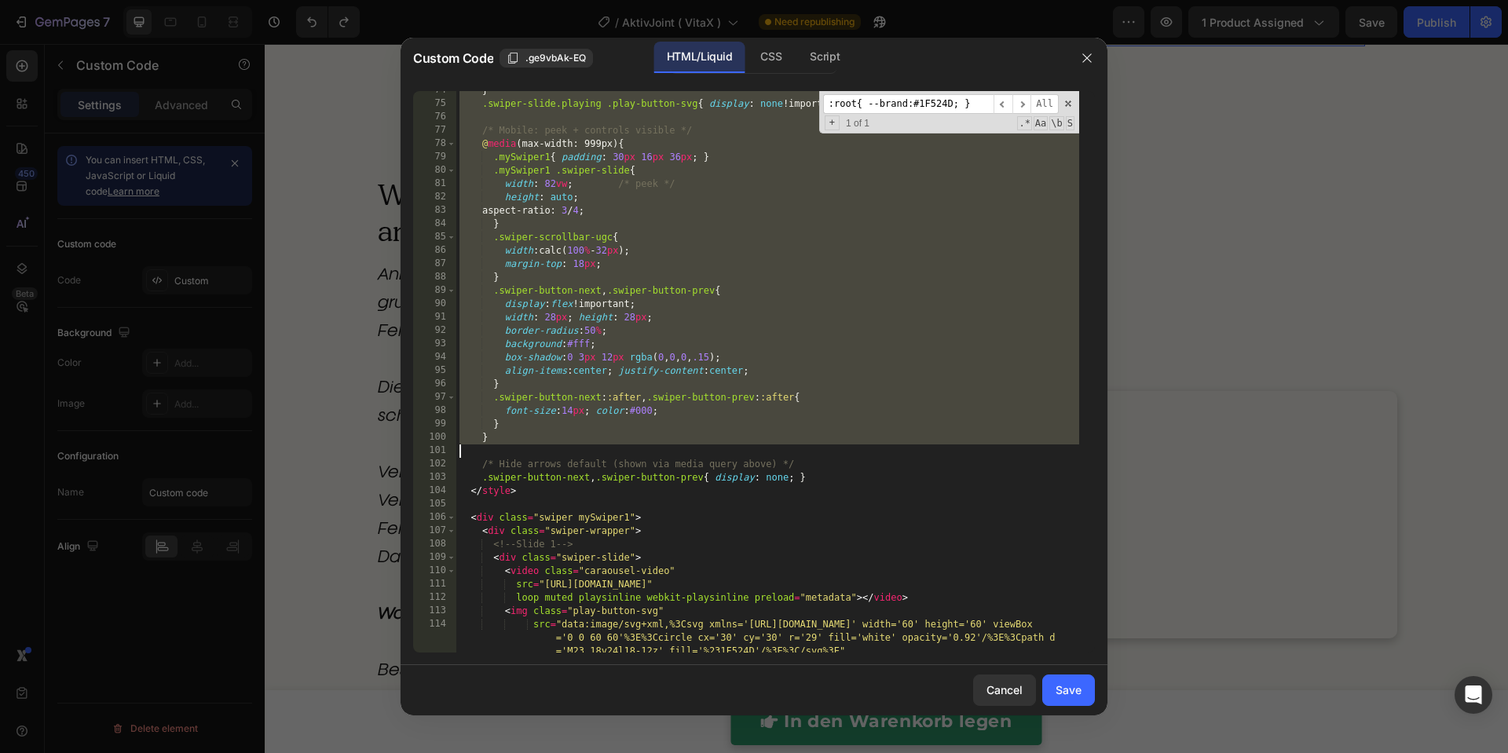
drag, startPoint x: 461, startPoint y: 139, endPoint x: 572, endPoint y: 444, distance: 324.9
click at [572, 444] on div "} .swiper-slide.playing .play-button-svg { display : none !important ; } /* Mob…" at bounding box center [767, 378] width 623 height 588
type textarea "}"
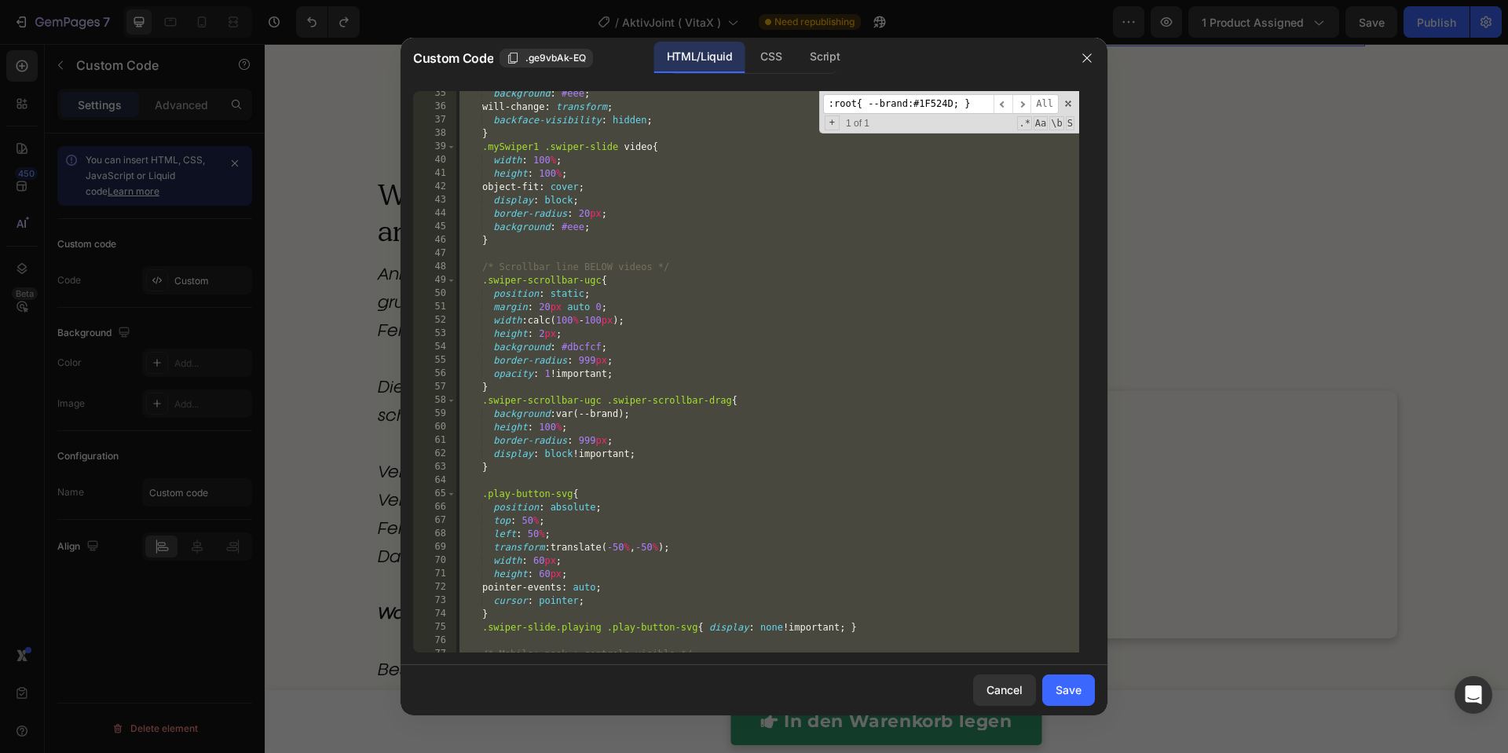
scroll to position [457, 0]
click at [517, 254] on div "background : #eee ; will-change : transform ; backface-visibility : hidden ; } …" at bounding box center [767, 381] width 623 height 588
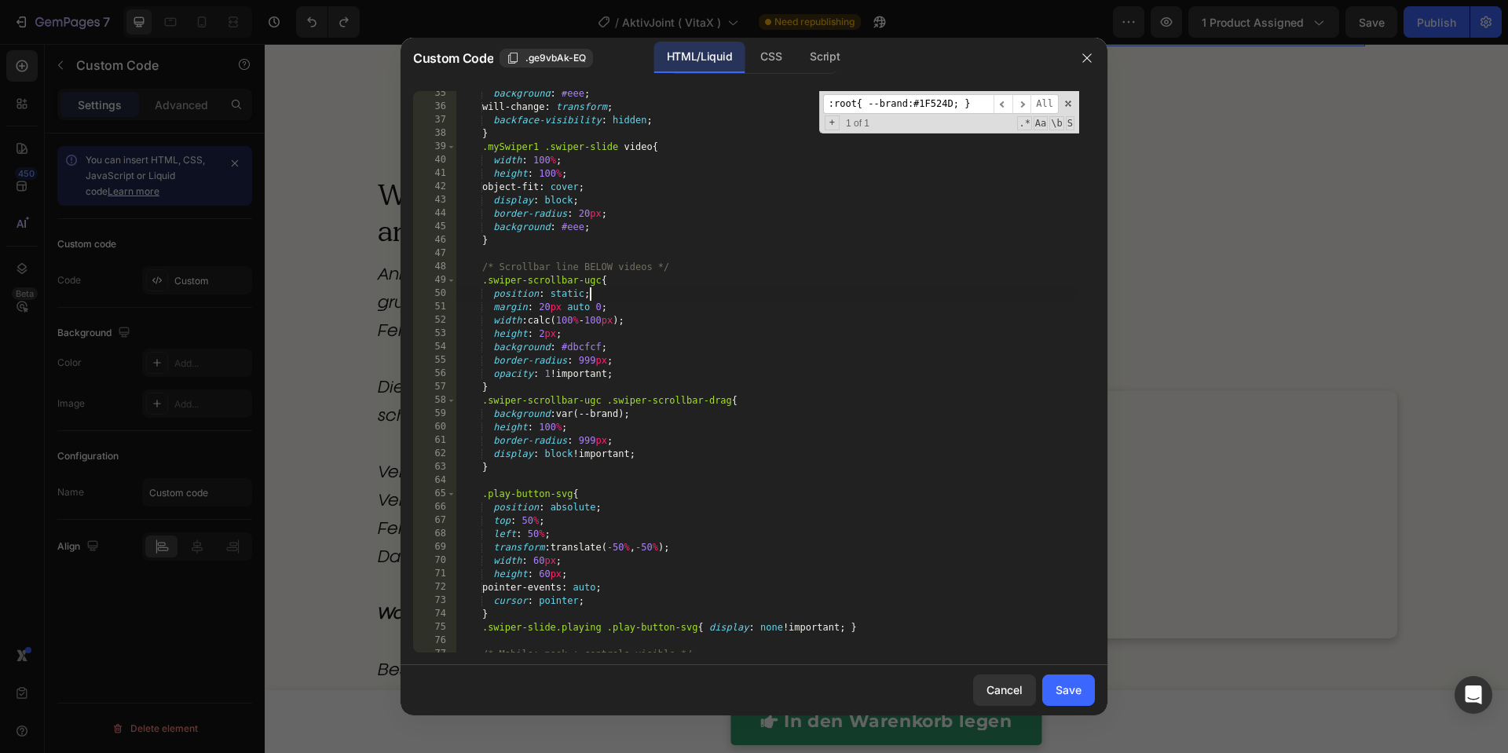
click at [668, 295] on div "background : #eee ; will-change : transform ; backface-visibility : hidden ; } …" at bounding box center [767, 381] width 623 height 588
type textarea "position: static;"
paste input "if (i === 0) {"
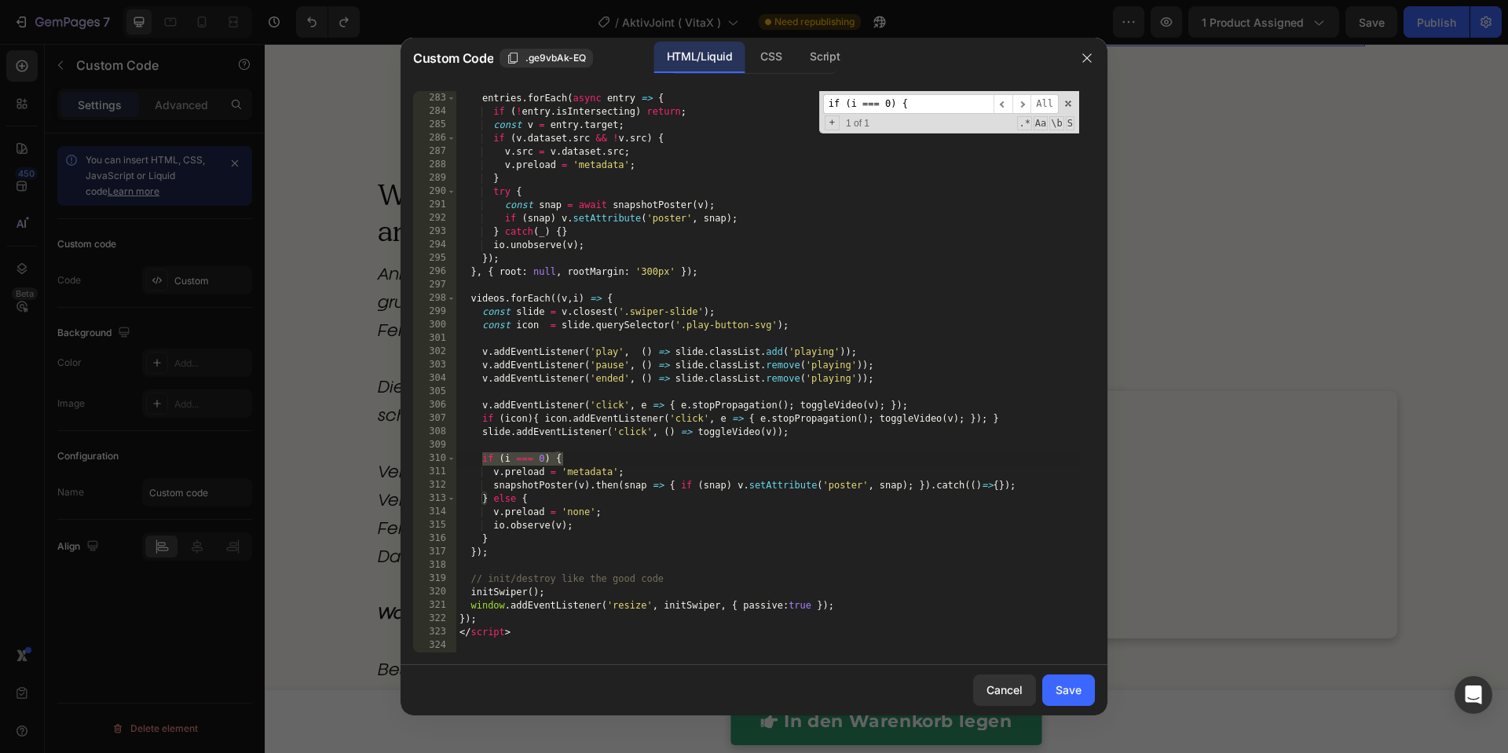
type input "if (i === 0) {"
click at [1263, 283] on div at bounding box center [754, 376] width 1508 height 753
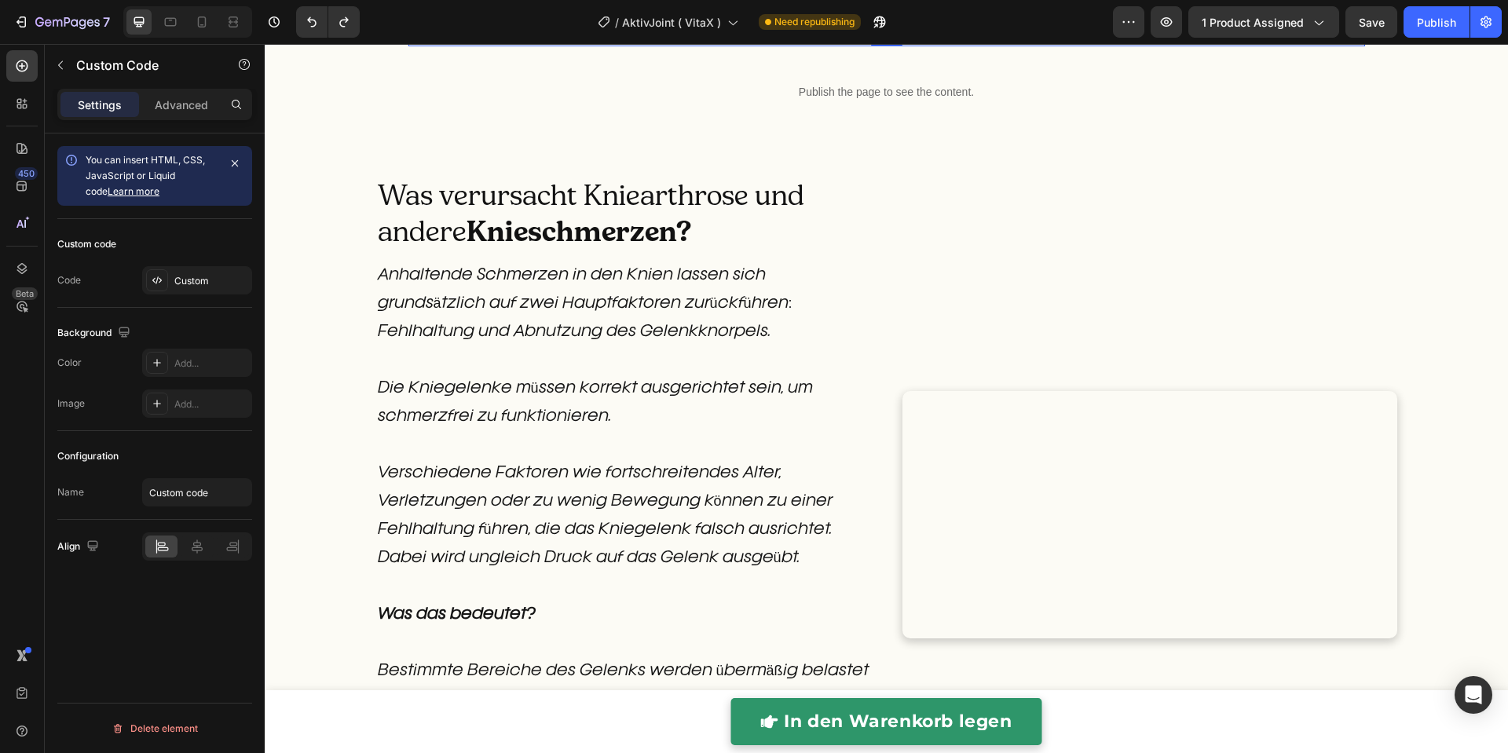
click at [1103, 46] on div "Publish the page to see the content." at bounding box center [886, 26] width 956 height 42
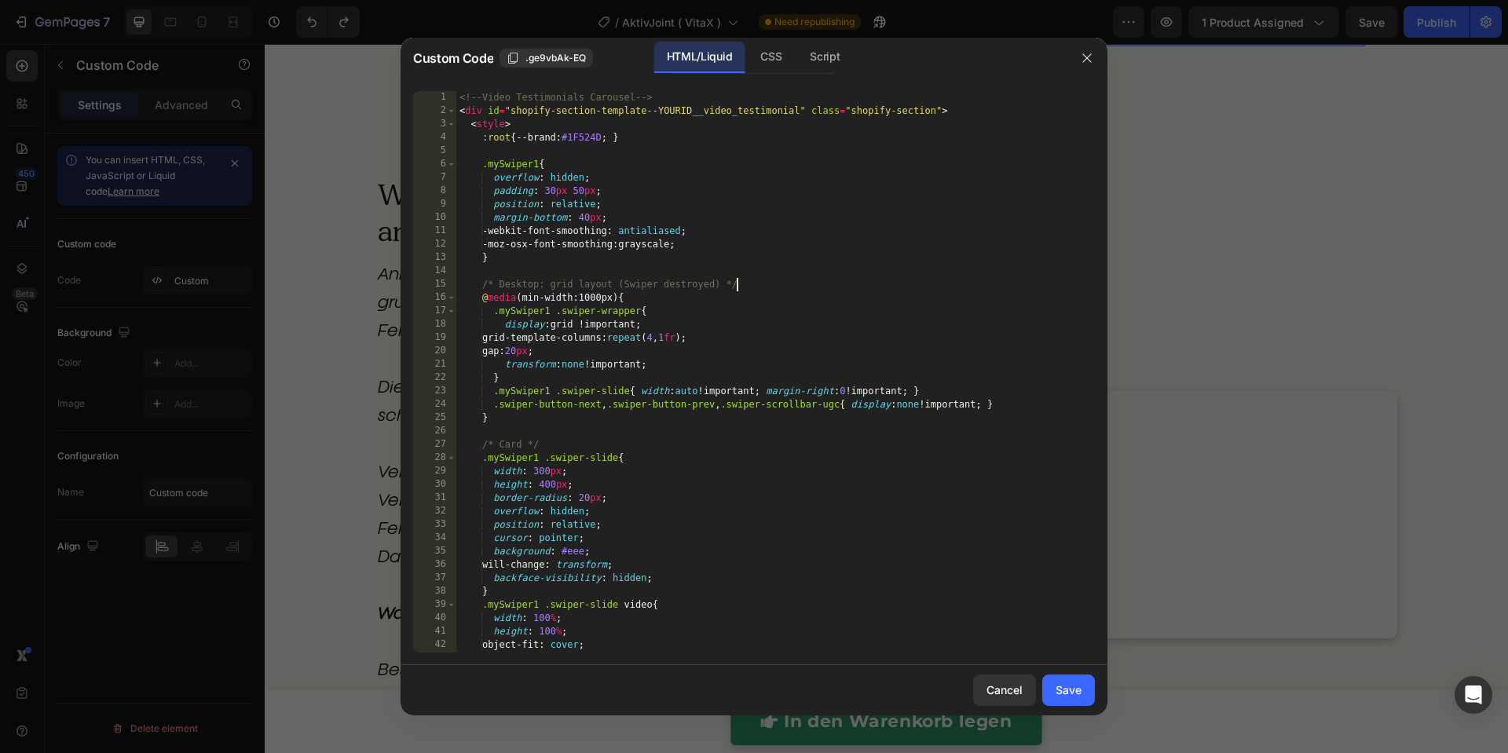
click at [928, 281] on div "<!-- Video Testimonials Carousel --> < div id = "shopify-section-template--YOUR…" at bounding box center [767, 385] width 623 height 588
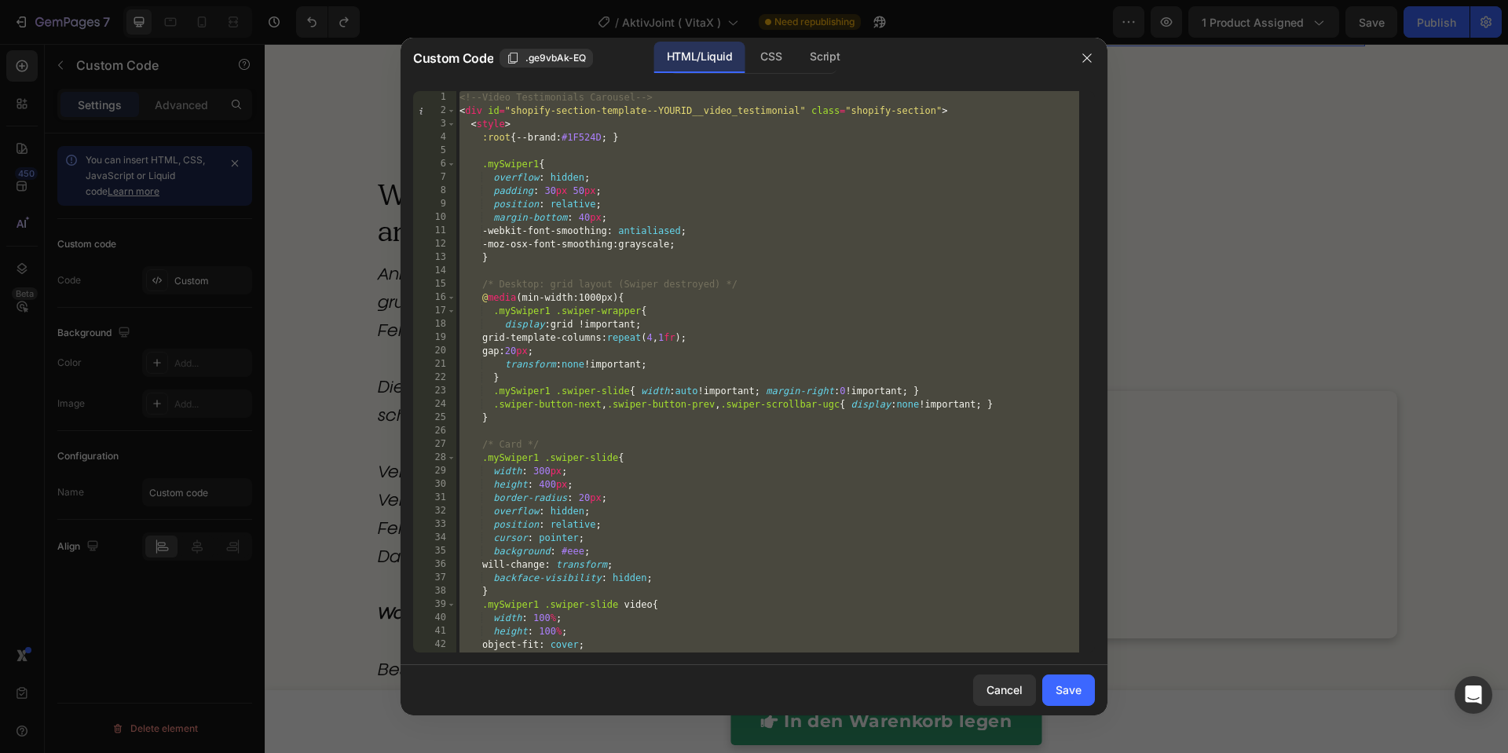
click at [686, 351] on div "<!-- Video Testimonials Carousel --> < div id = "shopify-section-template--YOUR…" at bounding box center [767, 385] width 623 height 588
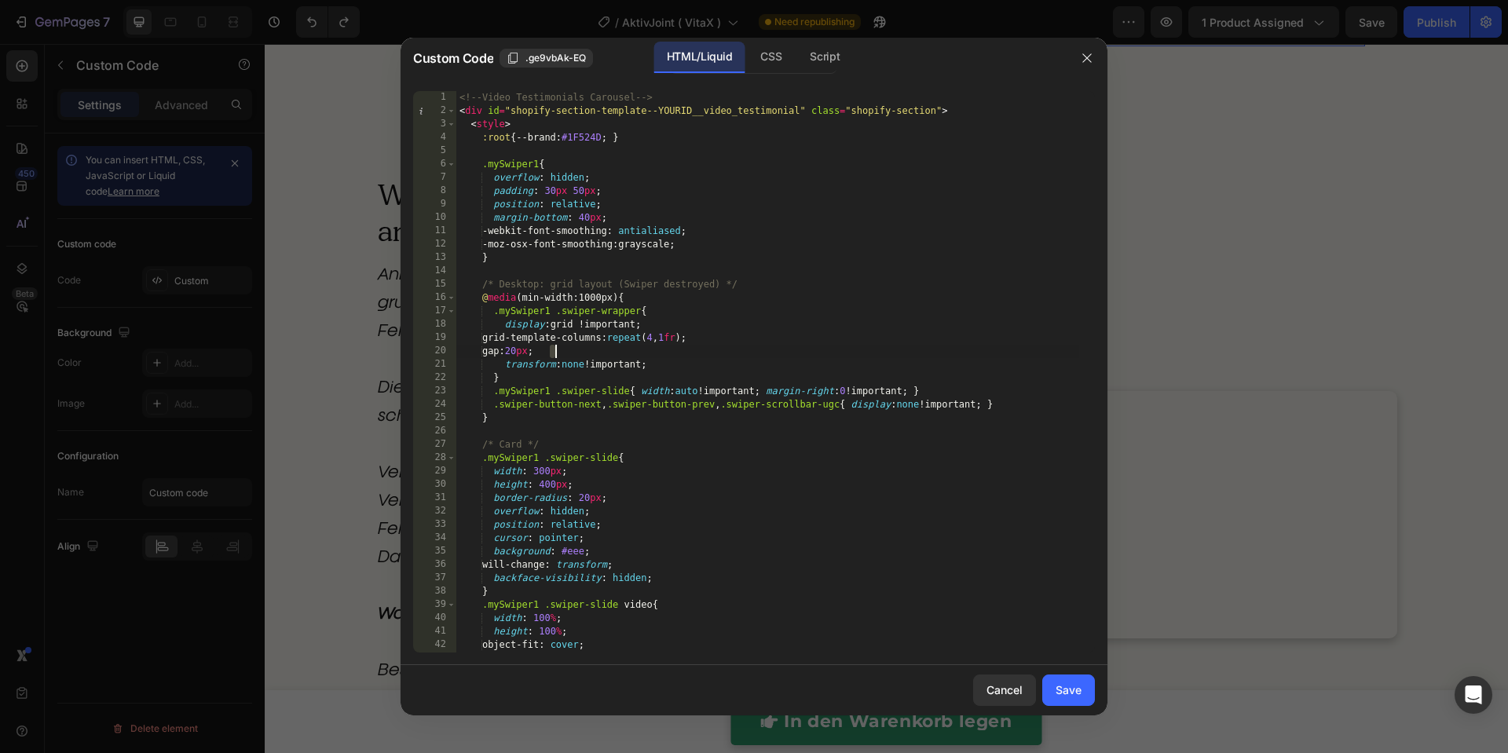
click at [686, 351] on div "<!-- Video Testimonials Carousel --> < div id = "shopify-section-template--YOUR…" at bounding box center [767, 385] width 623 height 588
type textarea "</script>"
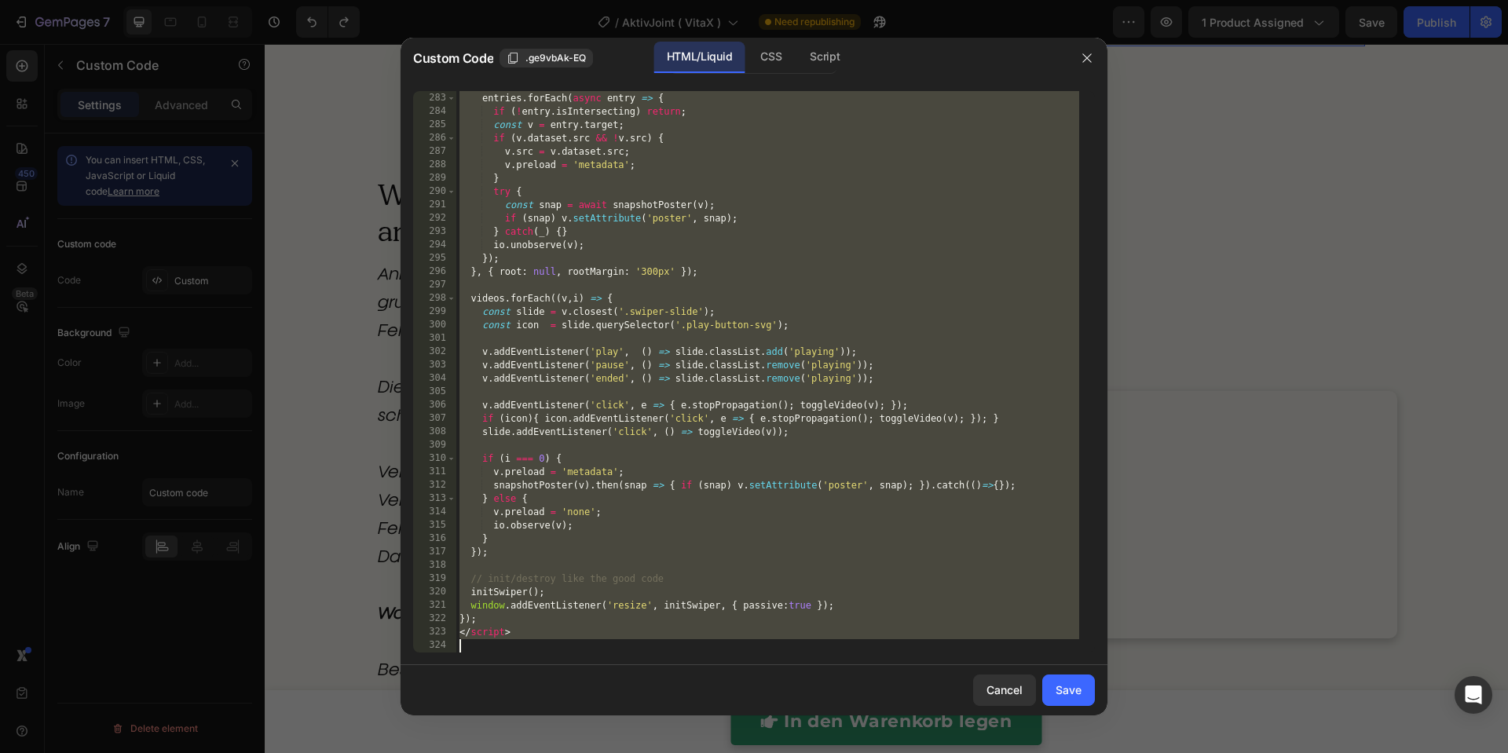
paste textarea
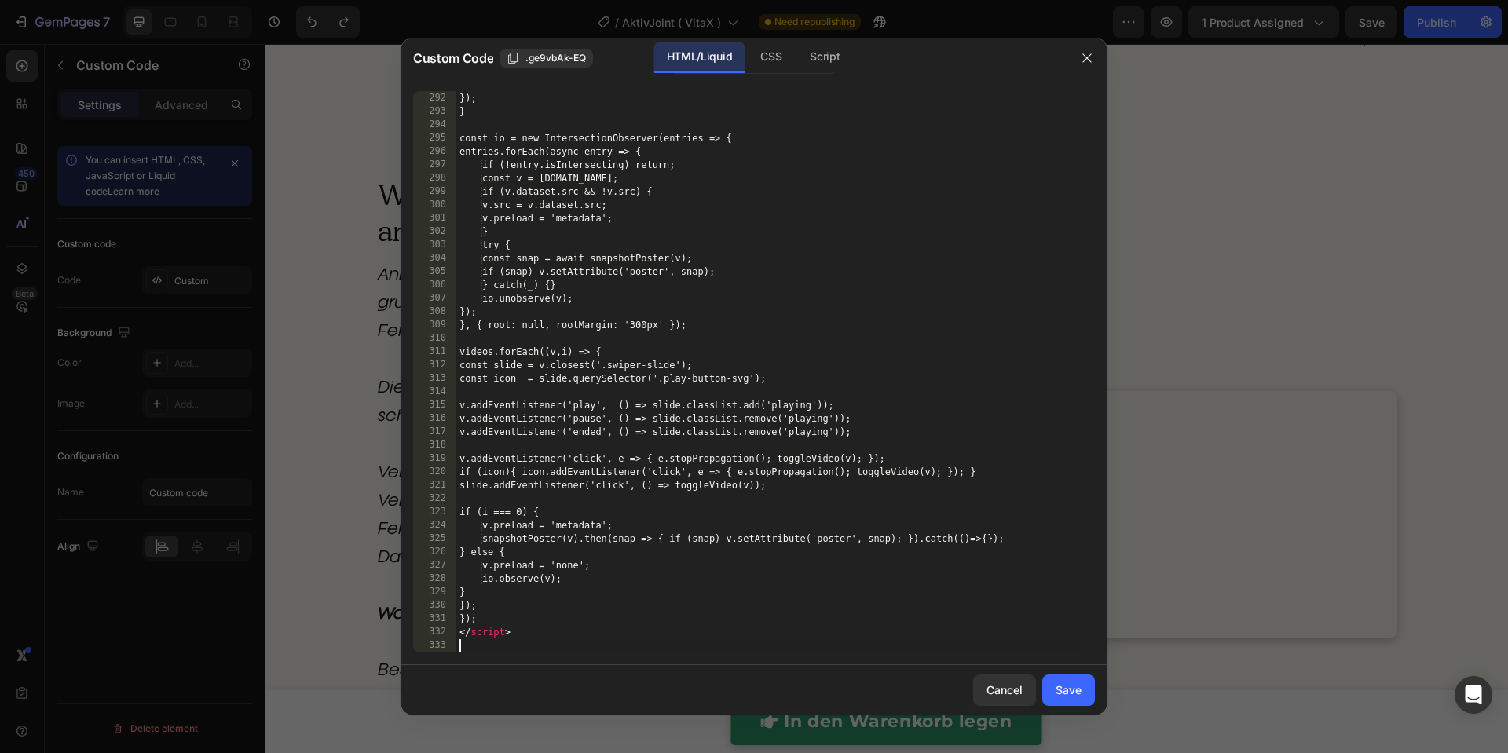
scroll to position [4124, 0]
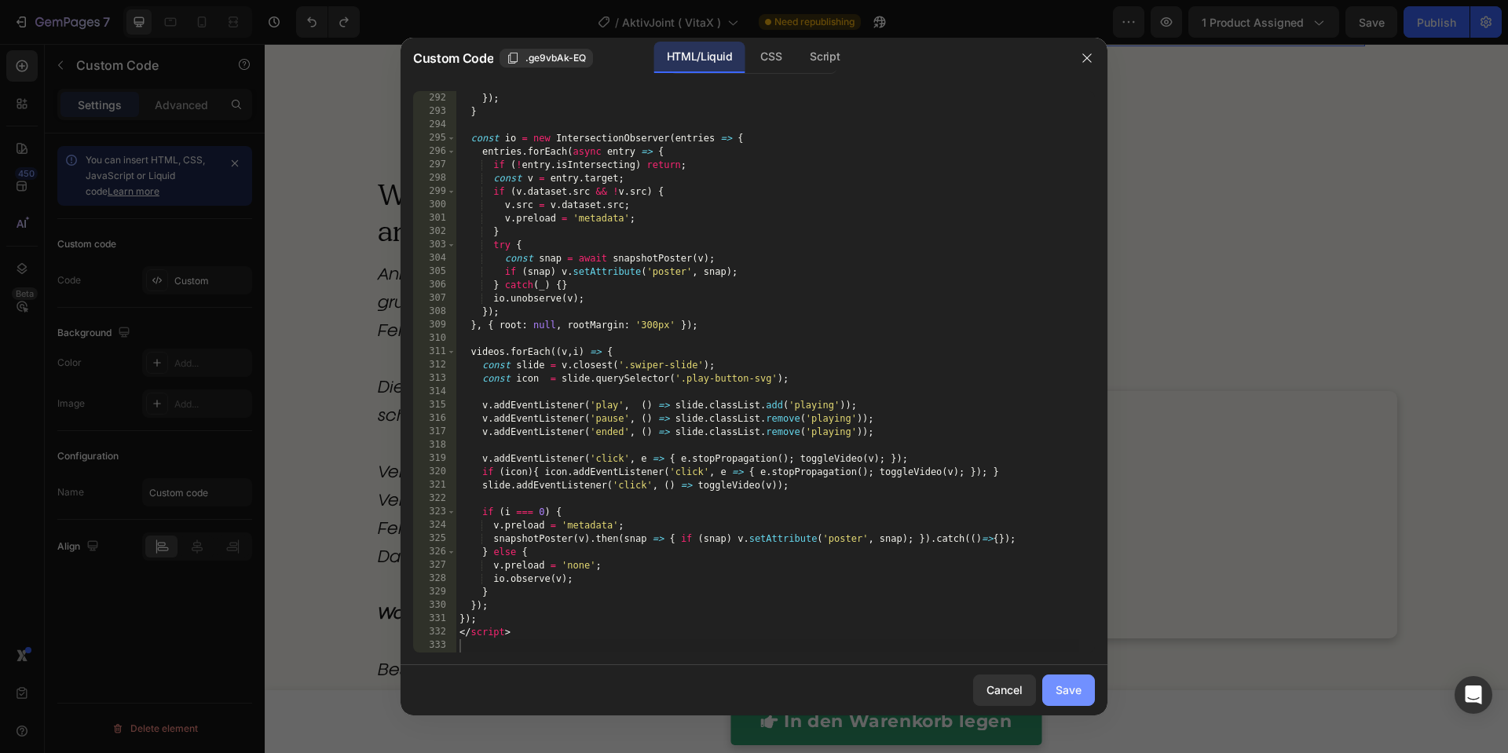
click at [1059, 689] on div "Save" at bounding box center [1068, 690] width 26 height 16
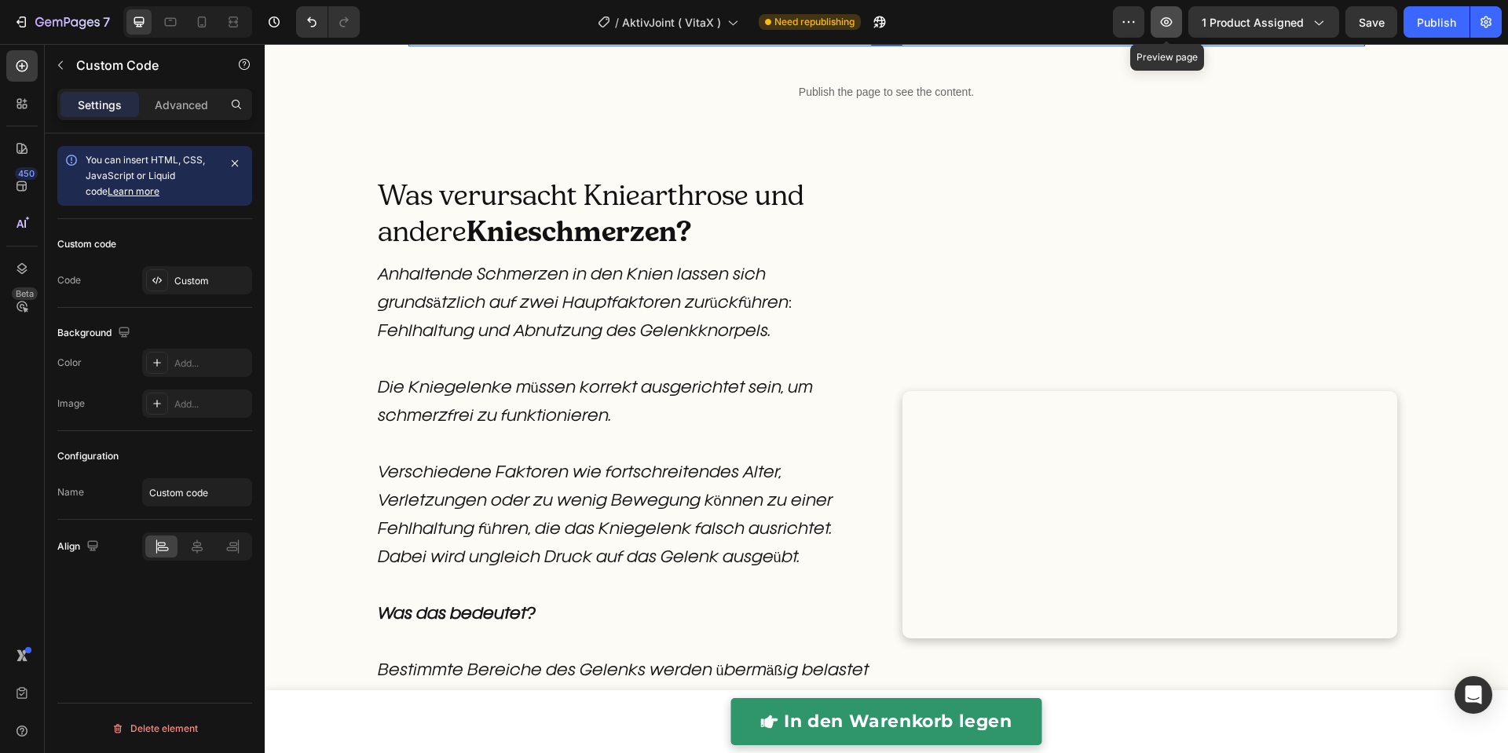
click at [1175, 31] on button "button" at bounding box center [1165, 21] width 31 height 31
click at [682, 46] on div "Publish the page to see the content." at bounding box center [886, 26] width 956 height 42
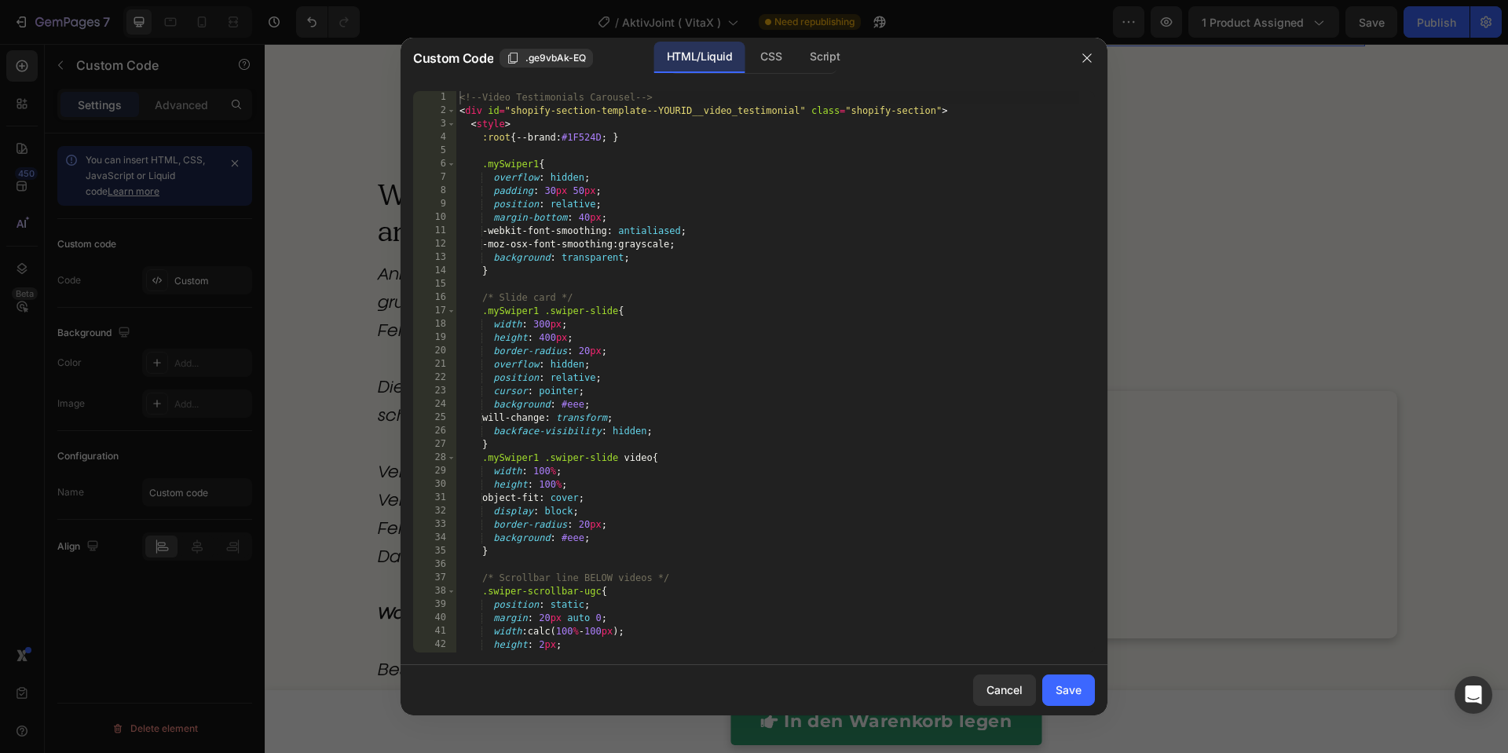
click at [711, 279] on div "<!-- Video Testimonials Carousel --> < div id = "shopify-section-template--YOUR…" at bounding box center [767, 385] width 623 height 588
type textarea "</script>"
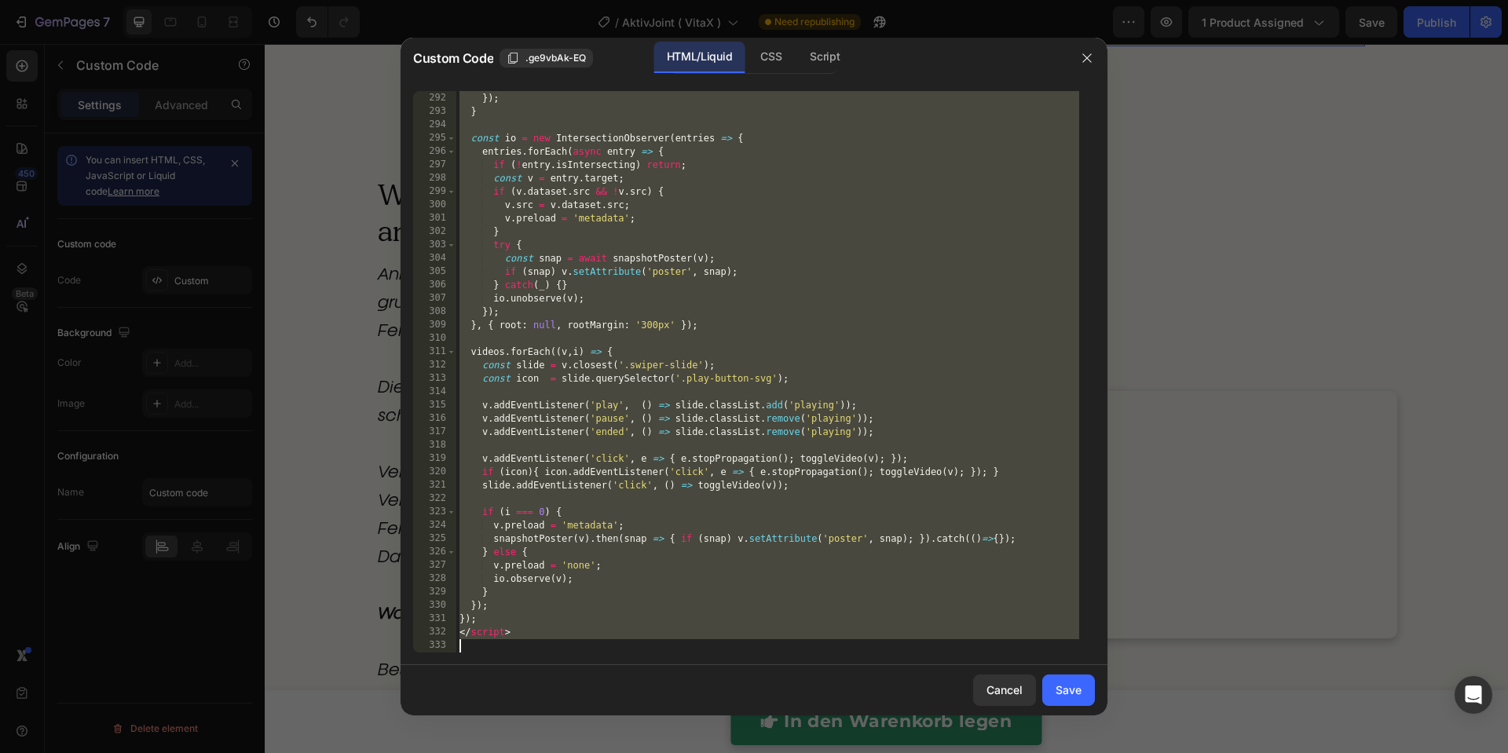
paste textarea
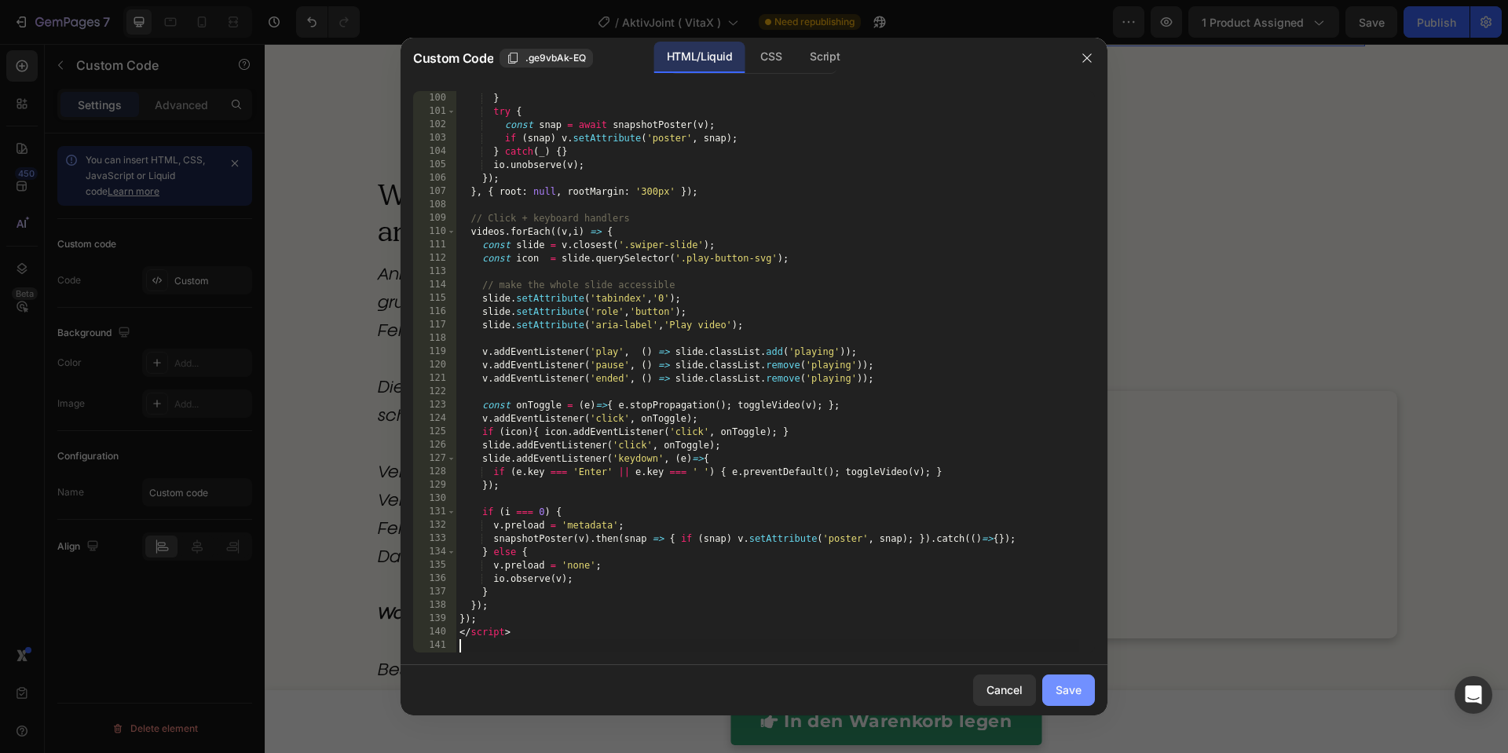
click at [1059, 686] on div "Save" at bounding box center [1068, 690] width 26 height 16
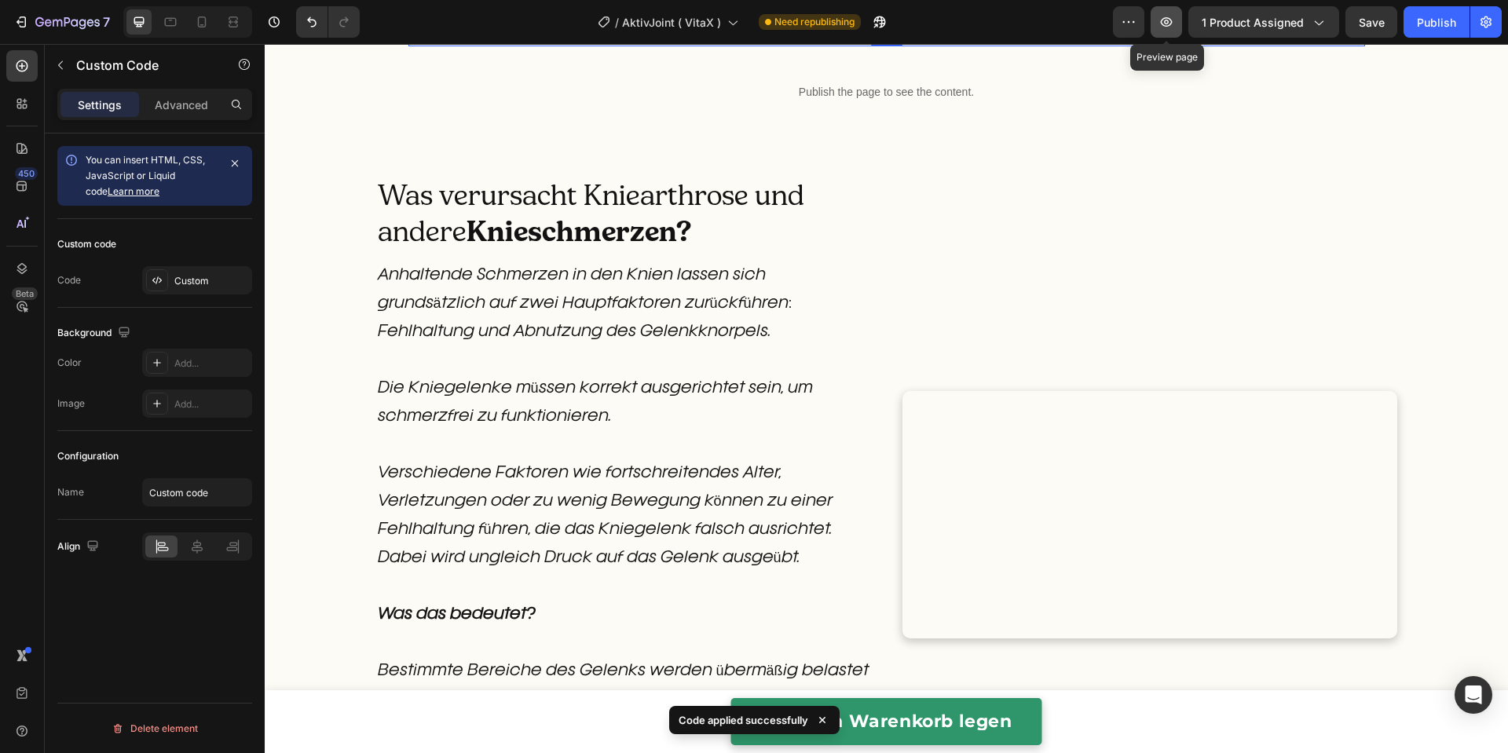
click at [1157, 34] on button "button" at bounding box center [1165, 21] width 31 height 31
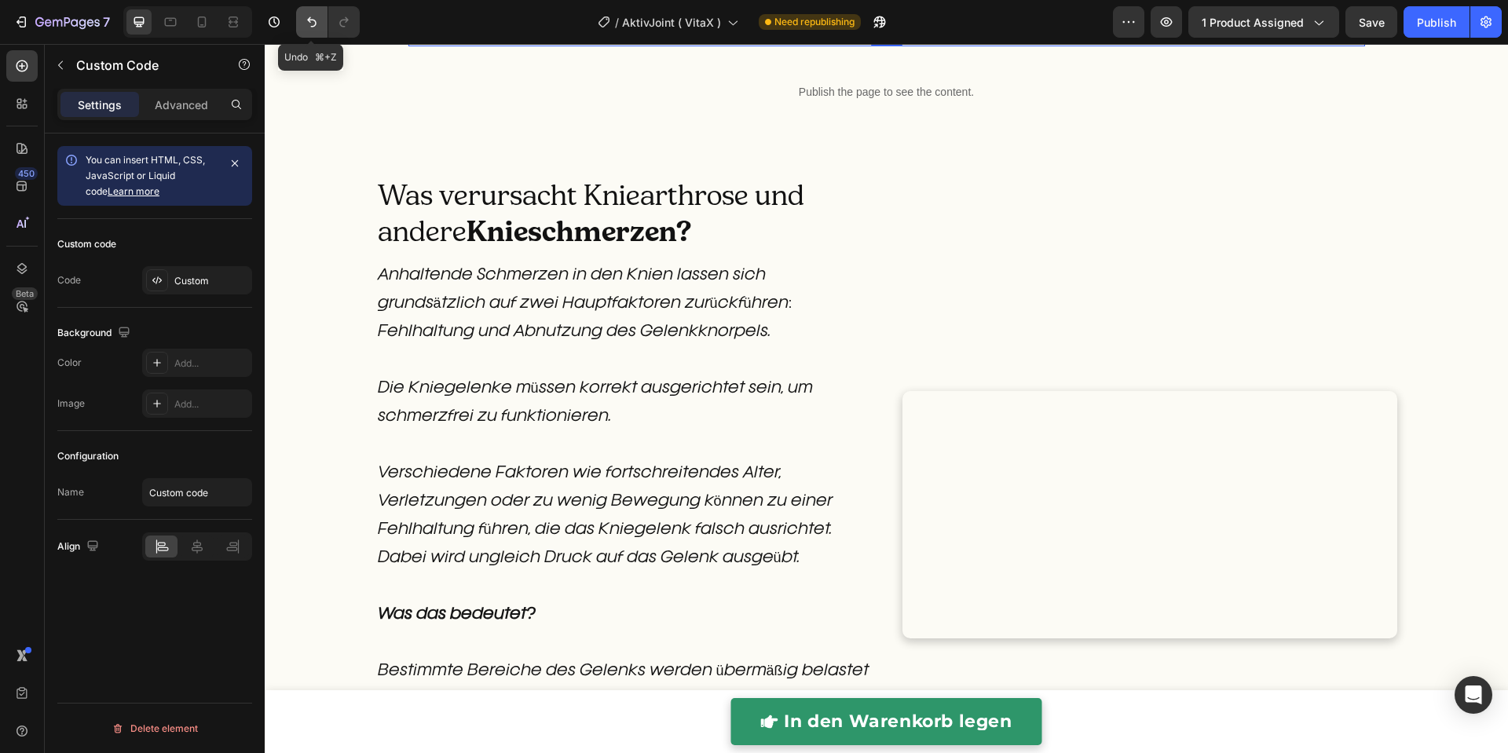
click at [317, 27] on icon "Undo/Redo" at bounding box center [312, 22] width 16 height 16
click at [715, 46] on div "Publish the page to see the content." at bounding box center [886, 26] width 956 height 42
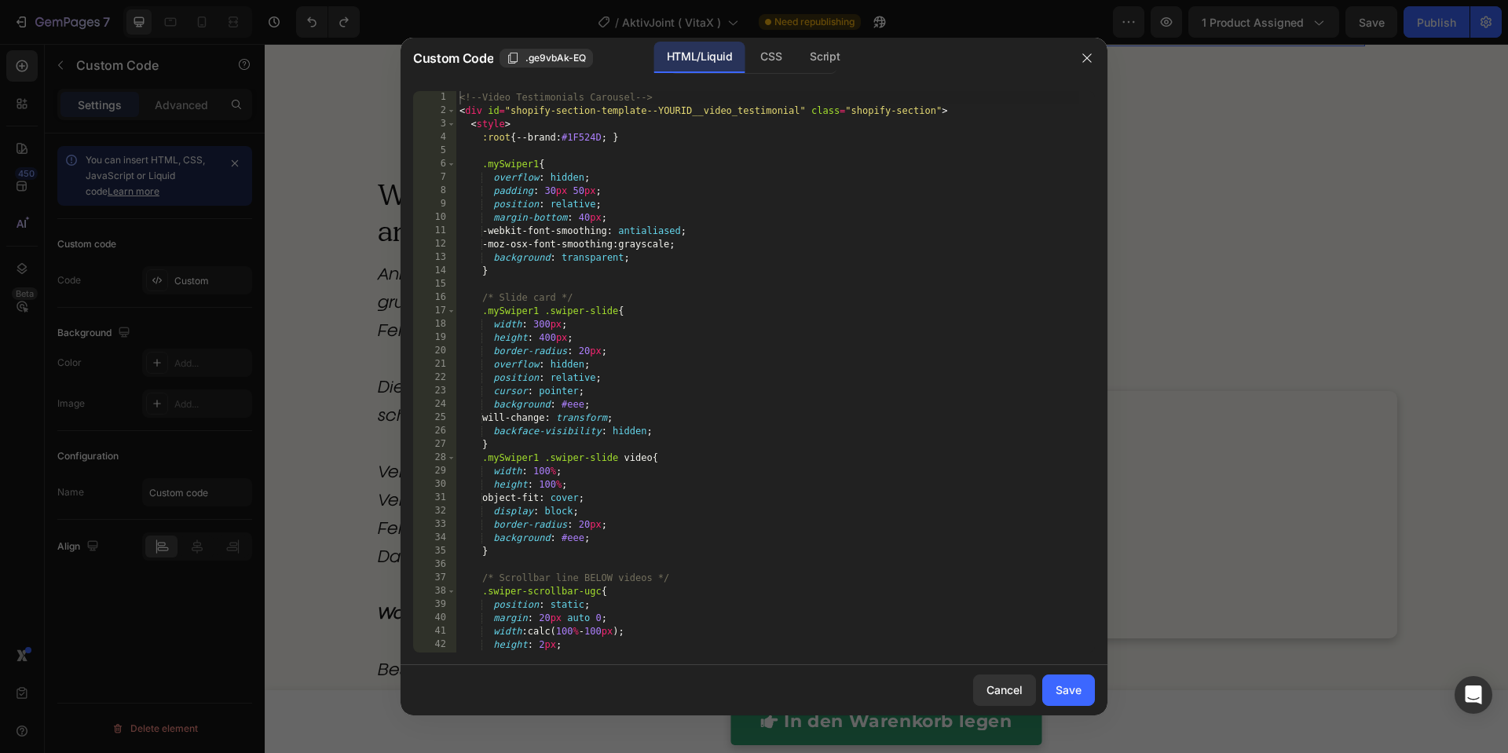
click at [711, 238] on div "<!-- Video Testimonials Carousel --> < div id = "shopify-section-template--YOUR…" at bounding box center [767, 385] width 623 height 588
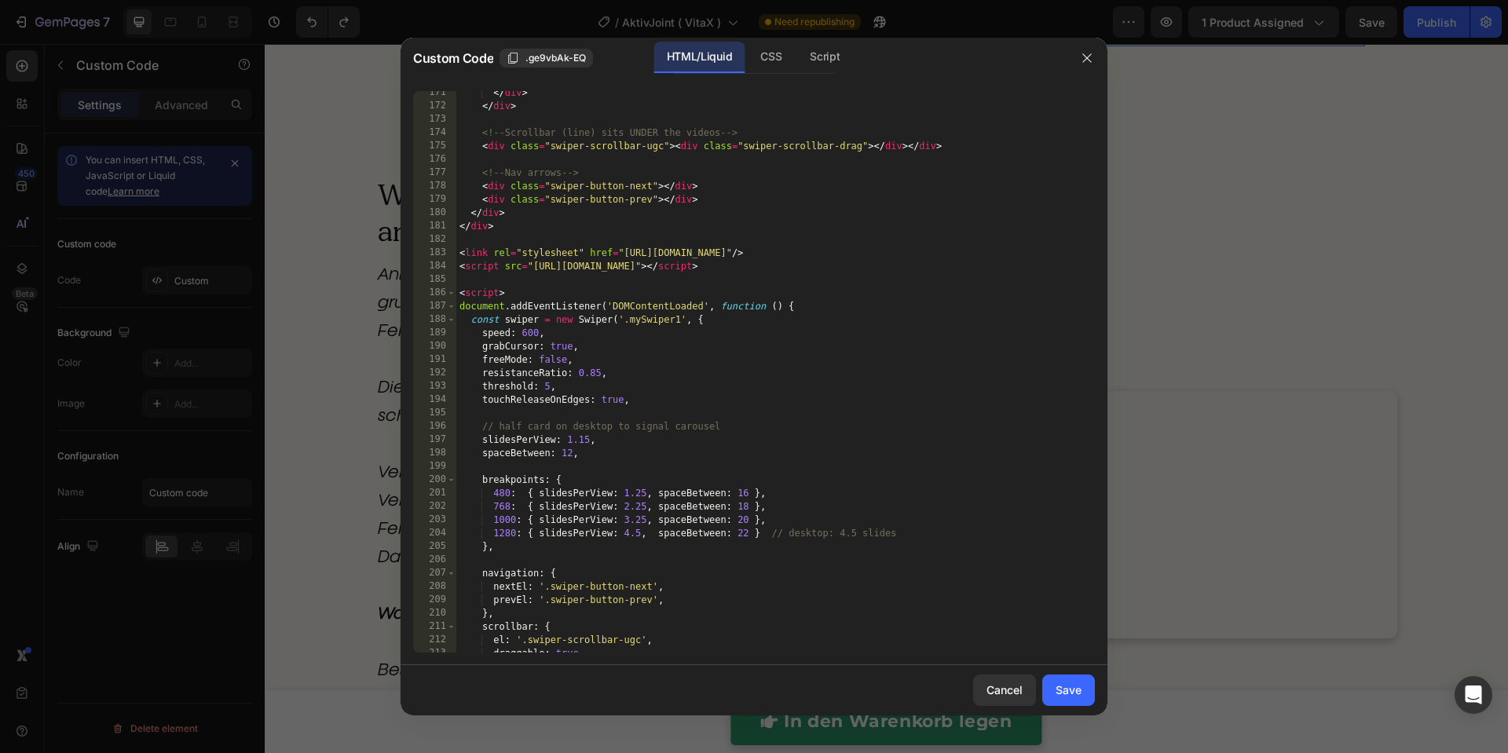
scroll to position [4124, 0]
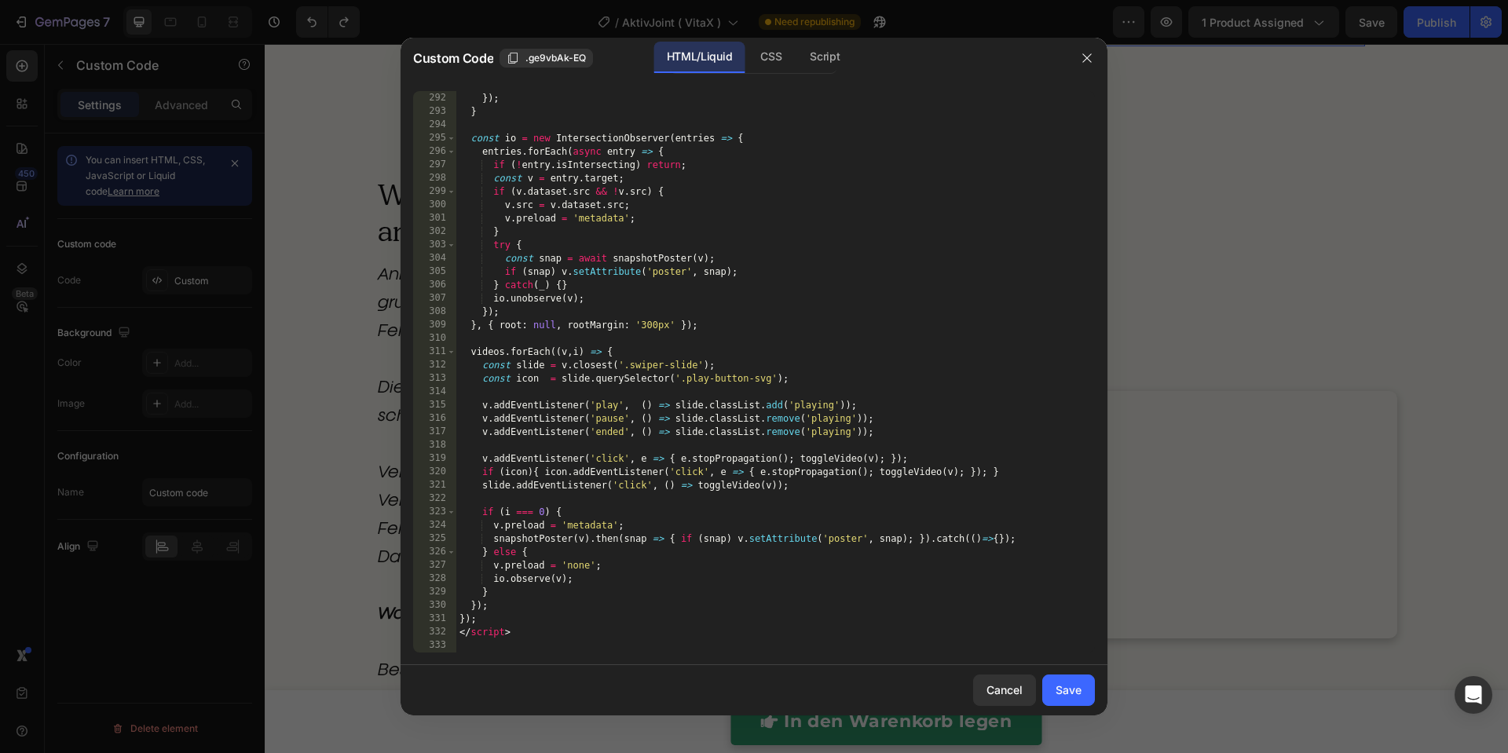
type textarea "</script>"
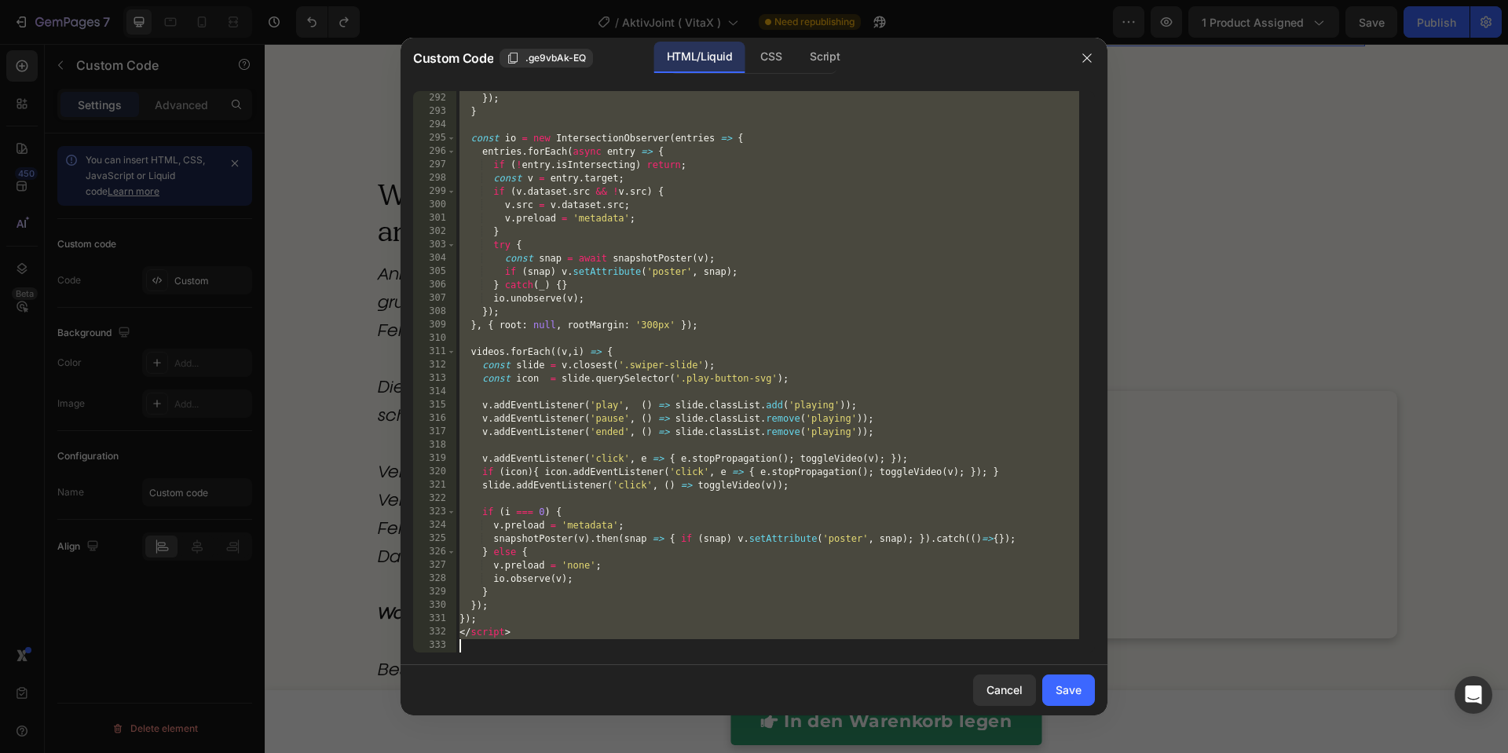
paste textarea
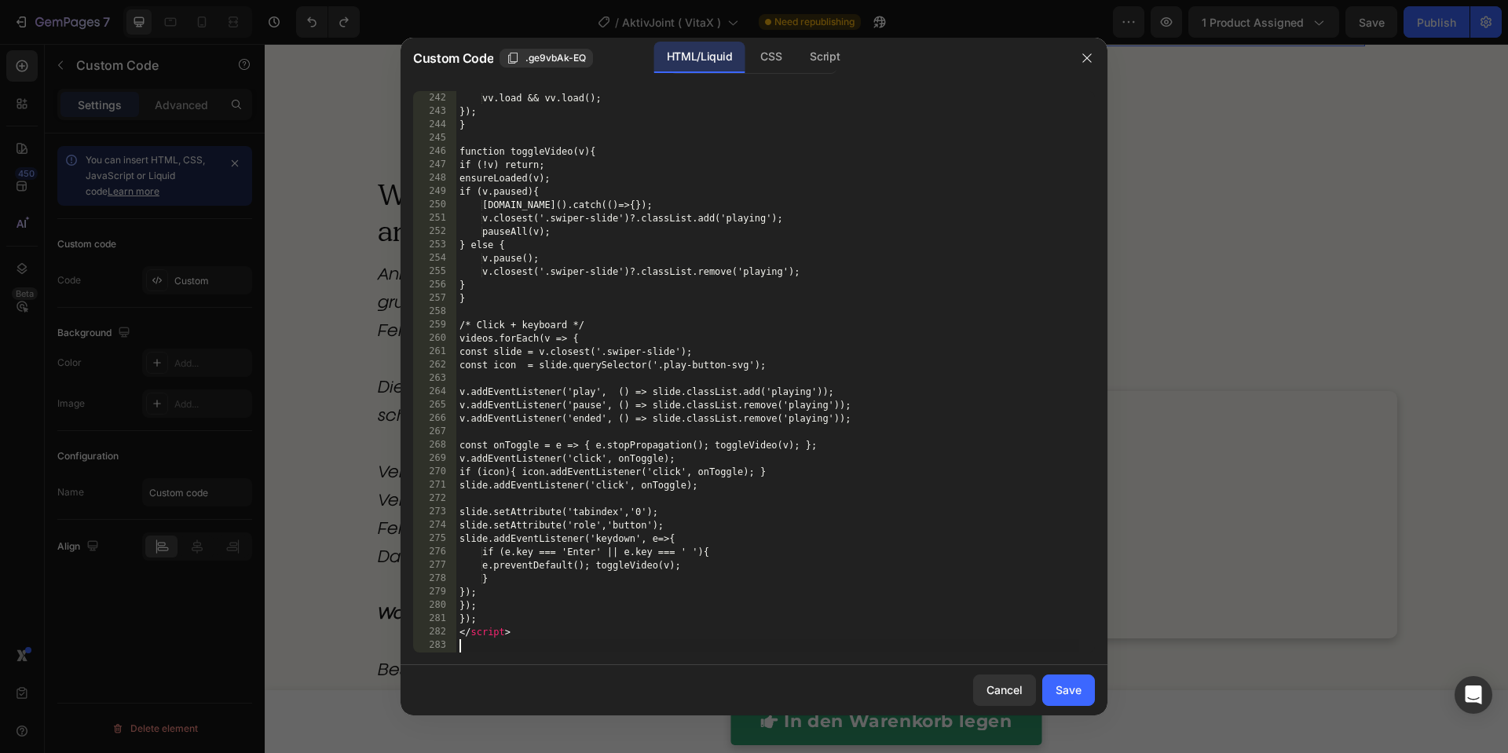
scroll to position [3430, 0]
click at [1073, 696] on div "Save" at bounding box center [1068, 690] width 26 height 16
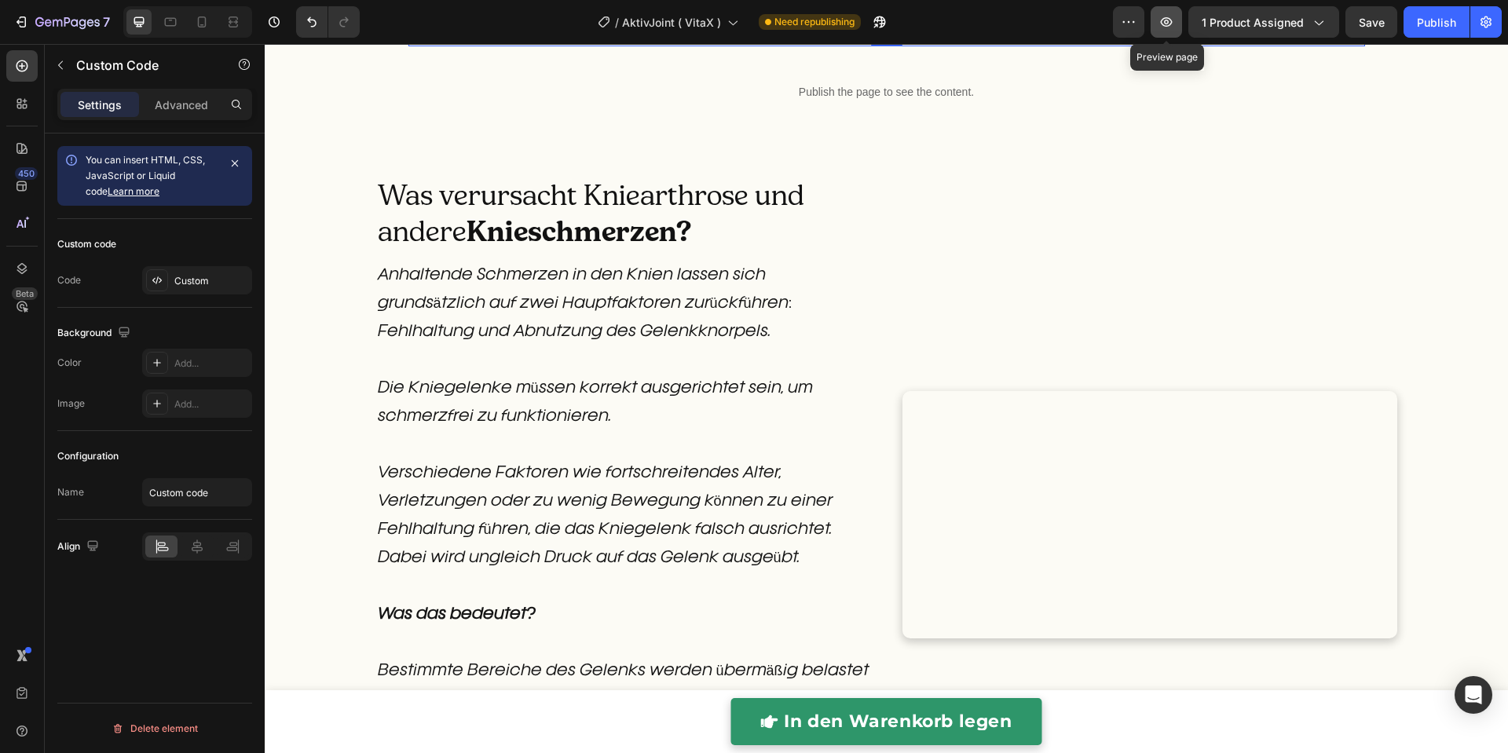
click at [1172, 23] on icon "button" at bounding box center [1166, 22] width 16 height 16
click at [729, 59] on div "Publish the page to see the content. Custom Code 0 Row" at bounding box center [887, 25] width 982 height 67
click at [731, 46] on div "Publish the page to see the content." at bounding box center [886, 26] width 956 height 42
click at [732, 46] on div "Publish the page to see the content." at bounding box center [886, 26] width 956 height 42
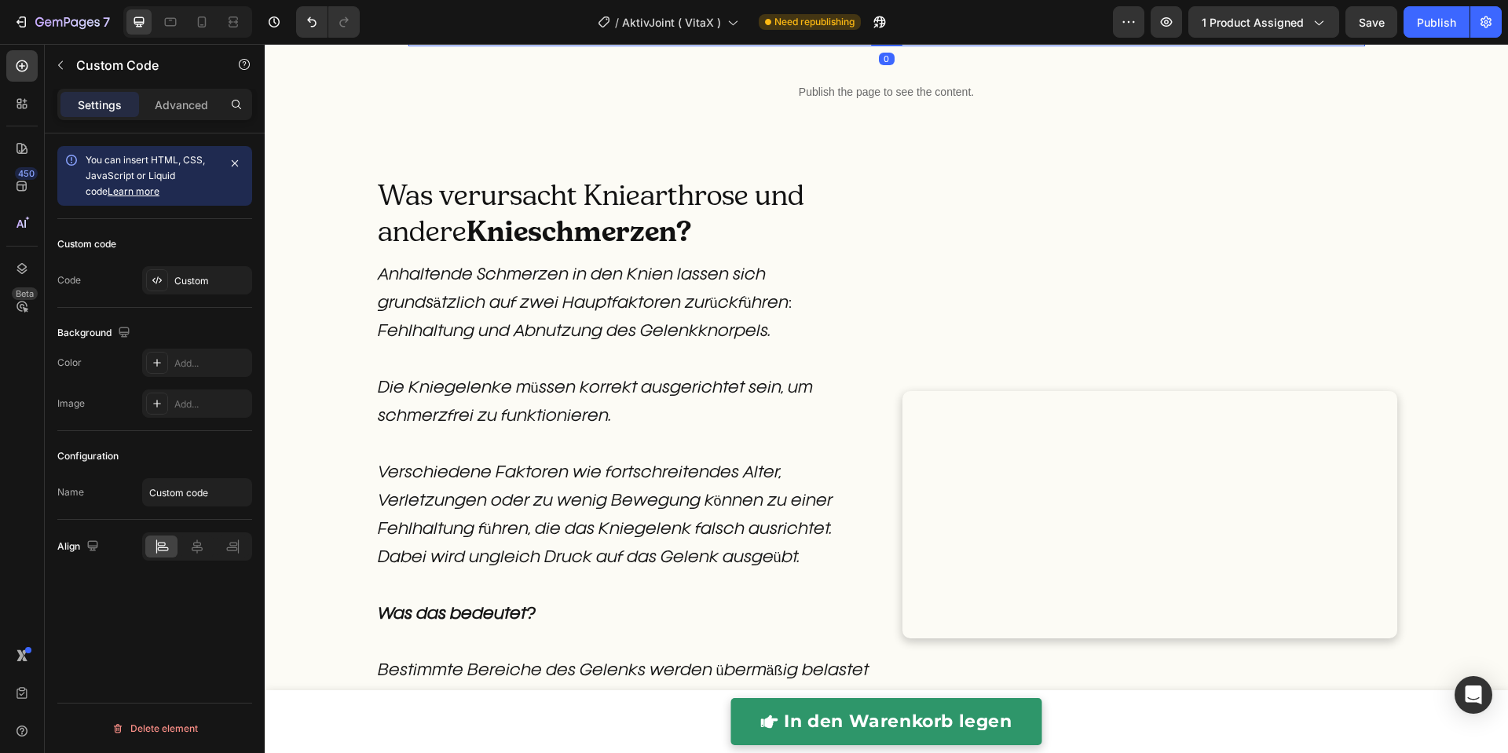
click at [732, 46] on div "Publish the page to see the content." at bounding box center [886, 26] width 956 height 42
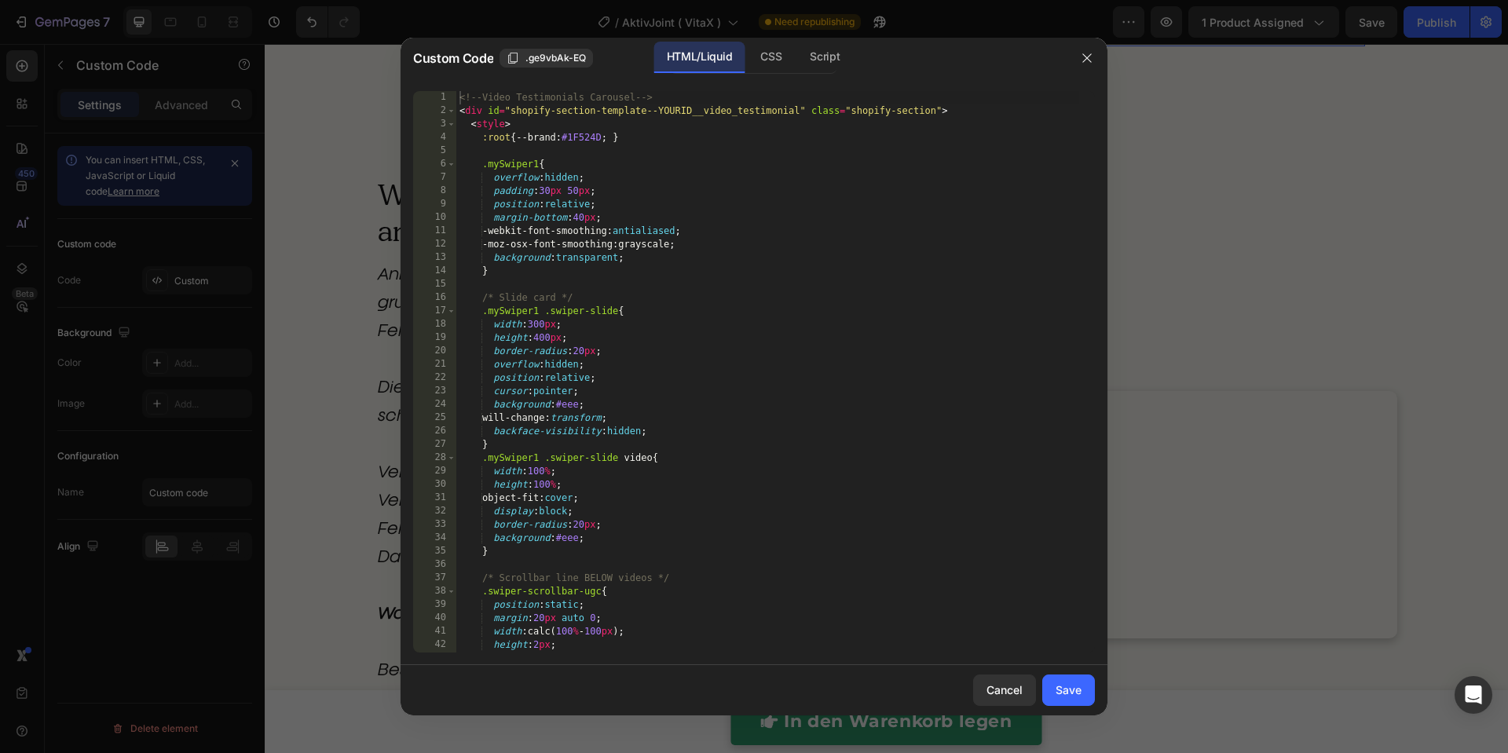
click at [737, 238] on div "<!-- Video Testimonials Carousel --> < div id = "shopify-section-template--YOUR…" at bounding box center [767, 385] width 623 height 588
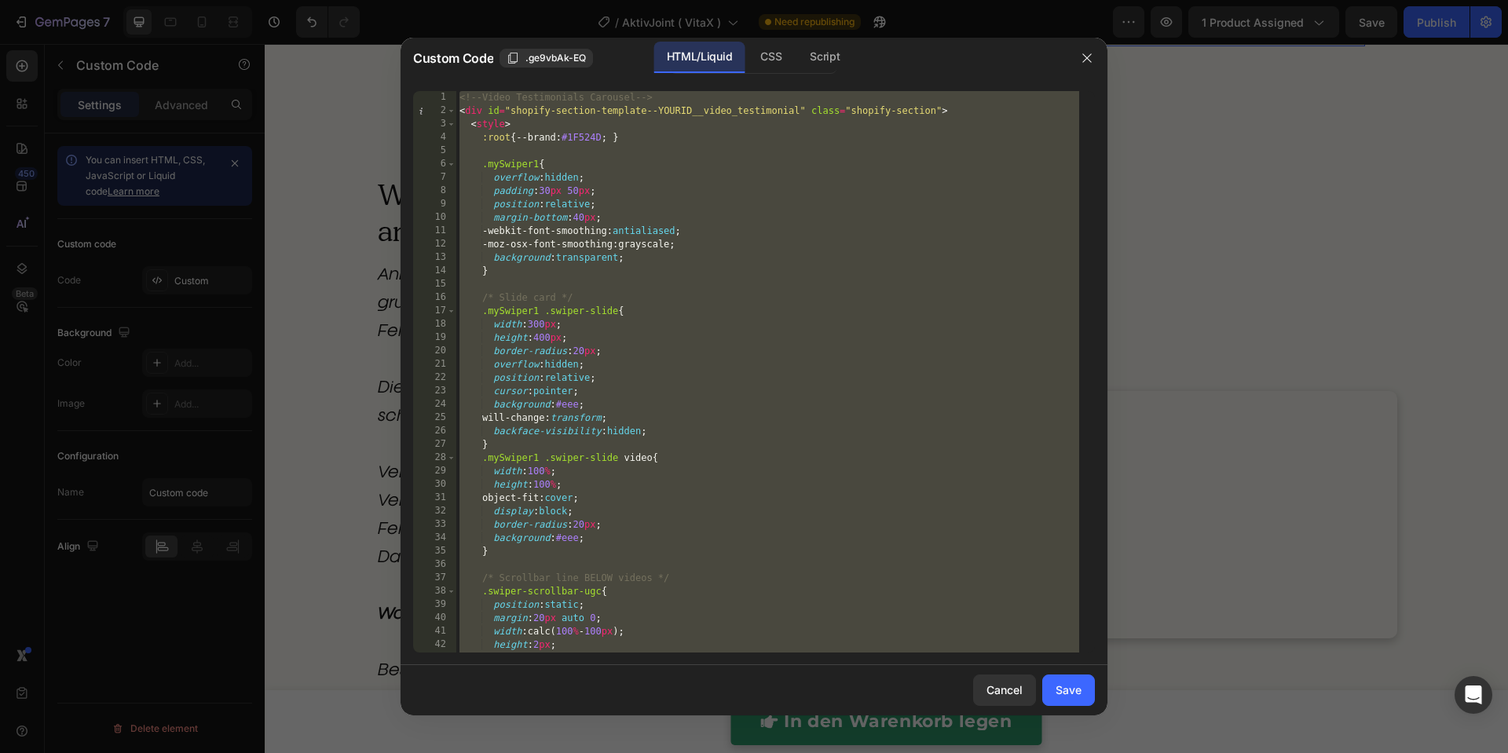
click at [760, 348] on div "<!-- Video Testimonials Carousel --> < div id = "shopify-section-template--YOUR…" at bounding box center [767, 385] width 623 height 588
type textarea "</script>"
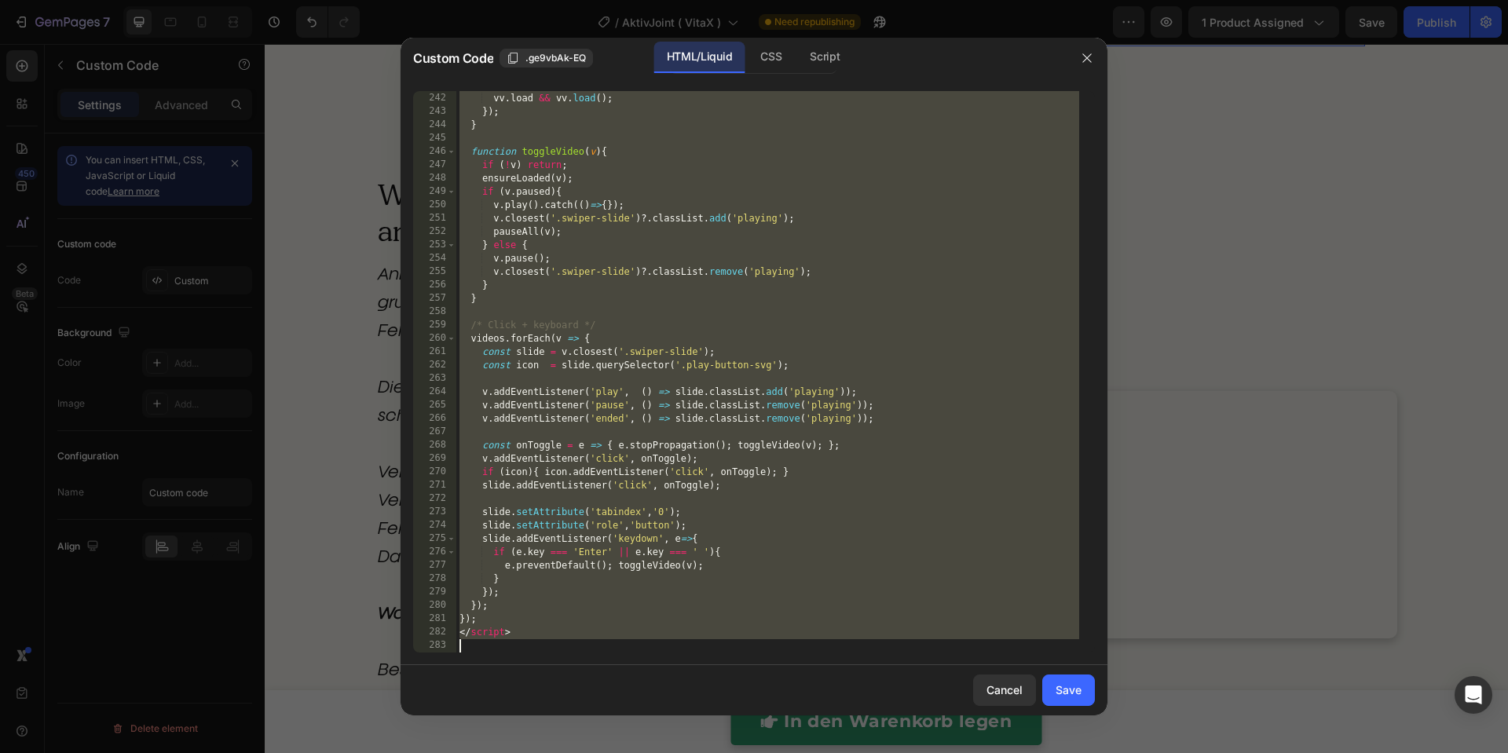
paste textarea
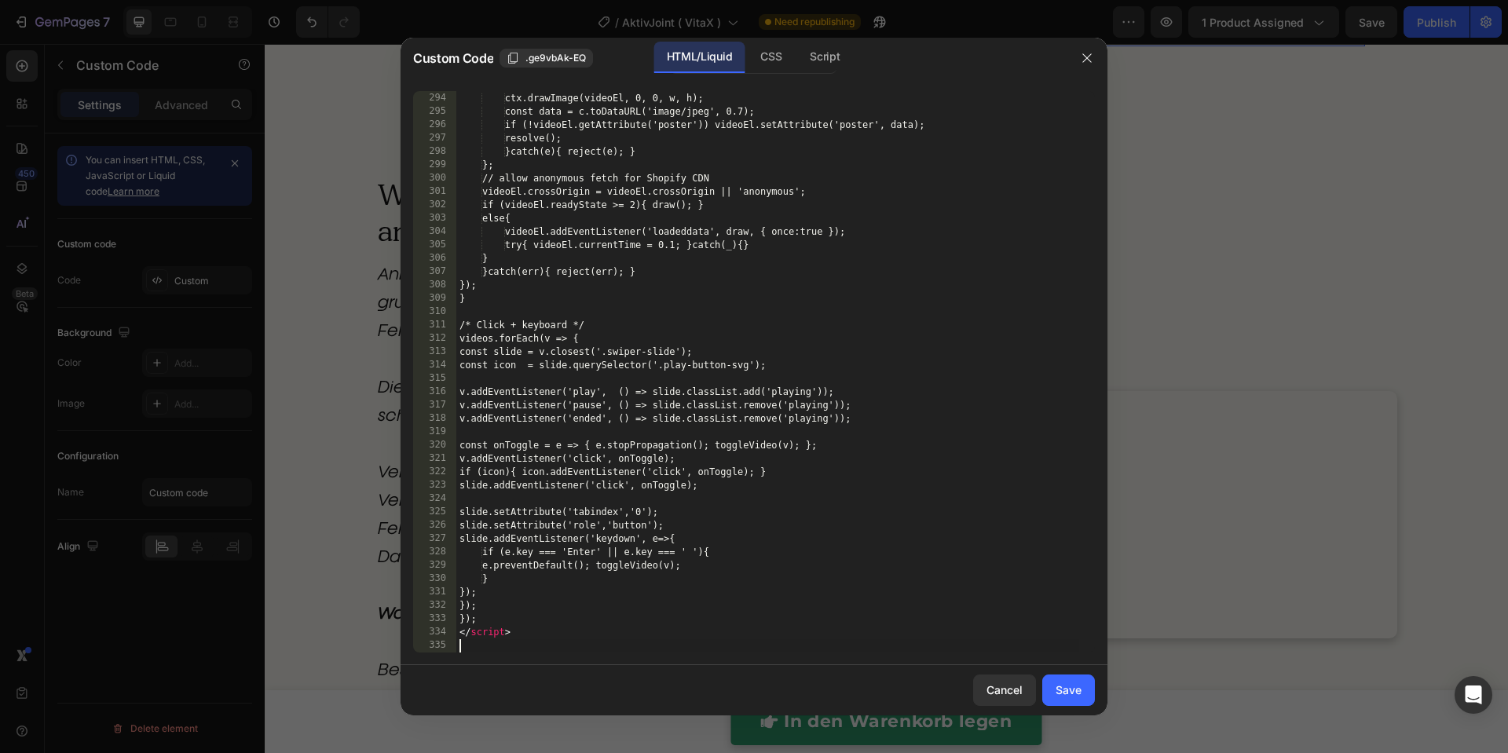
scroll to position [4124, 0]
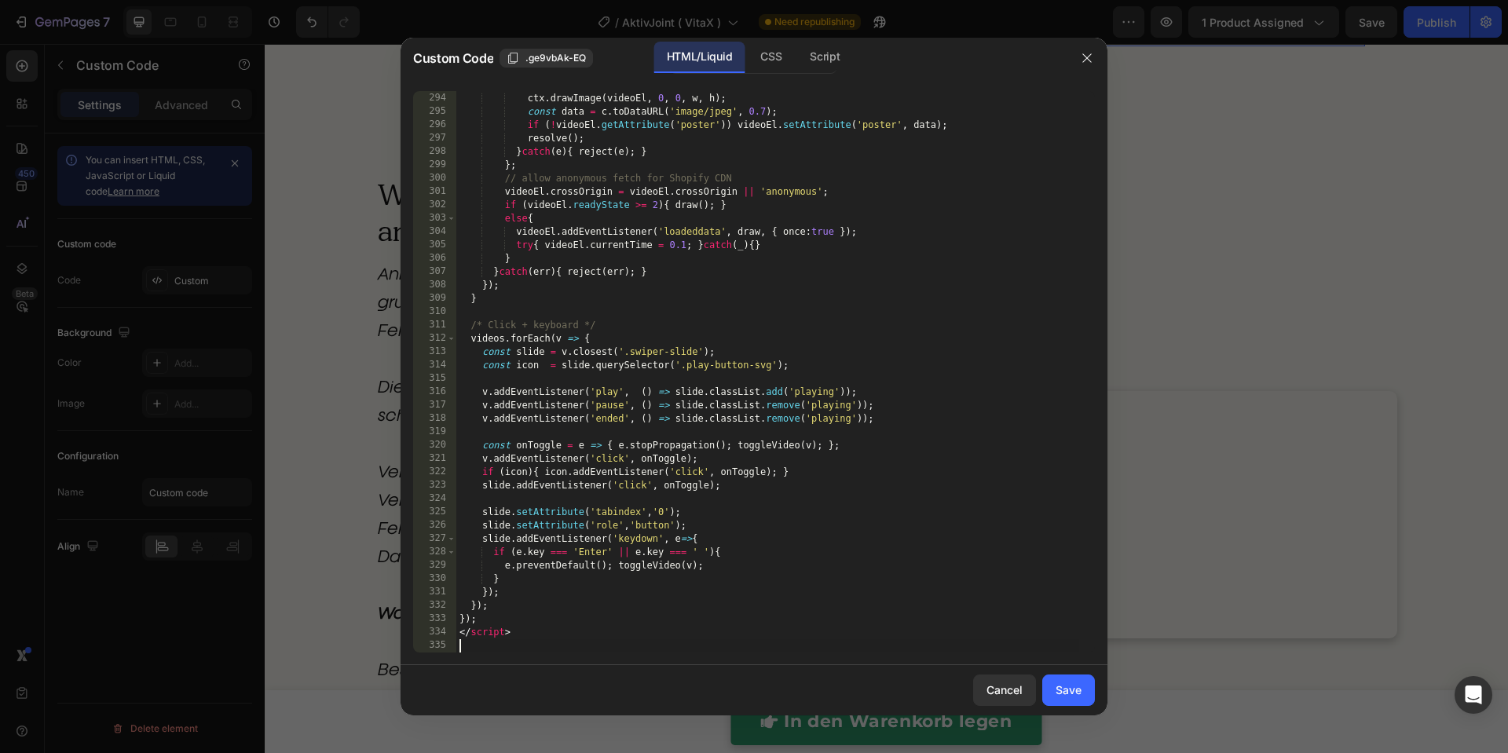
click at [1064, 696] on div "Save" at bounding box center [1068, 690] width 26 height 16
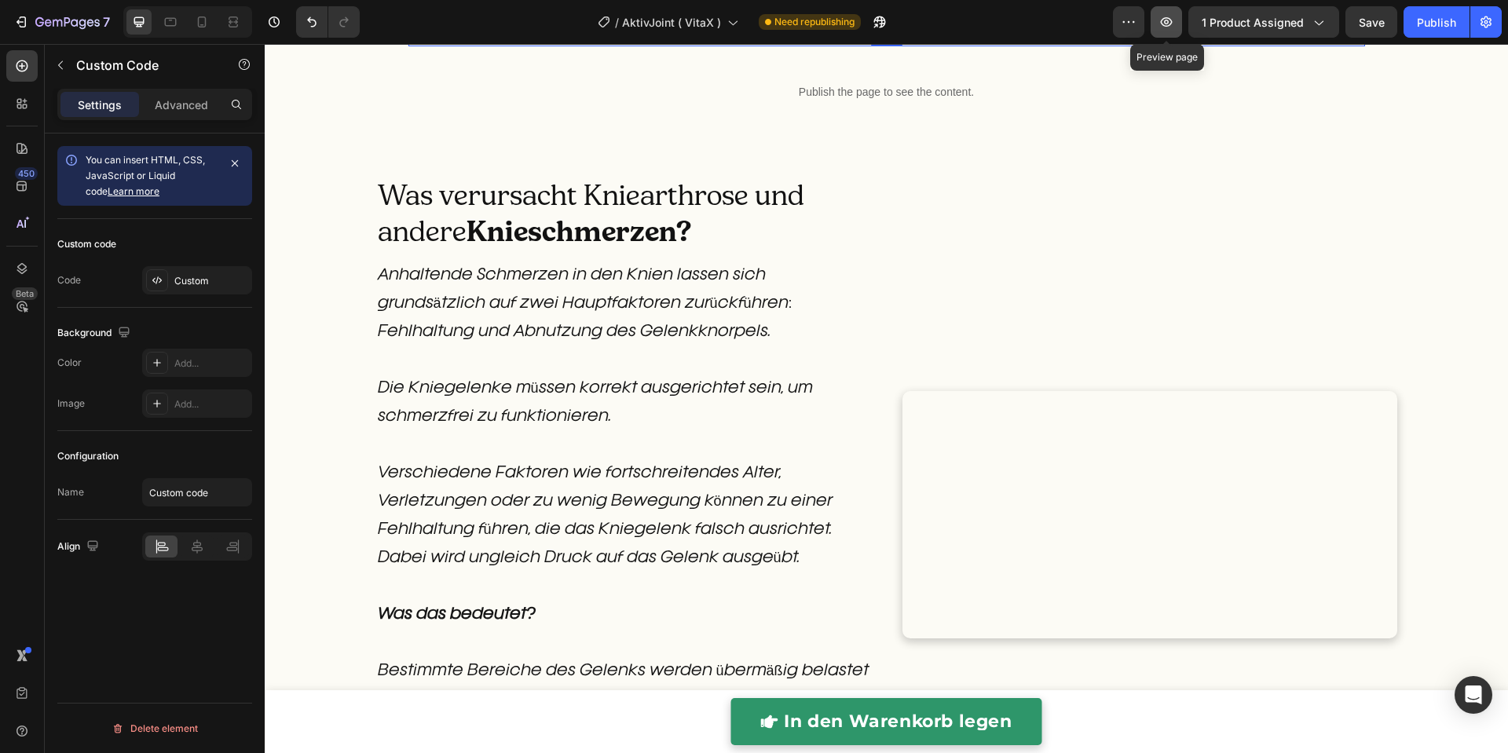
click at [1173, 20] on icon "button" at bounding box center [1166, 22] width 16 height 16
drag, startPoint x: 305, startPoint y: 22, endPoint x: 314, endPoint y: 35, distance: 15.2
click at [305, 22] on icon "Undo/Redo" at bounding box center [312, 22] width 16 height 16
click at [658, 34] on p "Publish the page to see the content." at bounding box center [886, 25] width 956 height 16
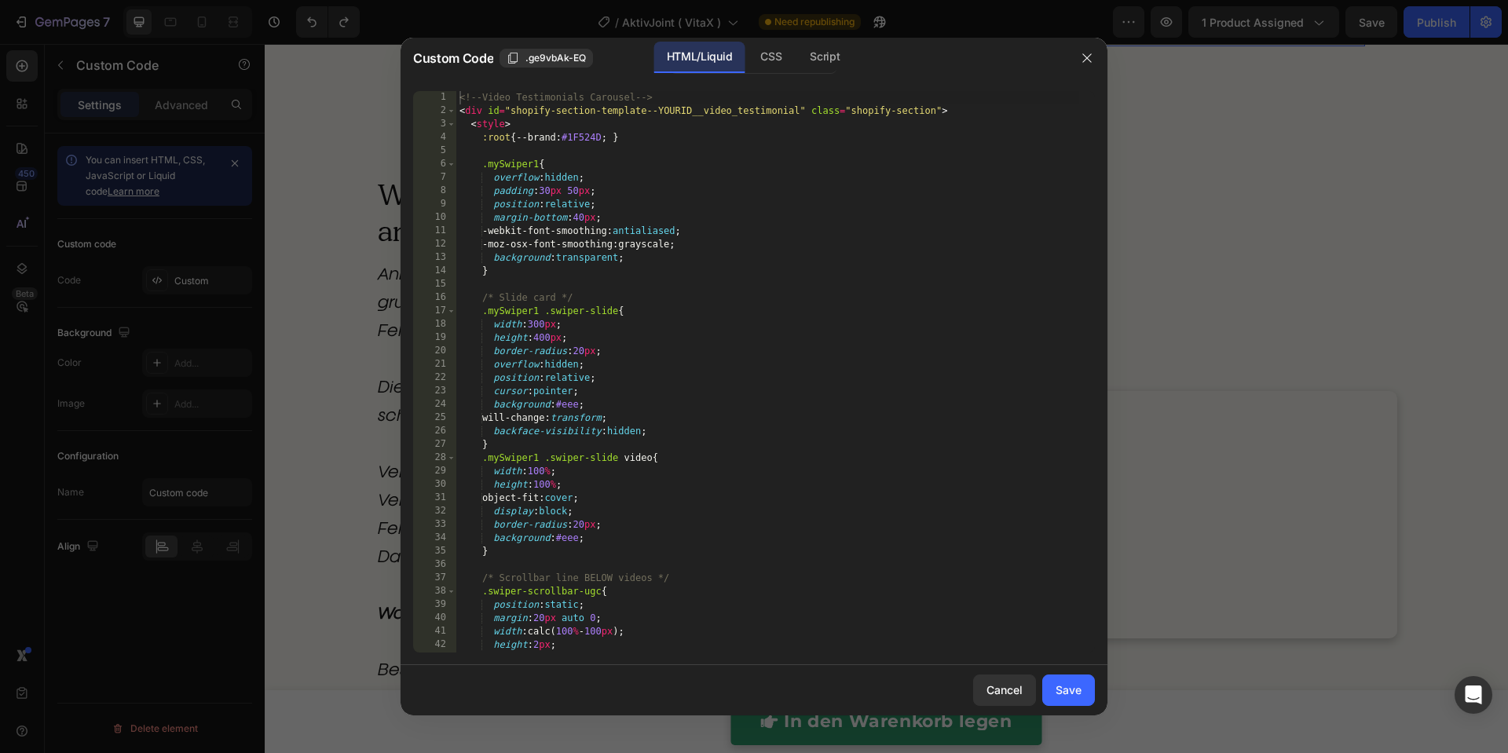
click at [661, 213] on div "<!-- Video Testimonials Carousel --> < div id = "shopify-section-template--YOUR…" at bounding box center [767, 385] width 623 height 588
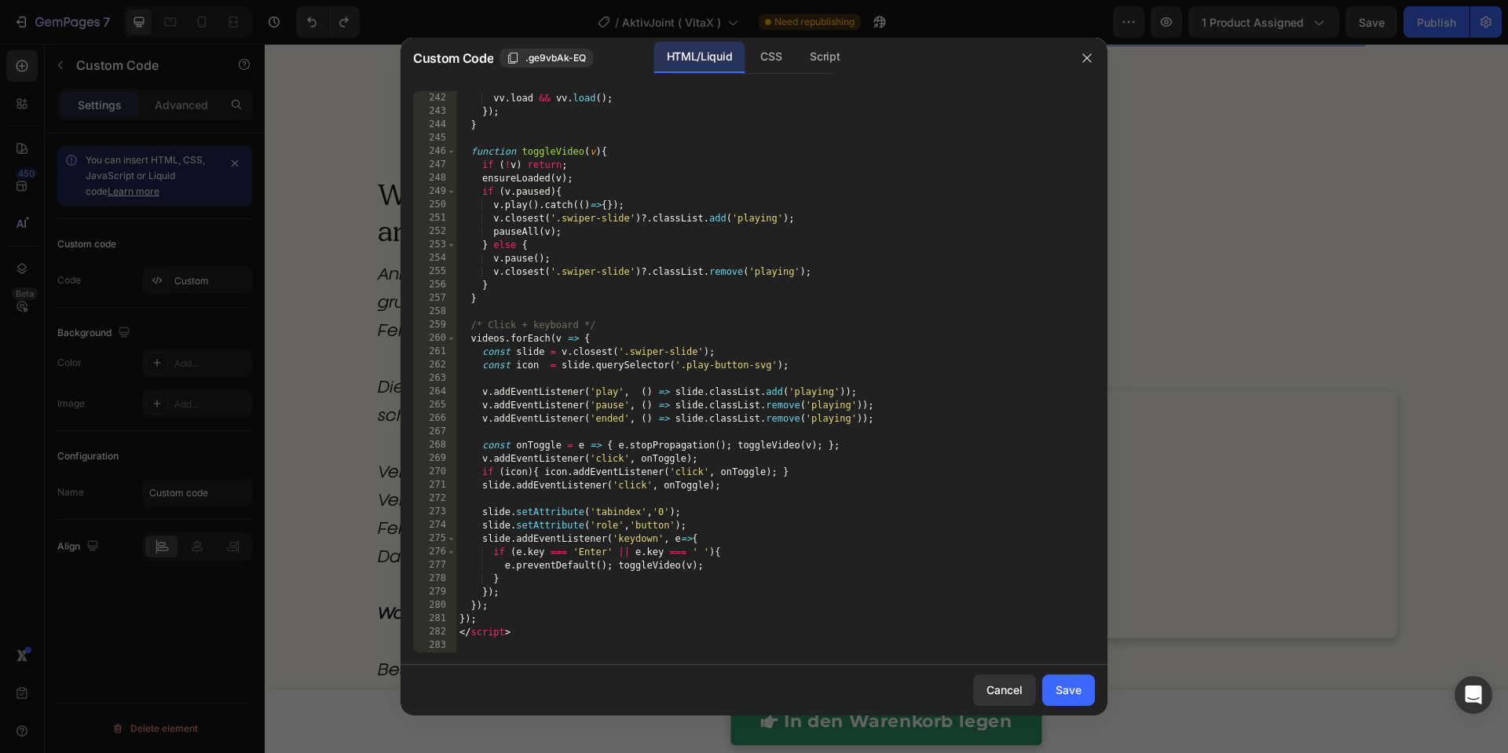
scroll to position [3430, 0]
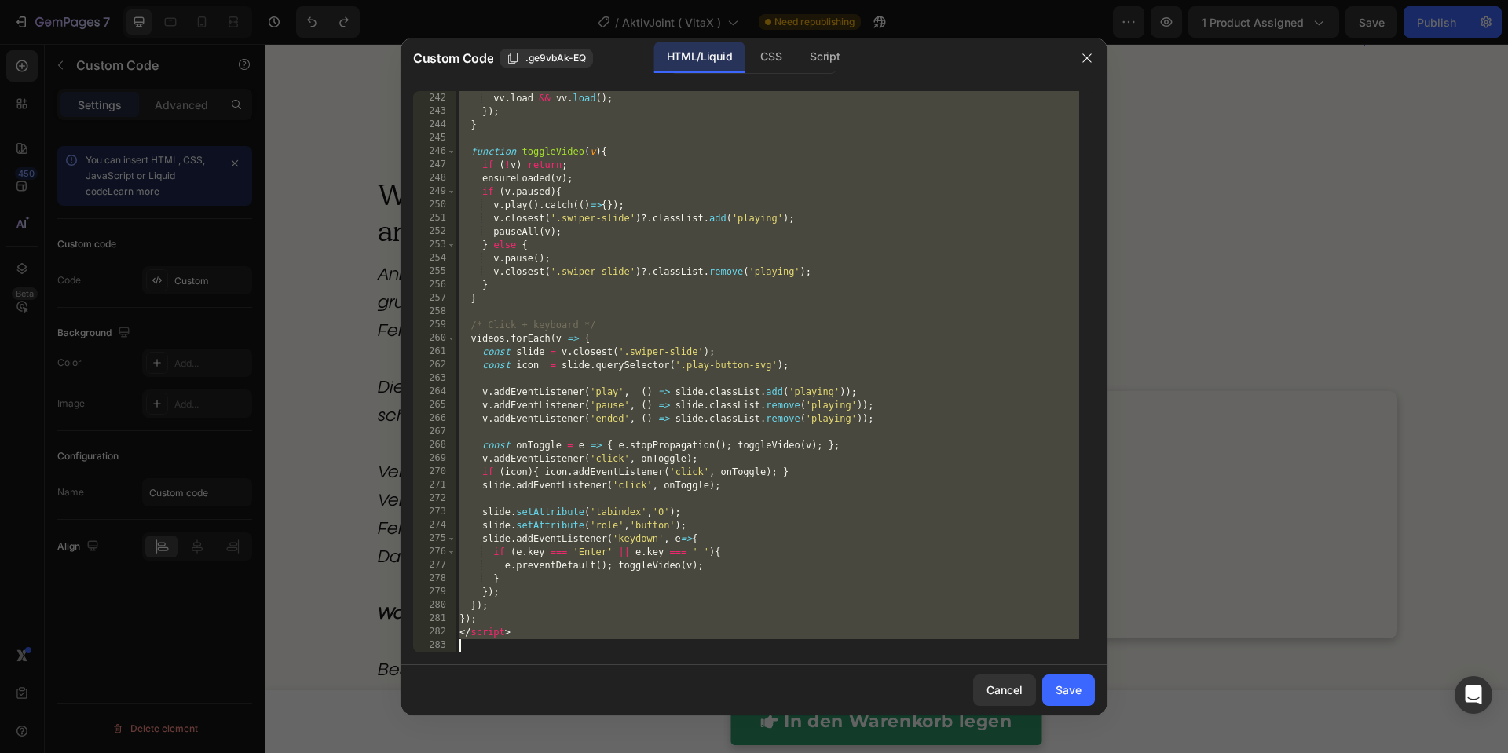
paste textarea "html>"
type textarea "</html>"
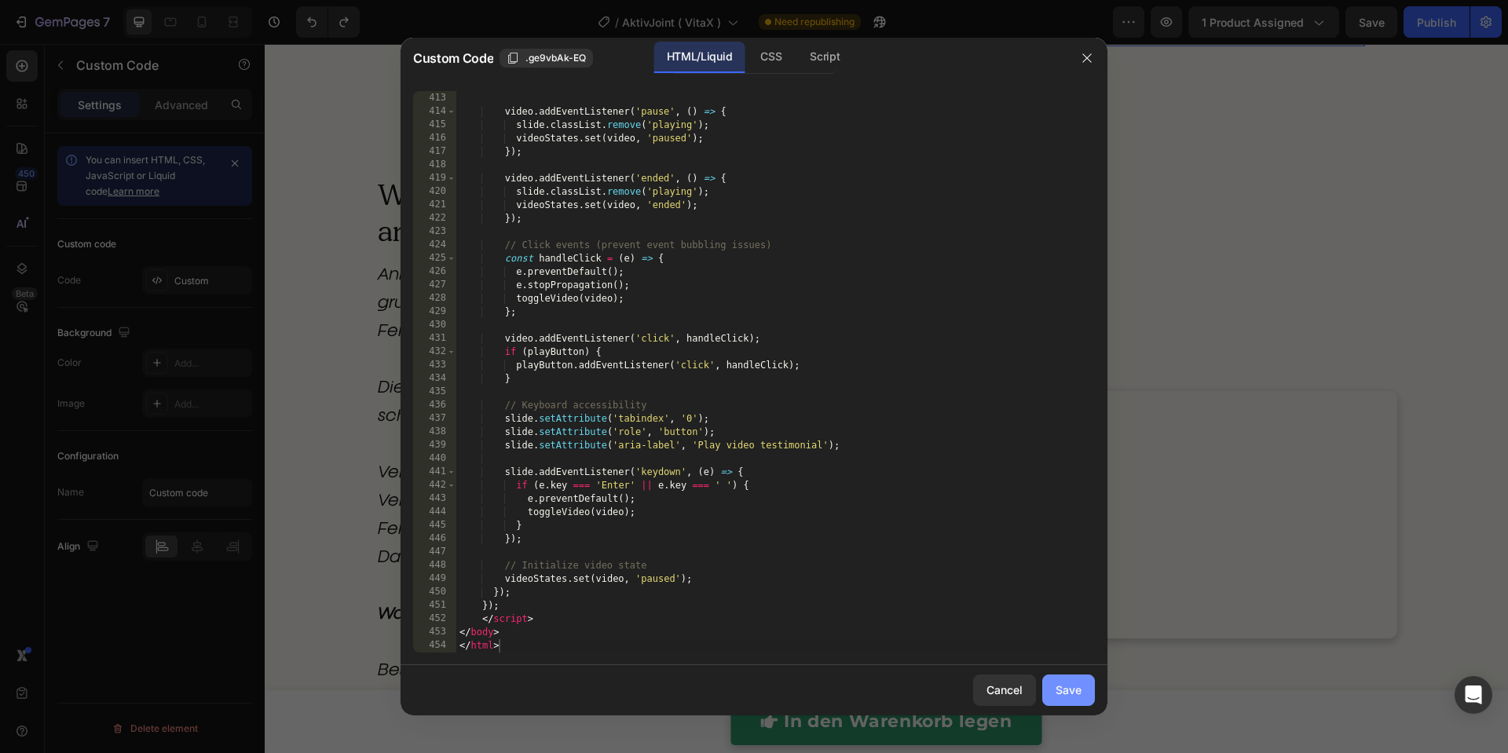
click at [1072, 690] on div "Save" at bounding box center [1068, 690] width 26 height 16
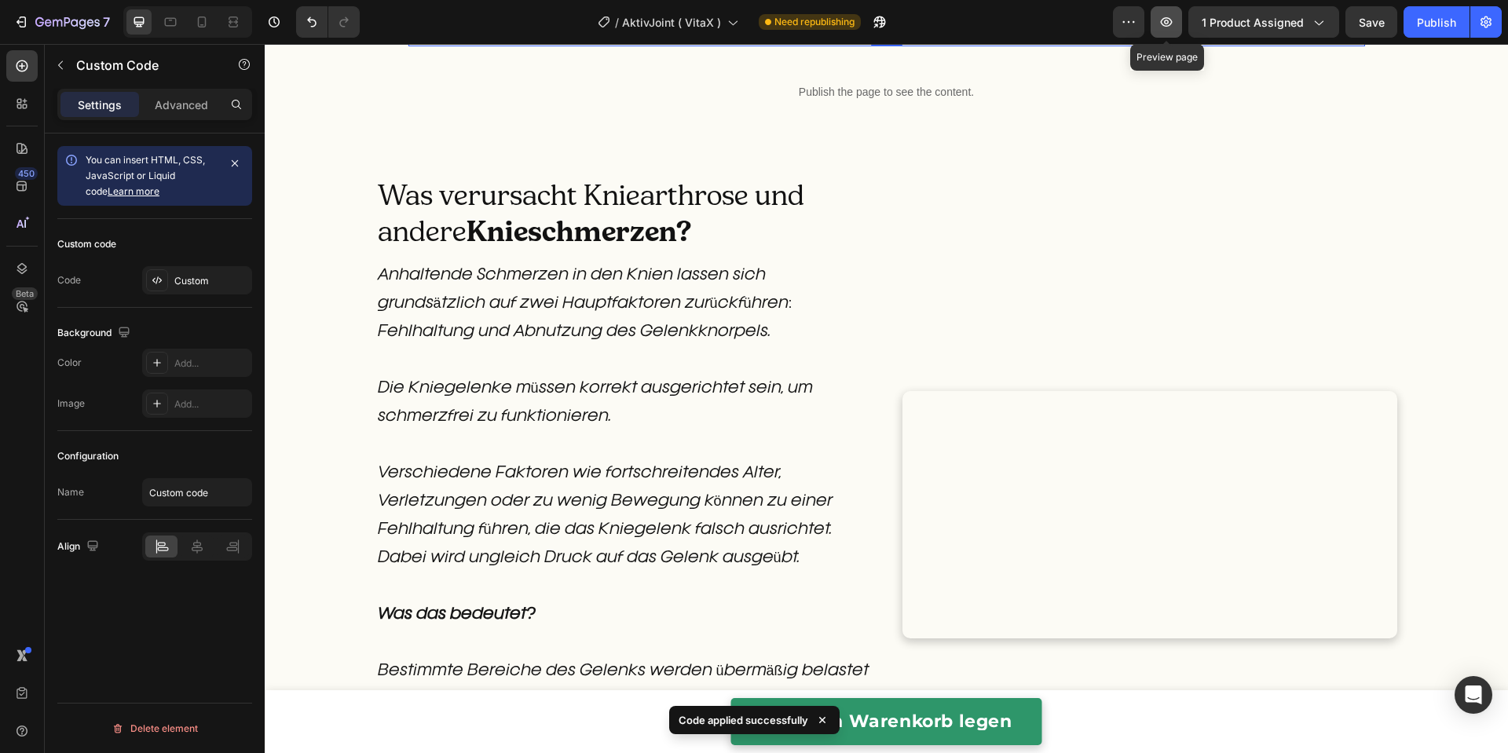
click at [1180, 24] on button "button" at bounding box center [1165, 21] width 31 height 31
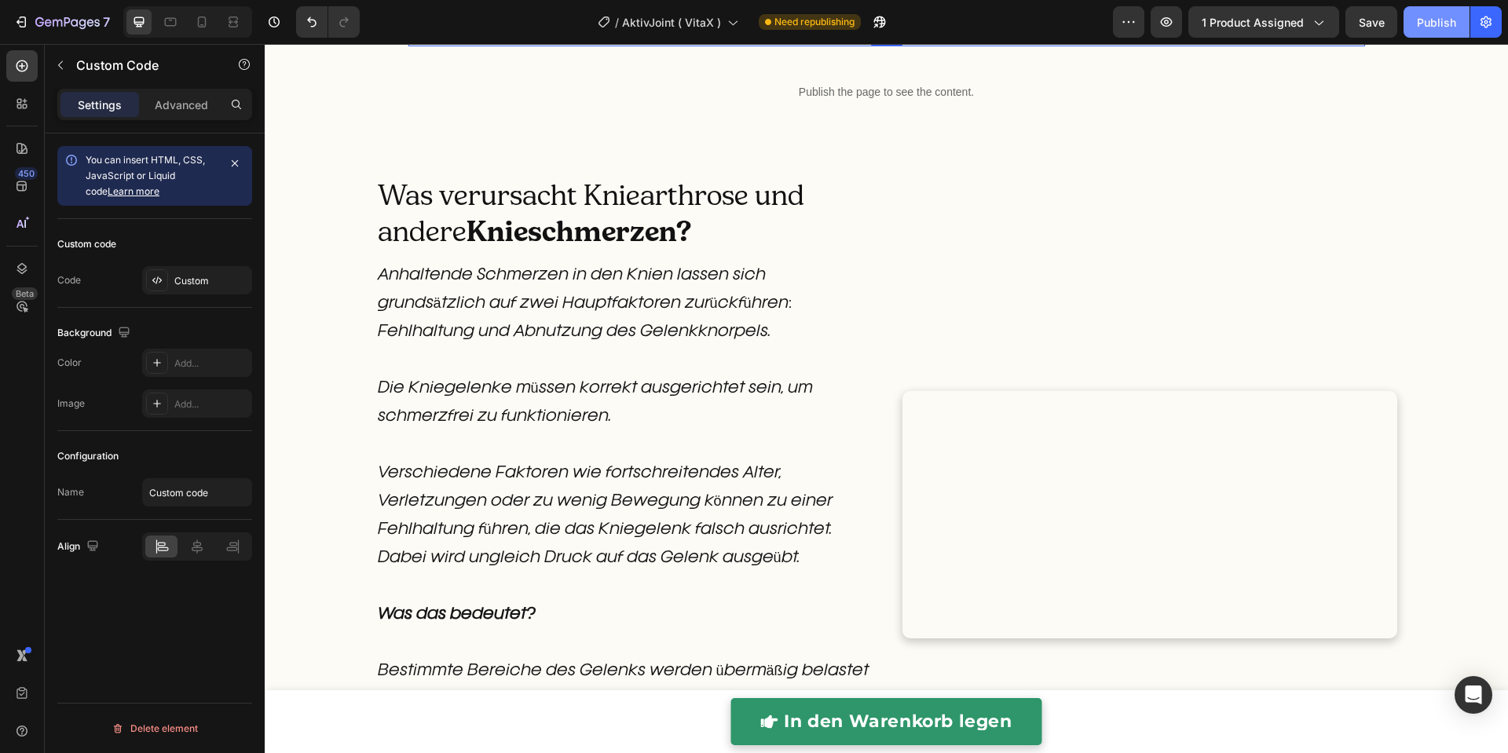
click at [1435, 20] on div "Publish" at bounding box center [1436, 22] width 39 height 16
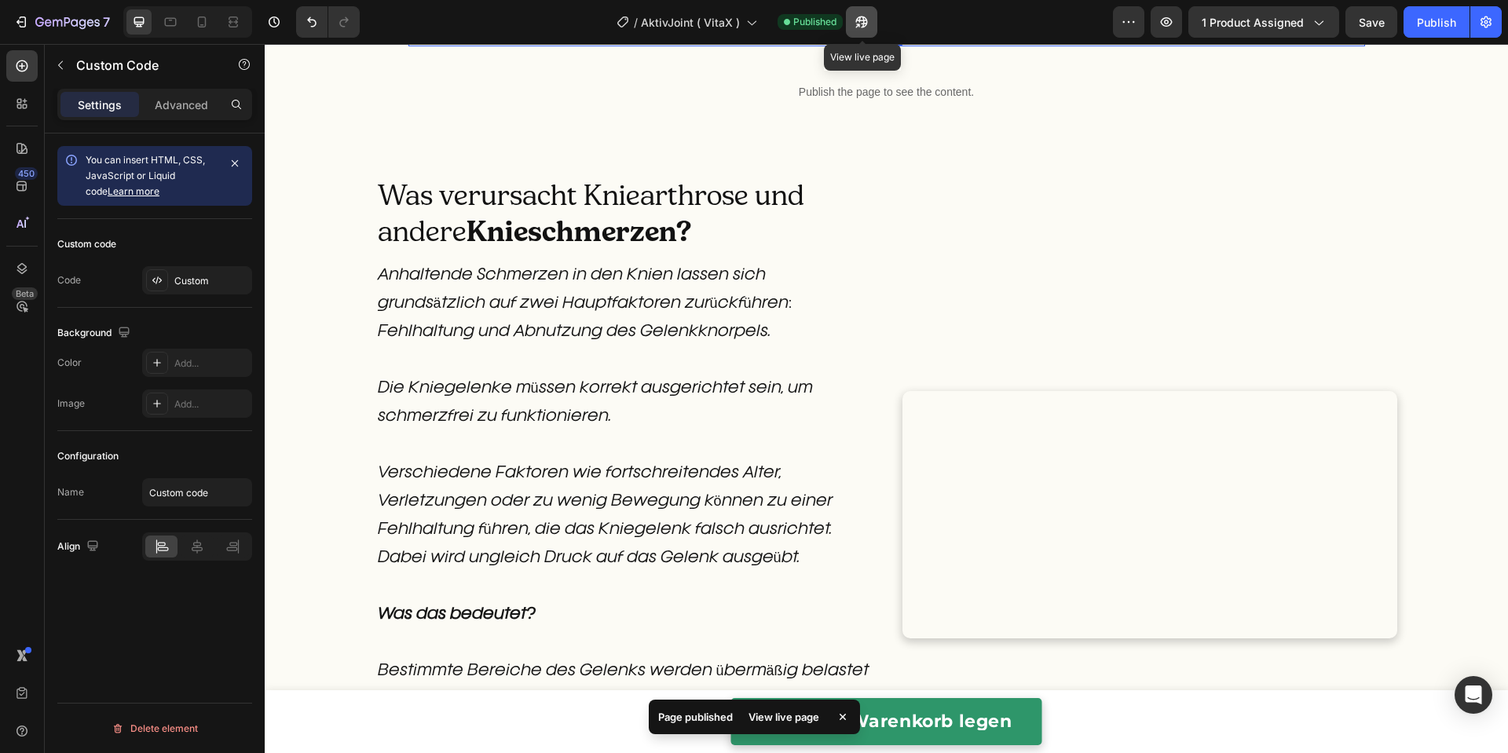
click at [861, 21] on icon "button" at bounding box center [862, 22] width 16 height 16
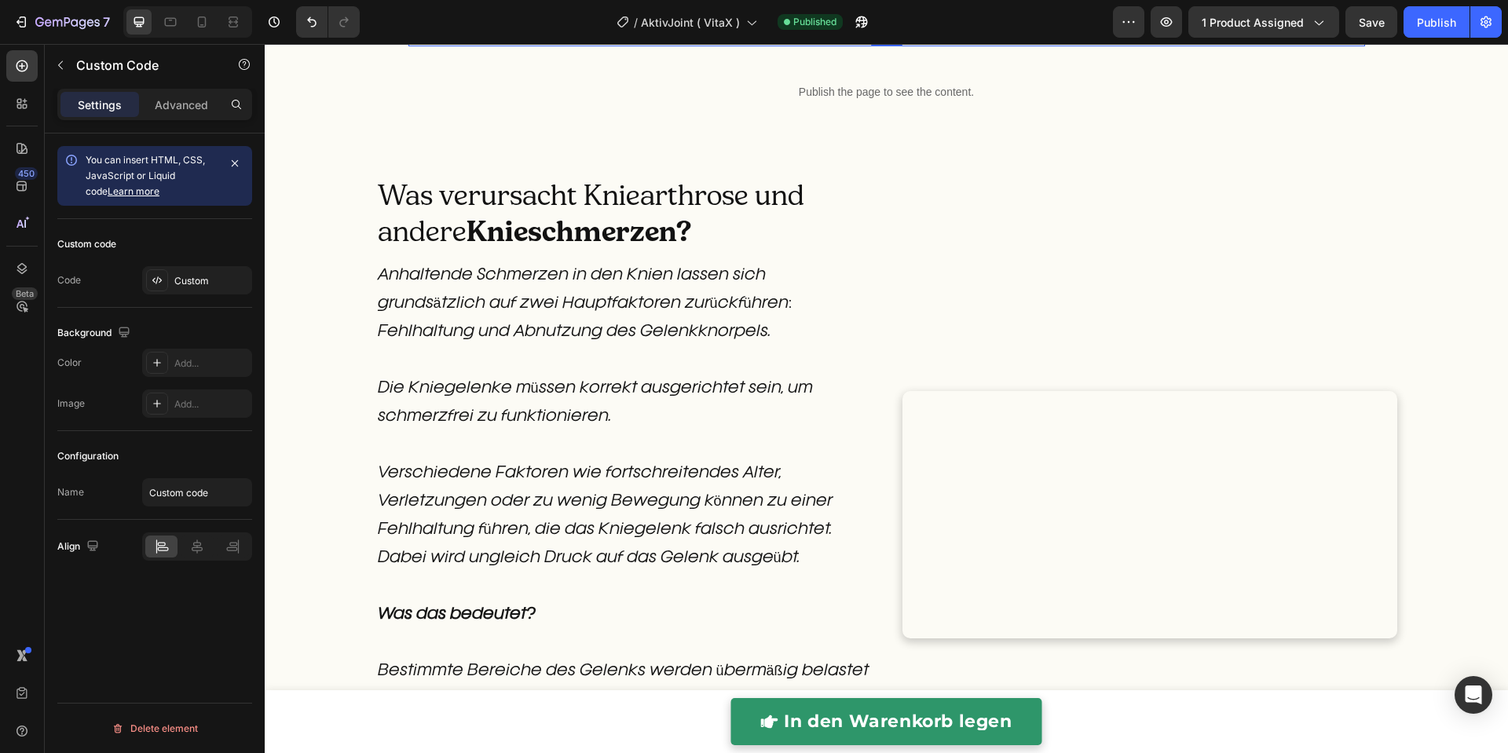
click at [517, 34] on p "Publish the page to see the content." at bounding box center [886, 25] width 956 height 16
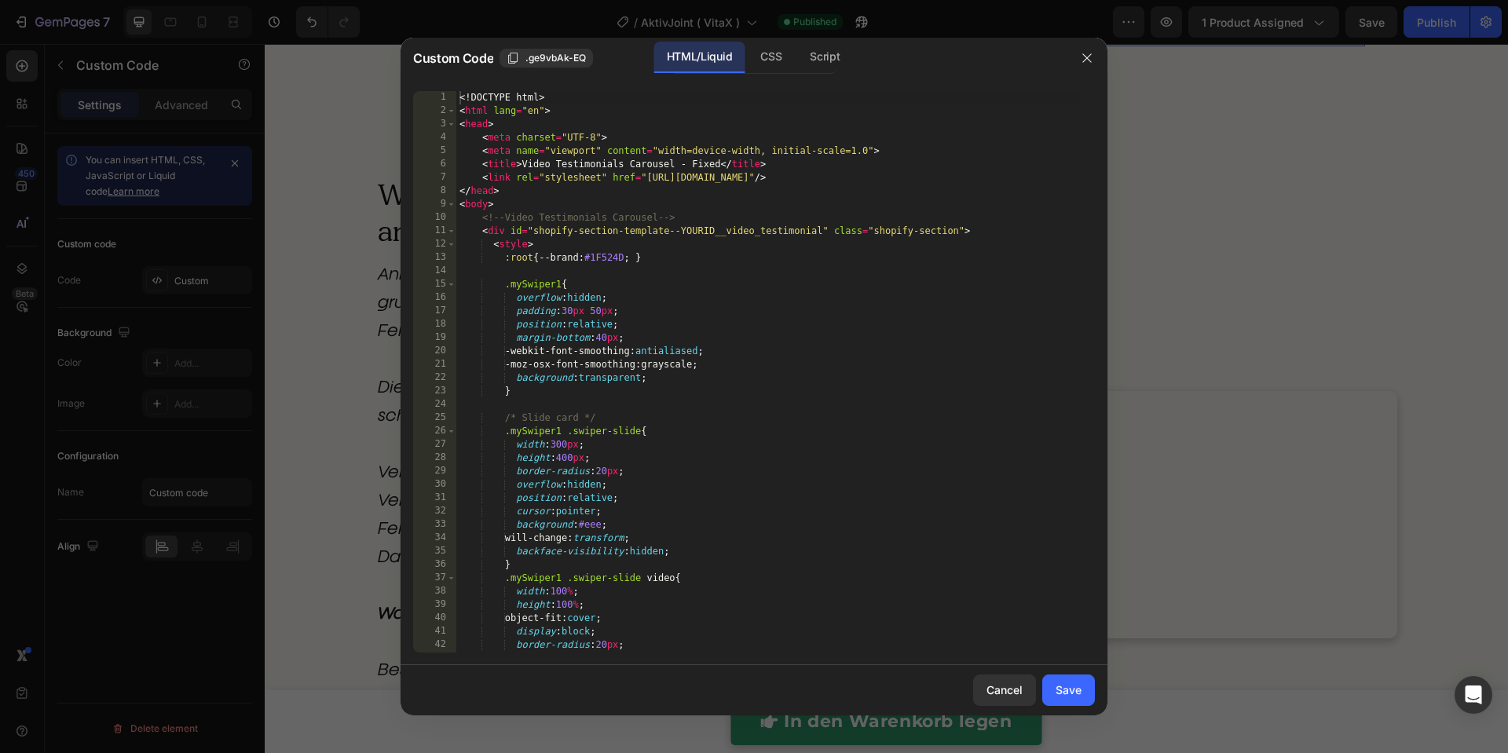
click at [634, 282] on div "<! DOCTYPE html > < html lang = "en" > < head > < meta charset = "UTF-8" > < me…" at bounding box center [767, 385] width 623 height 588
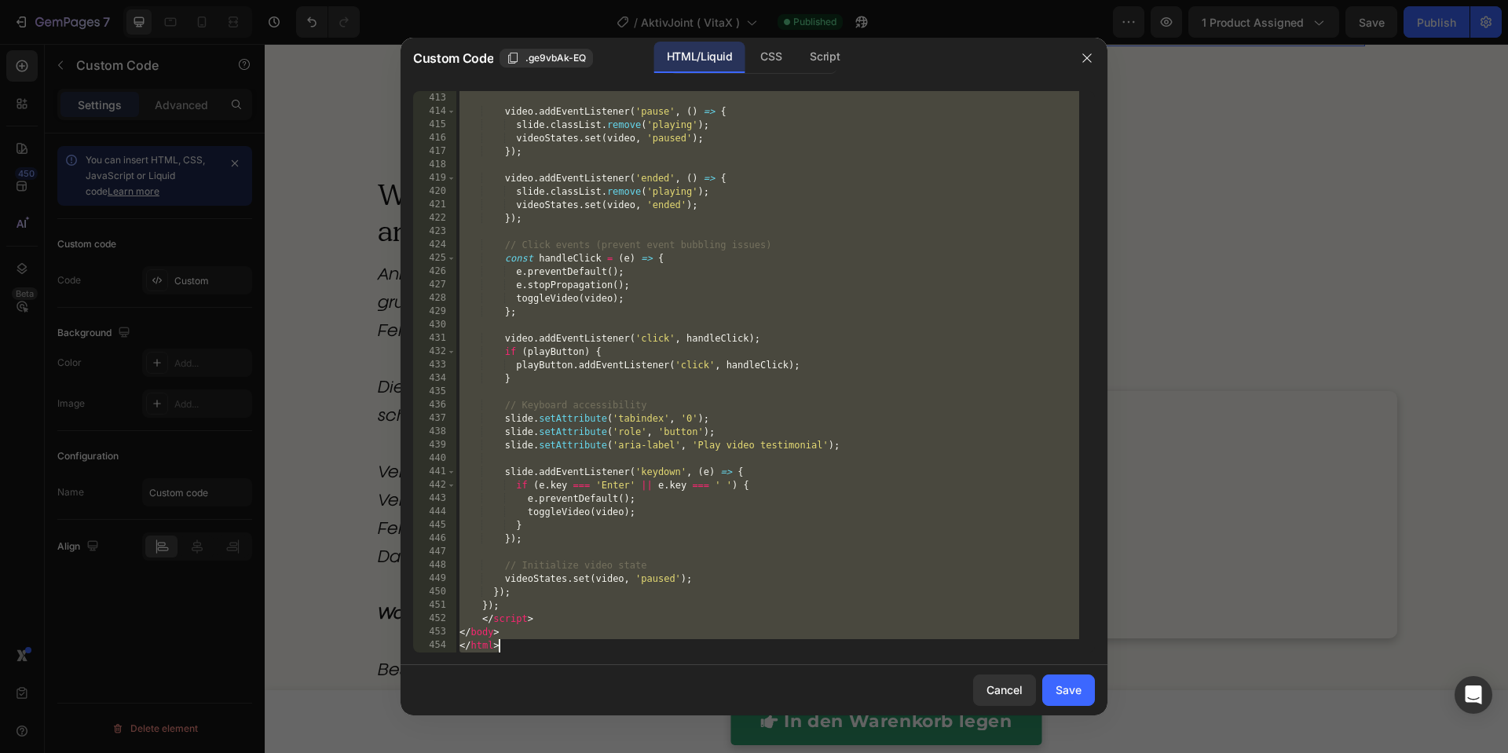
paste textarea
type textarea "</html>"
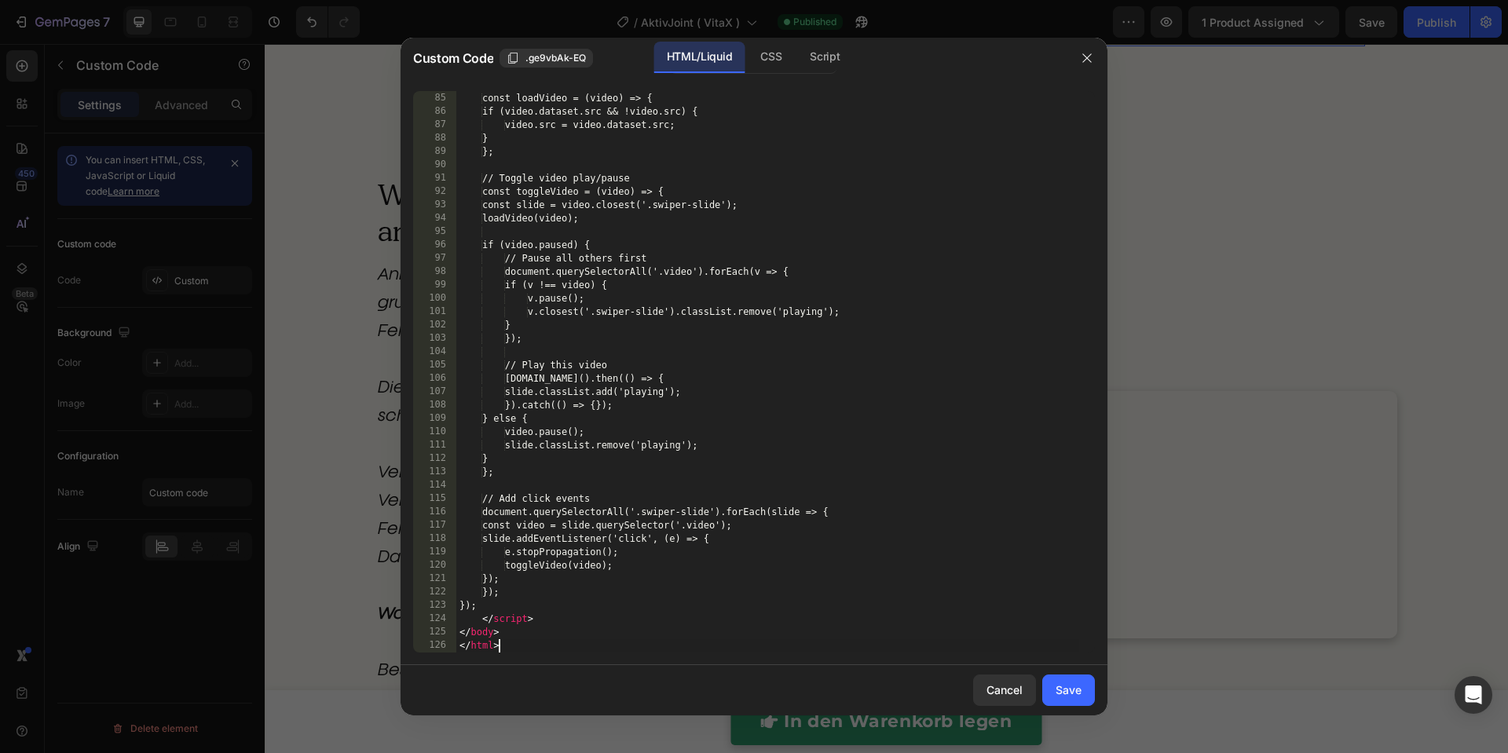
scroll to position [1588, 0]
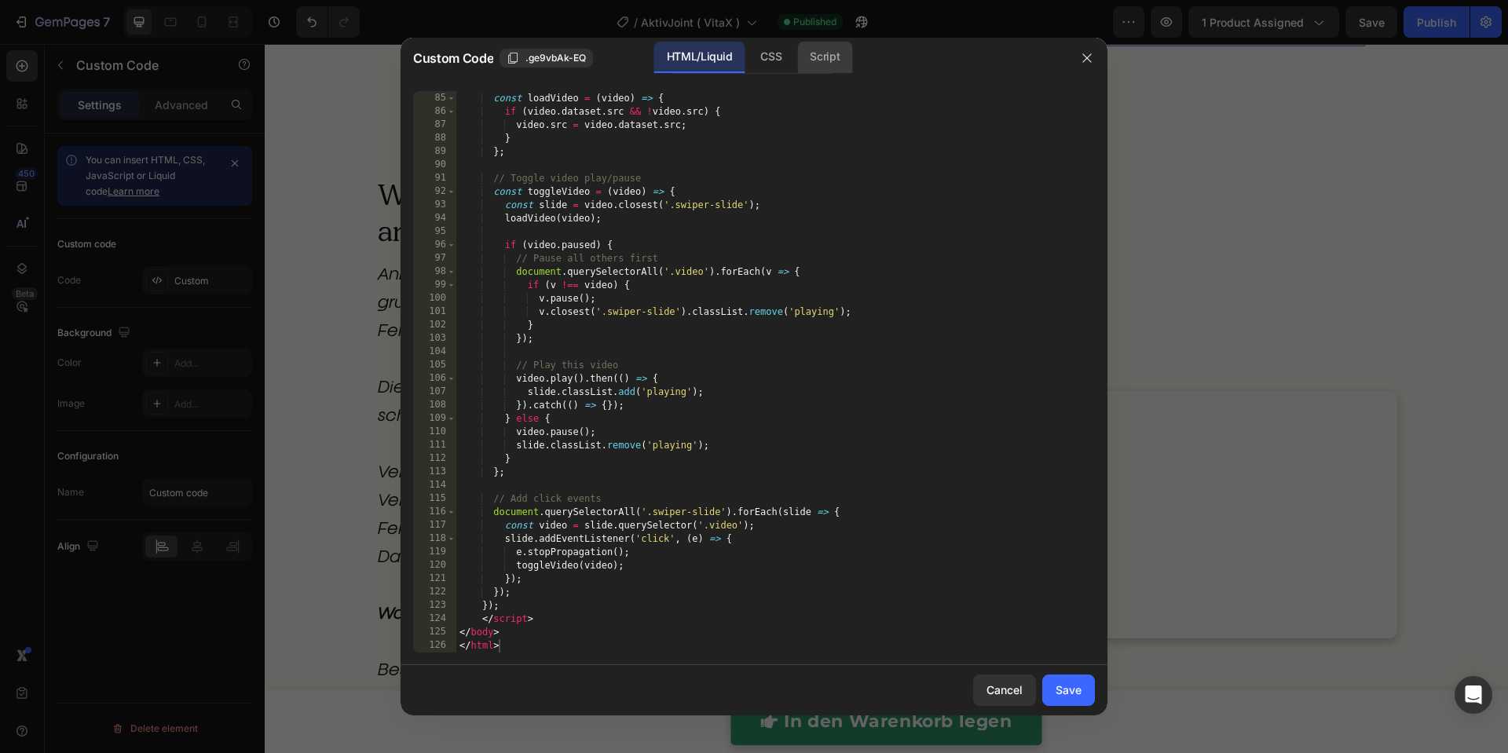
click at [809, 45] on div "Script" at bounding box center [824, 57] width 55 height 31
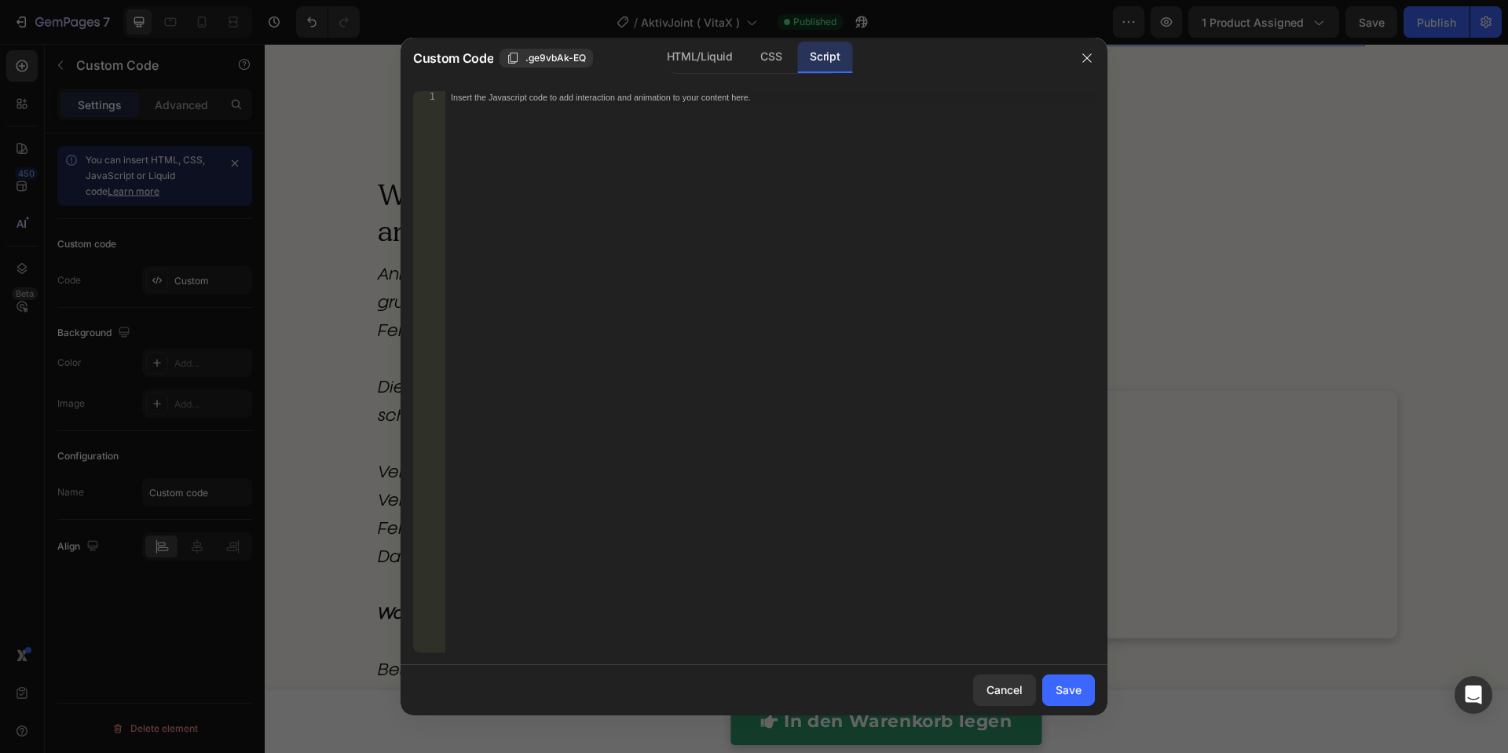
click at [729, 226] on div "Insert the Javascript code to add interaction and animation to your content her…" at bounding box center [769, 385] width 650 height 588
paste textarea "};"
type textarea "};"
click at [1073, 682] on div "Save" at bounding box center [1068, 690] width 26 height 16
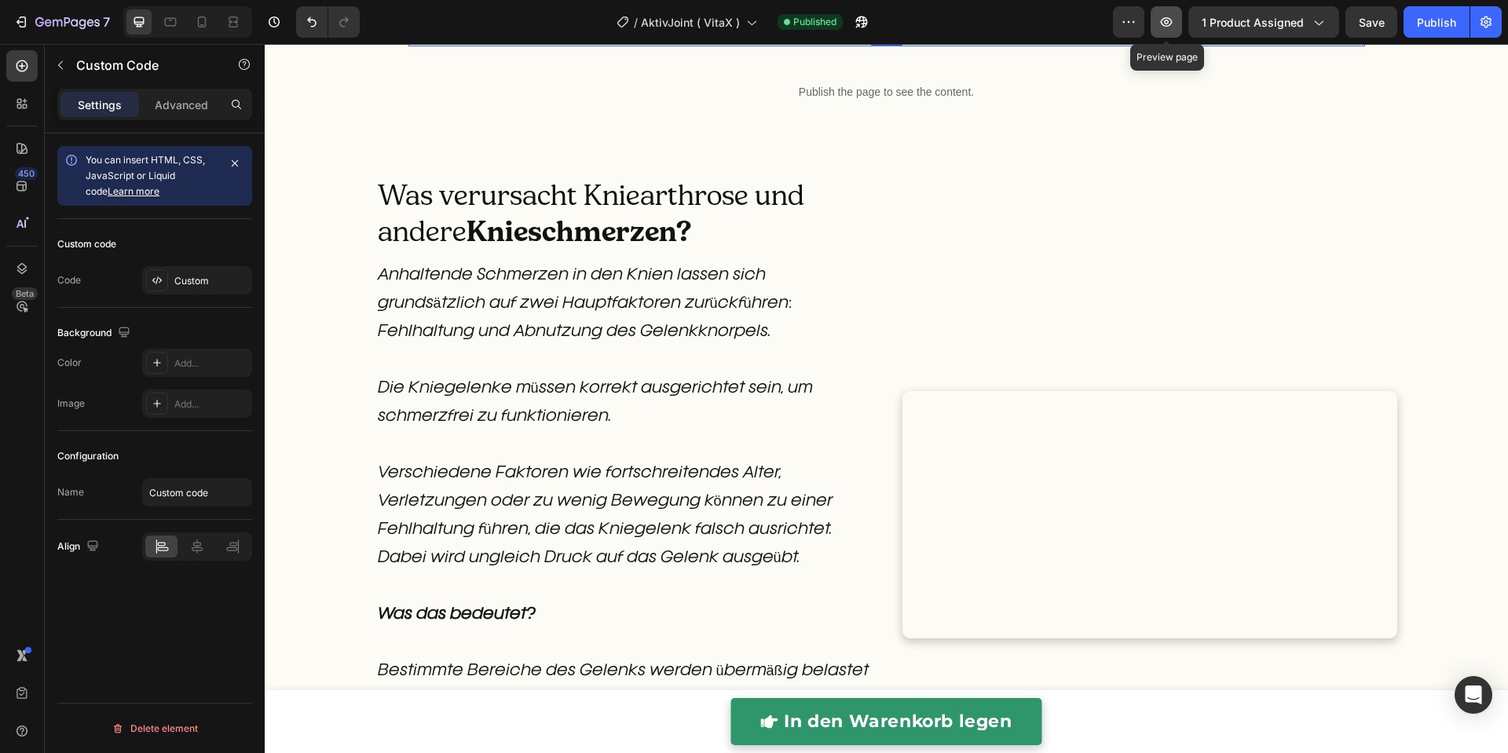
click at [1164, 30] on button "button" at bounding box center [1165, 21] width 31 height 31
click at [1435, 21] on div "Publish" at bounding box center [1436, 22] width 39 height 16
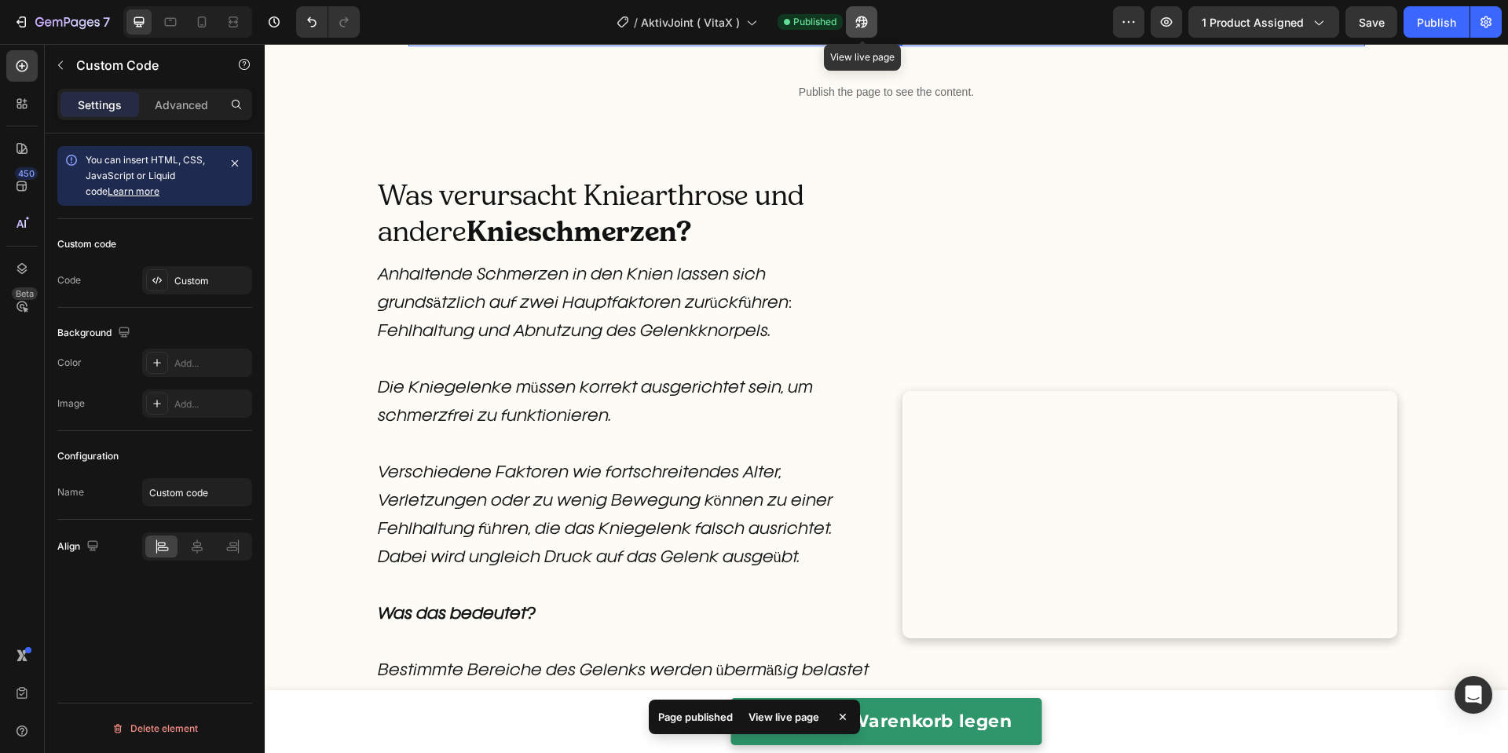
click at [869, 24] on icon "button" at bounding box center [862, 22] width 16 height 16
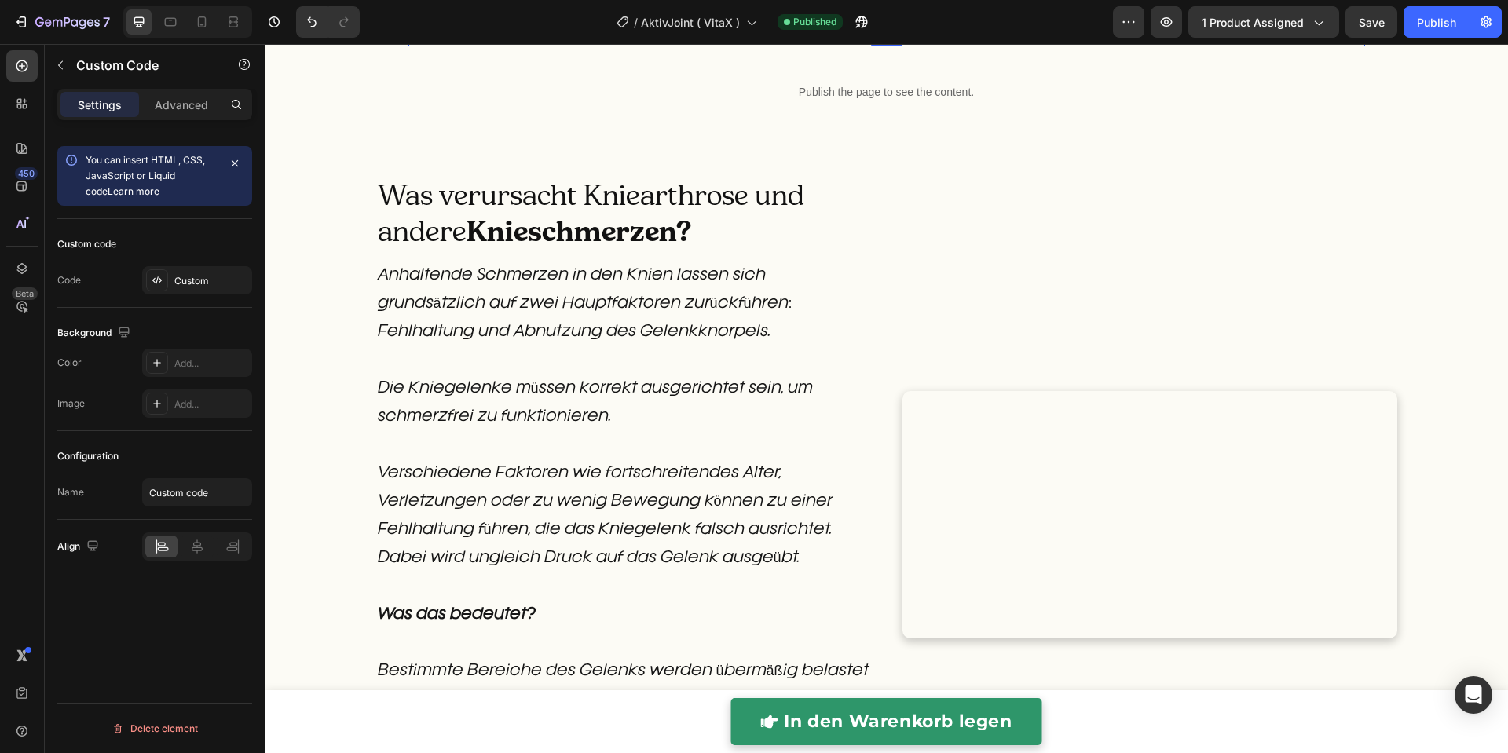
click at [676, 46] on div "Publish the page to see the content." at bounding box center [886, 26] width 956 height 42
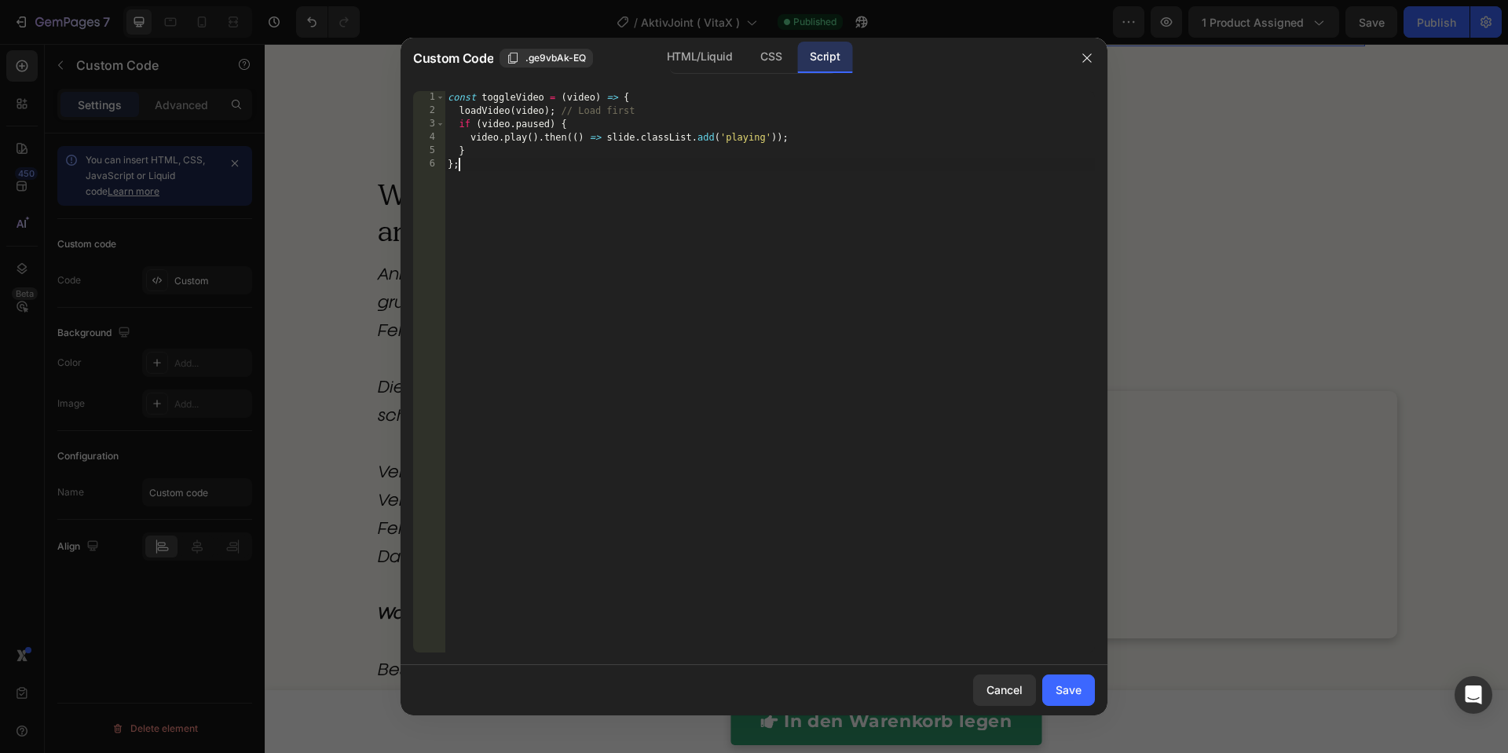
click at [681, 237] on div "const toggleVideo = ( video ) => { loadVideo ( video ) ; // Load first if ( vid…" at bounding box center [769, 385] width 650 height 588
type textarea "} };"
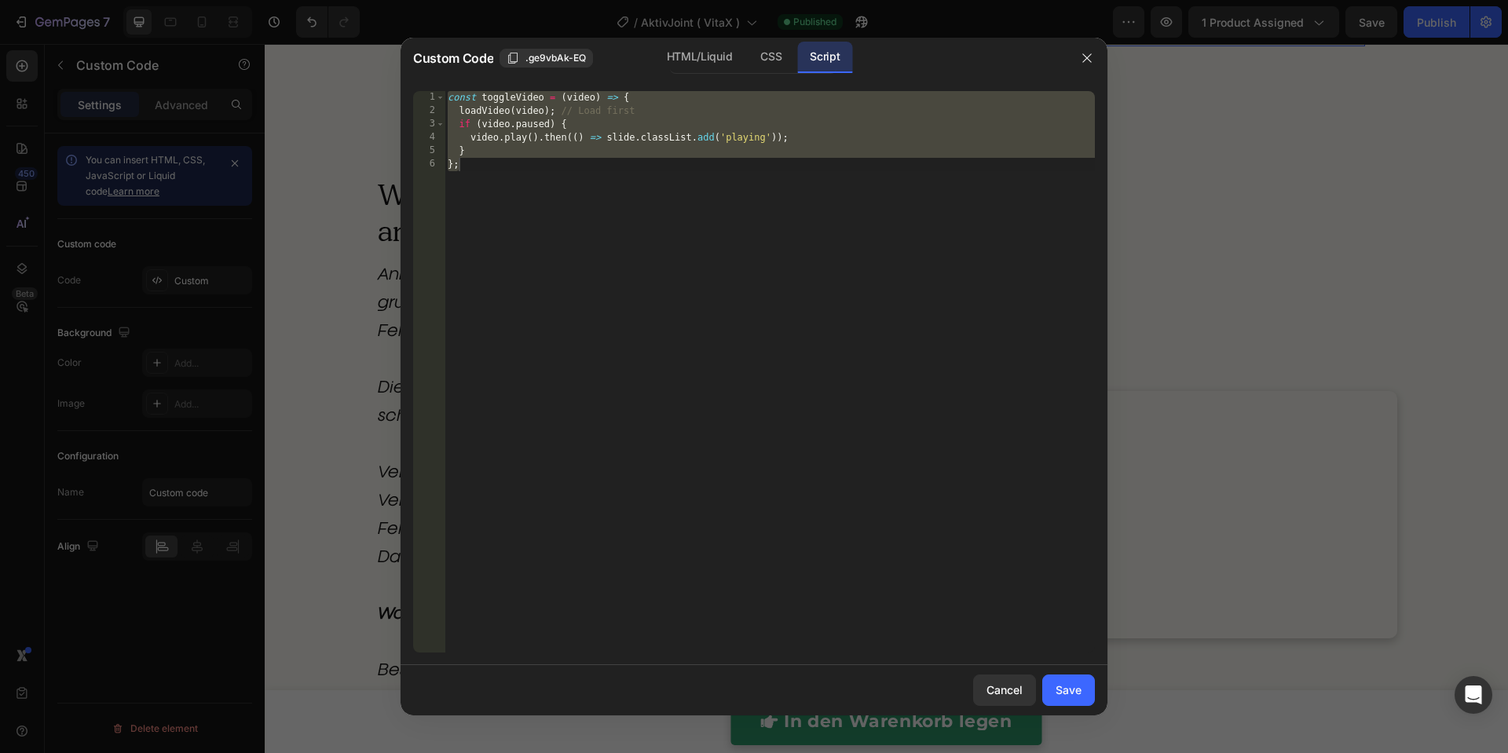
drag, startPoint x: 1311, startPoint y: 228, endPoint x: 1338, endPoint y: 20, distance: 209.9
click at [1311, 226] on div at bounding box center [754, 376] width 1508 height 753
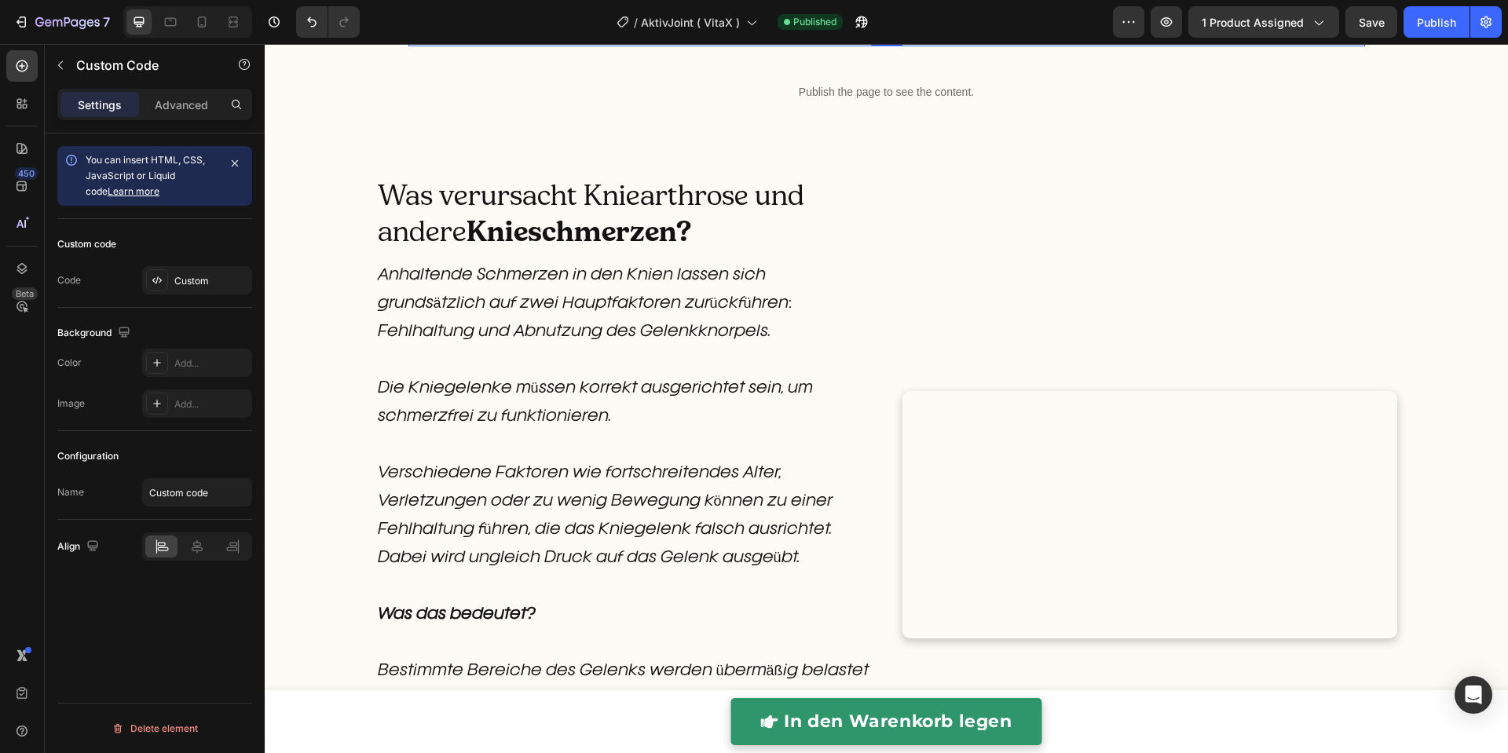
click at [633, 46] on div "Publish the page to see the content." at bounding box center [886, 26] width 956 height 42
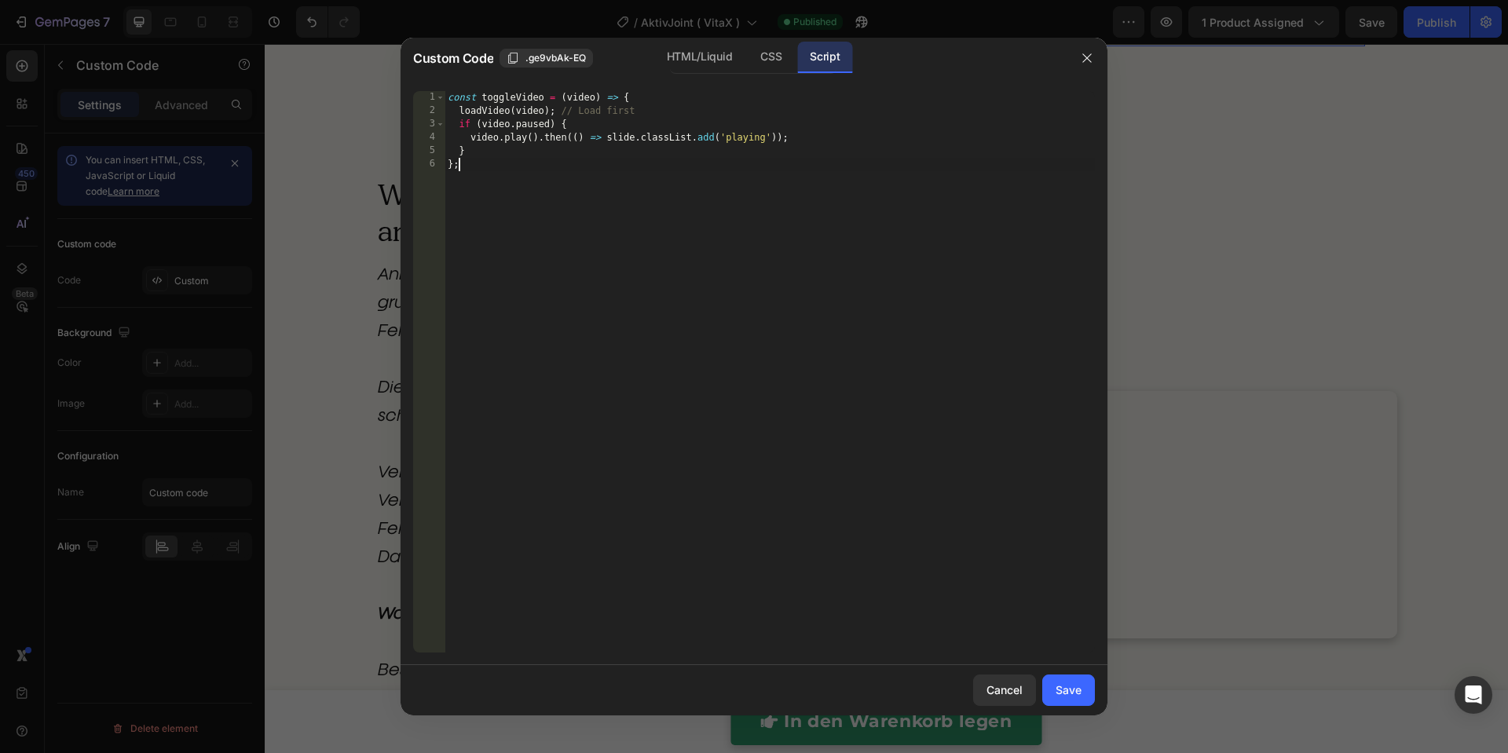
click at [633, 224] on div "const toggleVideo = ( video ) => { loadVideo ( video ) ; // Load first if ( vid…" at bounding box center [769, 385] width 650 height 588
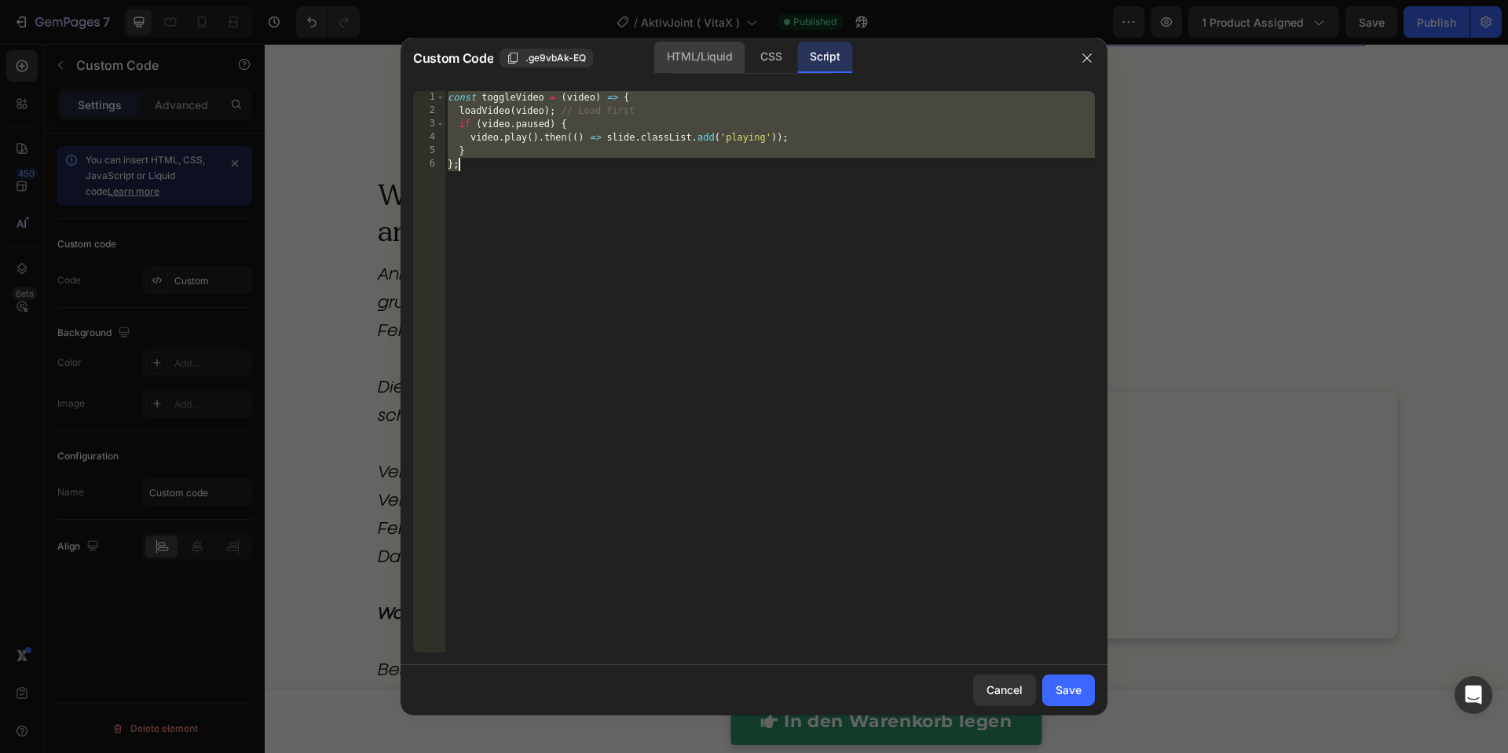
click at [748, 65] on div "HTML/Liquid" at bounding box center [771, 57] width 46 height 31
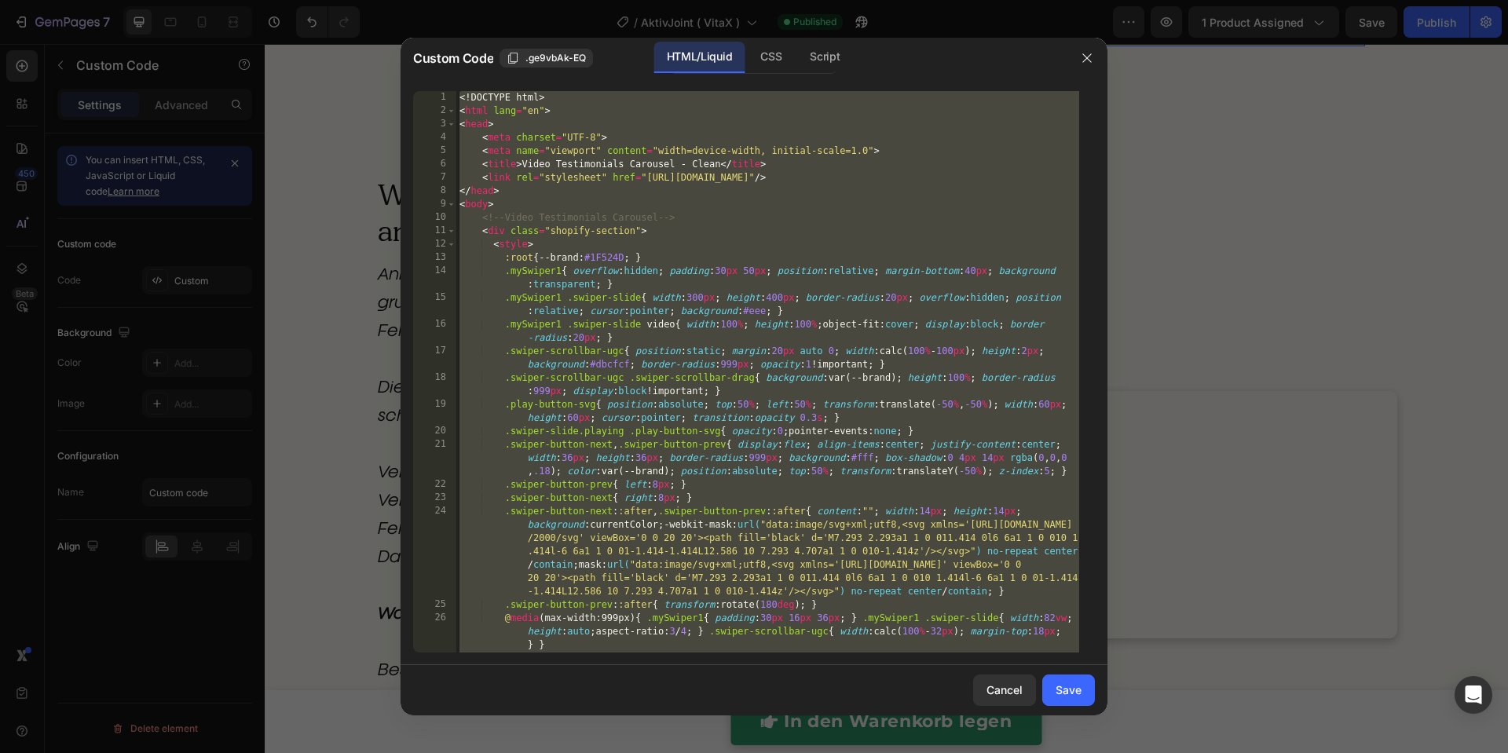
click at [652, 314] on div "<! DOCTYPE html > < html lang = "en" > < head > < meta charset = "UTF-8" > < me…" at bounding box center [767, 385] width 623 height 588
paste textarea
type textarea "</html>"
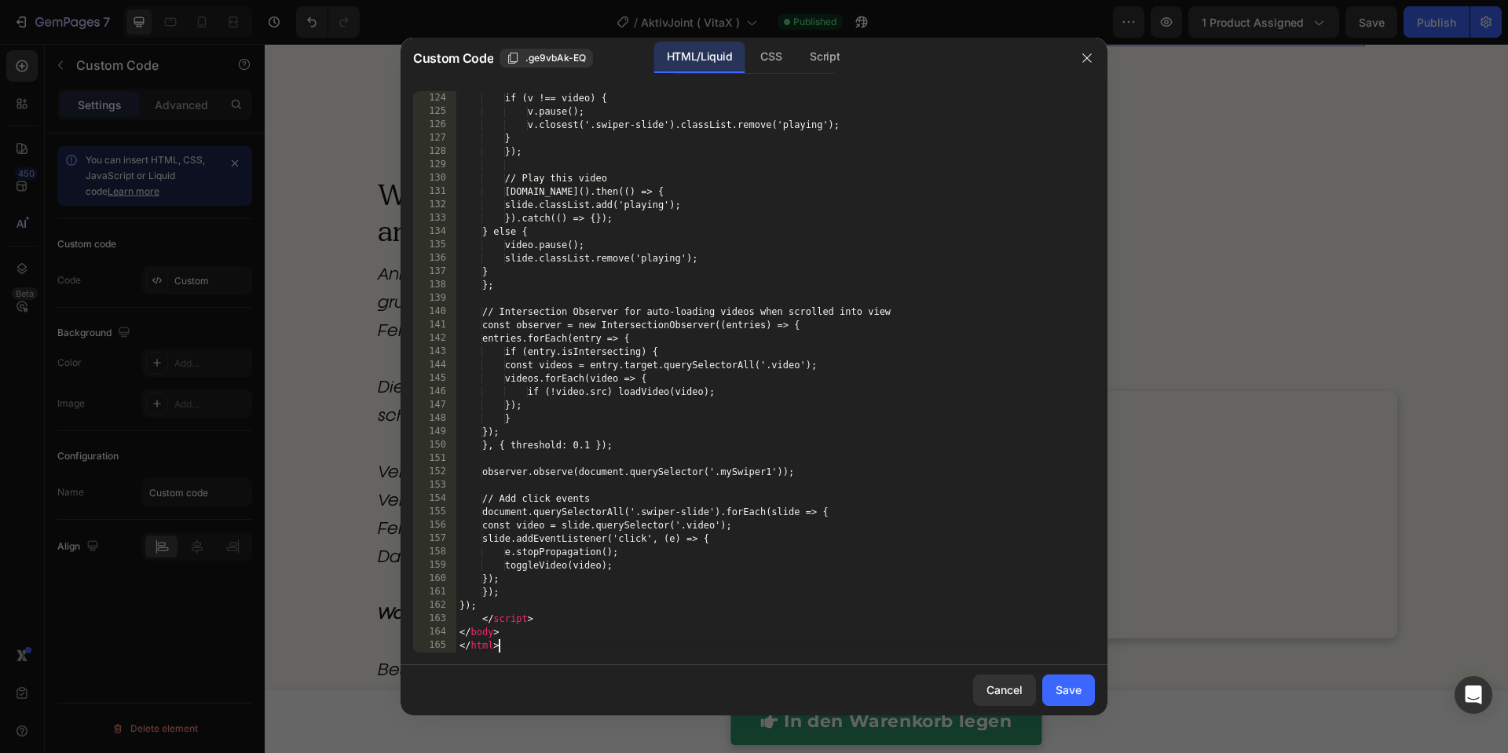
scroll to position [2202, 0]
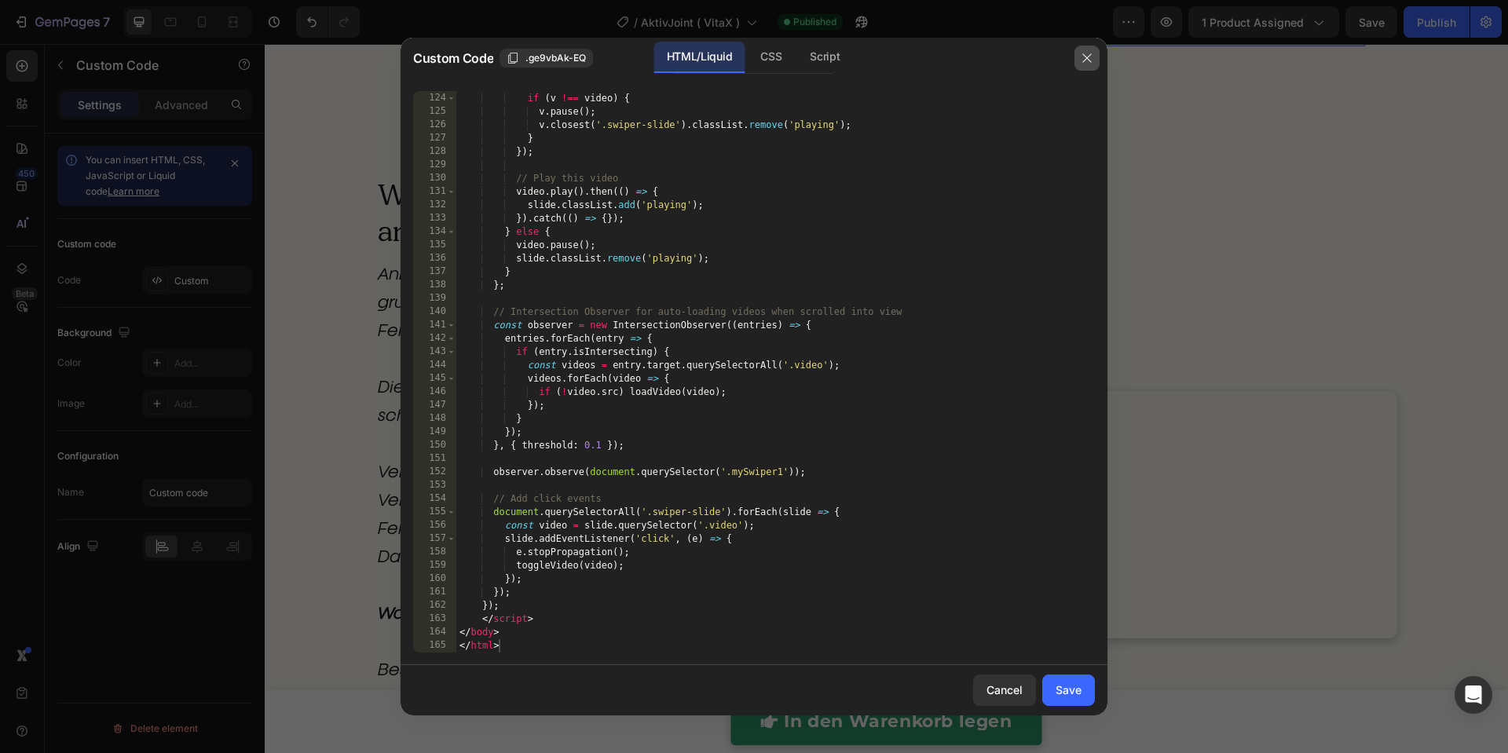
click at [1089, 65] on button "button" at bounding box center [1086, 58] width 25 height 25
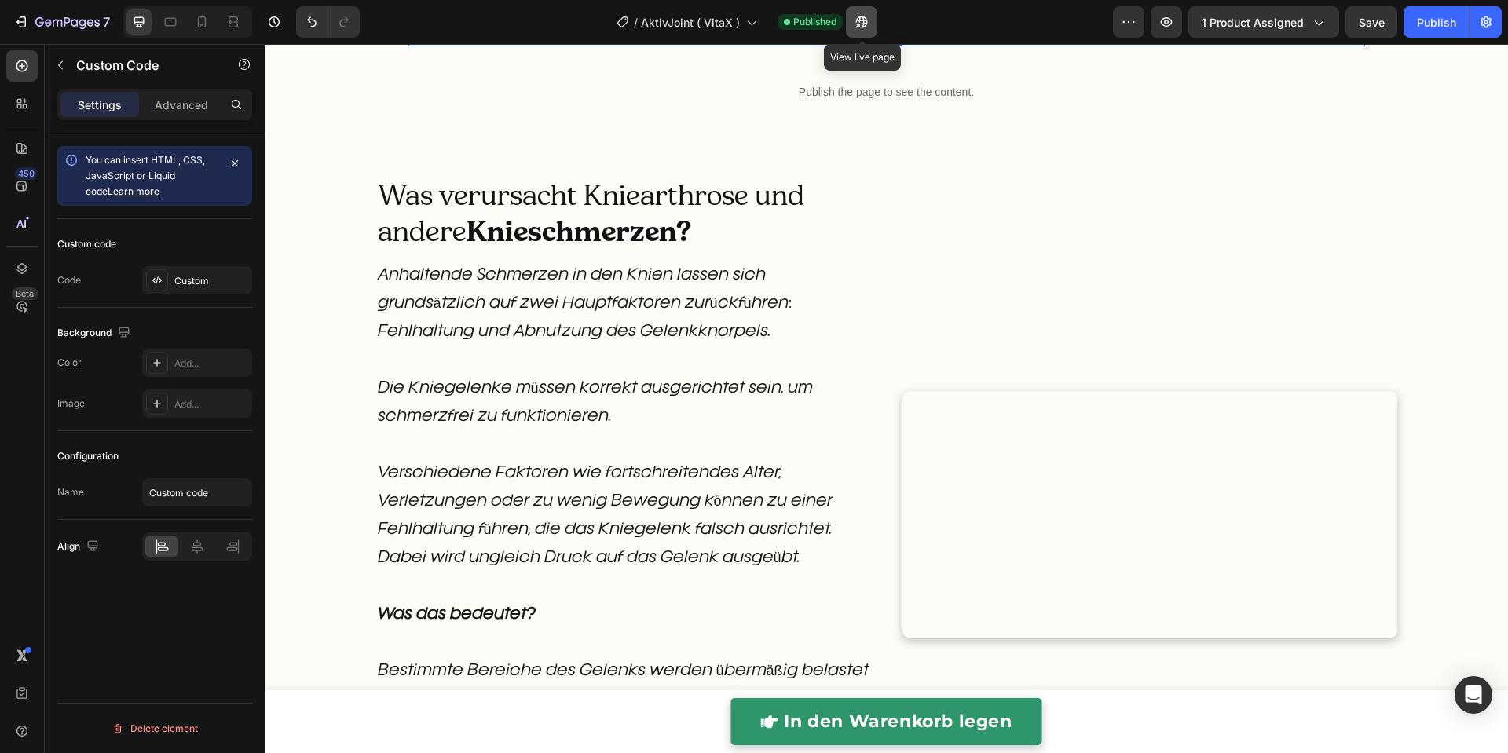
click at [859, 24] on icon "button" at bounding box center [857, 26] width 4 height 4
click at [605, 46] on div "Publish the page to see the content." at bounding box center [886, 26] width 956 height 42
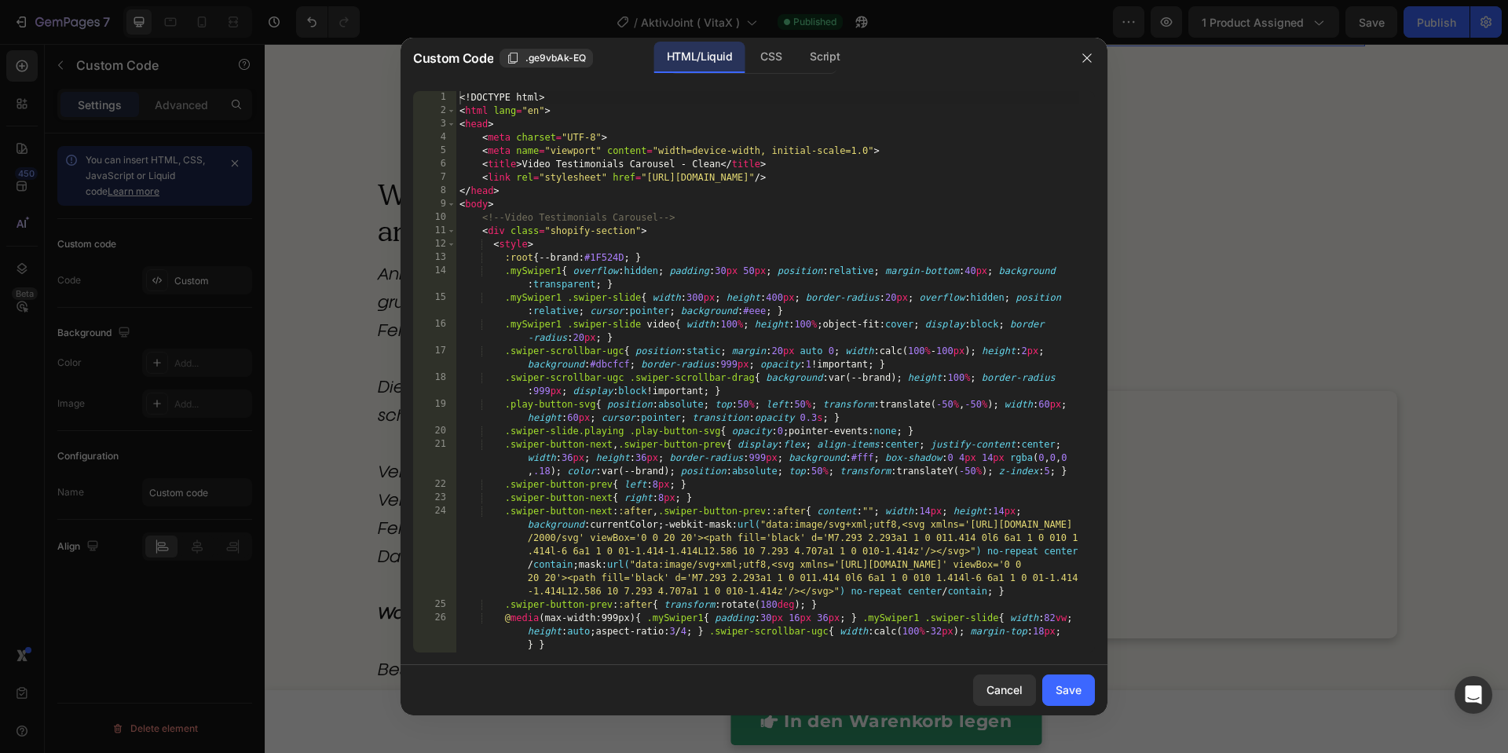
click at [667, 250] on div "<! DOCTYPE html > < html lang = "en" > < head > < meta charset = "UTF-8" > < me…" at bounding box center [767, 385] width 623 height 588
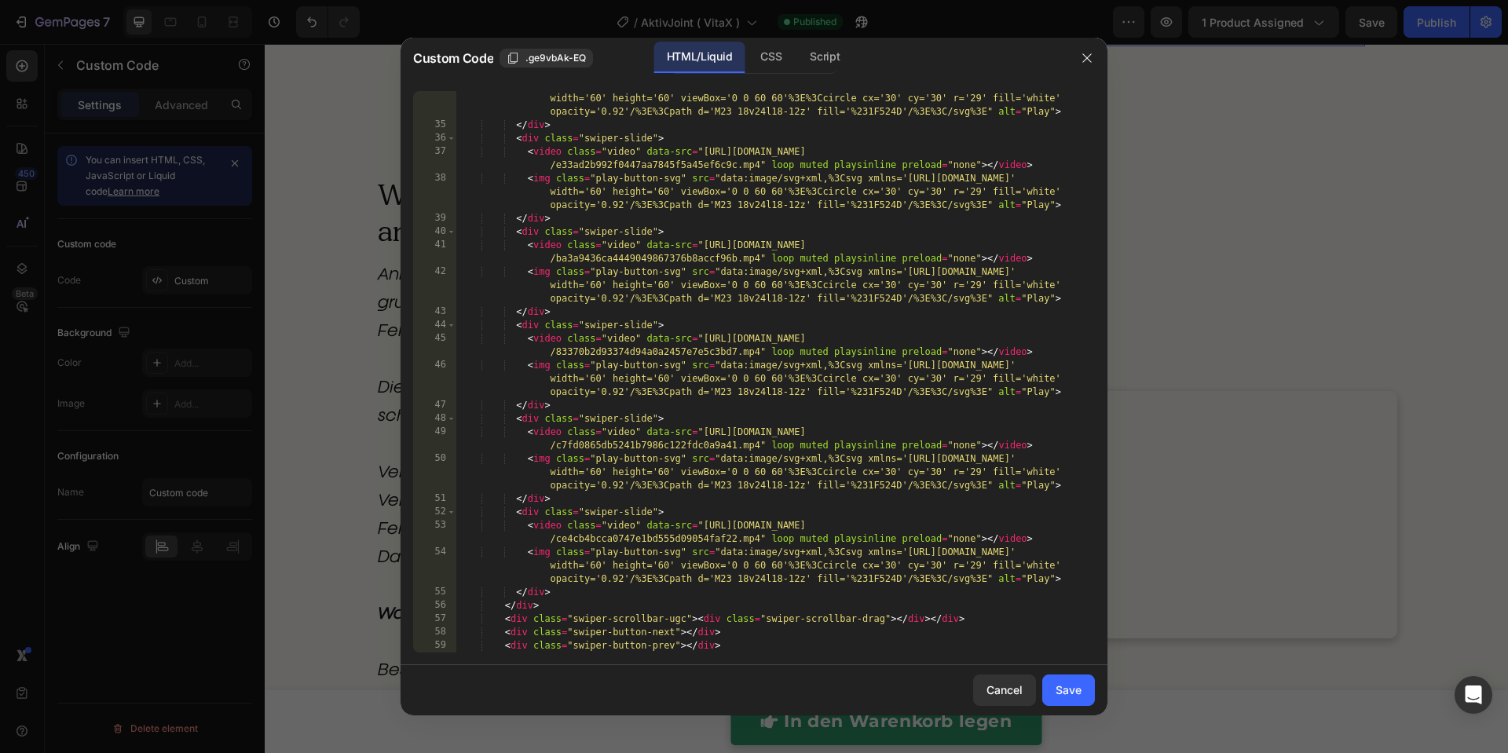
scroll to position [1588, 0]
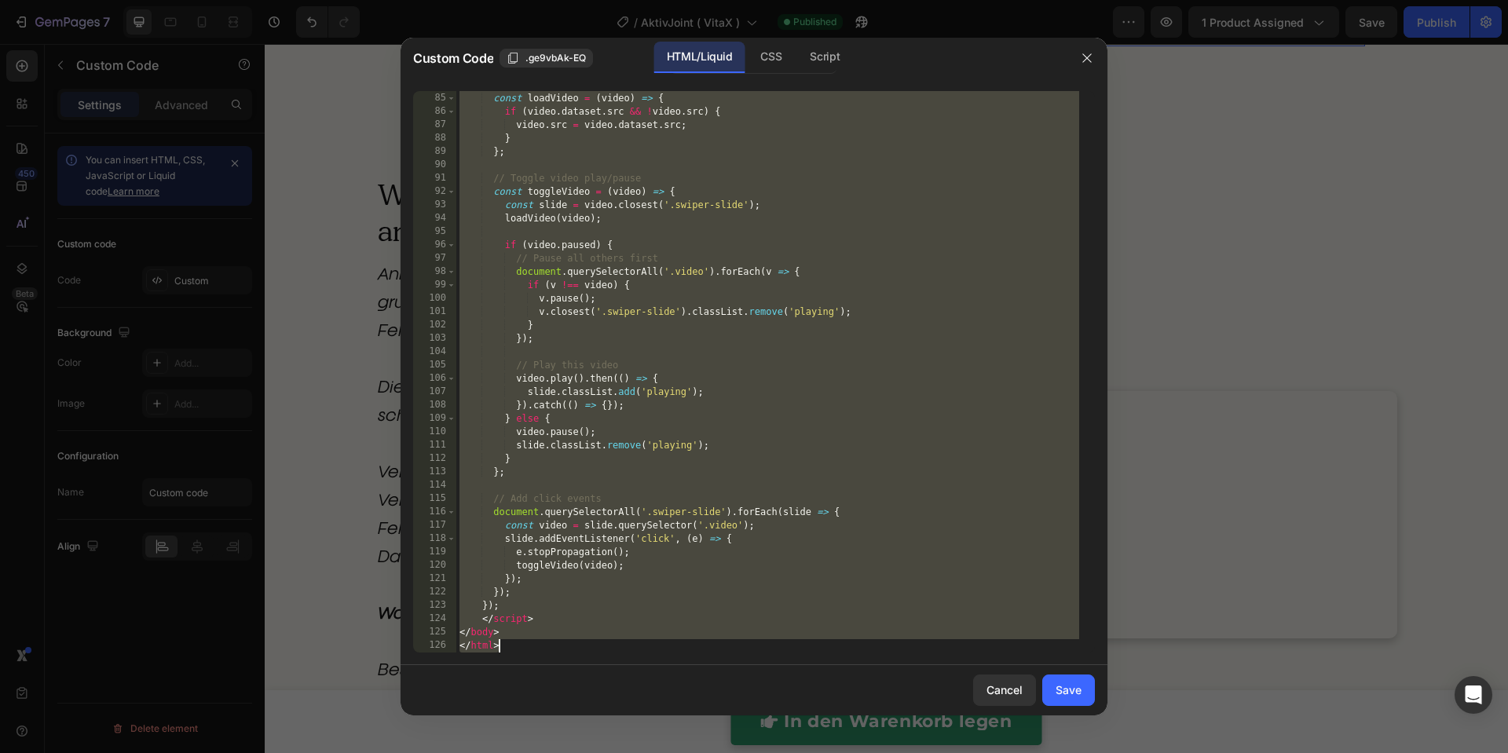
paste textarea
type textarea "</html>"
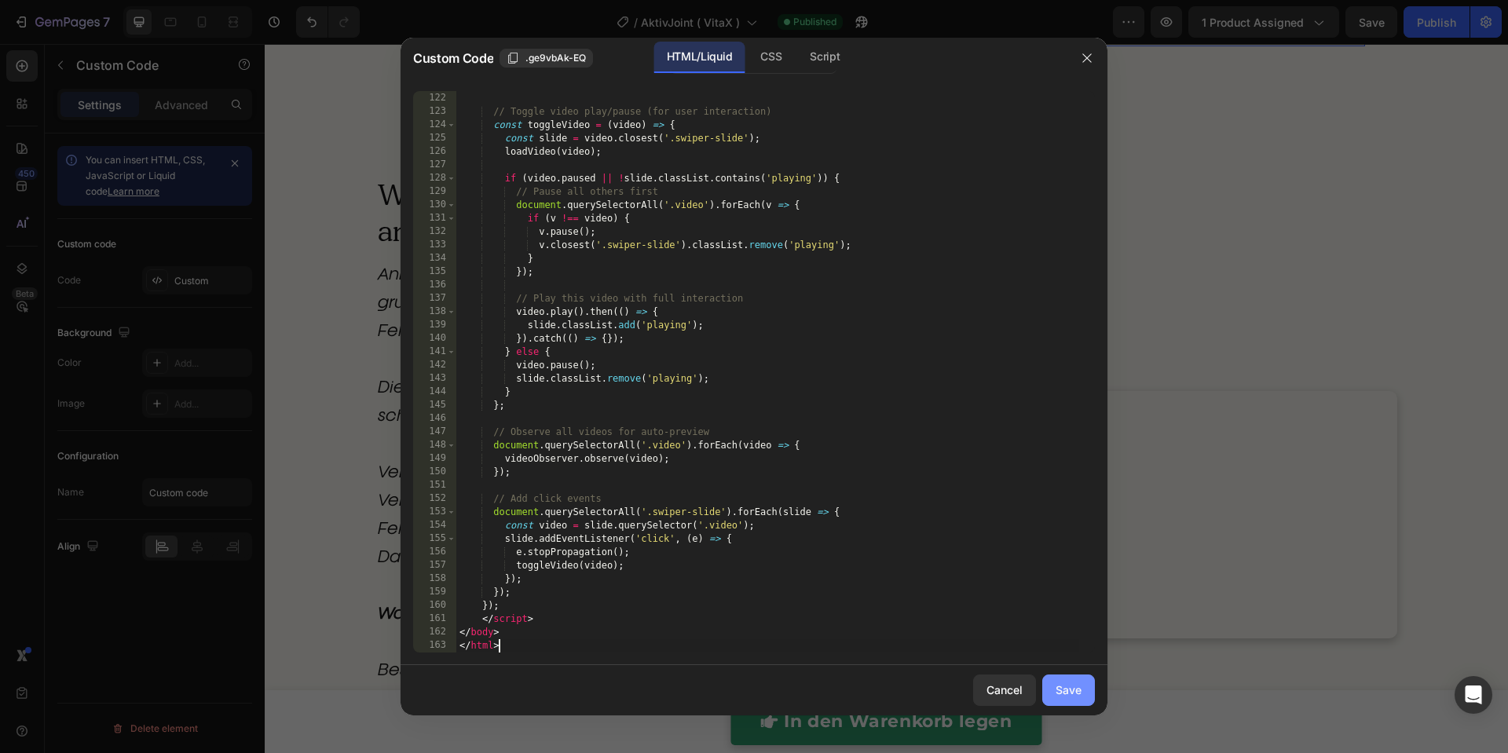
click at [1077, 689] on div "Save" at bounding box center [1068, 690] width 26 height 16
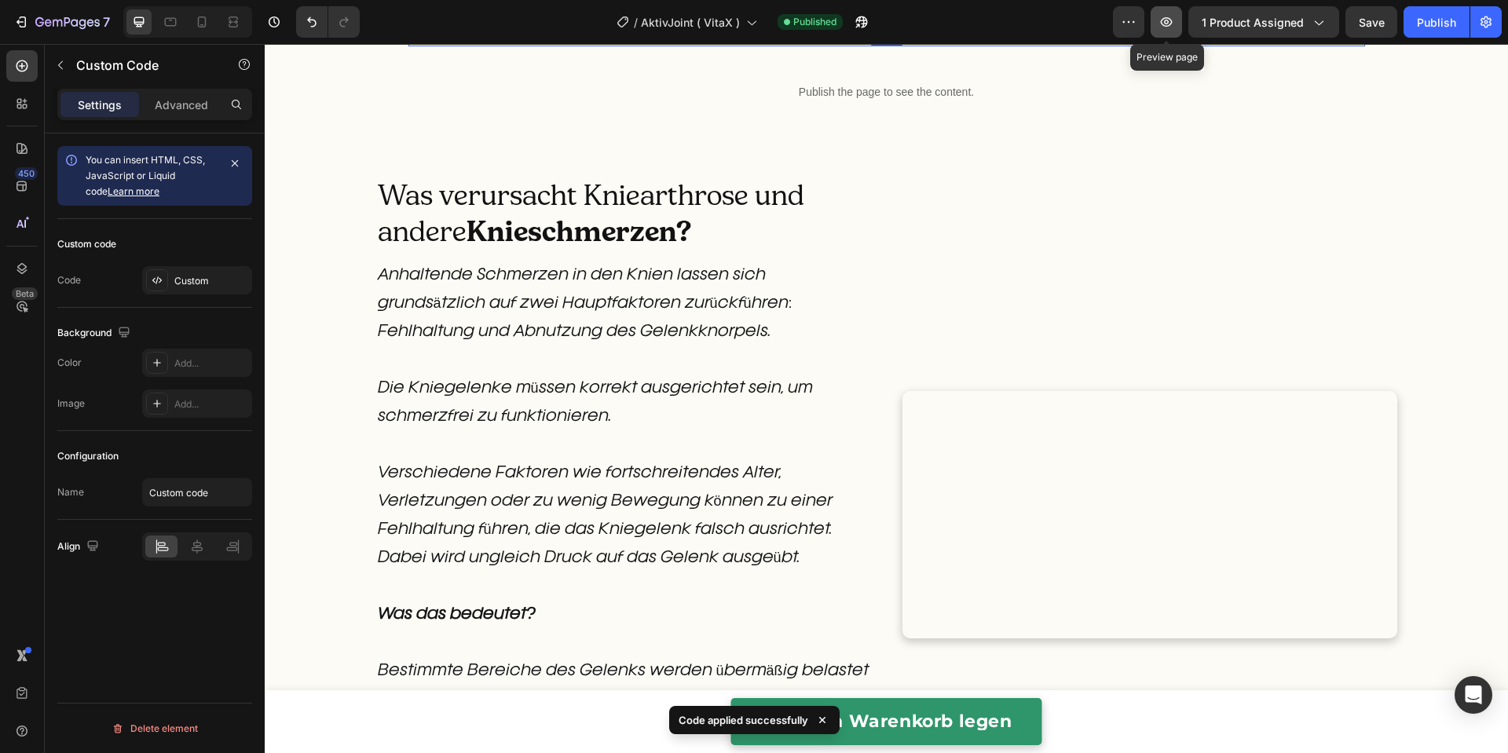
click at [1175, 33] on button "button" at bounding box center [1165, 21] width 31 height 31
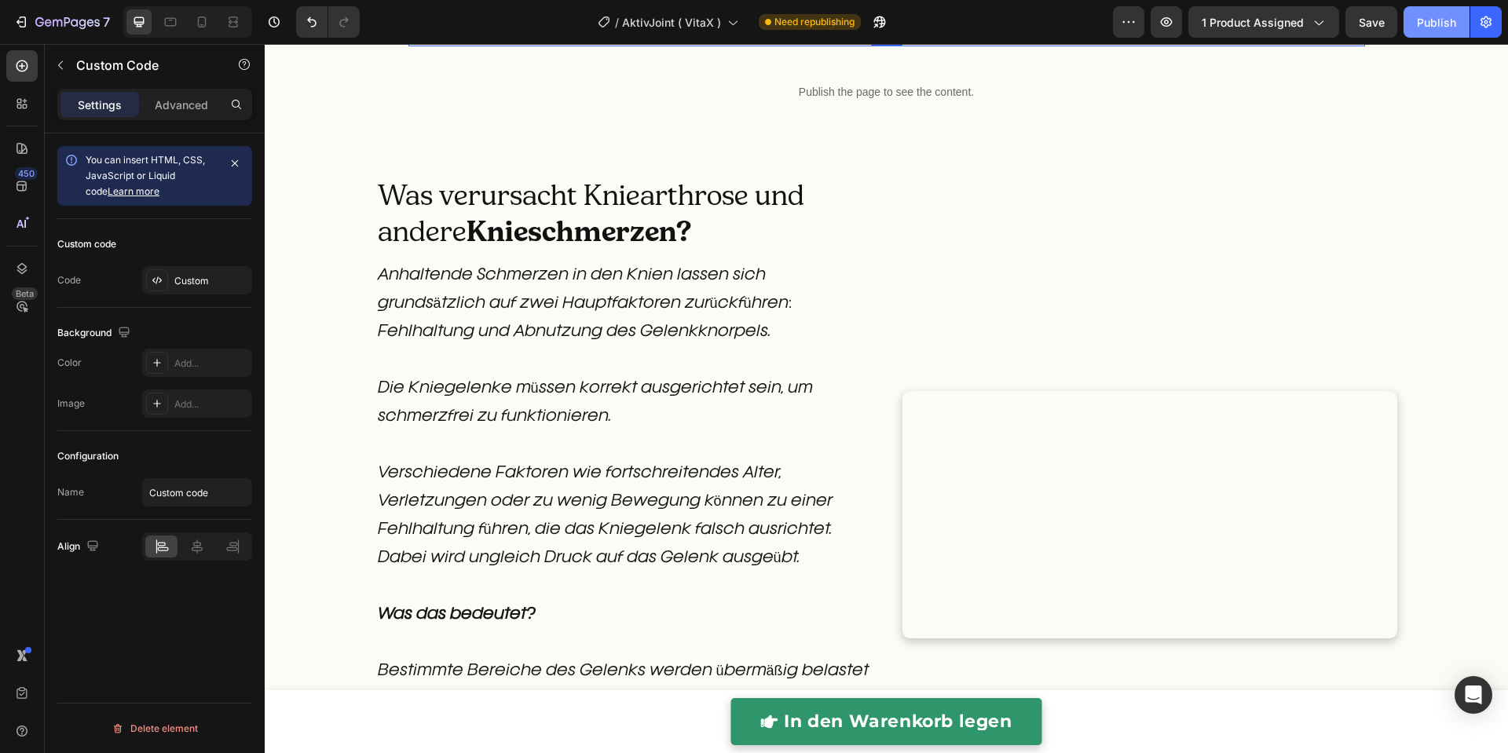
click at [1406, 25] on button "Publish" at bounding box center [1436, 21] width 66 height 31
click at [628, 46] on div "Publish the page to see the content." at bounding box center [886, 26] width 956 height 42
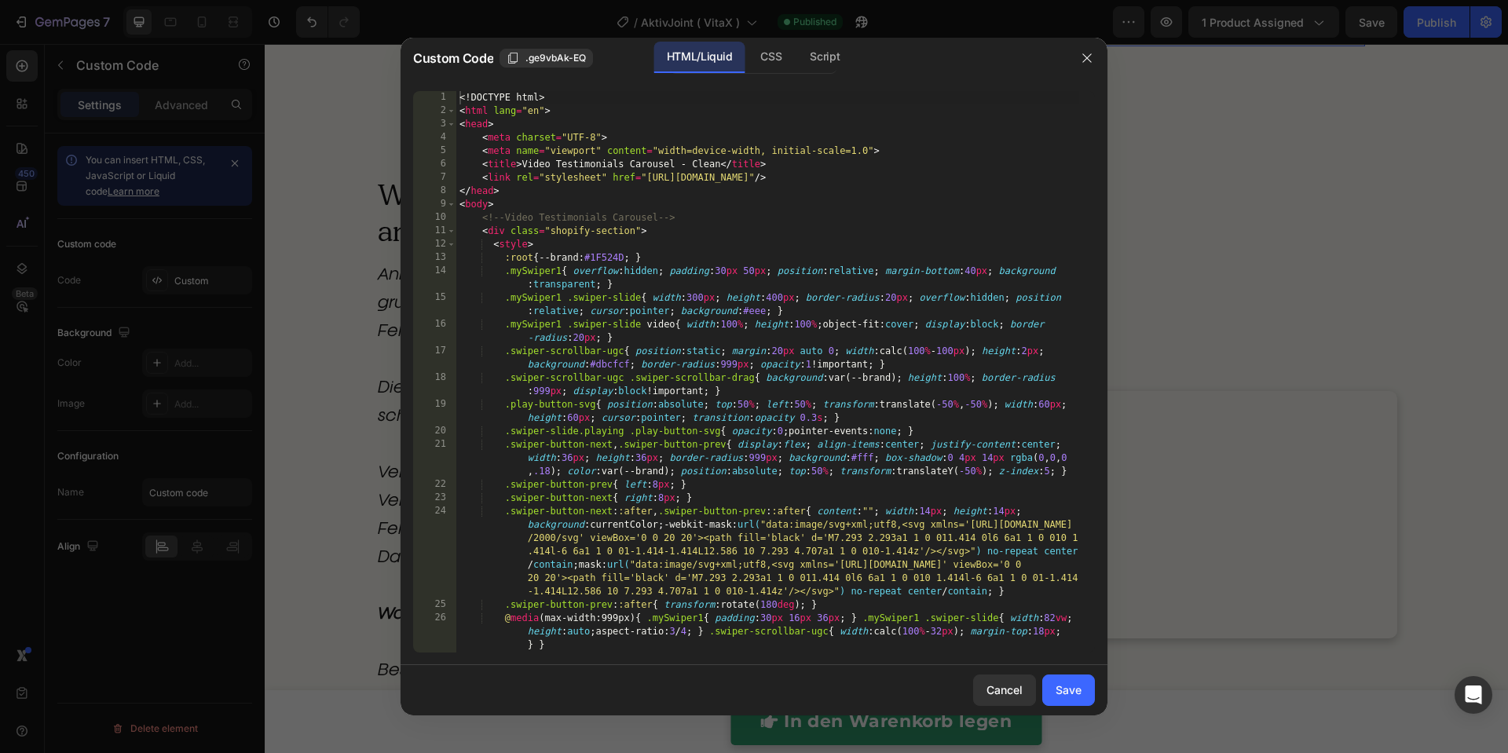
click at [634, 242] on div "<! DOCTYPE html > < html lang = "en" > < head > < meta charset = "UTF-8" > < me…" at bounding box center [767, 385] width 623 height 588
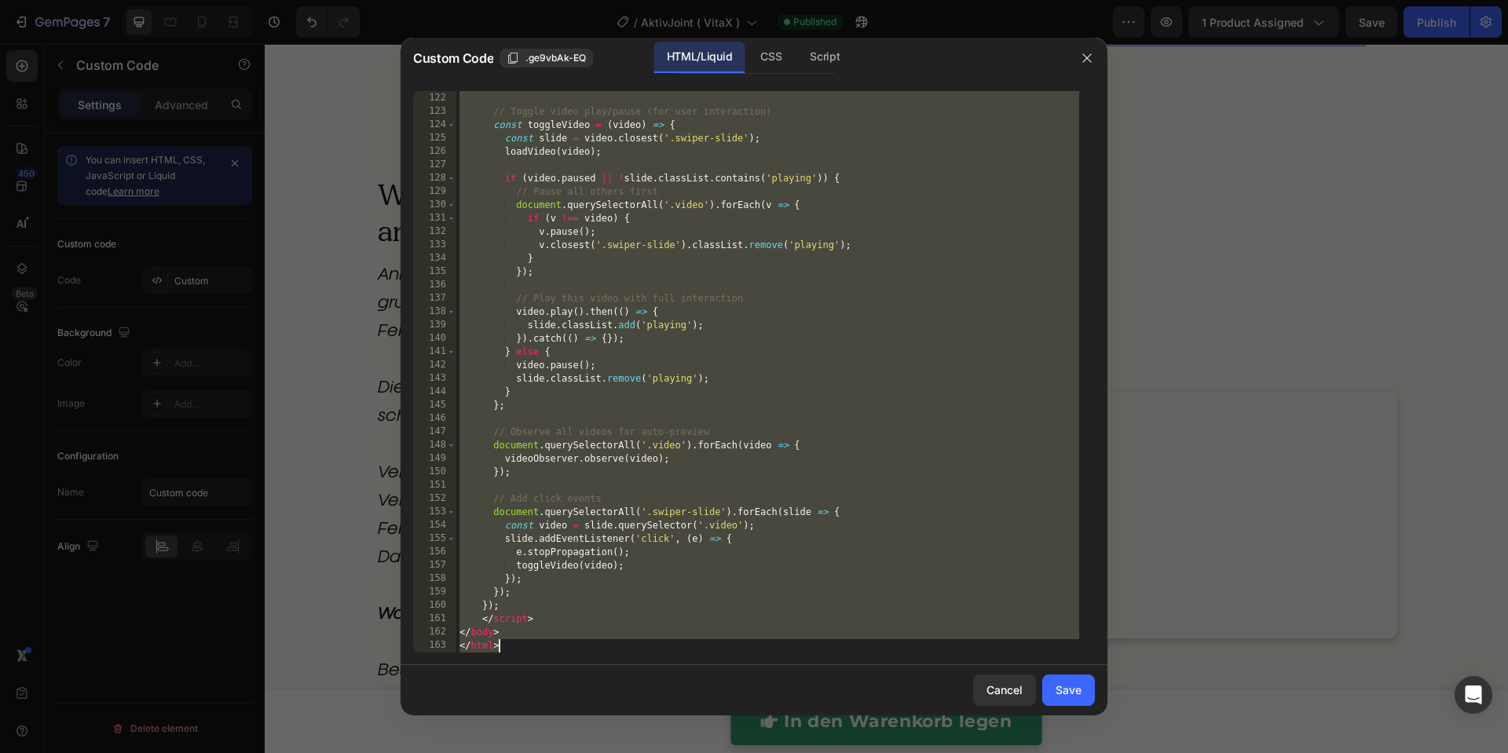
paste textarea
type textarea "</html>"
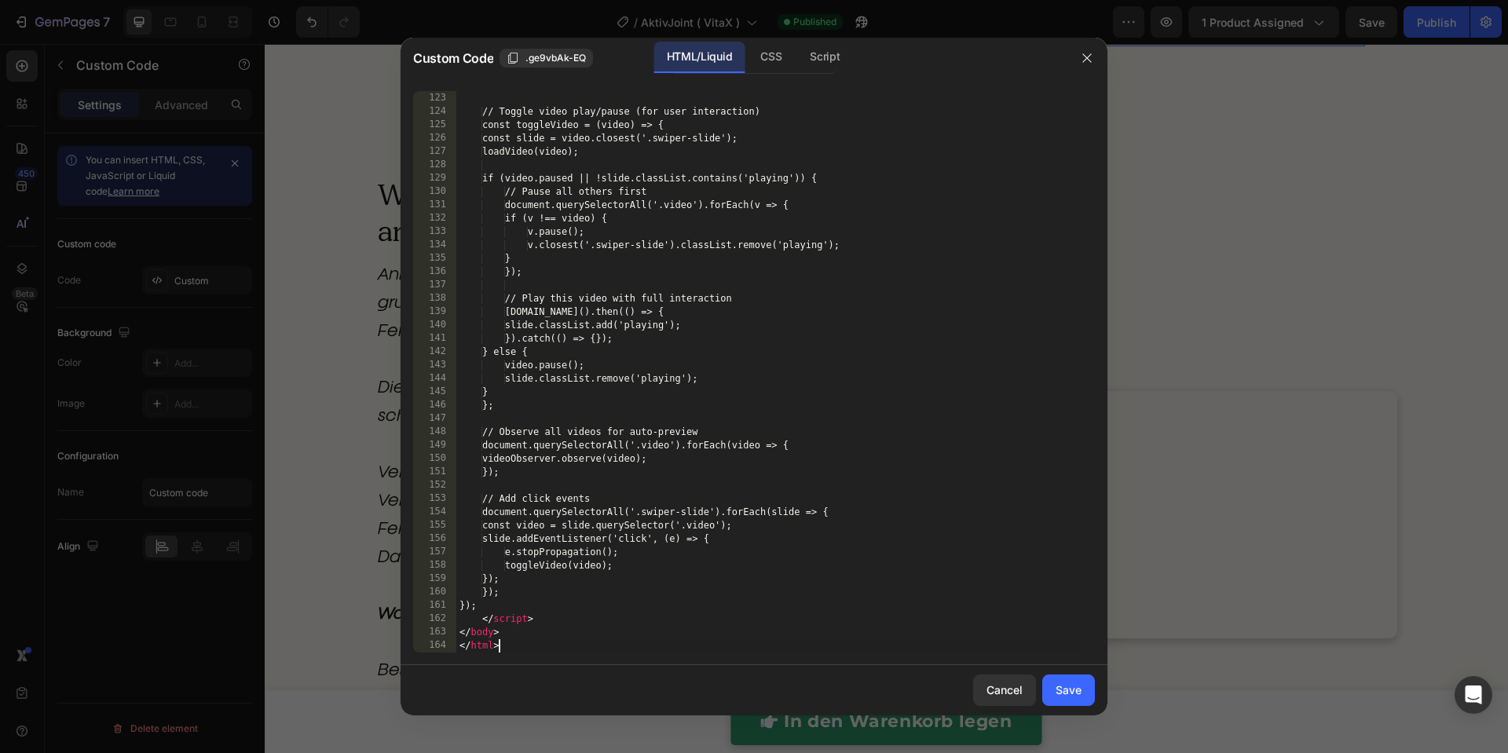
scroll to position [2108, 0]
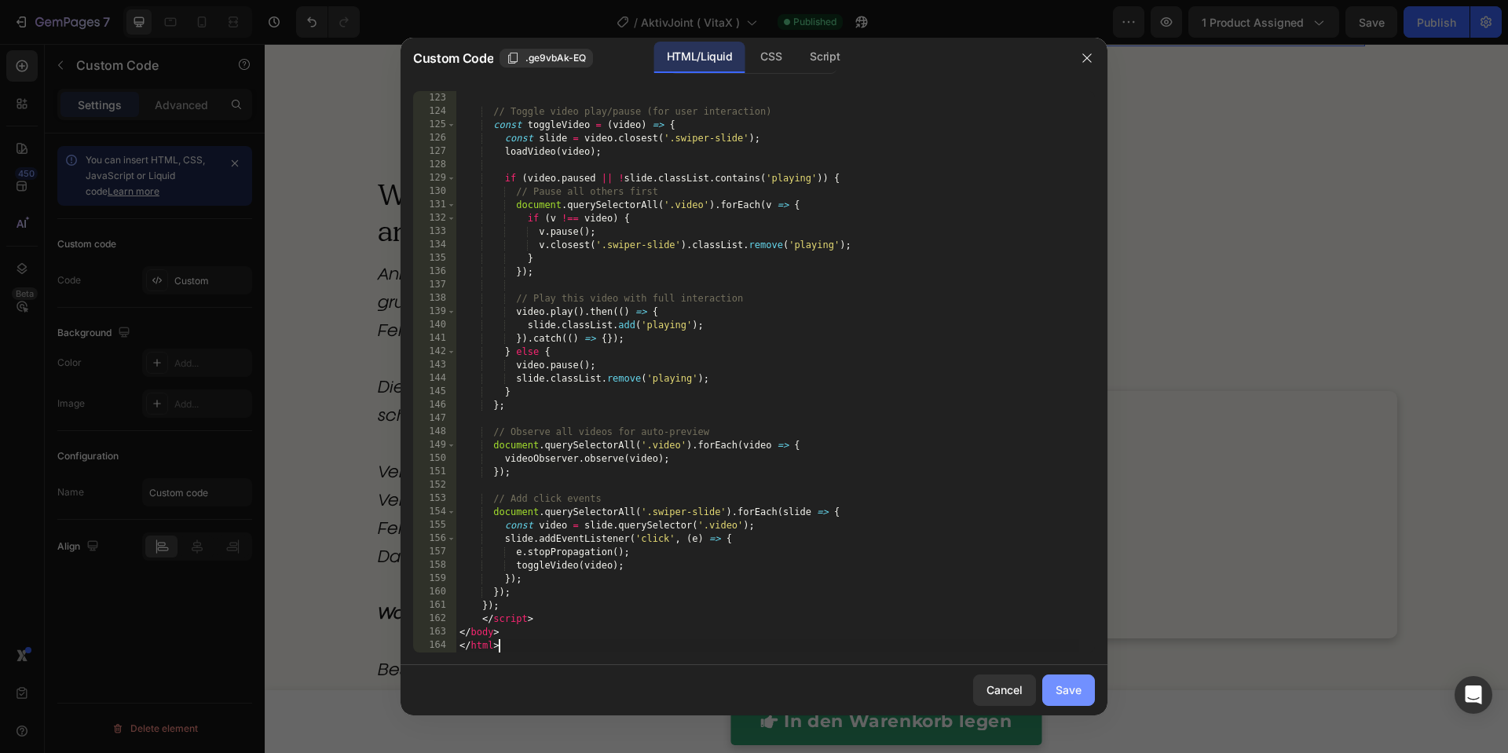
click at [1063, 698] on button "Save" at bounding box center [1068, 690] width 53 height 31
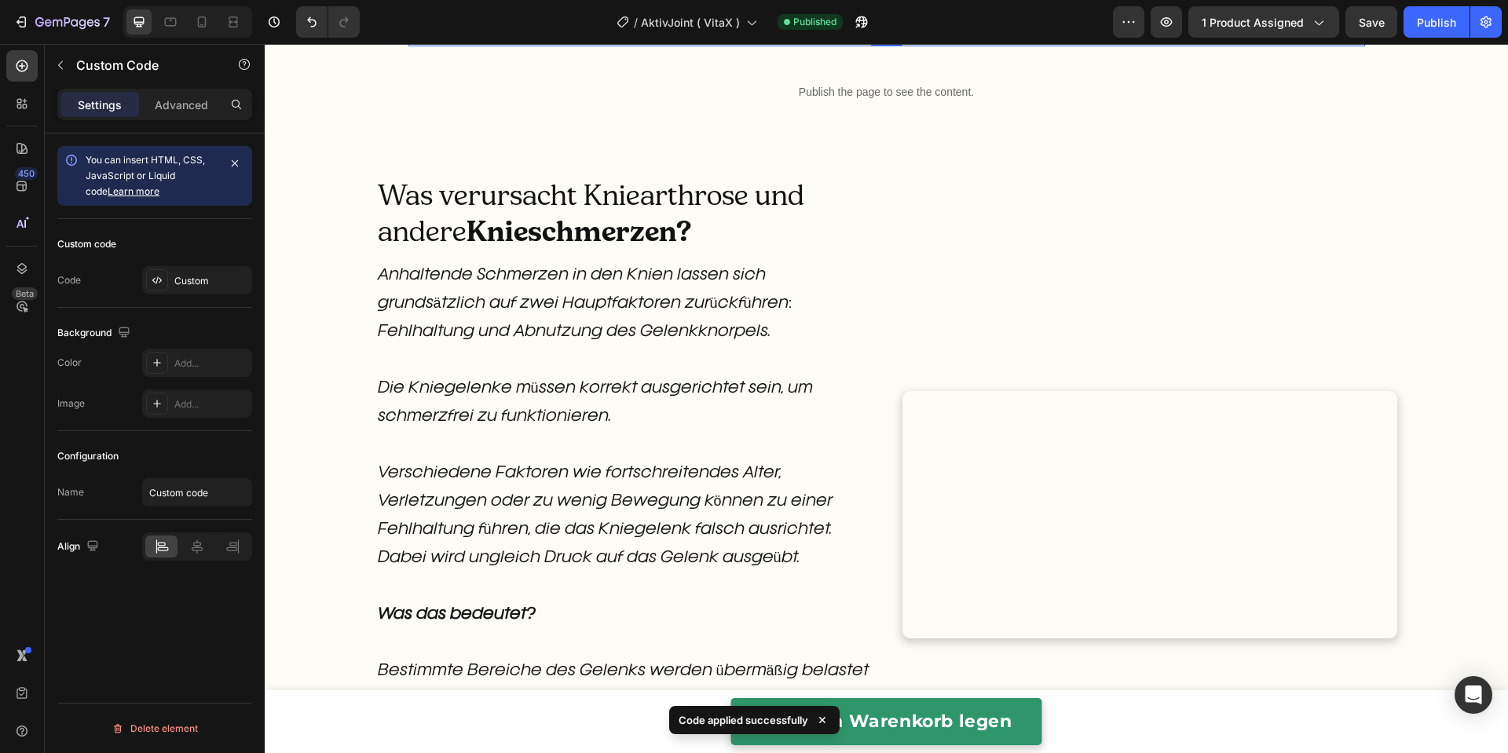
click at [1010, 34] on p "Publish the page to see the content." at bounding box center [886, 25] width 956 height 16
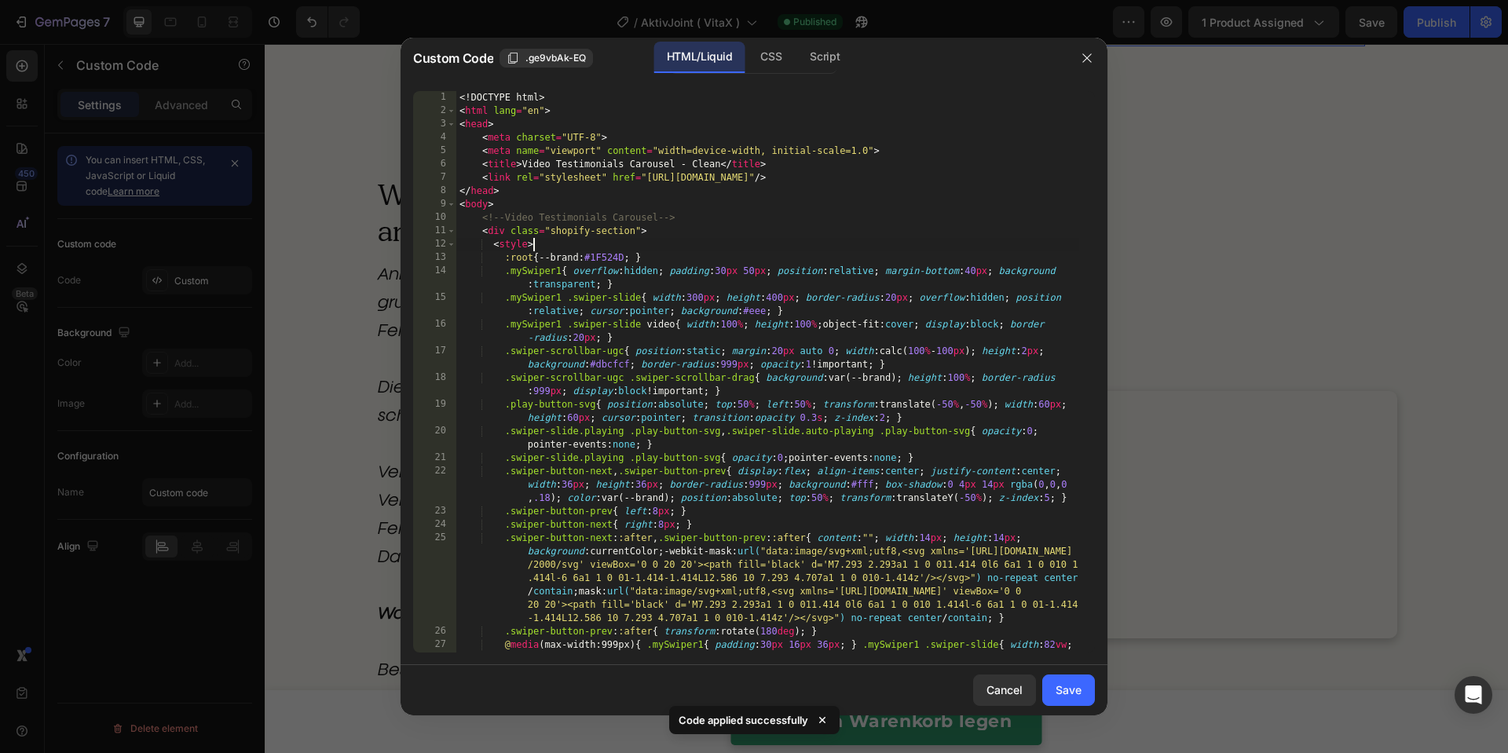
click at [770, 249] on div "<! DOCTYPE html > < html lang = "en" > < head > < meta charset = "UTF-8" > < me…" at bounding box center [767, 398] width 623 height 615
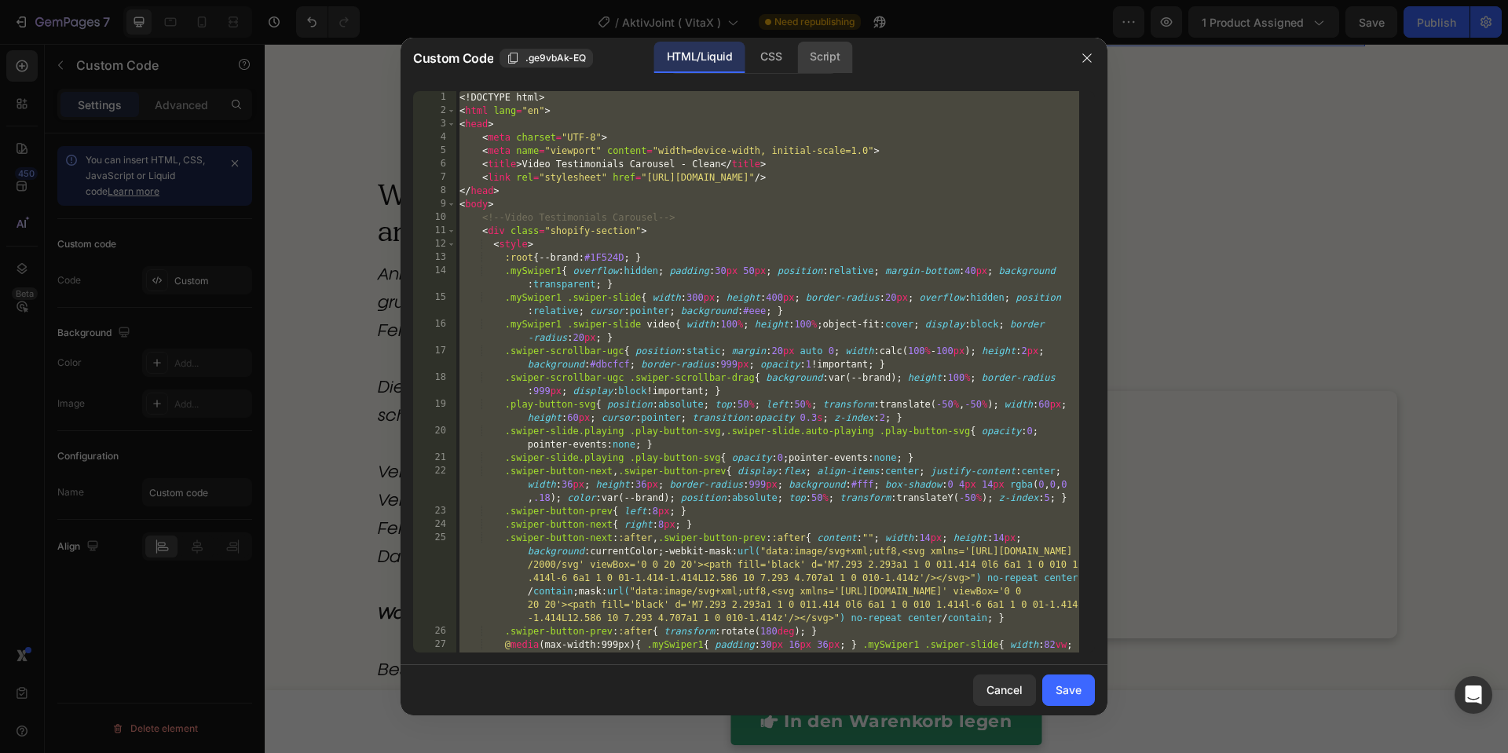
click at [818, 65] on div "Script" at bounding box center [824, 57] width 55 height 31
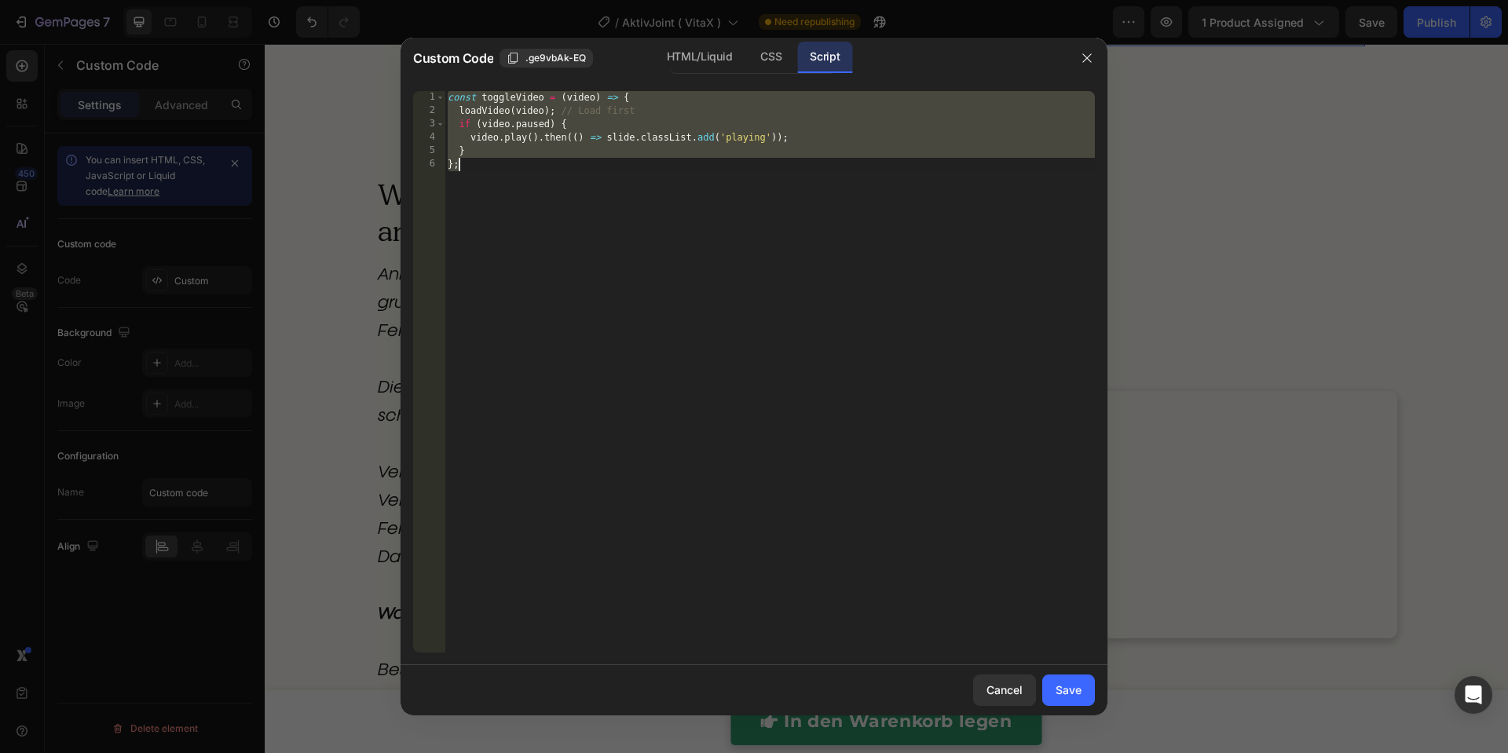
click at [782, 175] on div "const toggleVideo = ( video ) => { loadVideo ( video ) ; // Load first if ( vid…" at bounding box center [769, 385] width 650 height 588
paste textarea "})"
type textarea "});"
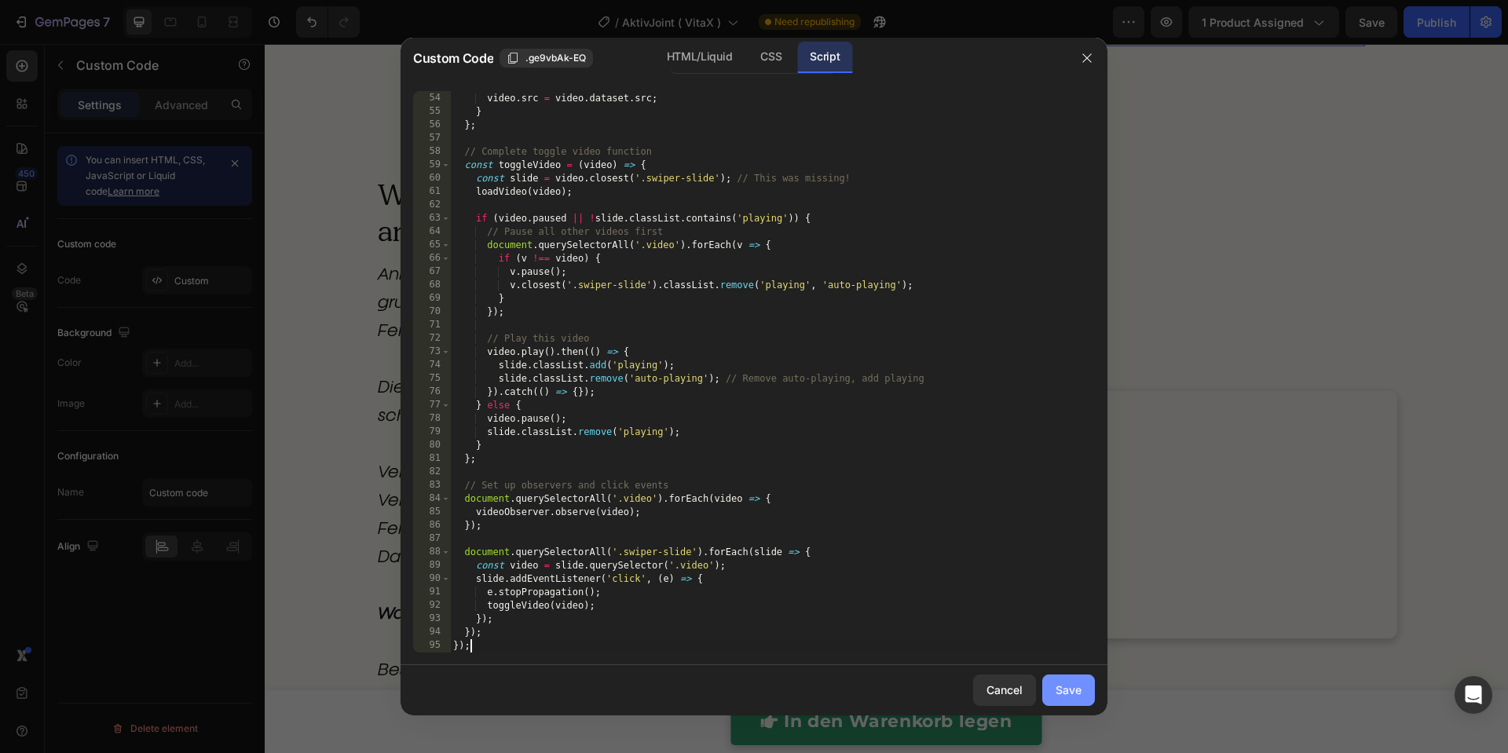
click at [1062, 684] on div "Save" at bounding box center [1068, 690] width 26 height 16
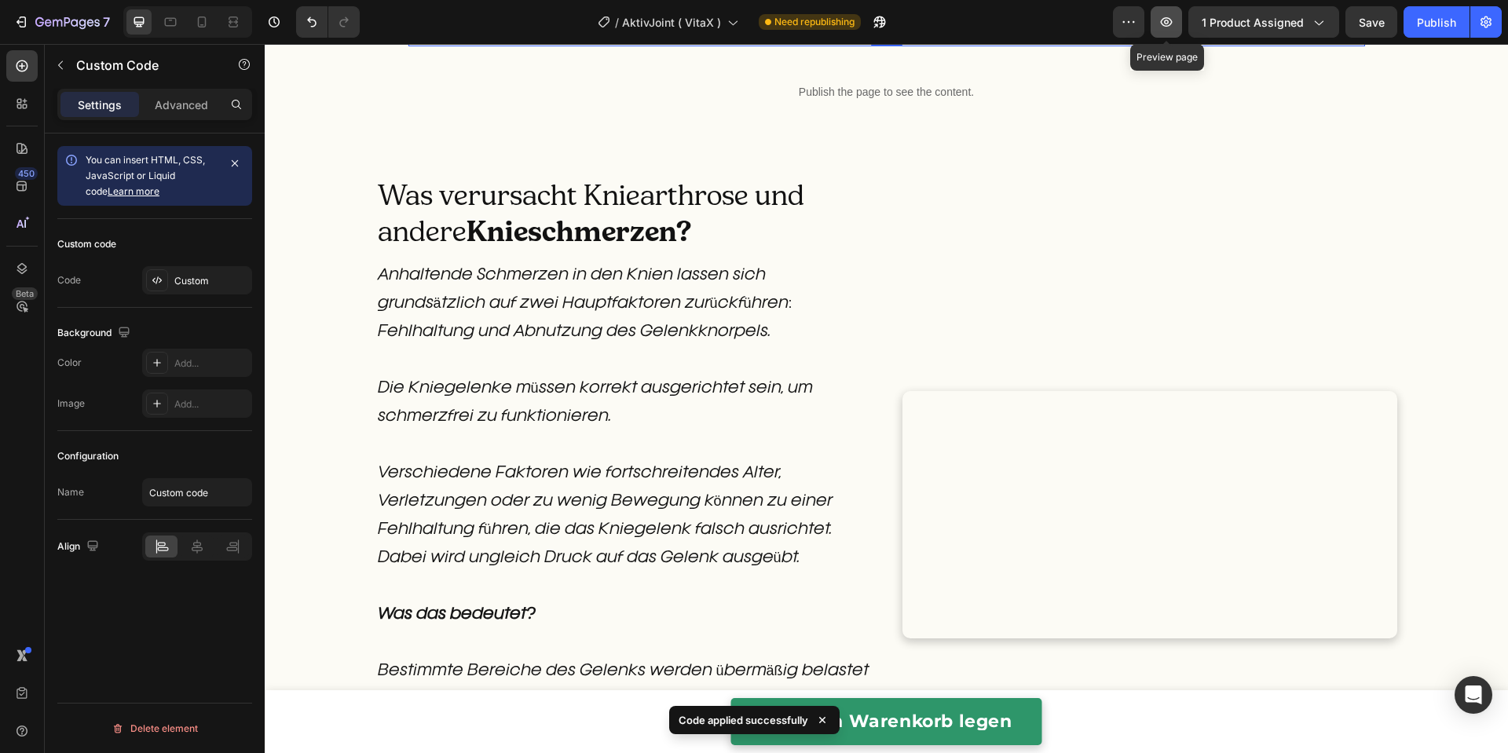
click at [1163, 24] on icon "button" at bounding box center [1166, 22] width 16 height 16
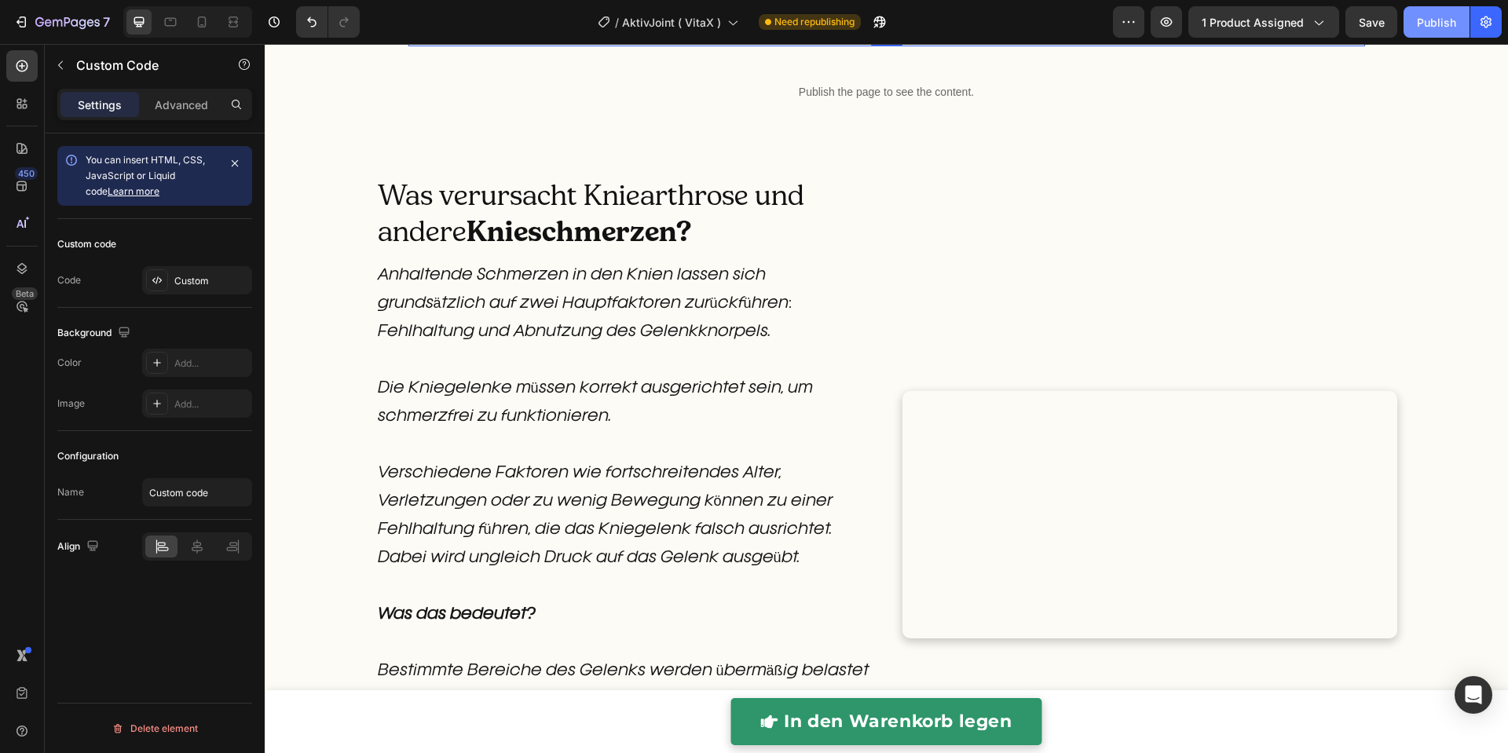
click at [1448, 29] on div "Publish" at bounding box center [1436, 22] width 39 height 16
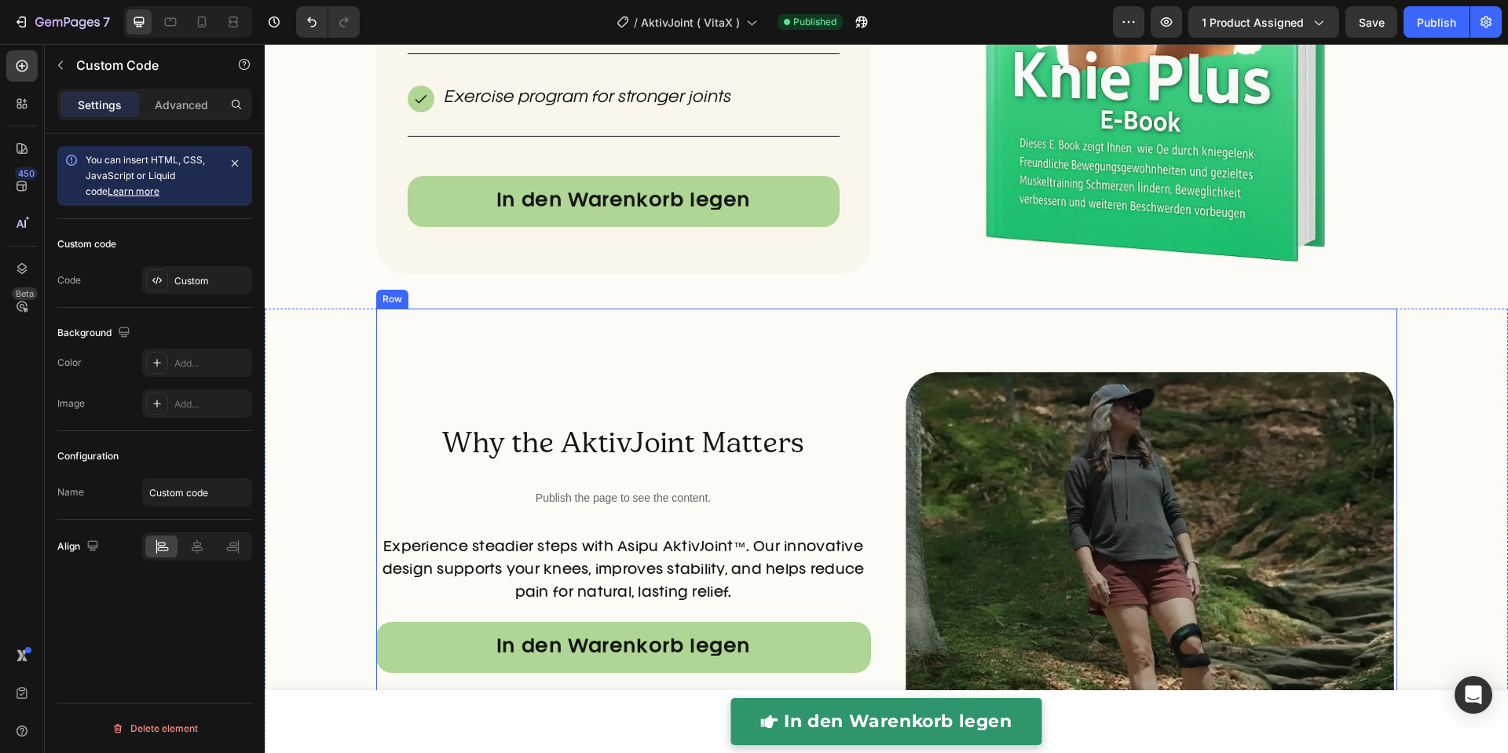
scroll to position [5409, 0]
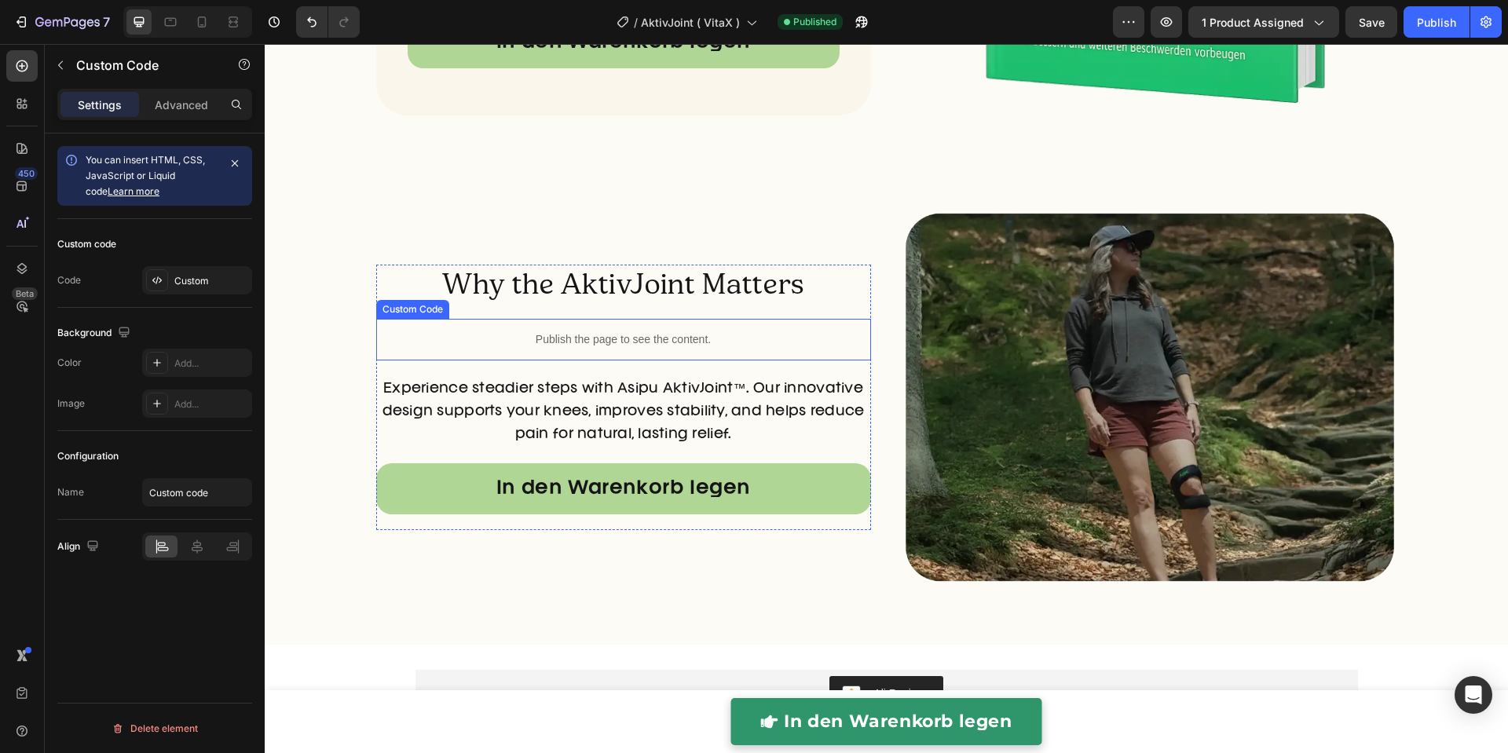
click at [655, 331] on p "Publish the page to see the content." at bounding box center [623, 339] width 495 height 16
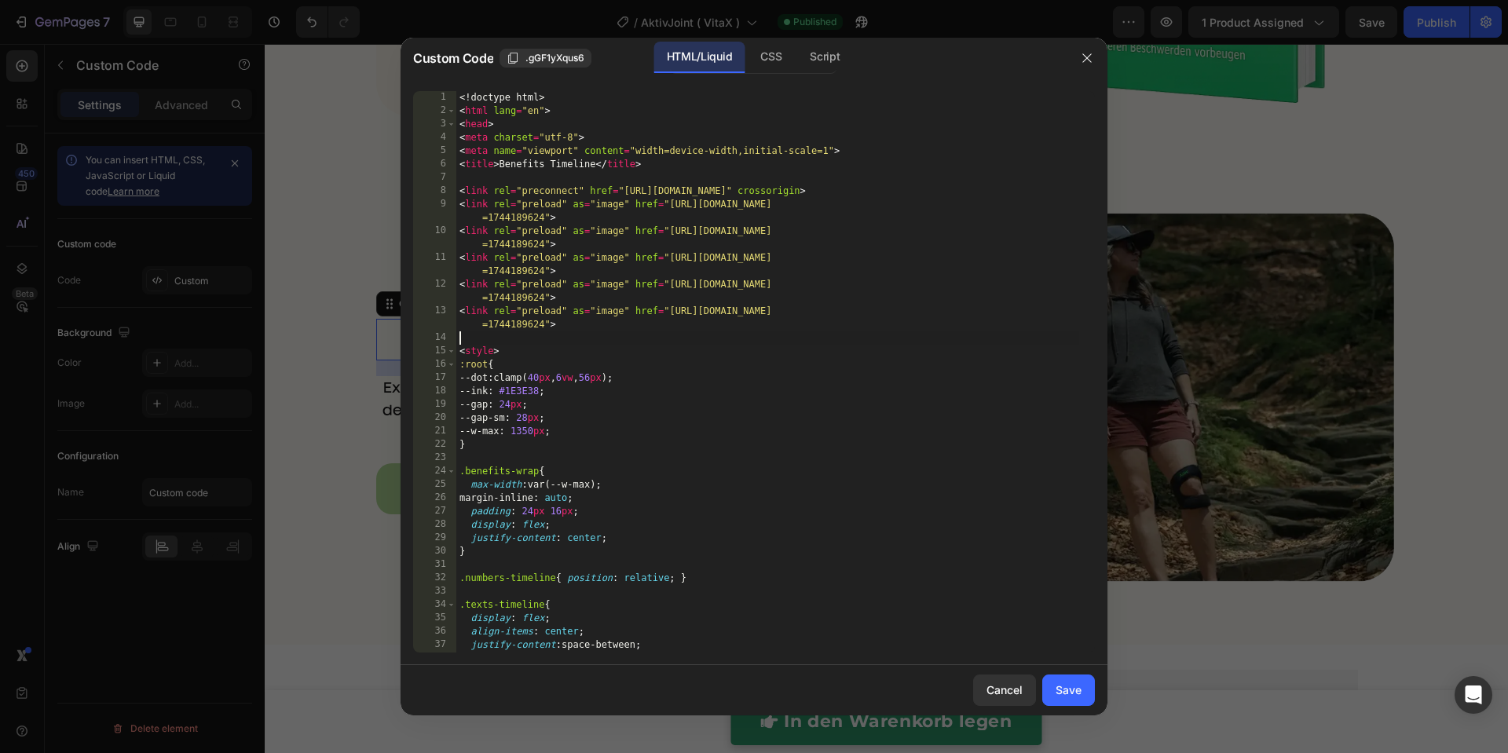
click at [656, 332] on div "<! doctype html > < html lang = "en" > < head > < meta charset = "utf-8" > < me…" at bounding box center [767, 385] width 623 height 588
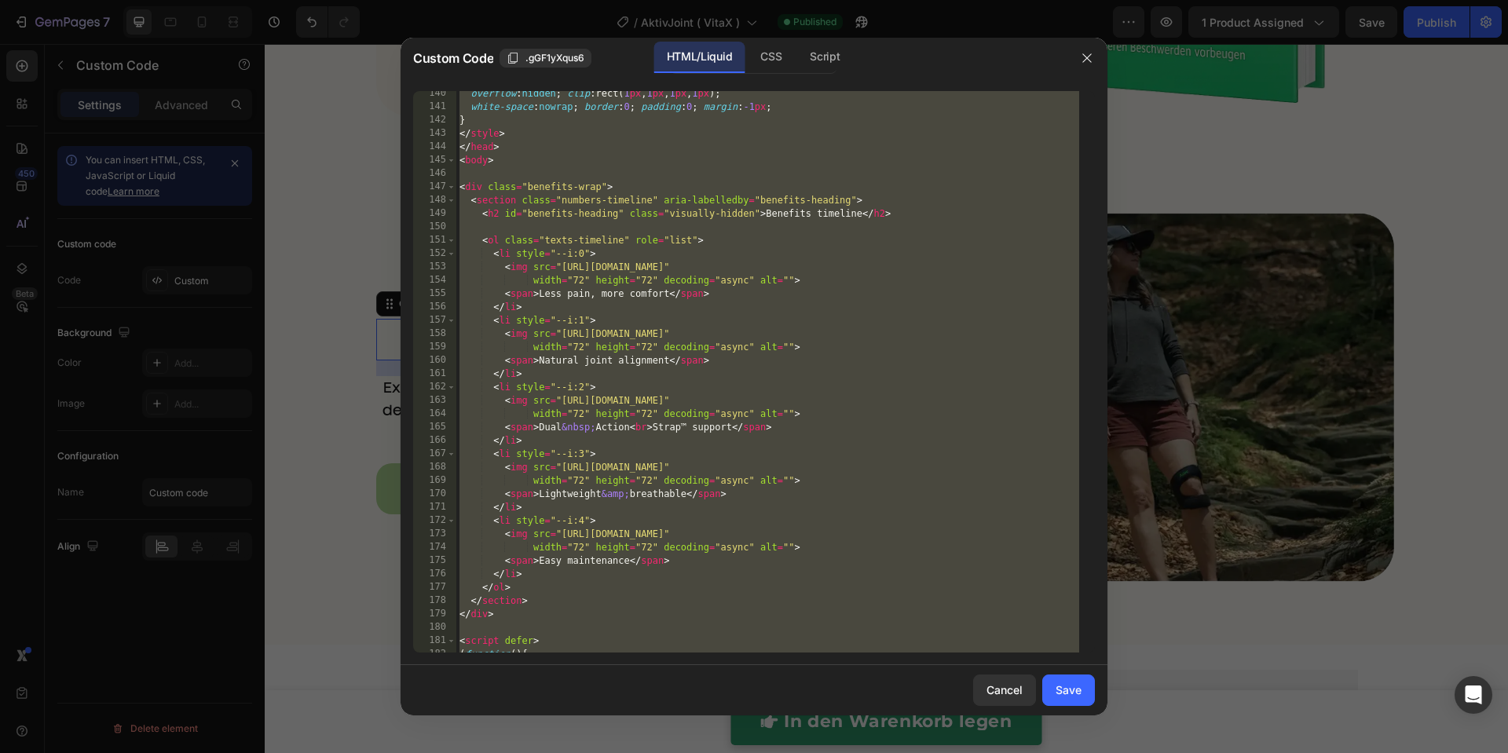
scroll to position [3630, 0]
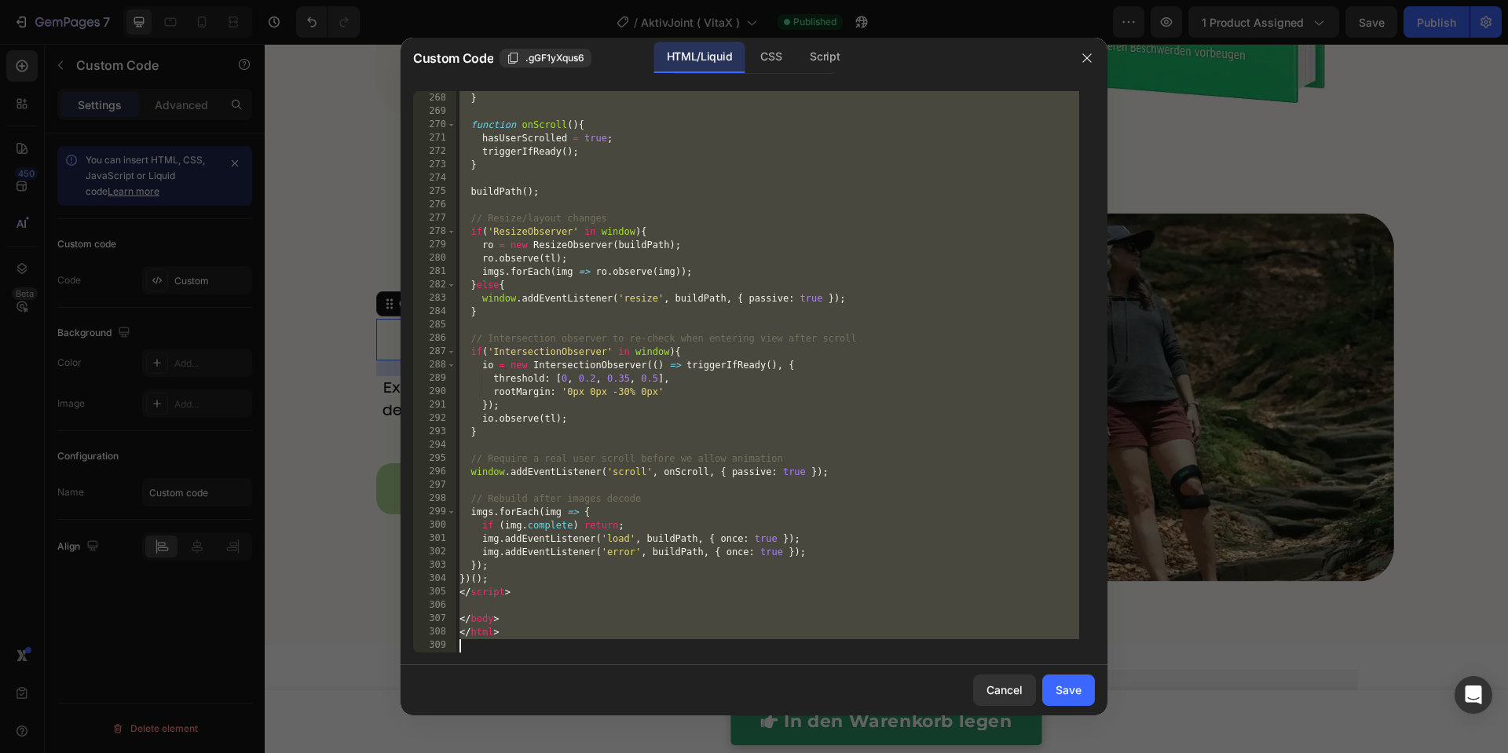
paste textarea
type textarea "</html>"
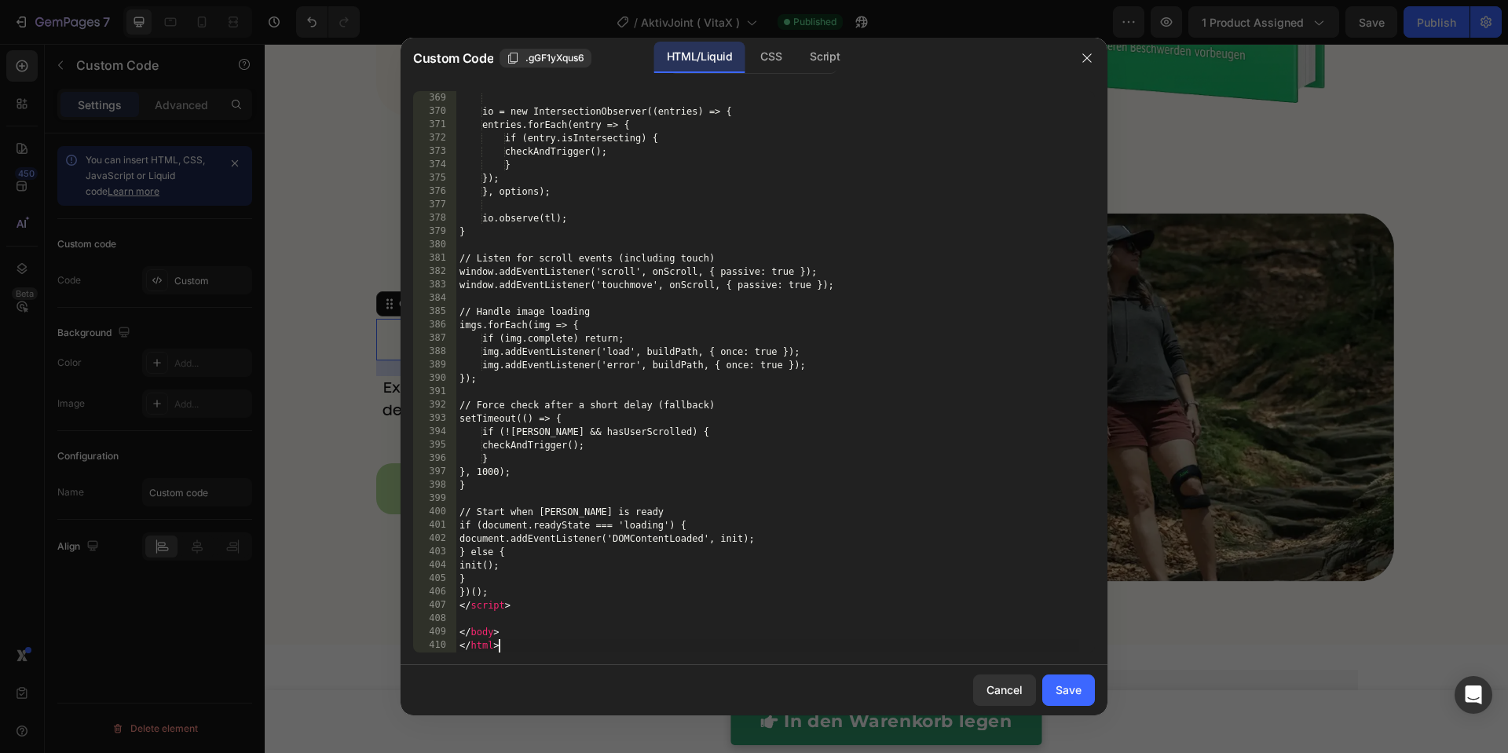
scroll to position [4992, 0]
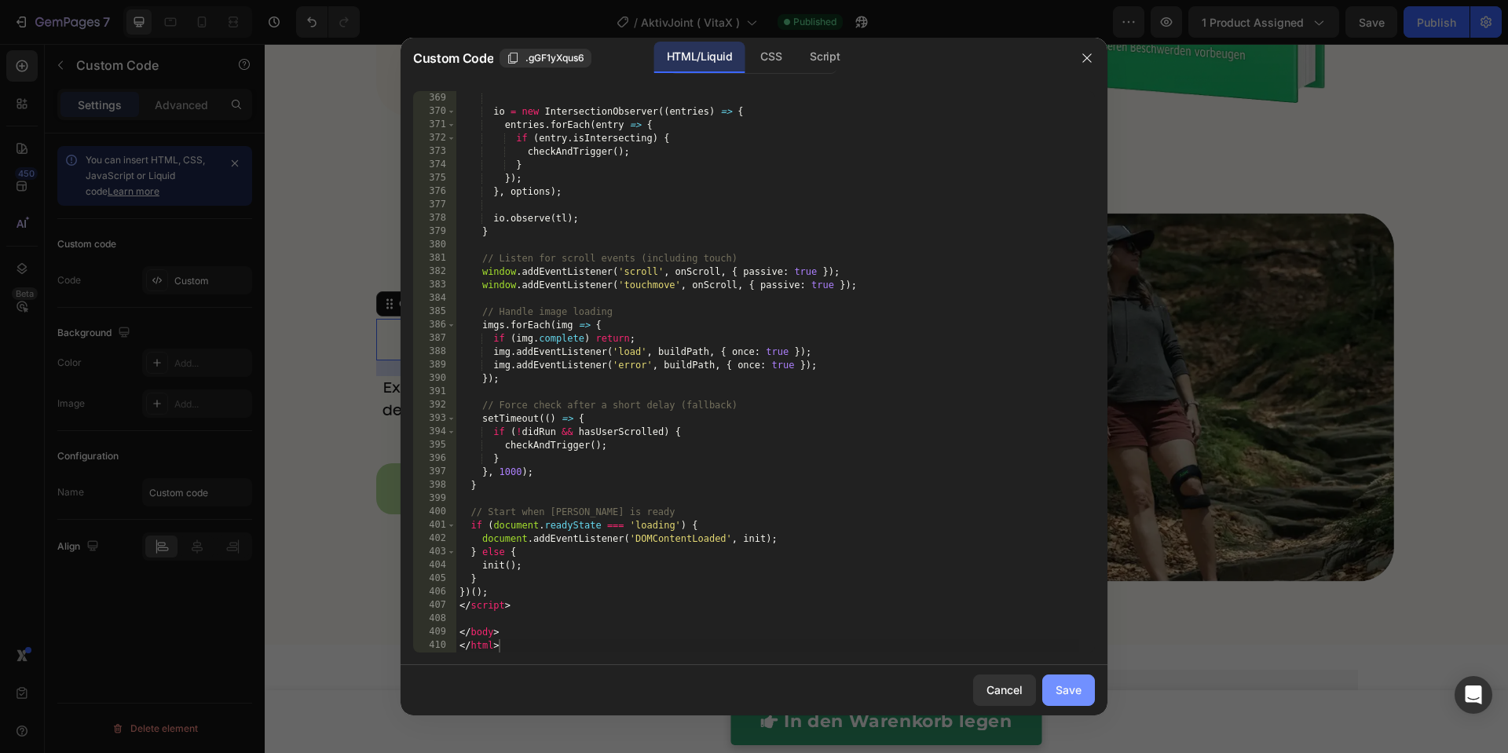
click at [1074, 693] on div "Save" at bounding box center [1068, 690] width 26 height 16
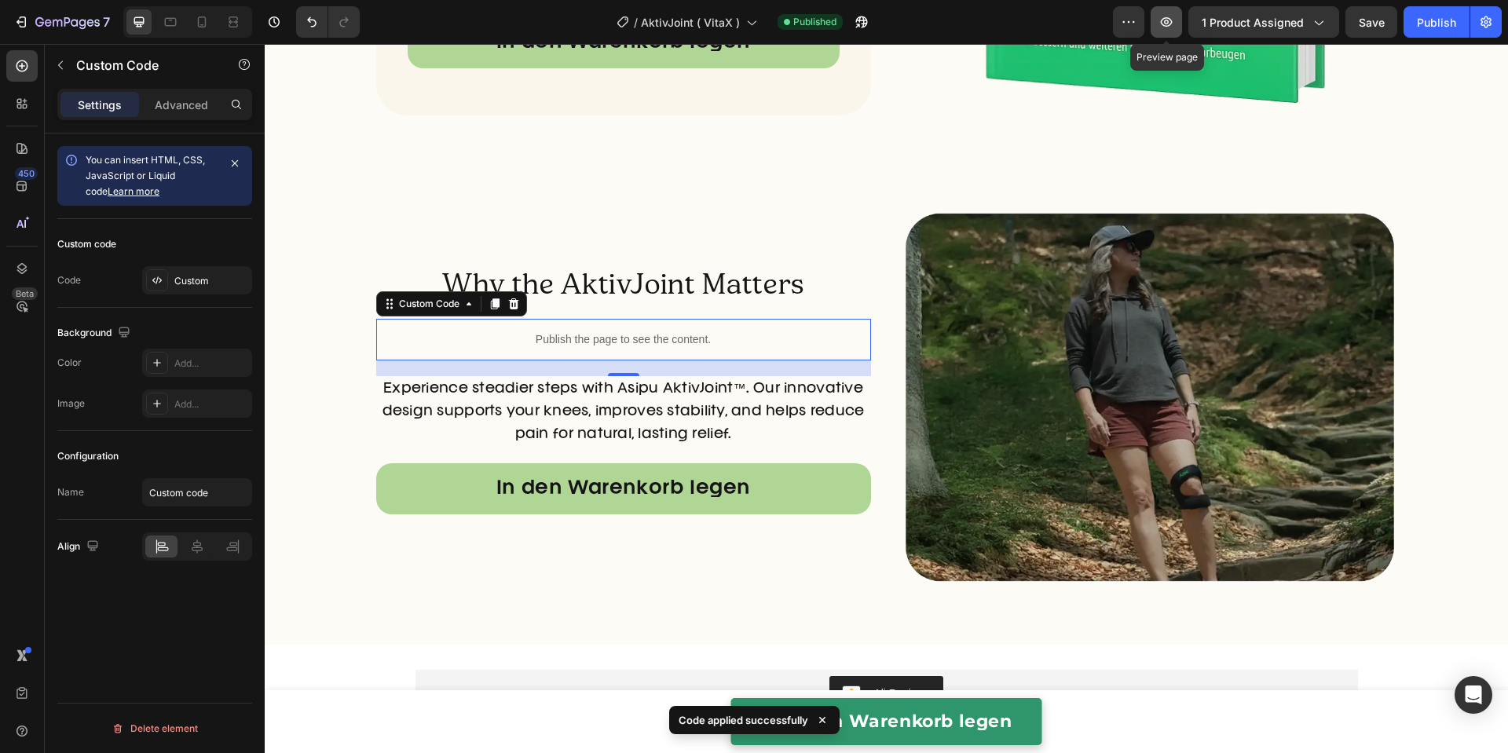
click at [1181, 27] on button "button" at bounding box center [1165, 21] width 31 height 31
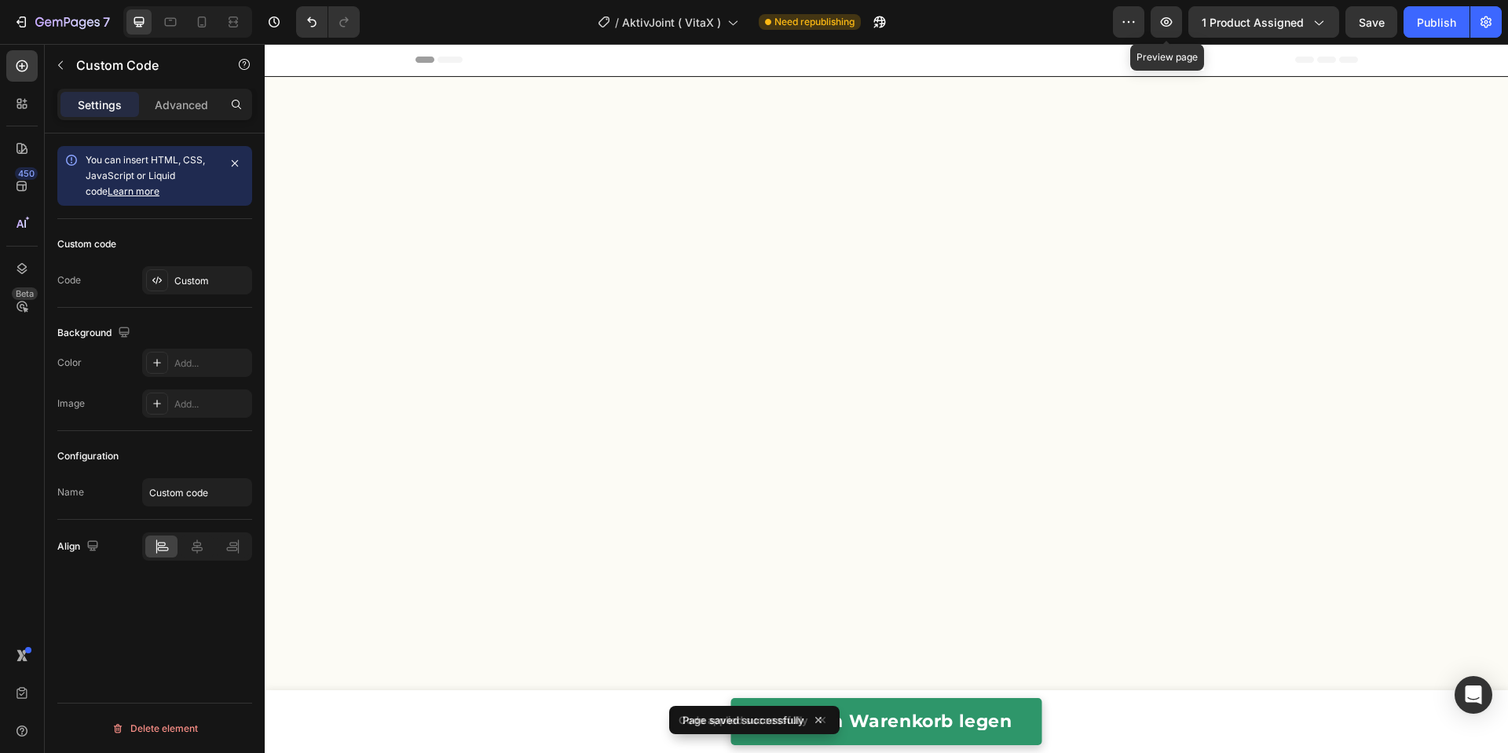
scroll to position [5409, 0]
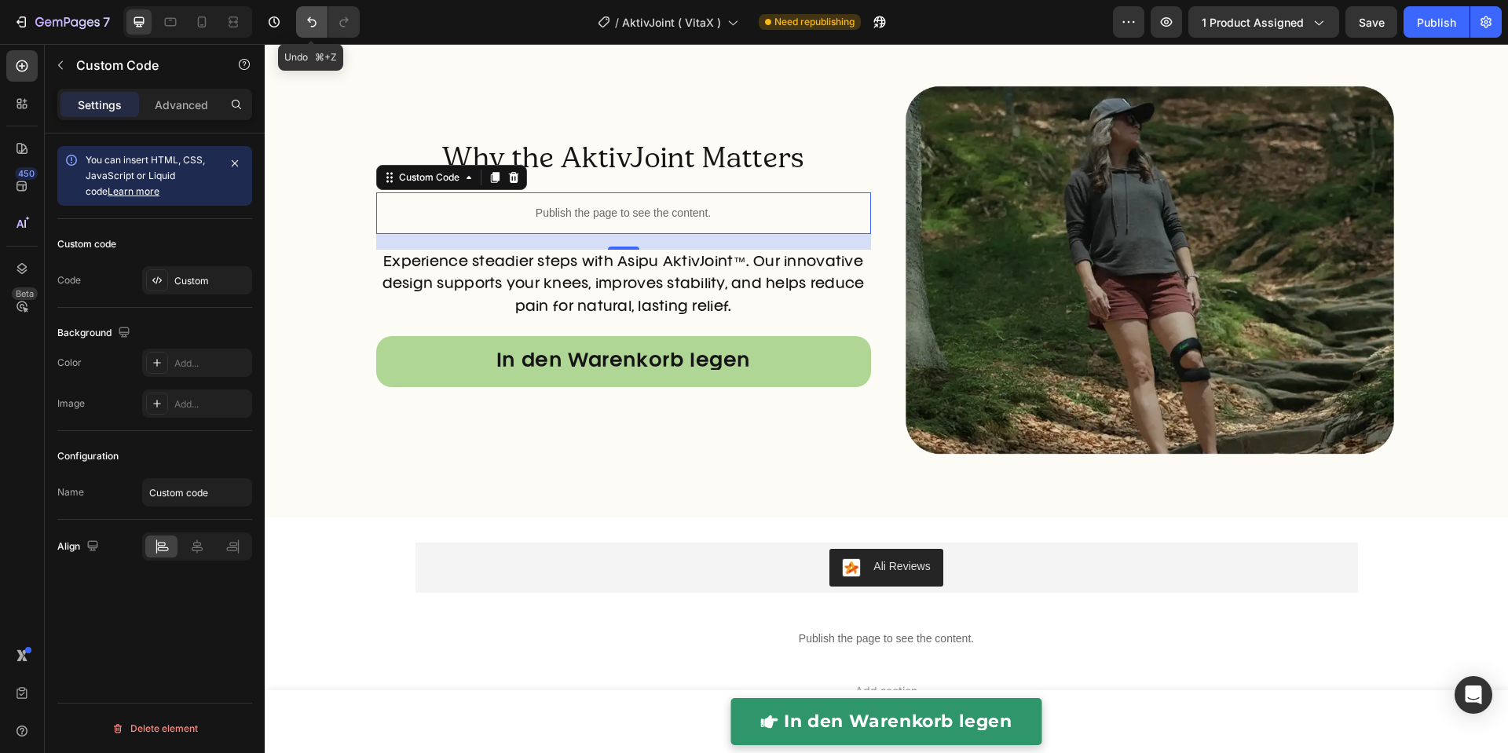
click at [309, 22] on icon "Undo/Redo" at bounding box center [311, 22] width 9 height 10
click at [1162, 24] on icon "button" at bounding box center [1166, 22] width 16 height 16
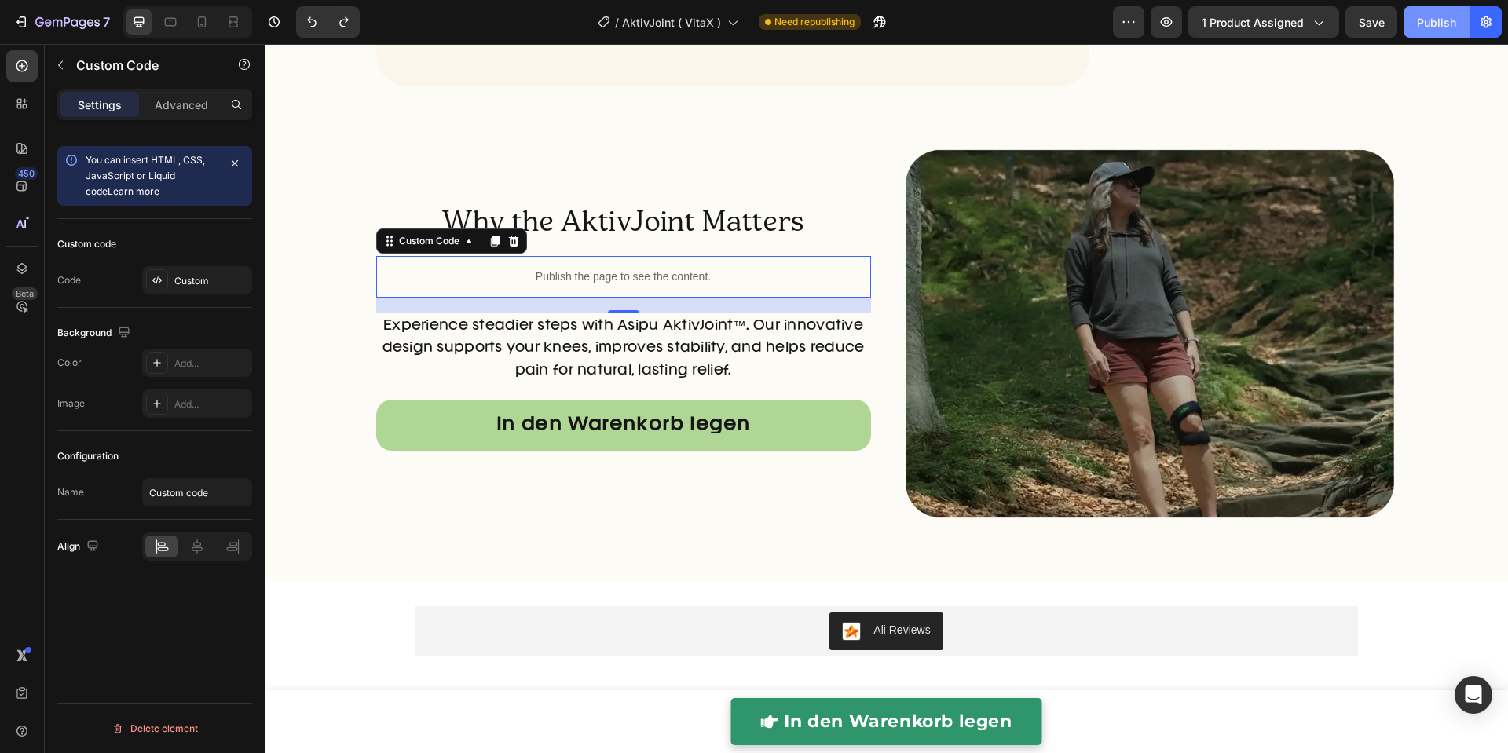
click at [1443, 26] on div "Publish" at bounding box center [1436, 22] width 39 height 16
click at [858, 25] on icon "button" at bounding box center [857, 26] width 4 height 4
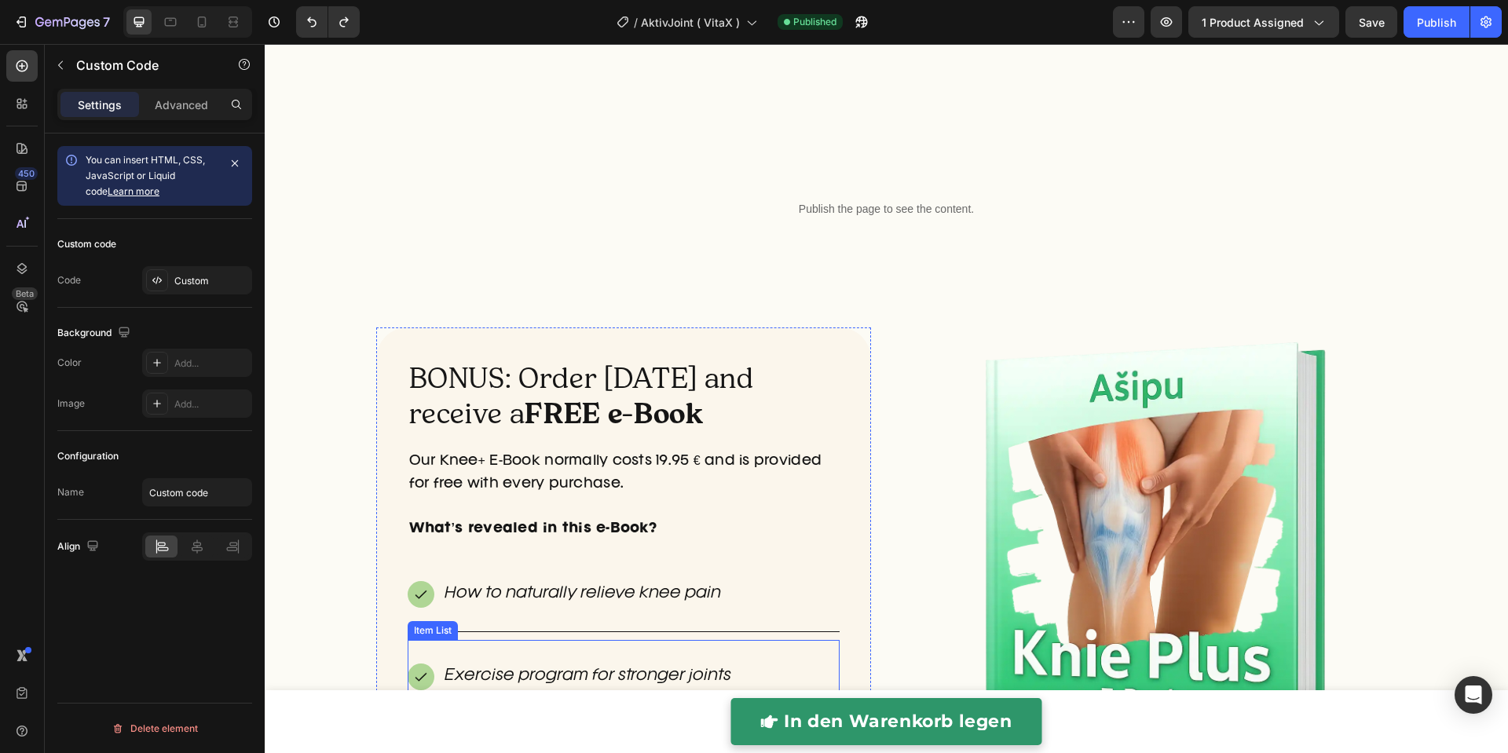
scroll to position [4445, 0]
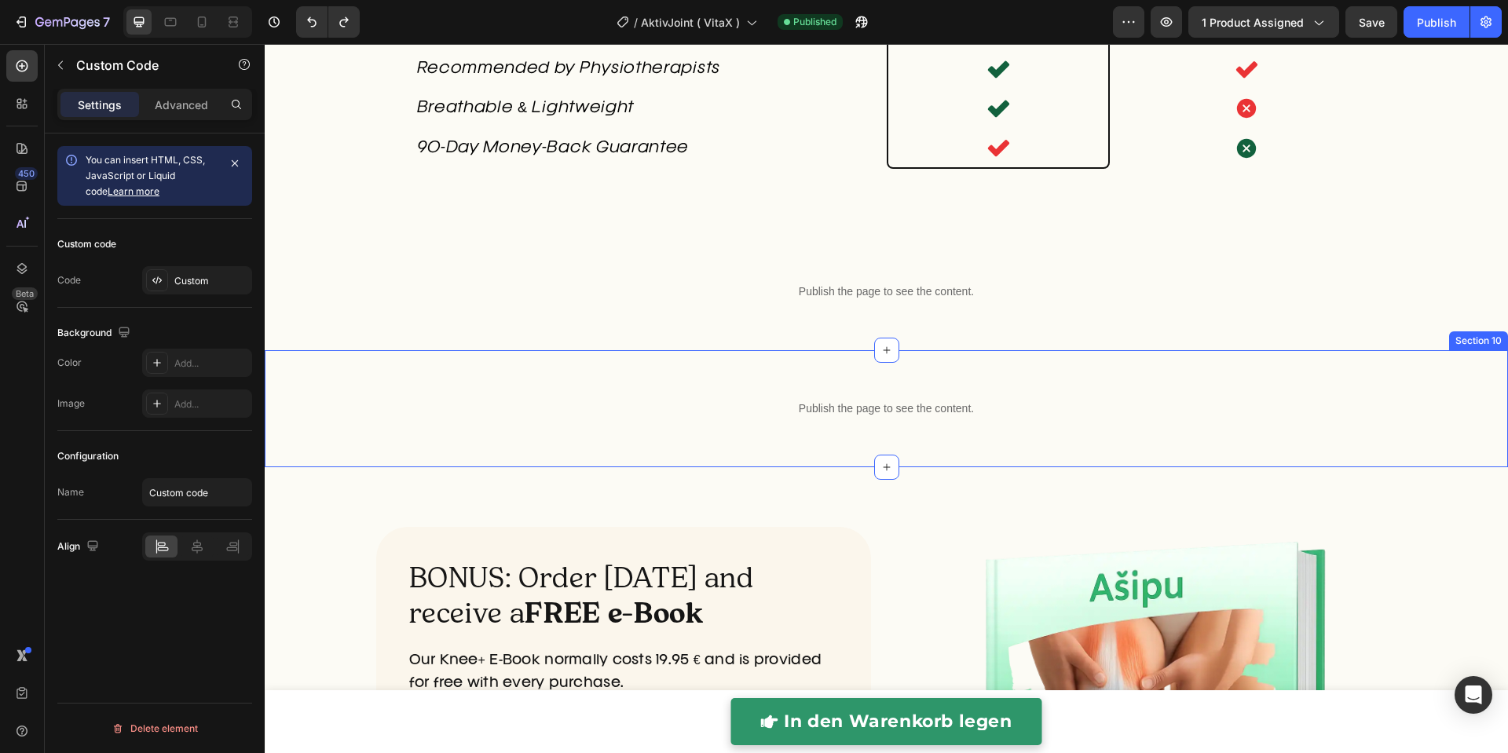
click at [655, 467] on div "Publish the page to see the content. Custom Code Row Section 10" at bounding box center [886, 408] width 1243 height 117
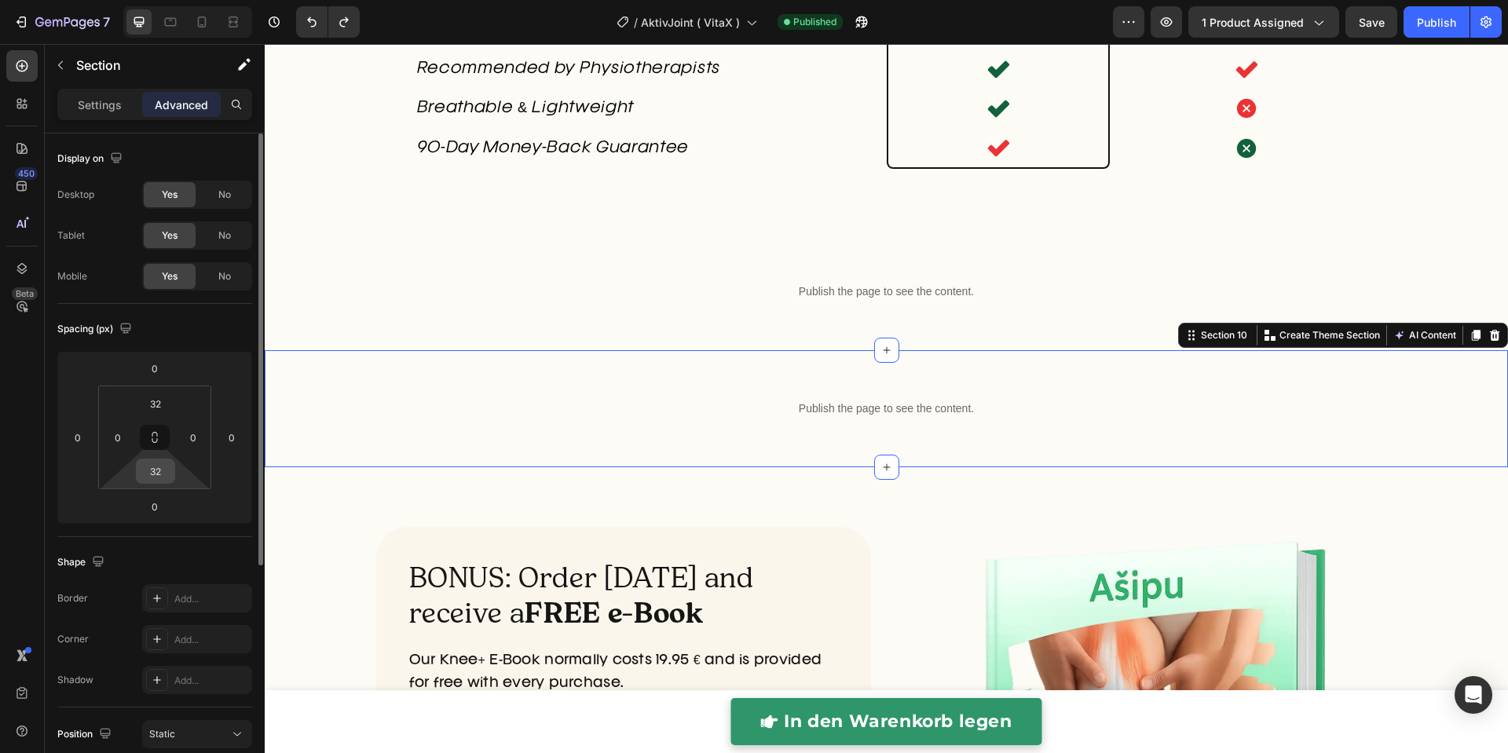
click at [161, 462] on input "32" at bounding box center [155, 471] width 31 height 24
type input "0"
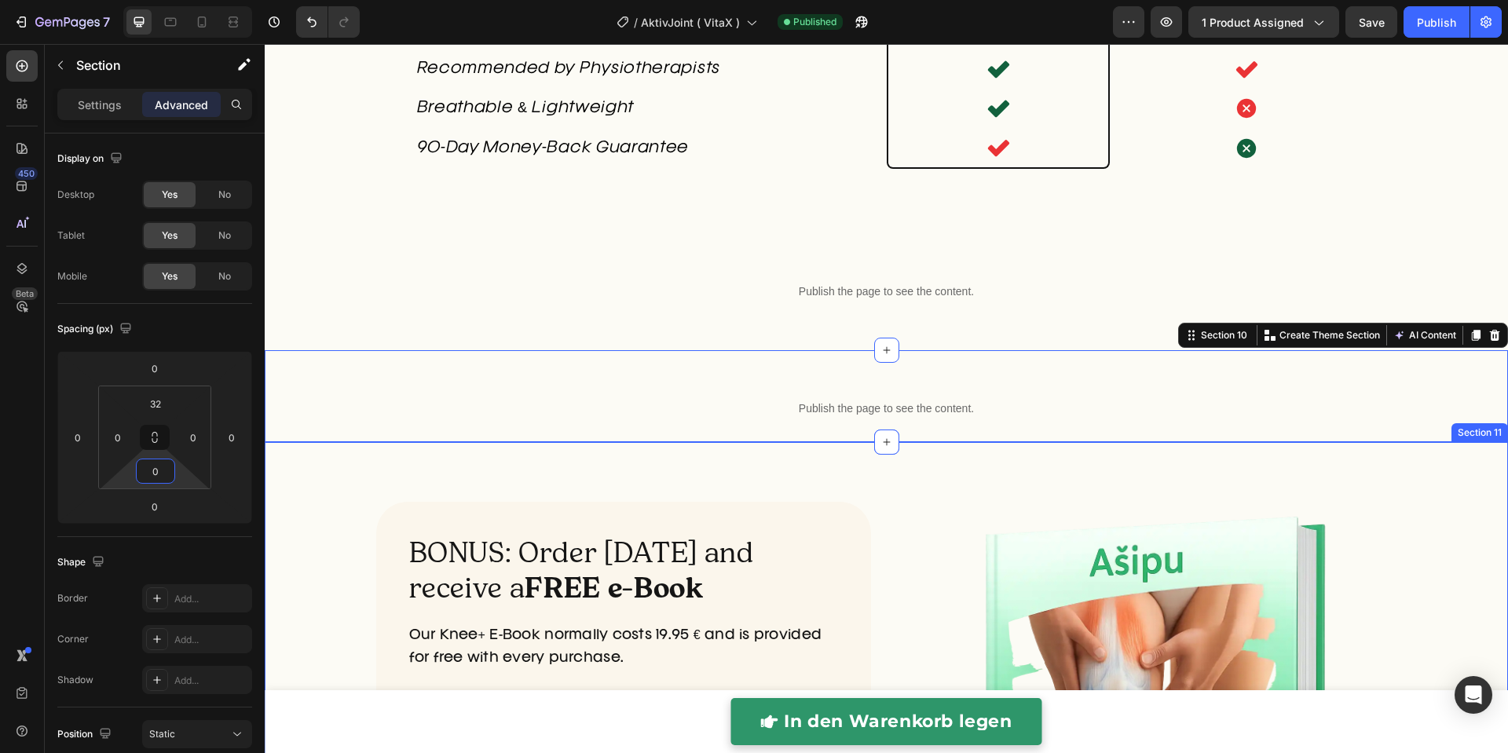
click at [598, 488] on div "BONUS: Order [DATE] and receive a FREE e-Book Heading Our Knee+ E-Book normally…" at bounding box center [886, 751] width 1243 height 619
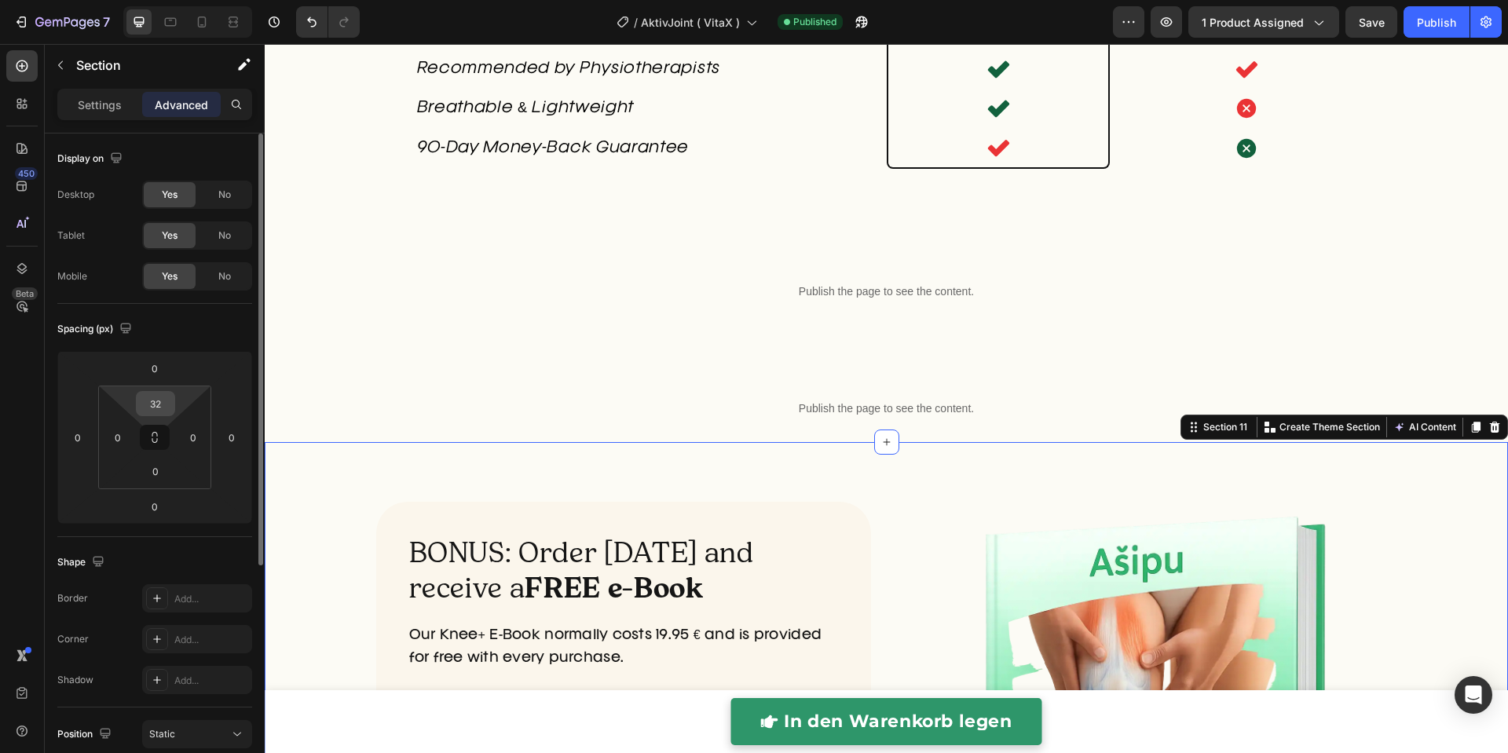
click at [160, 404] on input "32" at bounding box center [155, 404] width 31 height 24
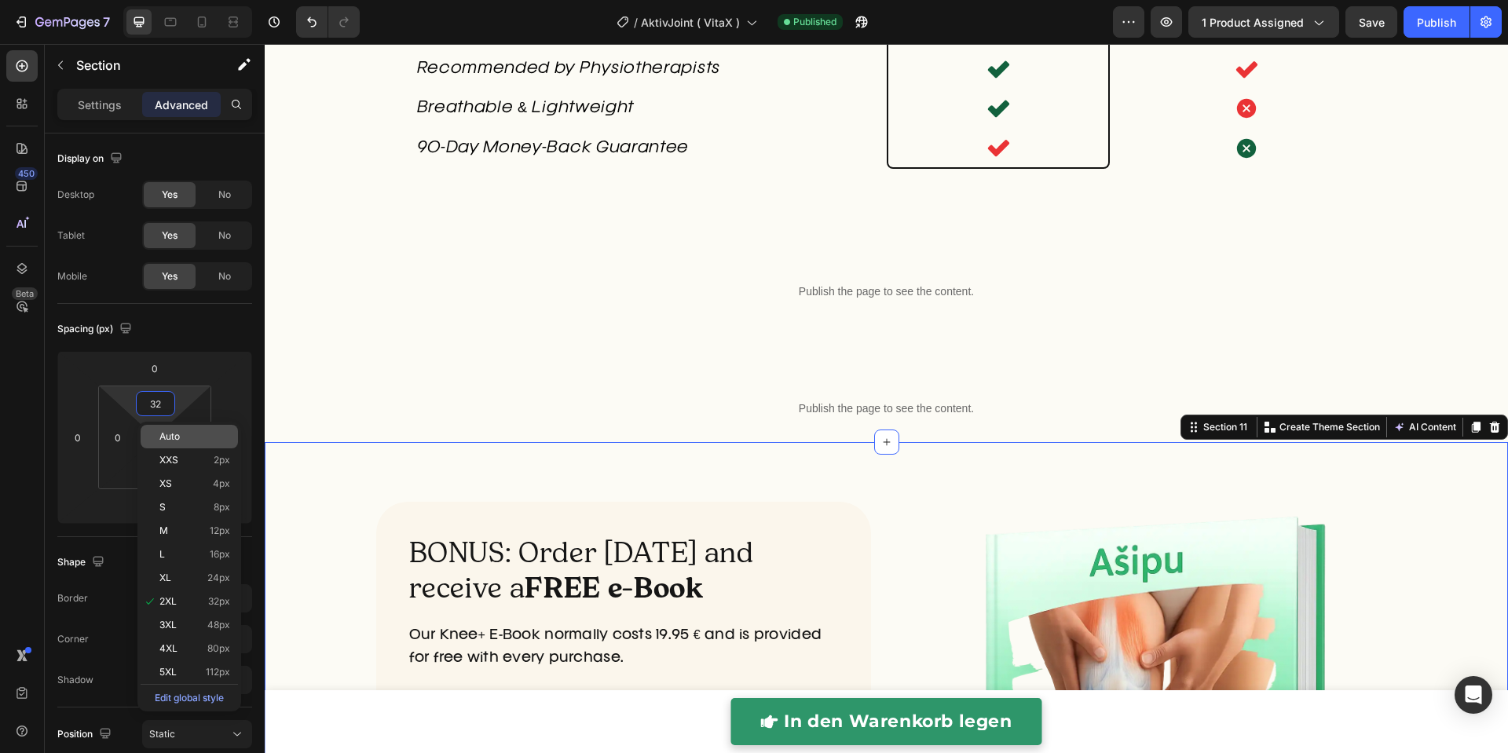
type input "0"
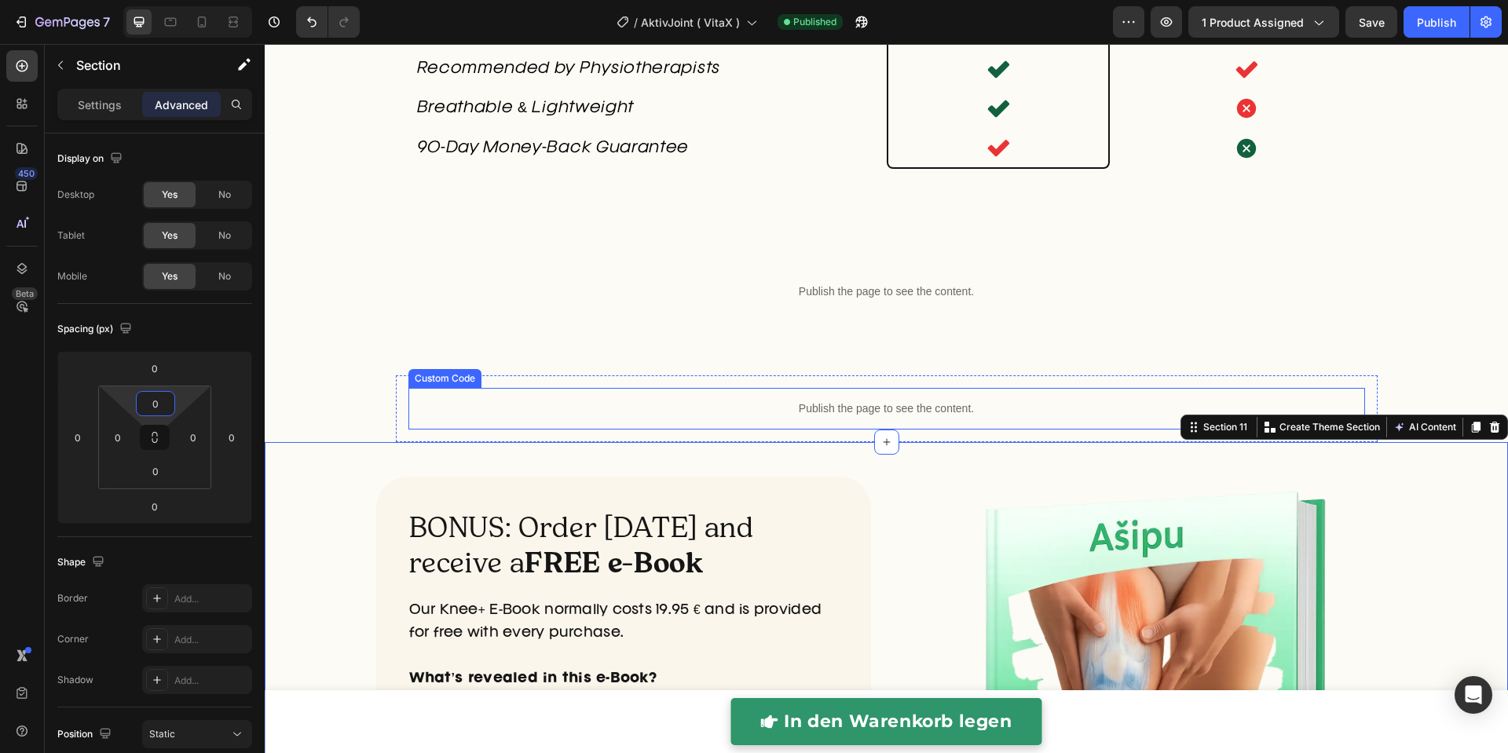
click at [552, 417] on p "Publish the page to see the content." at bounding box center [886, 408] width 956 height 16
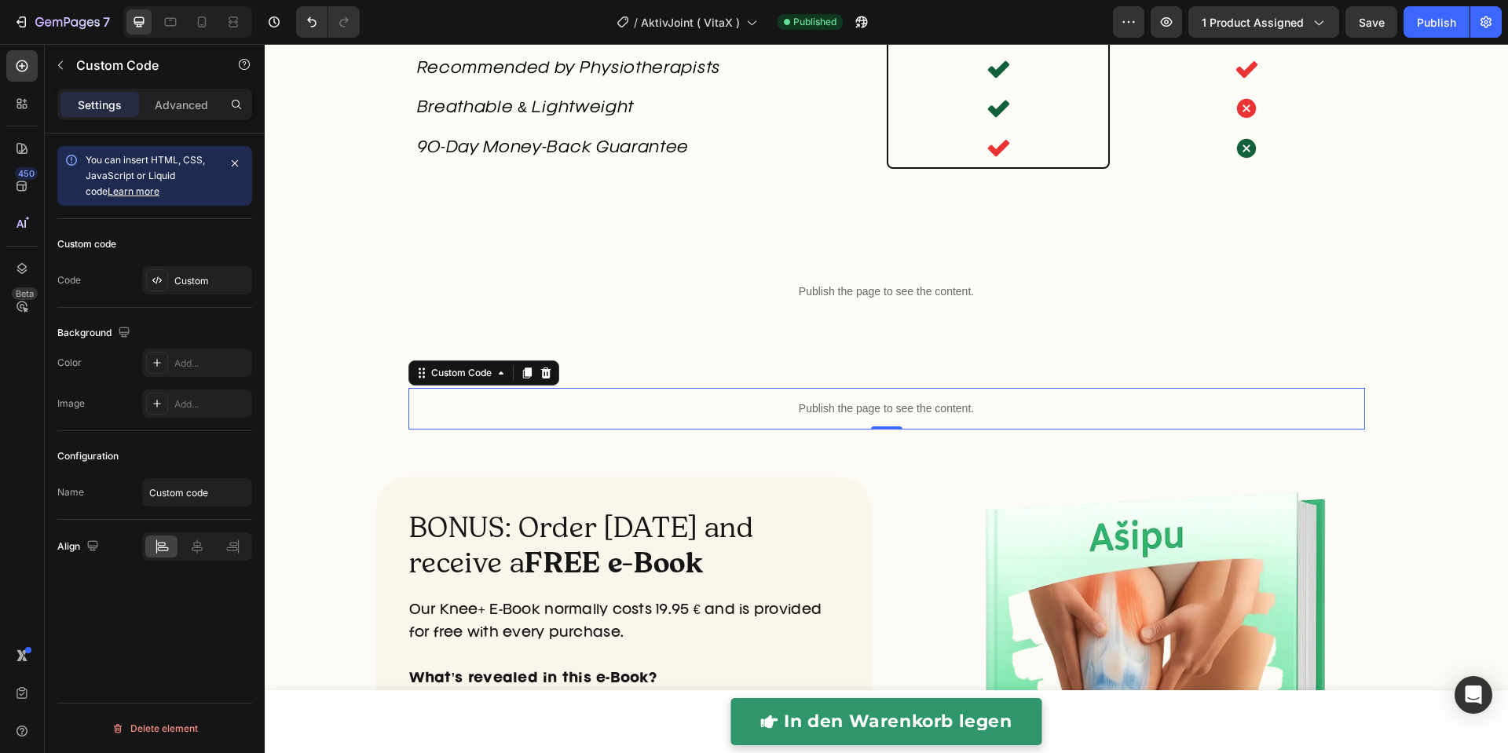
click at [552, 417] on p "Publish the page to see the content." at bounding box center [886, 408] width 956 height 16
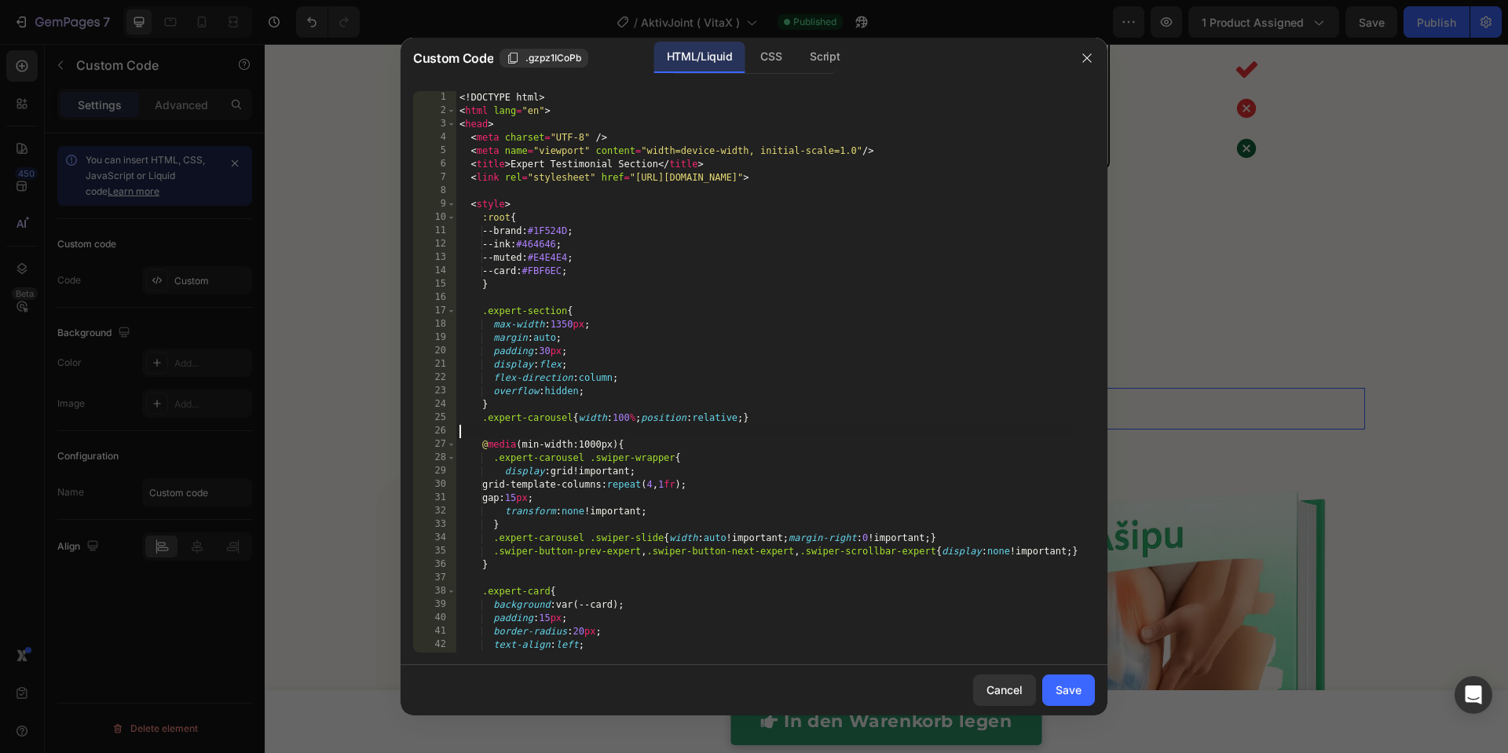
click at [552, 426] on div "<! DOCTYPE html > < html lang = "en" > < head > < meta charset = "UTF-8" /> < m…" at bounding box center [767, 385] width 623 height 588
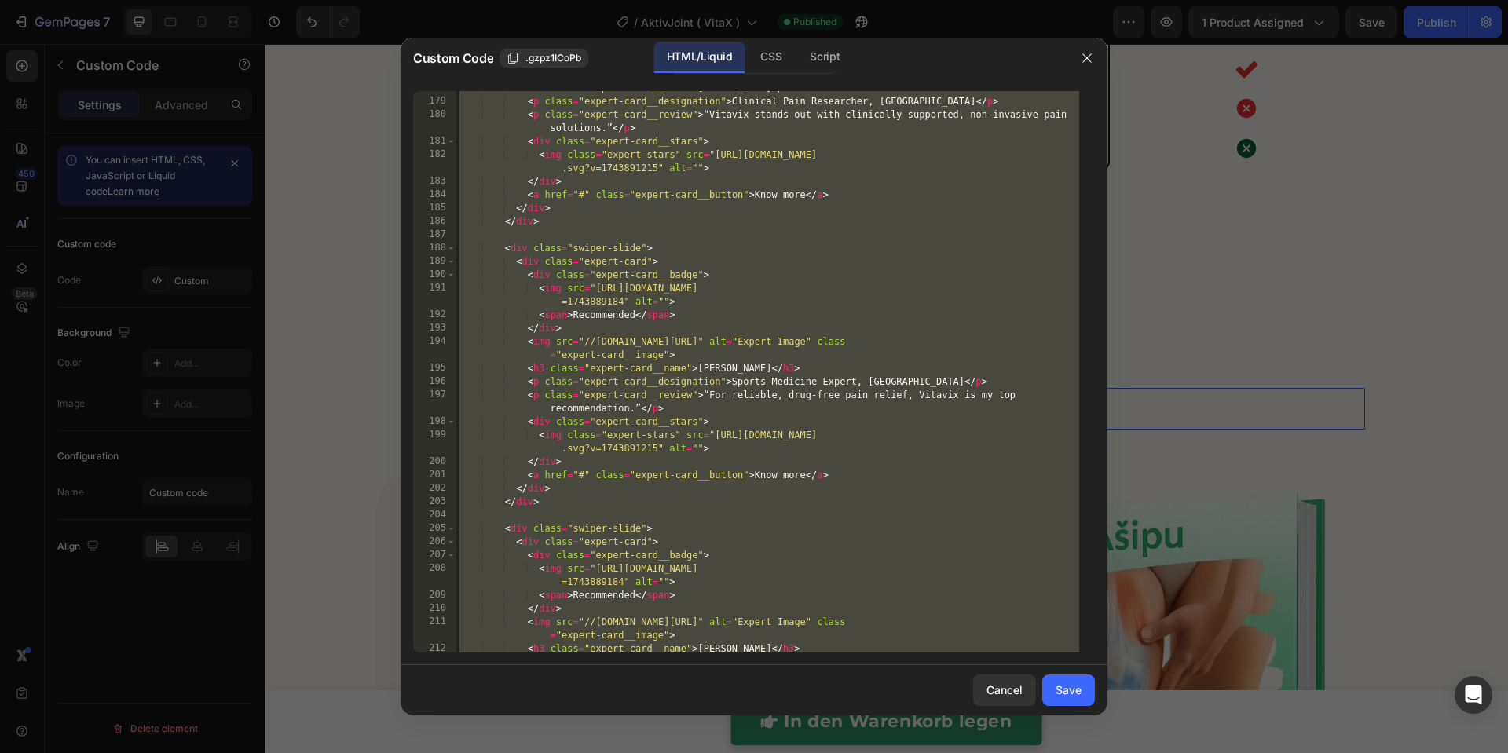
scroll to position [3270, 0]
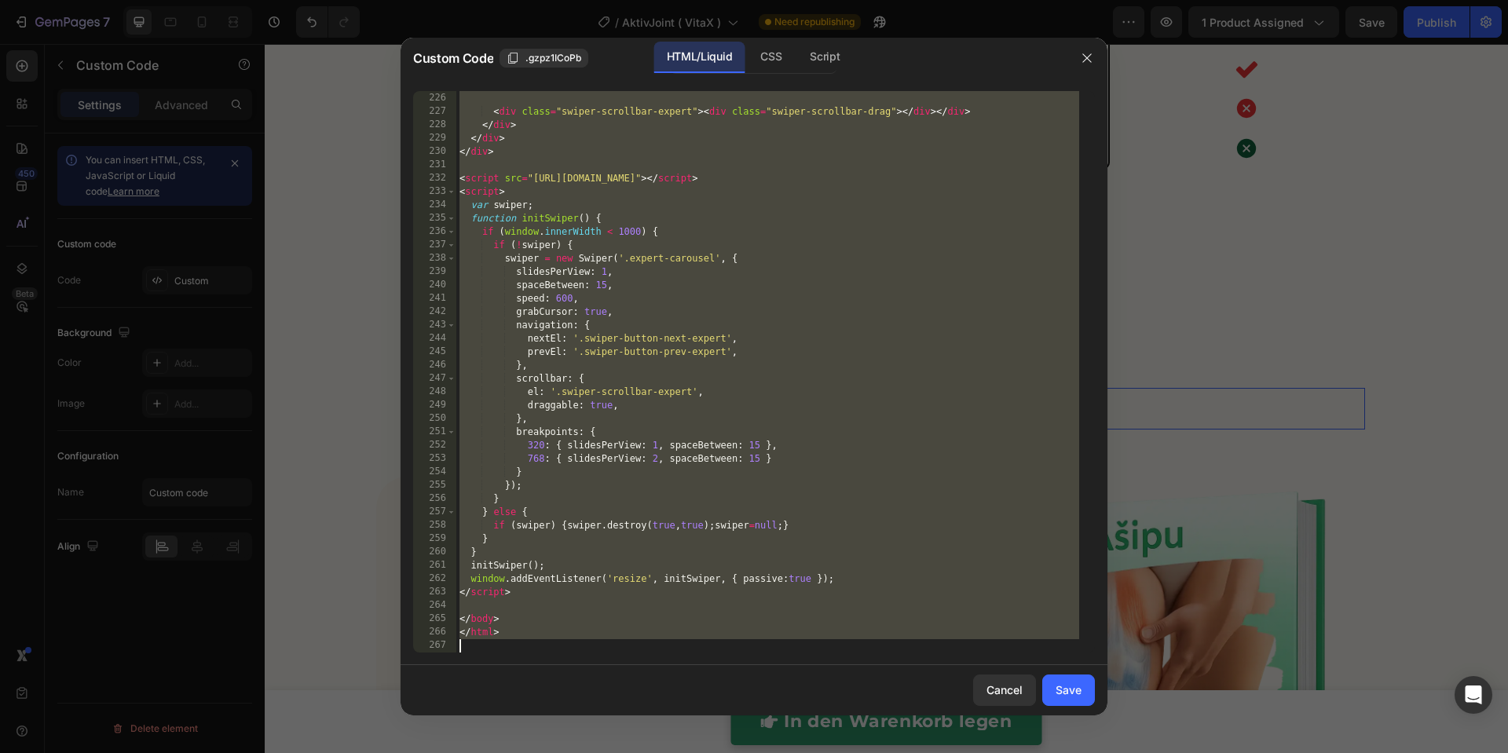
paste textarea
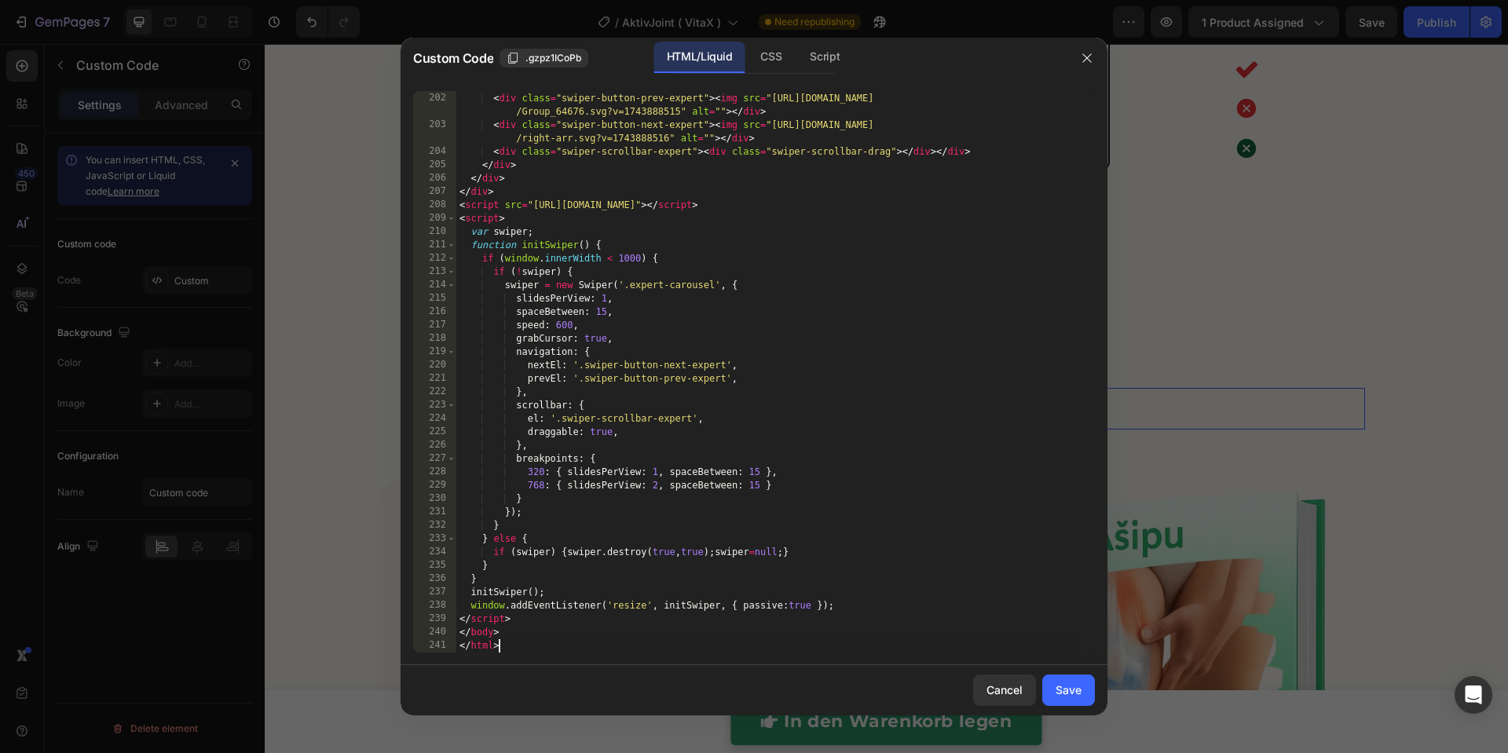
type textarea "</html>"
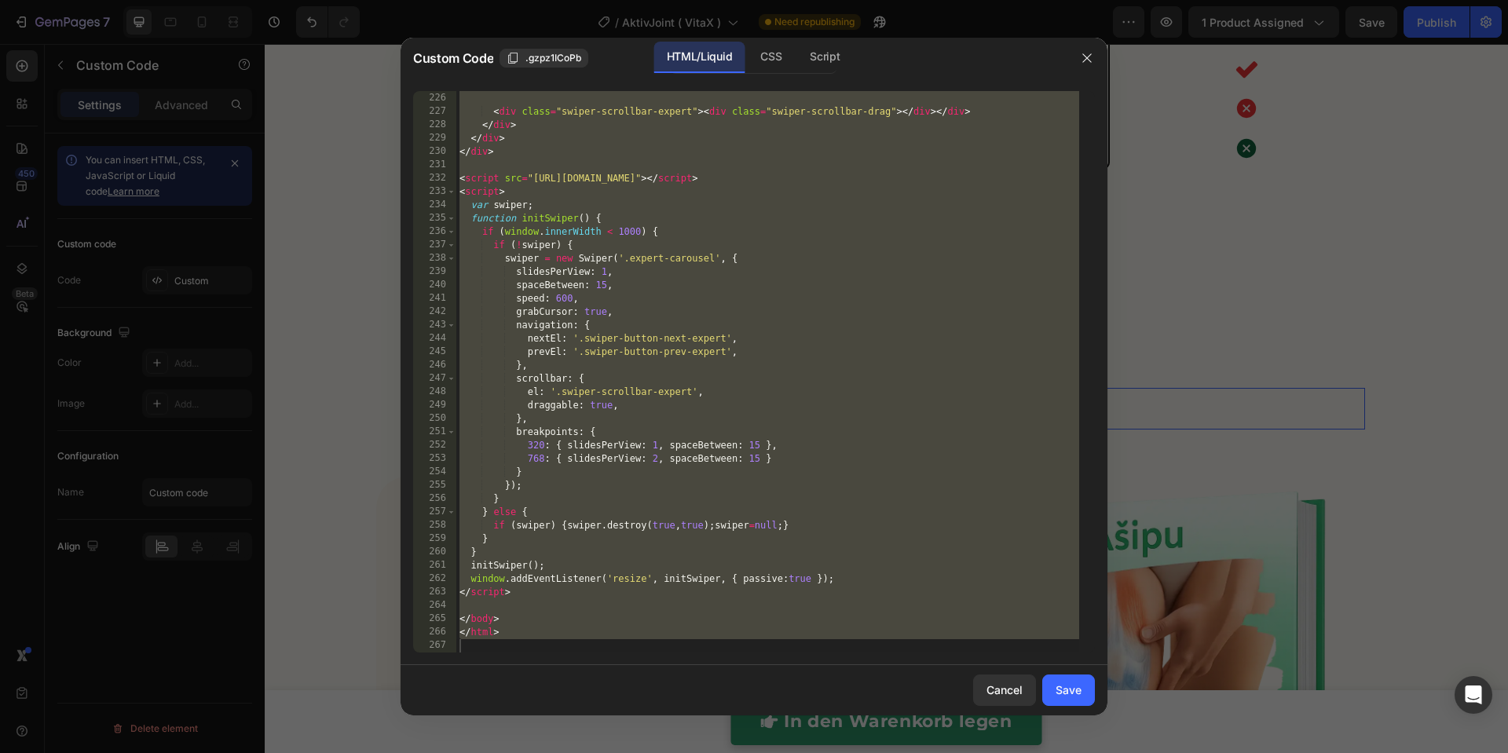
click at [1236, 414] on div at bounding box center [754, 376] width 1508 height 753
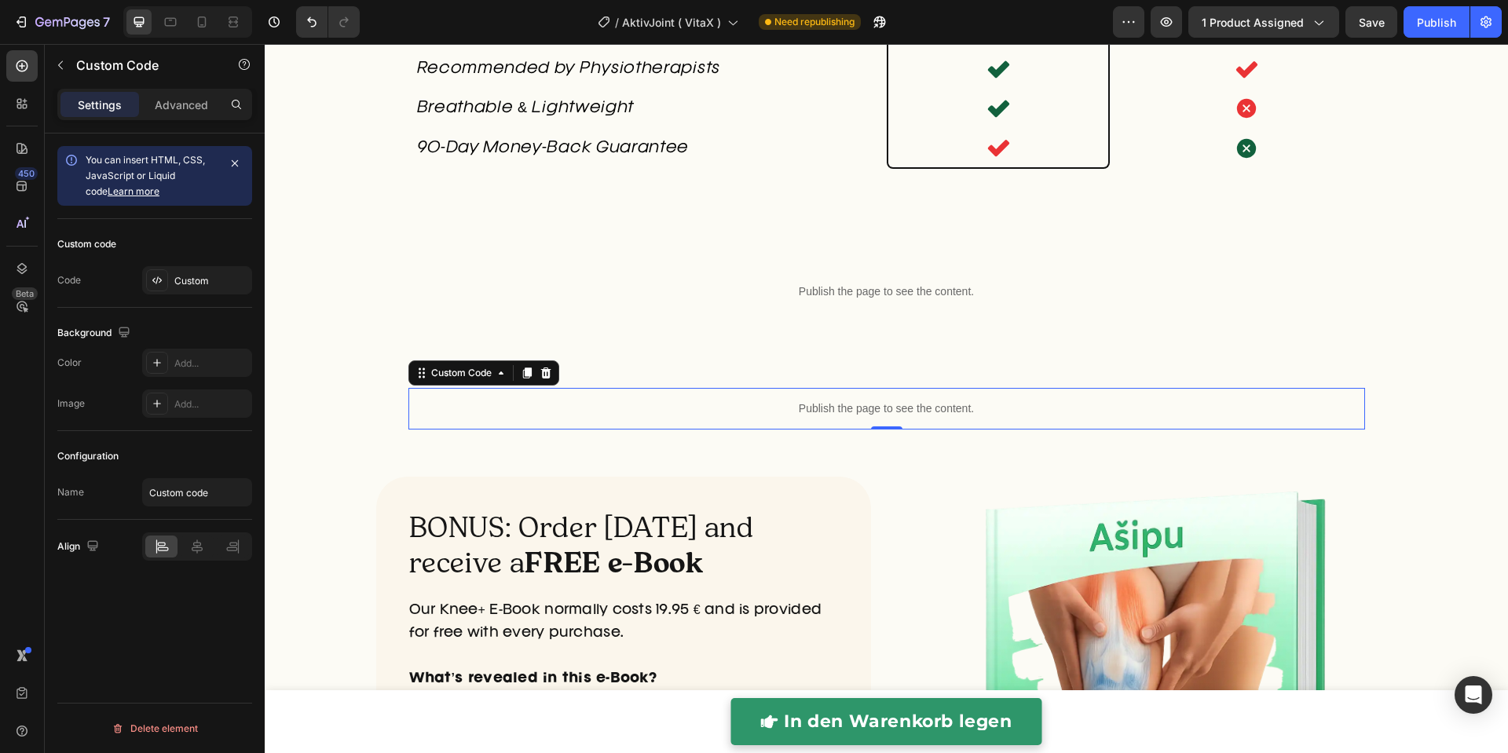
click at [637, 417] on p "Publish the page to see the content." at bounding box center [886, 408] width 956 height 16
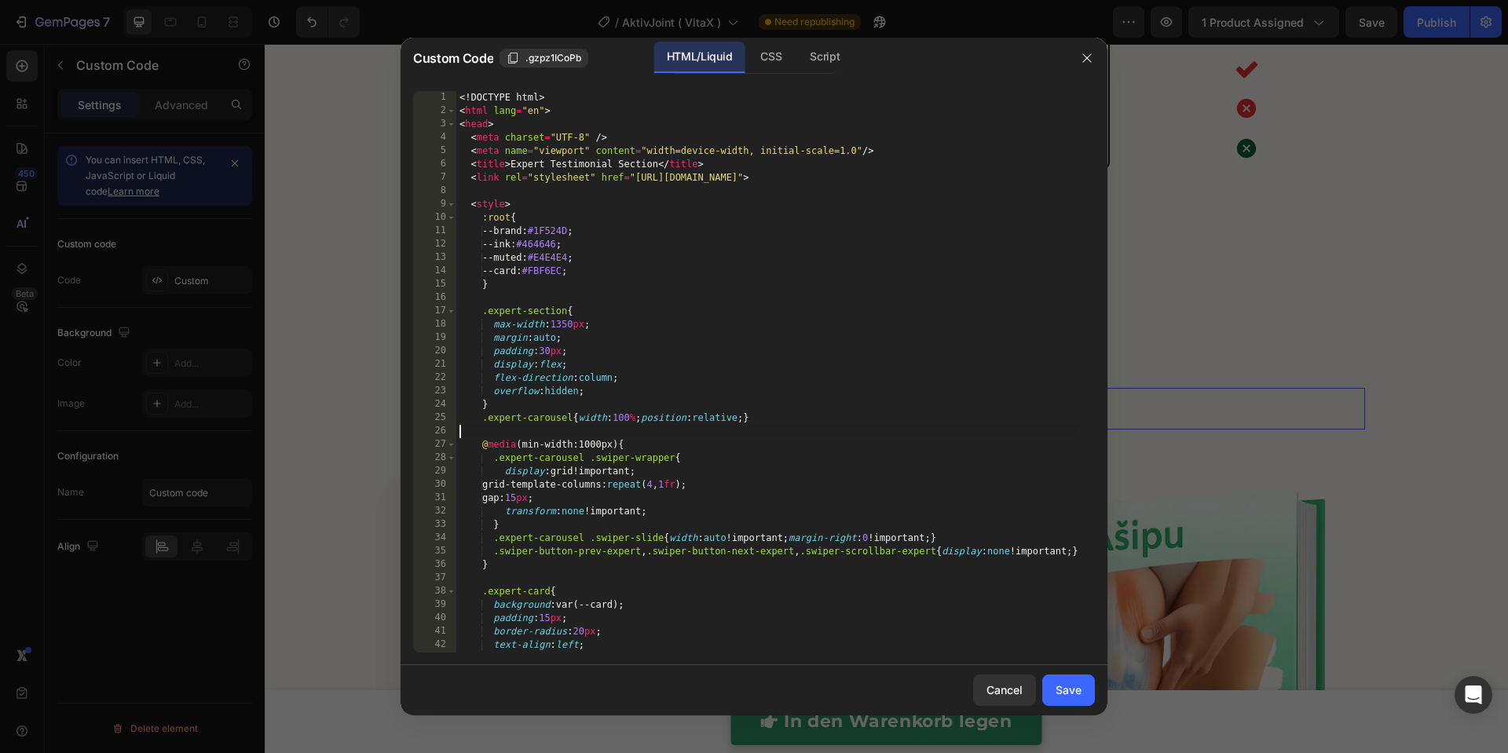
click at [637, 428] on div "<! DOCTYPE html > < html lang = "en" > < head > < meta charset = "UTF-8" /> < m…" at bounding box center [767, 385] width 623 height 588
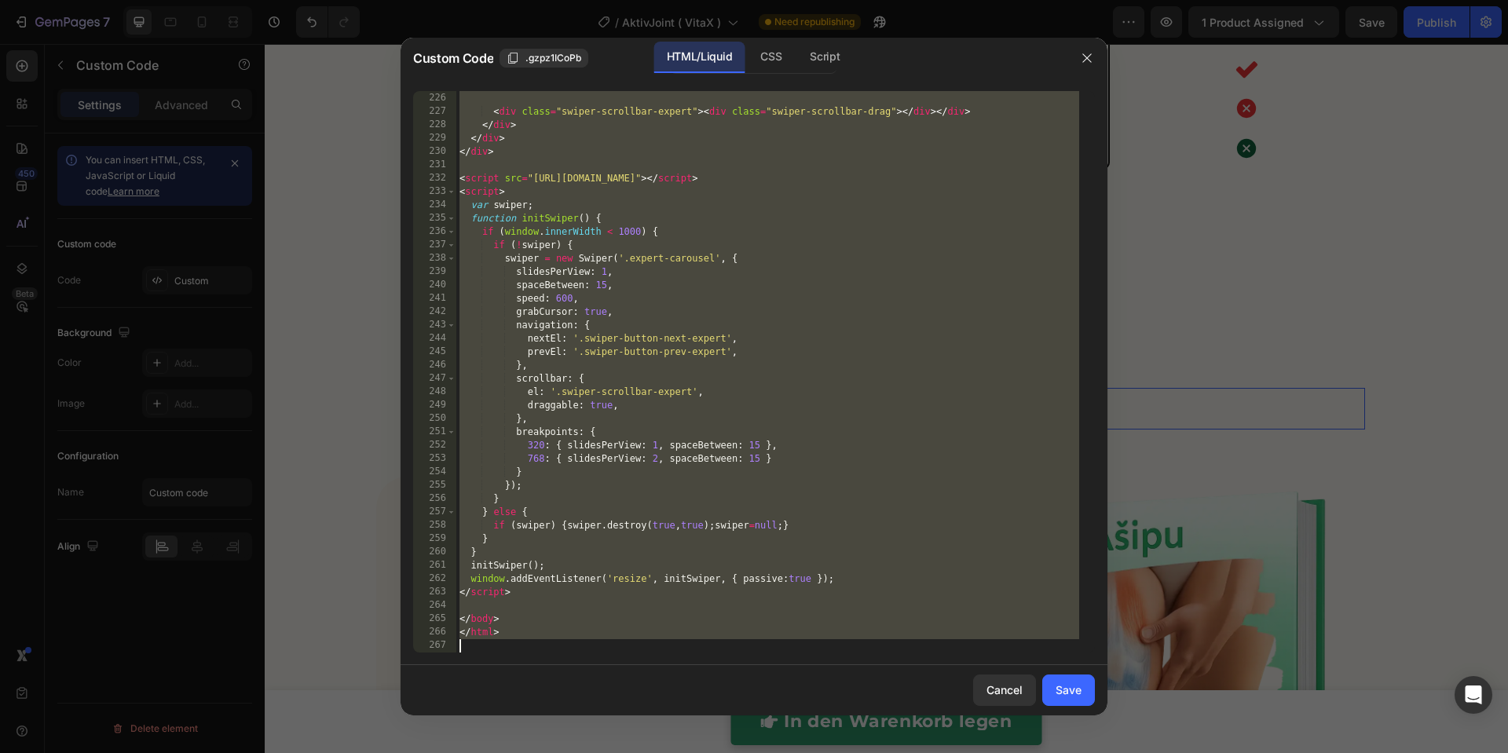
paste textarea
type textarea "</html>"
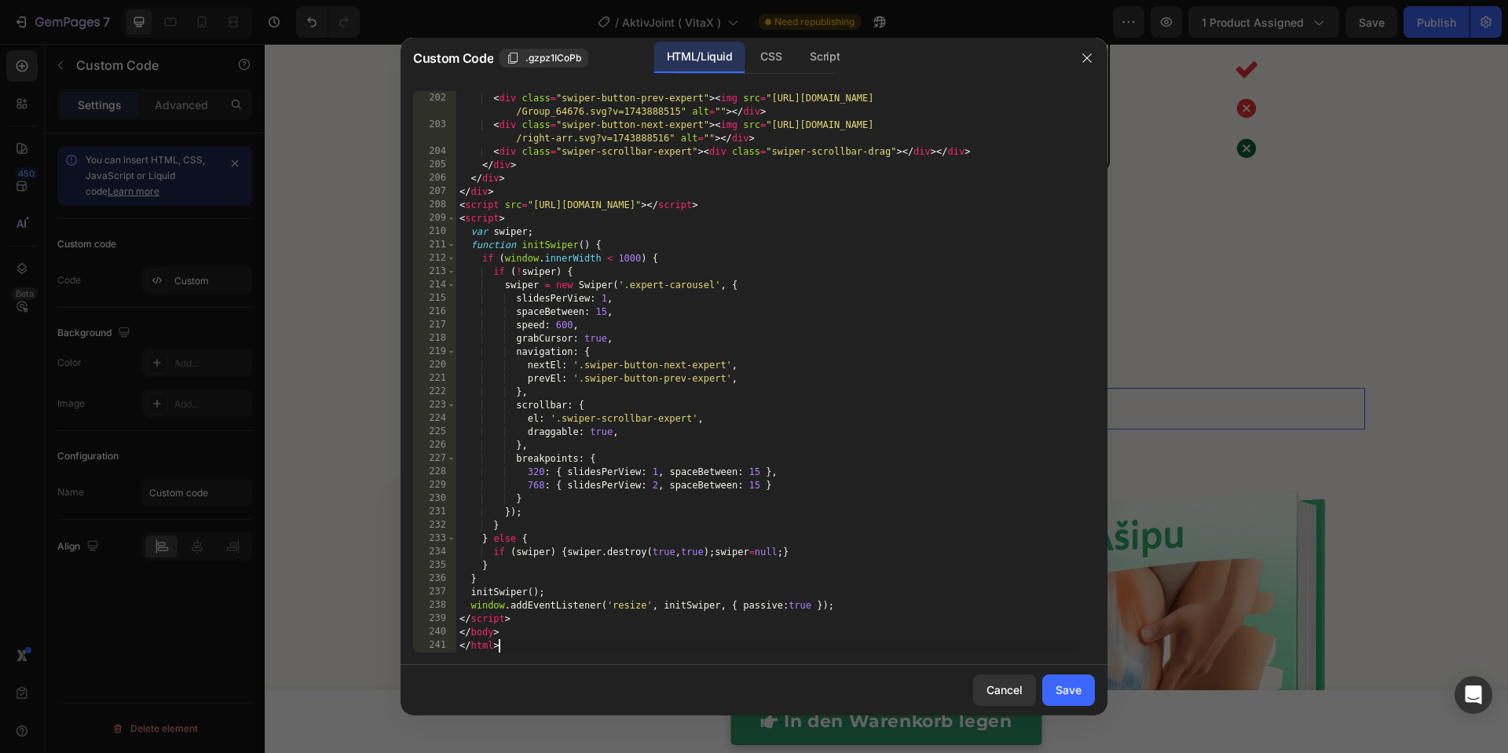
scroll to position [2923, 0]
click at [1068, 687] on div "Save" at bounding box center [1068, 690] width 26 height 16
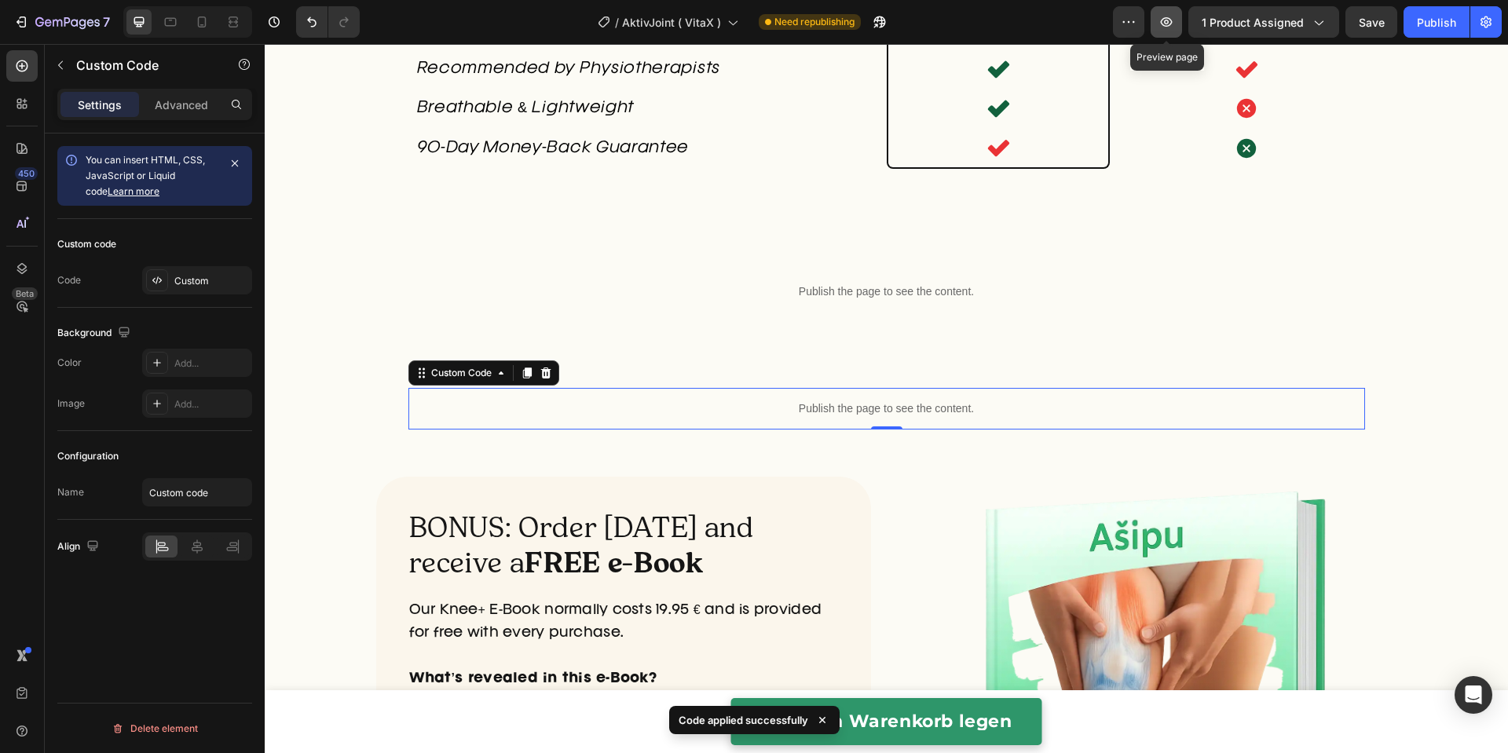
click at [1164, 24] on icon "button" at bounding box center [1167, 21] width 12 height 9
click at [751, 417] on p "Publish the page to see the content." at bounding box center [886, 408] width 956 height 16
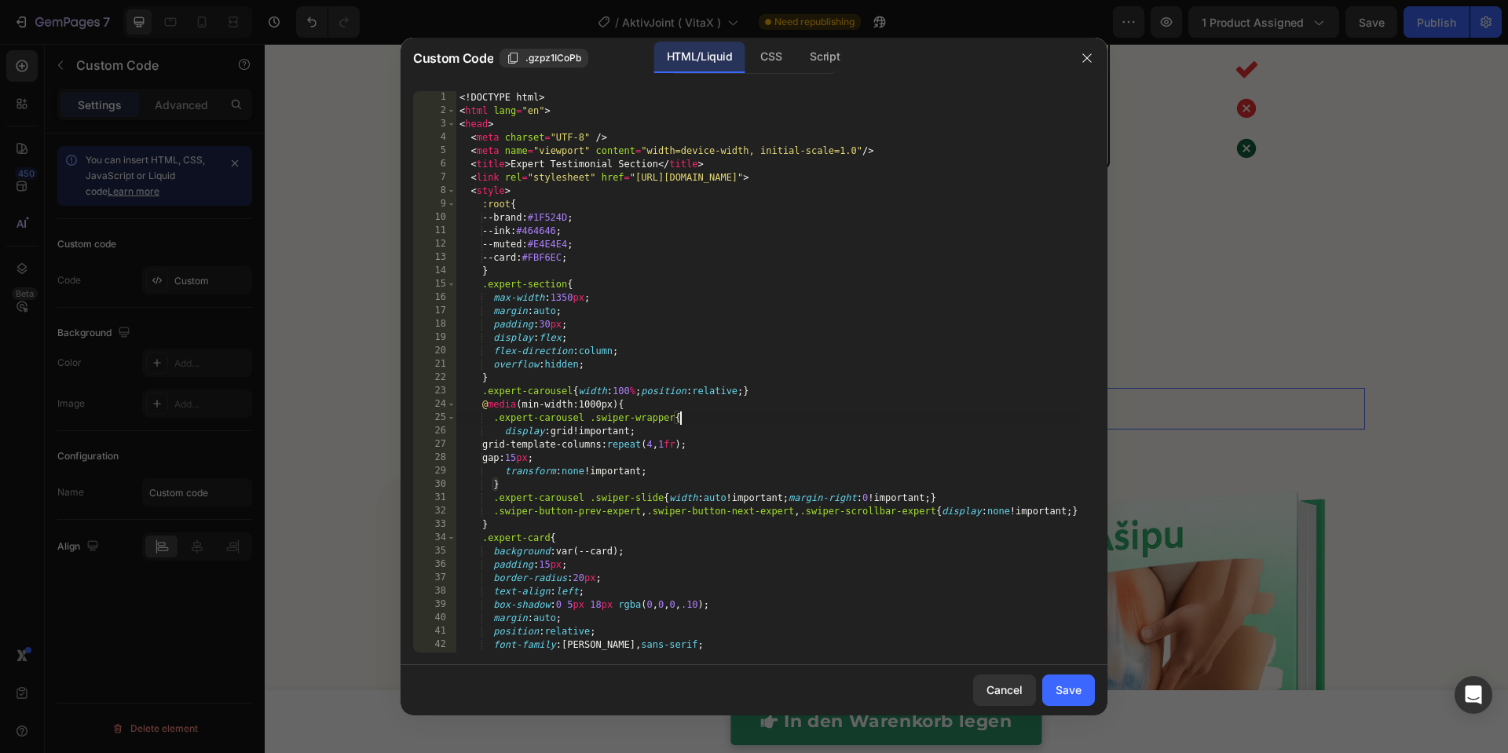
click at [758, 422] on div "<! DOCTYPE html > < html lang = "en" > < head > < meta charset = "UTF-8" /> < m…" at bounding box center [767, 385] width 623 height 588
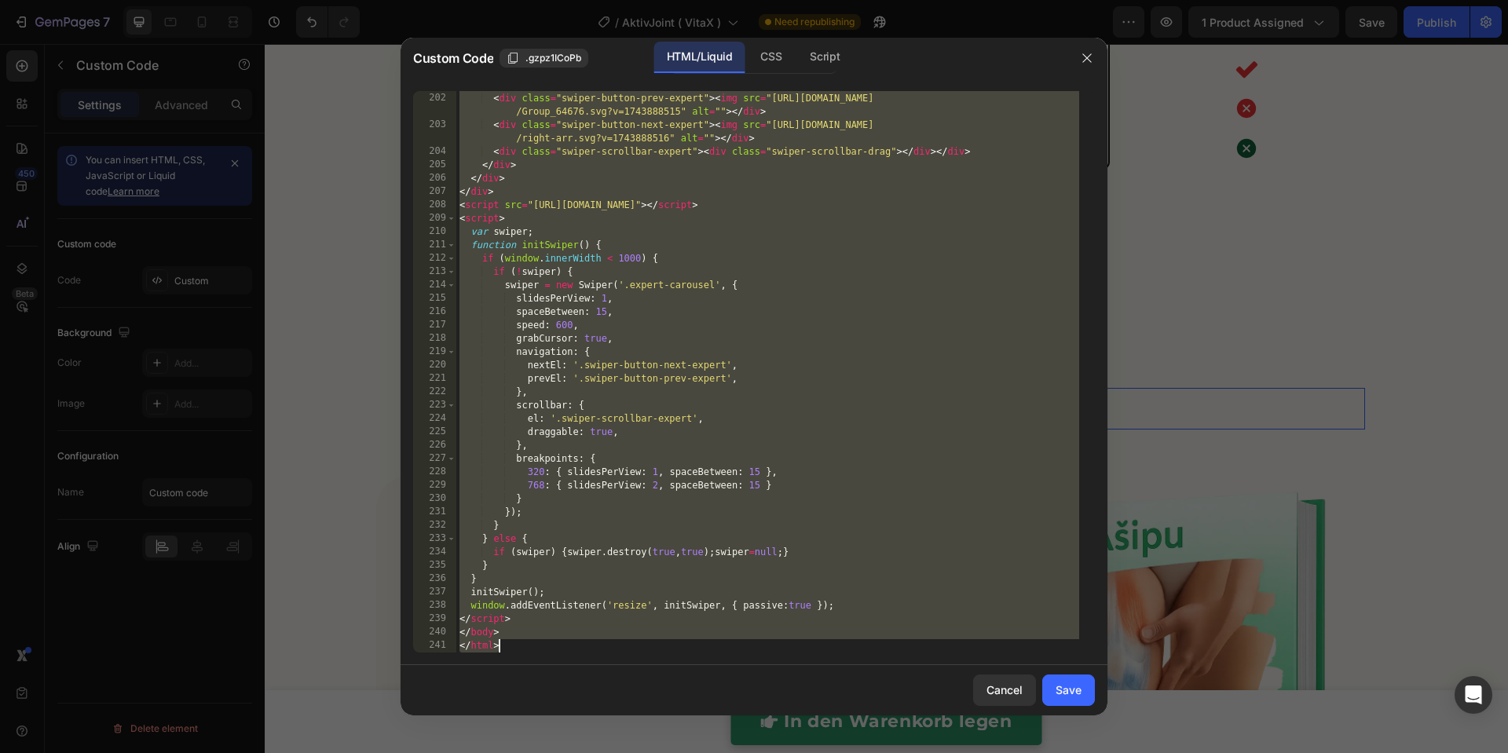
paste textarea
type textarea "</html>"
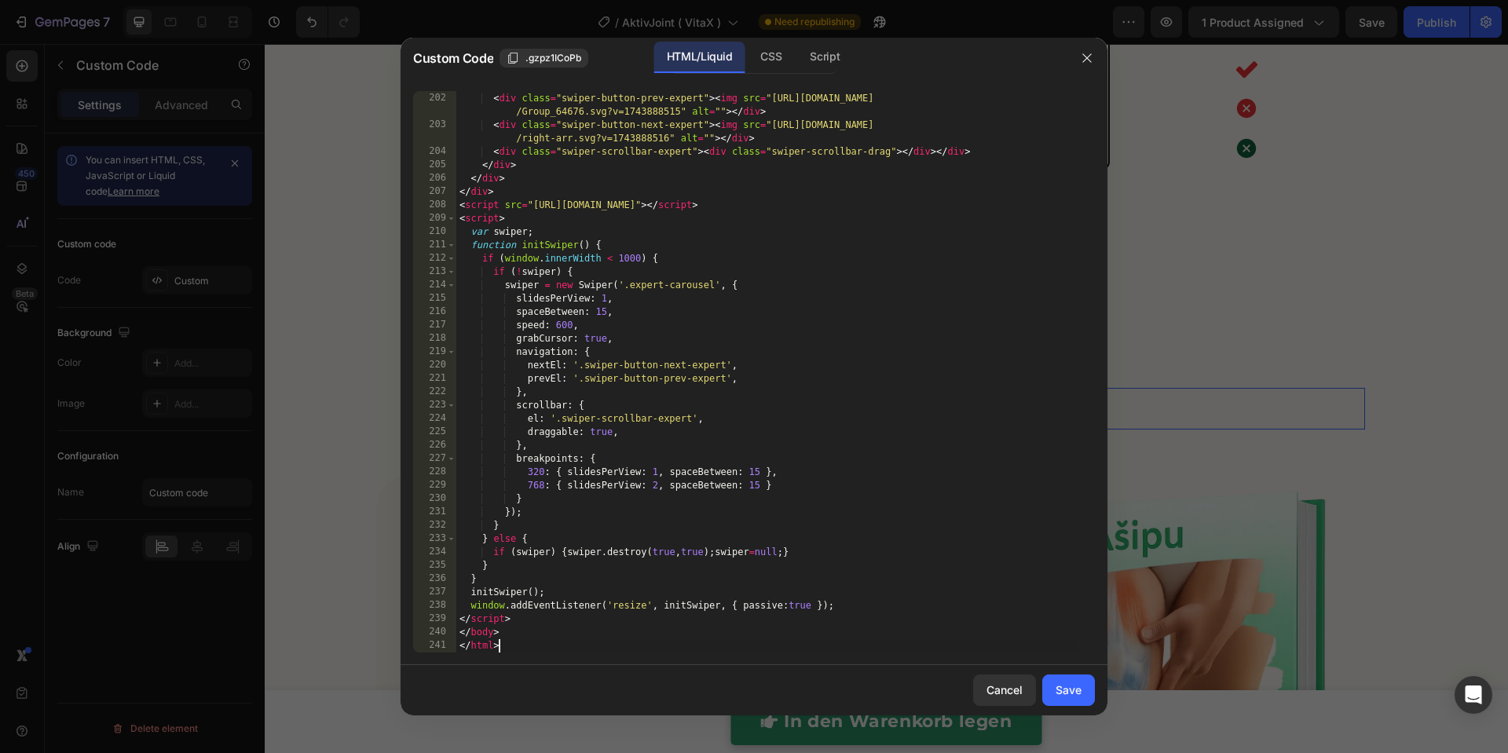
drag, startPoint x: 1062, startPoint y: 693, endPoint x: 1128, endPoint y: 493, distance: 210.8
click at [1062, 693] on div "Save" at bounding box center [1068, 690] width 26 height 16
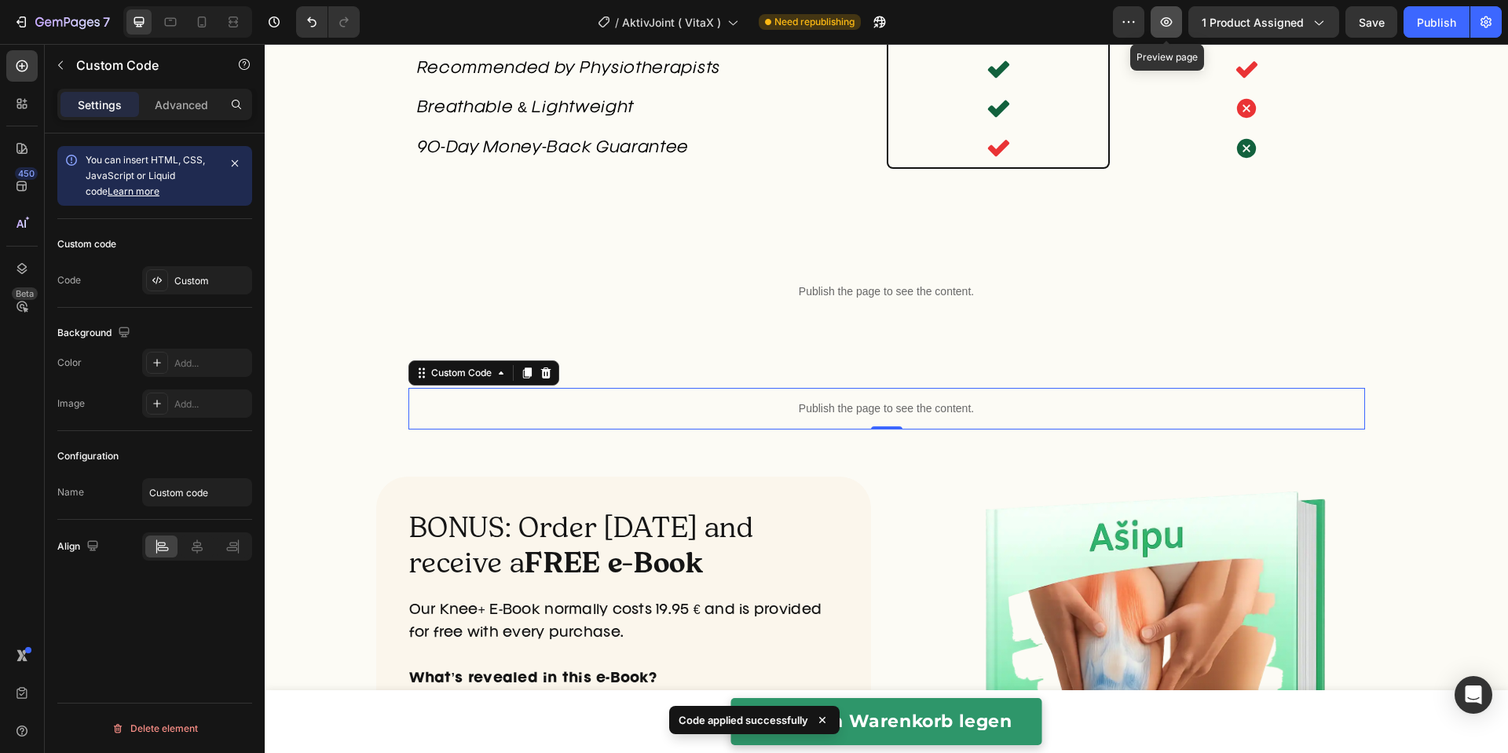
click at [1177, 27] on button "button" at bounding box center [1165, 21] width 31 height 31
click at [605, 417] on p "Publish the page to see the content." at bounding box center [886, 408] width 956 height 16
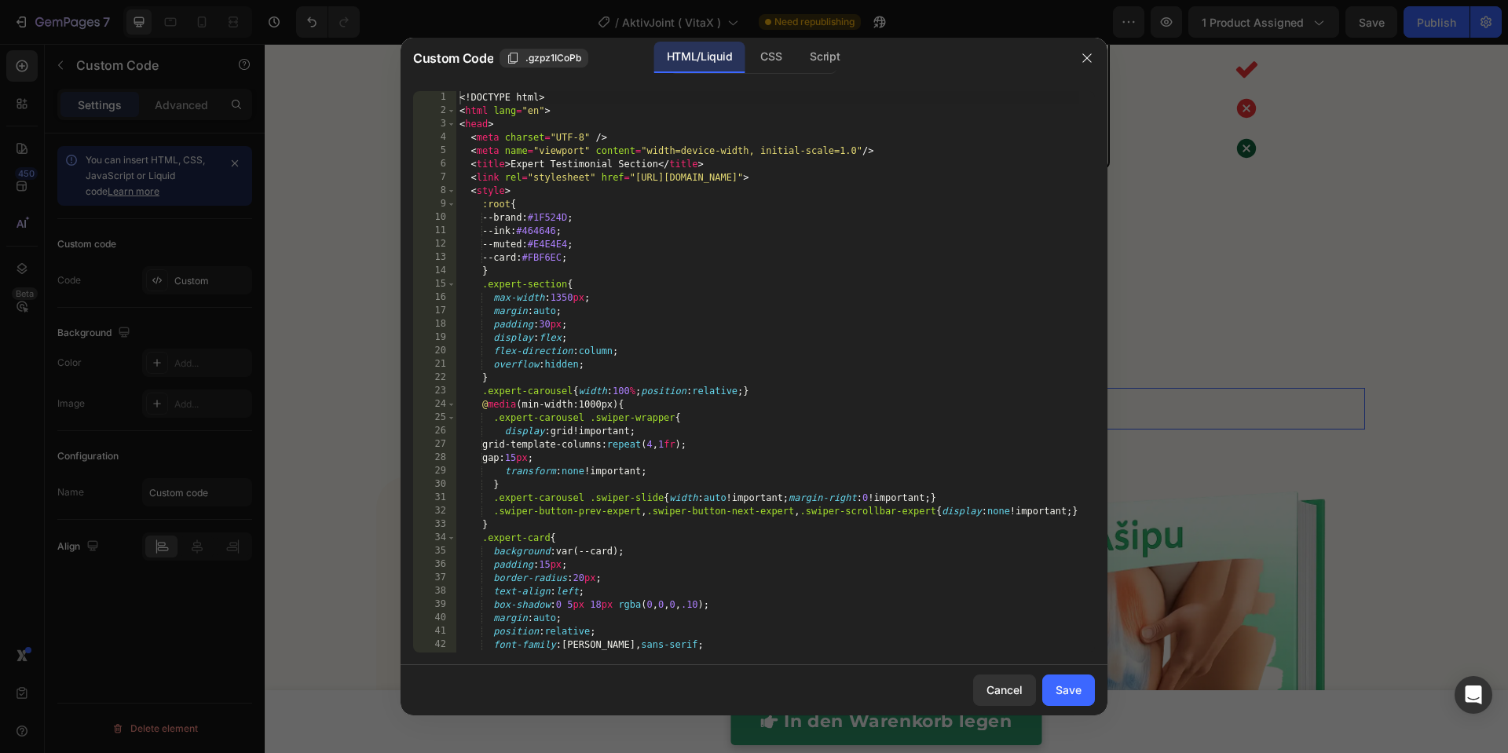
type textarea "display:grid!important;"
click at [607, 426] on div "<! DOCTYPE html > < html lang = "en" > < head > < meta charset = "UTF-8" /> < m…" at bounding box center [767, 385] width 623 height 588
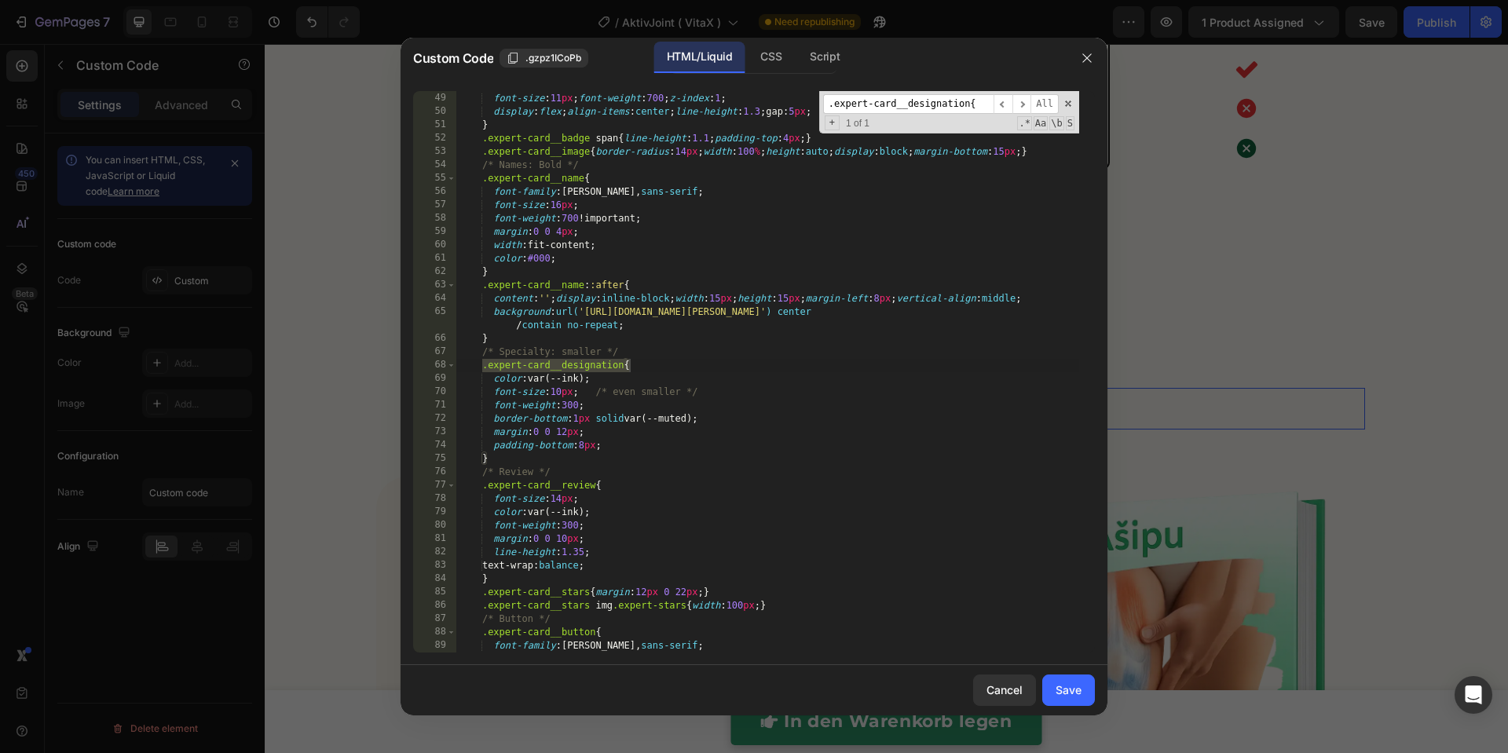
scroll to position [640, 0]
type input ".expert-card__designation{"
drag, startPoint x: 561, startPoint y: 396, endPoint x: 550, endPoint y: 392, distance: 11.7
click at [550, 392] on div "padding : 5 px 15 px ; border-radius : 14 px ; font-size : 11 px ; font-weight …" at bounding box center [767, 373] width 623 height 588
click at [587, 407] on div "padding : 5 px 15 px ; border-radius : 14 px ; font-size : 11 px ; font-weight …" at bounding box center [767, 373] width 623 height 588
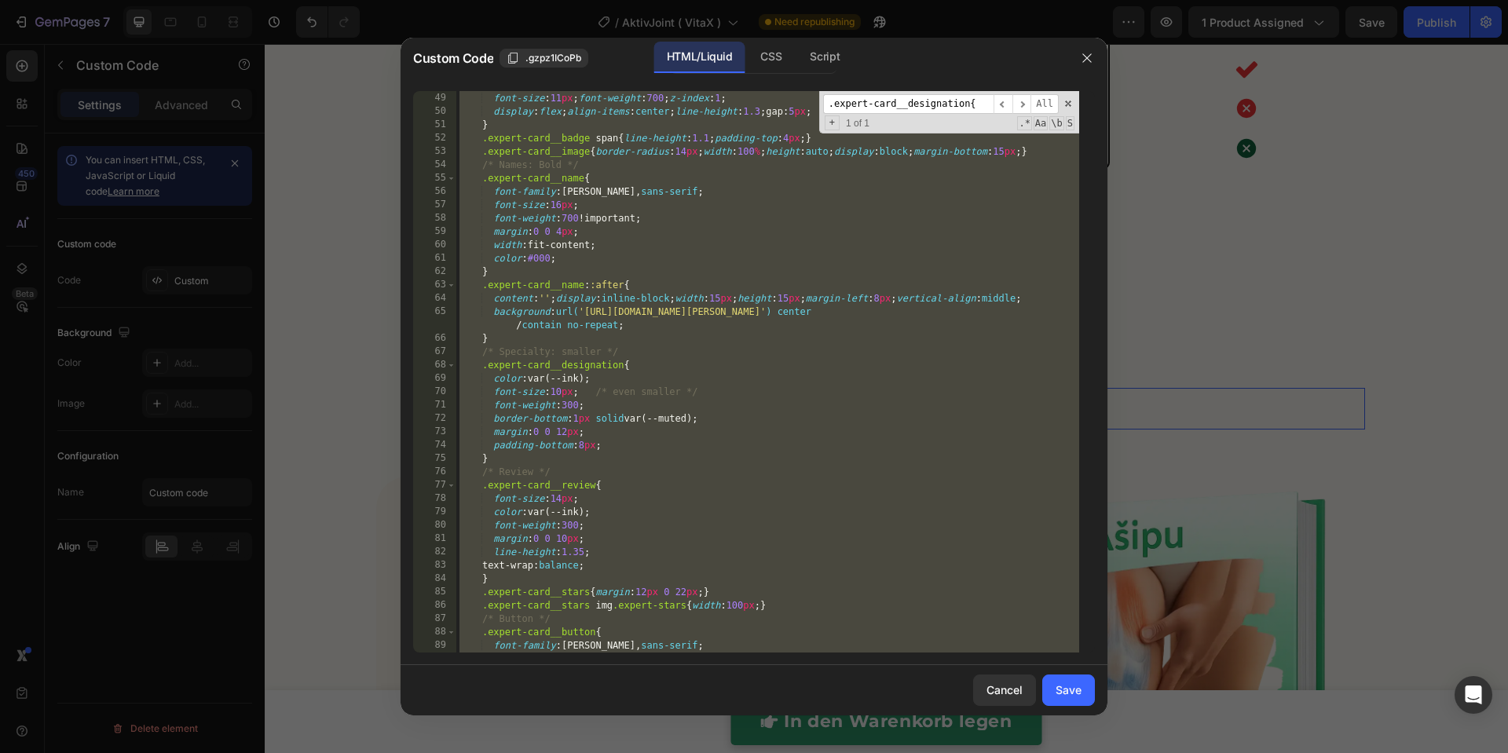
click at [732, 458] on div "padding : 5 px 15 px ; border-radius : 14 px ; font-size : 11 px ; font-weight …" at bounding box center [767, 373] width 623 height 588
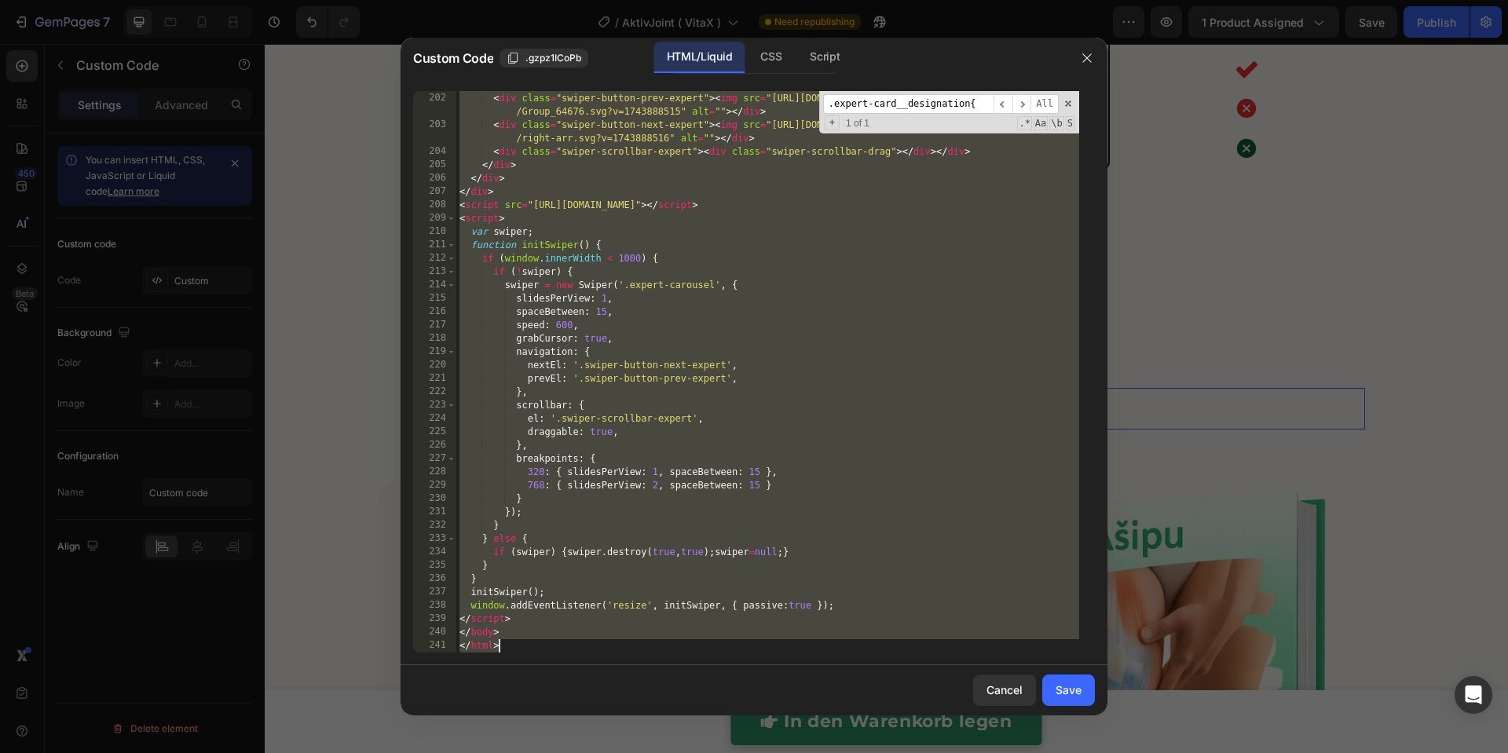
paste textarea
type textarea "</html>"
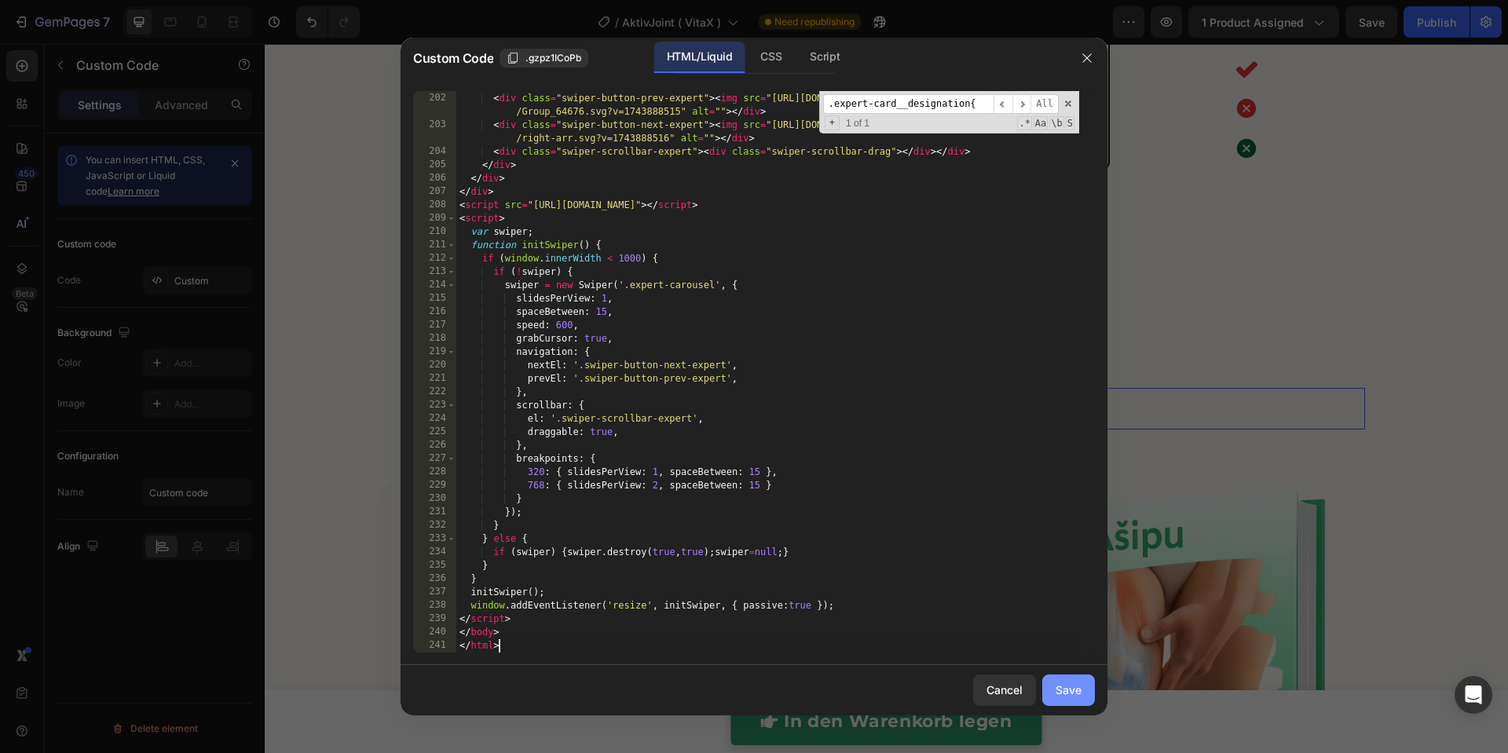
click at [1073, 696] on div "Save" at bounding box center [1068, 690] width 26 height 16
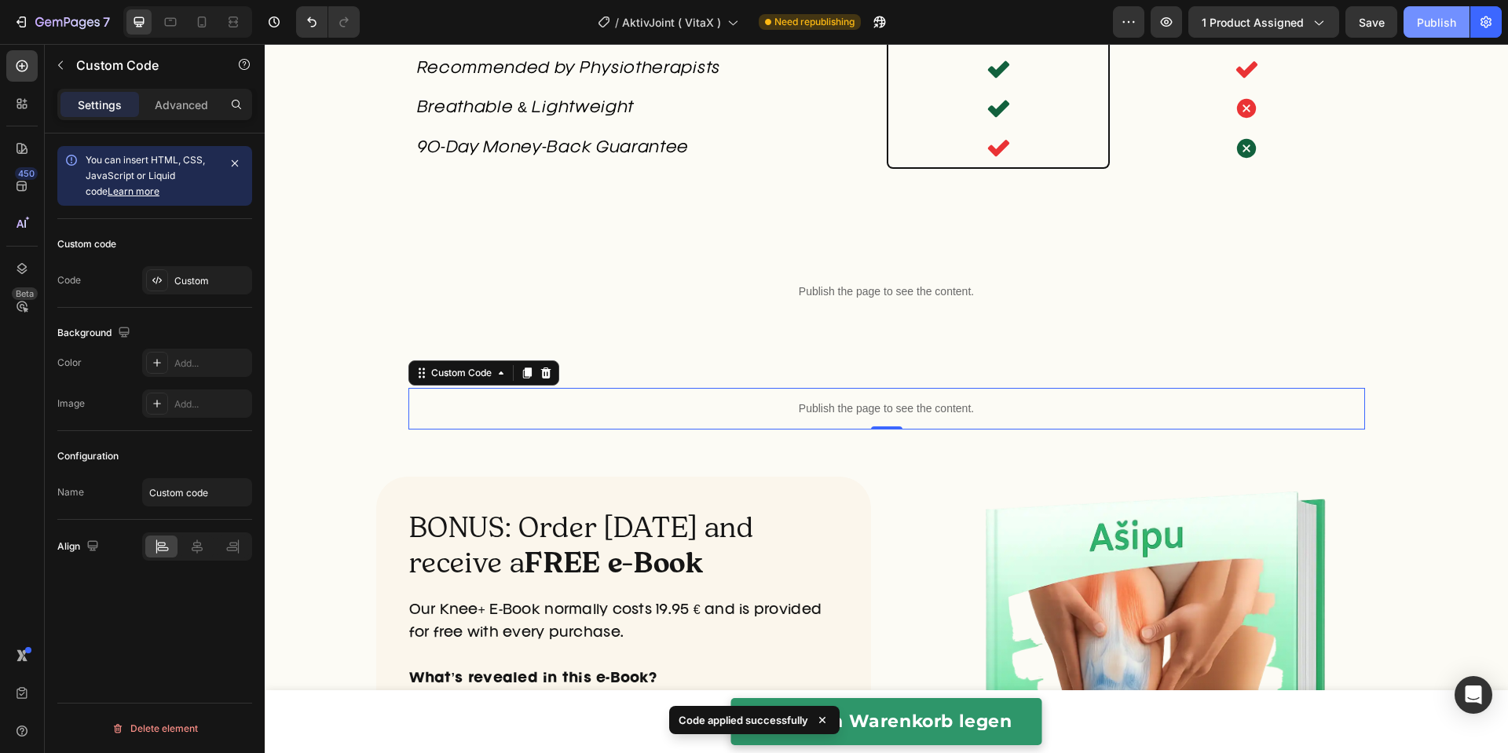
click at [1427, 24] on div "Publish" at bounding box center [1436, 22] width 39 height 16
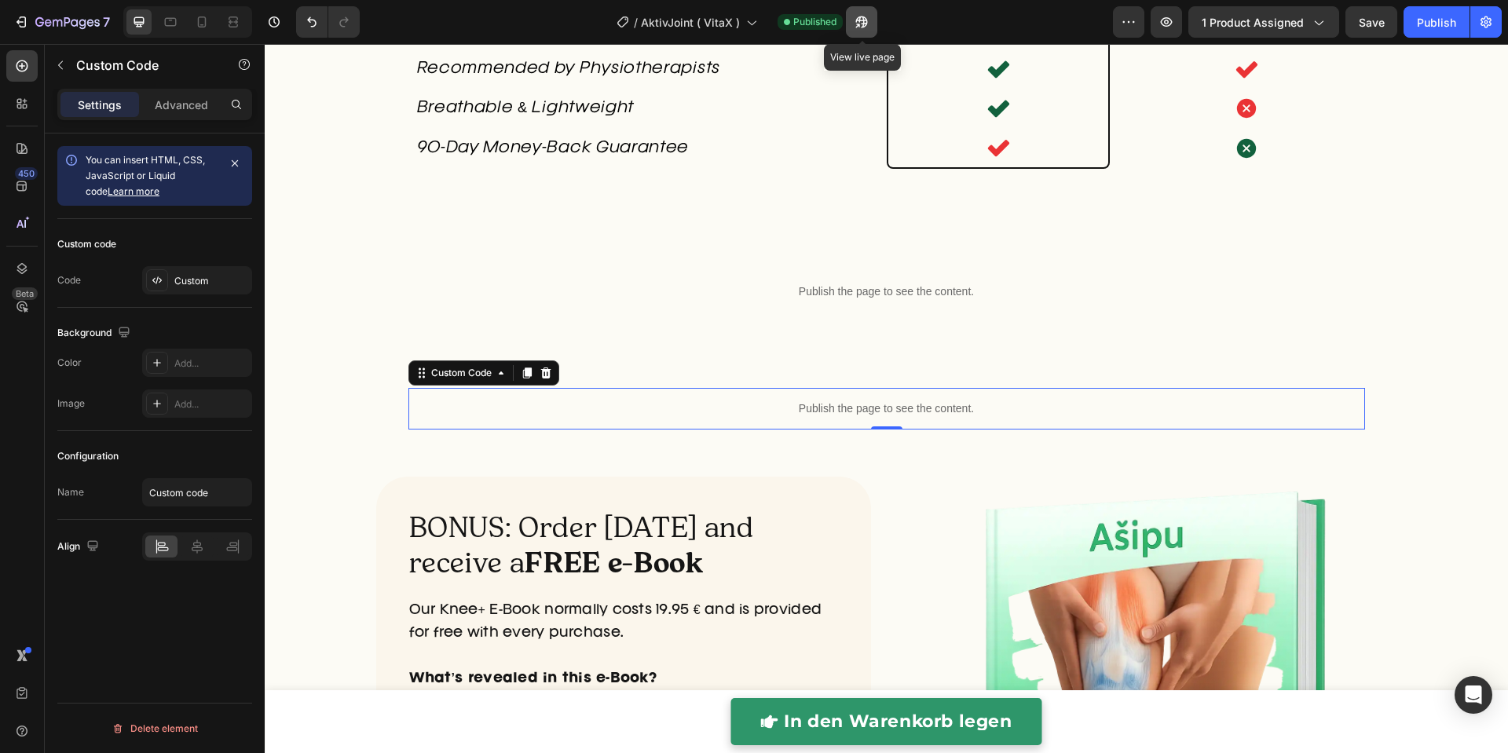
click at [861, 22] on icon "button" at bounding box center [862, 22] width 16 height 16
click at [700, 417] on p "Publish the page to see the content." at bounding box center [886, 408] width 956 height 16
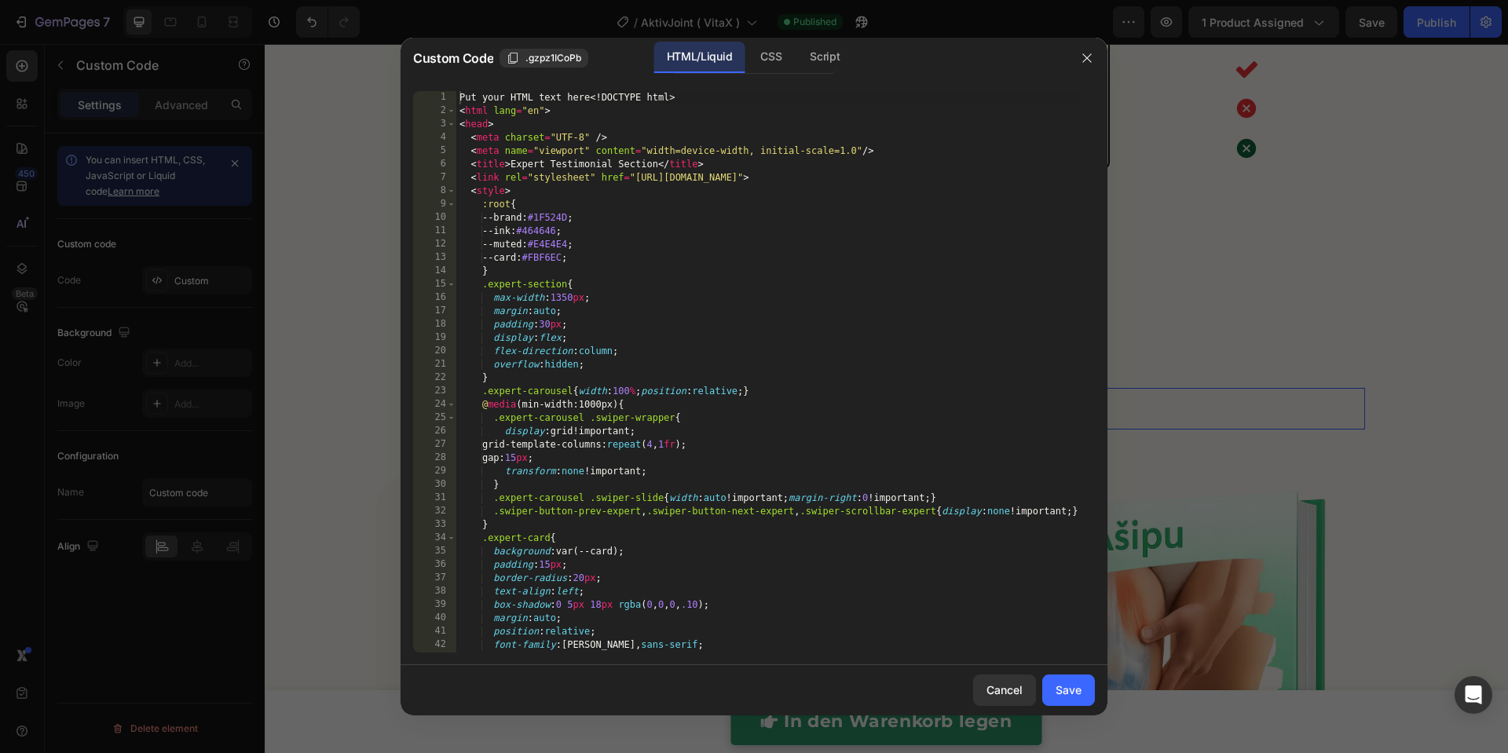
click at [700, 435] on div "Put your HTML text here <! DOCTYPE html > < html lang = "en" > < head > < meta …" at bounding box center [767, 385] width 623 height 588
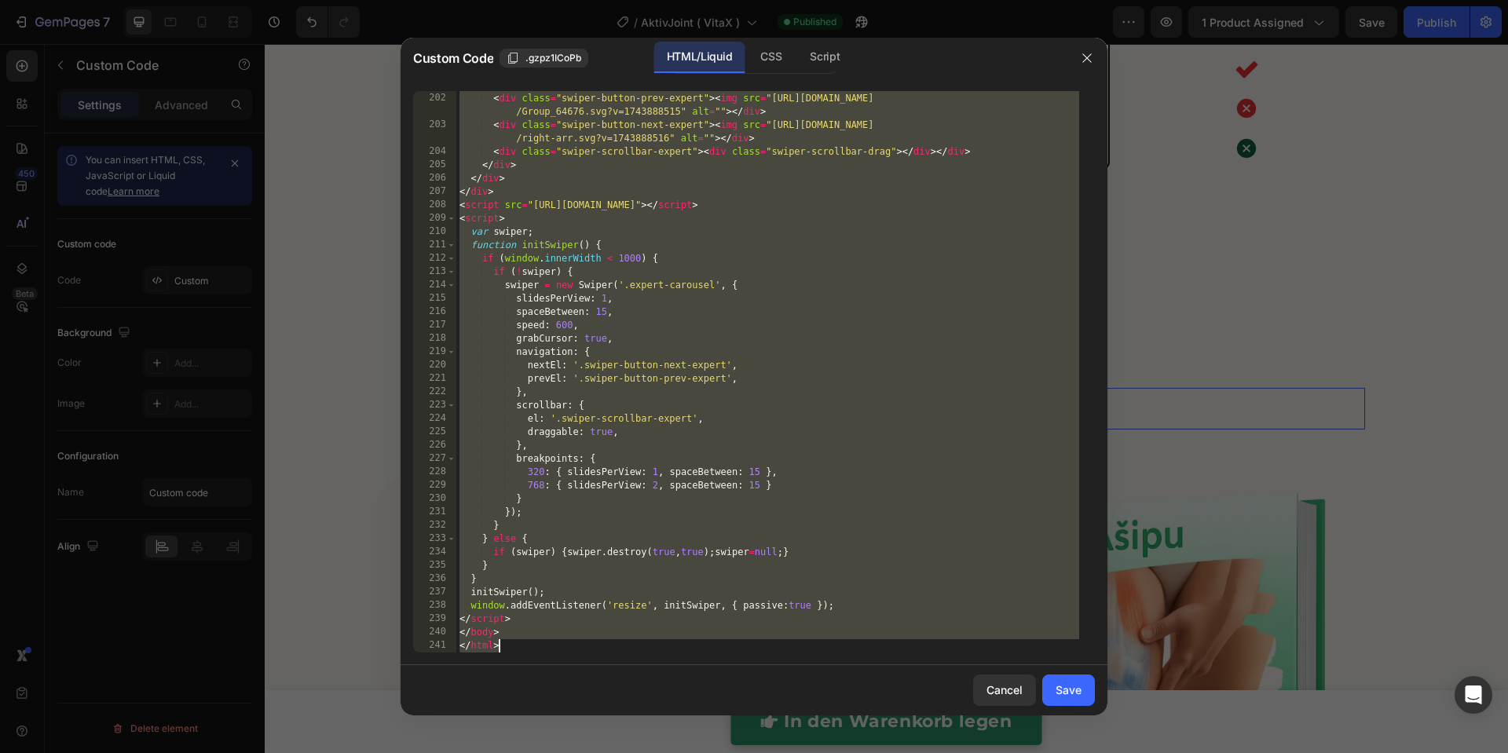
paste textarea
type textarea "</html>"
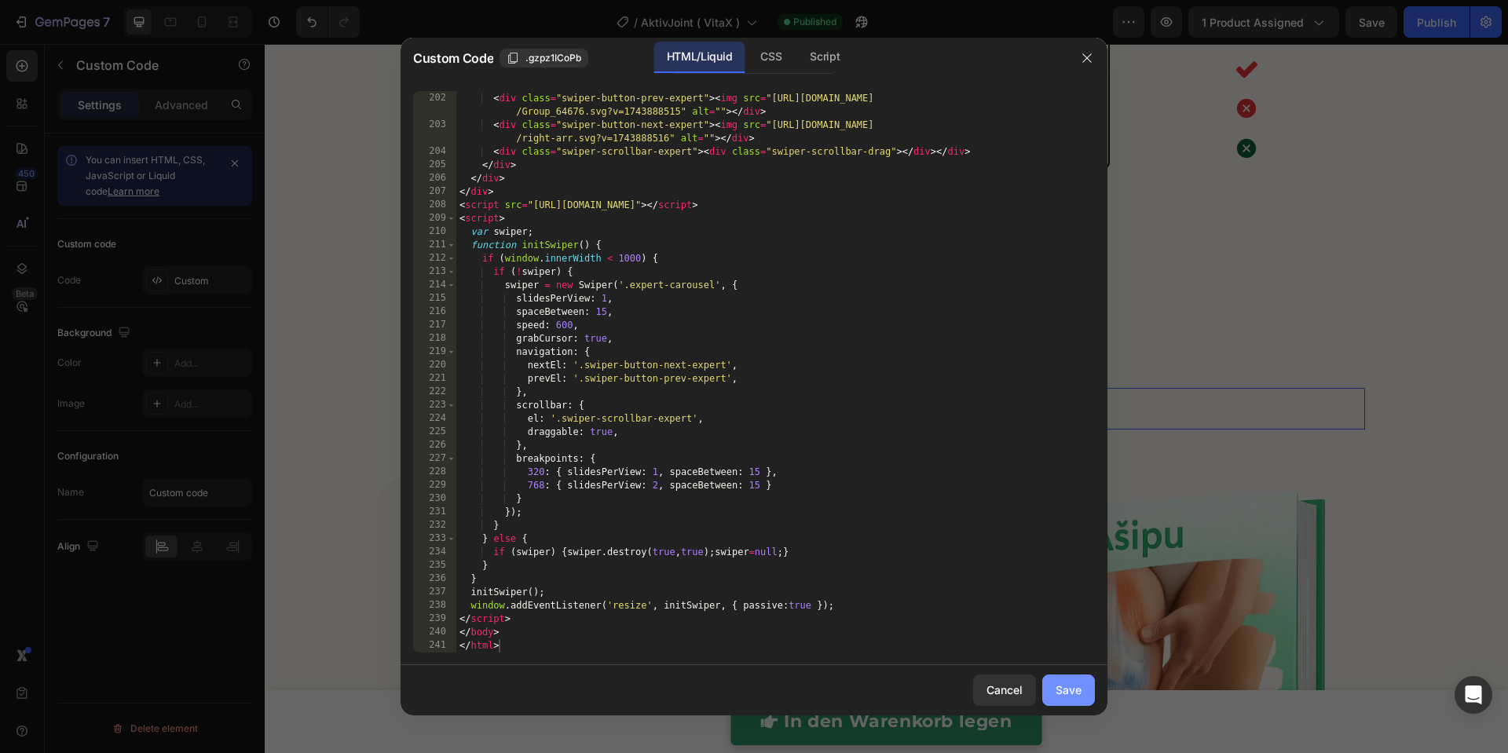
click at [1064, 695] on div "Save" at bounding box center [1068, 690] width 26 height 16
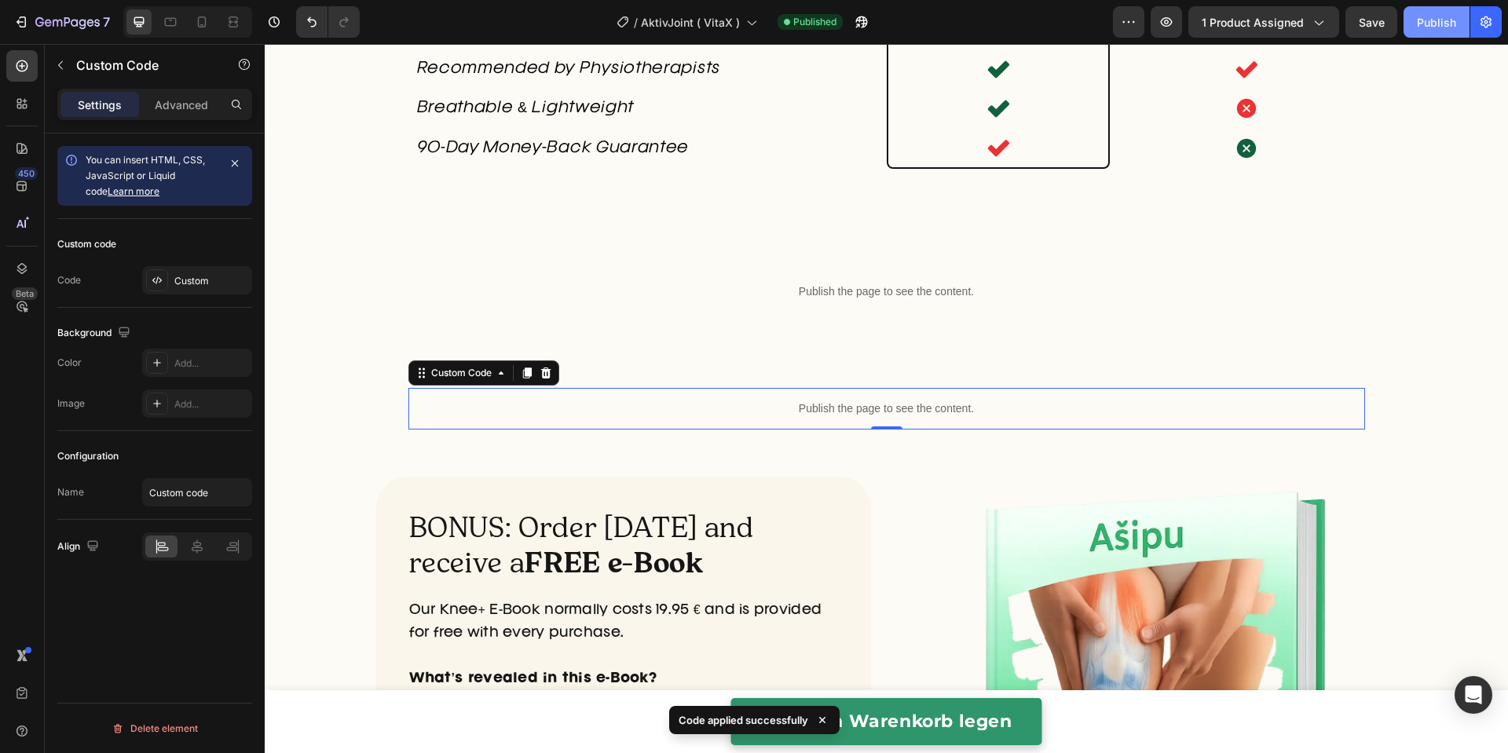
click at [1413, 31] on button "Publish" at bounding box center [1436, 21] width 66 height 31
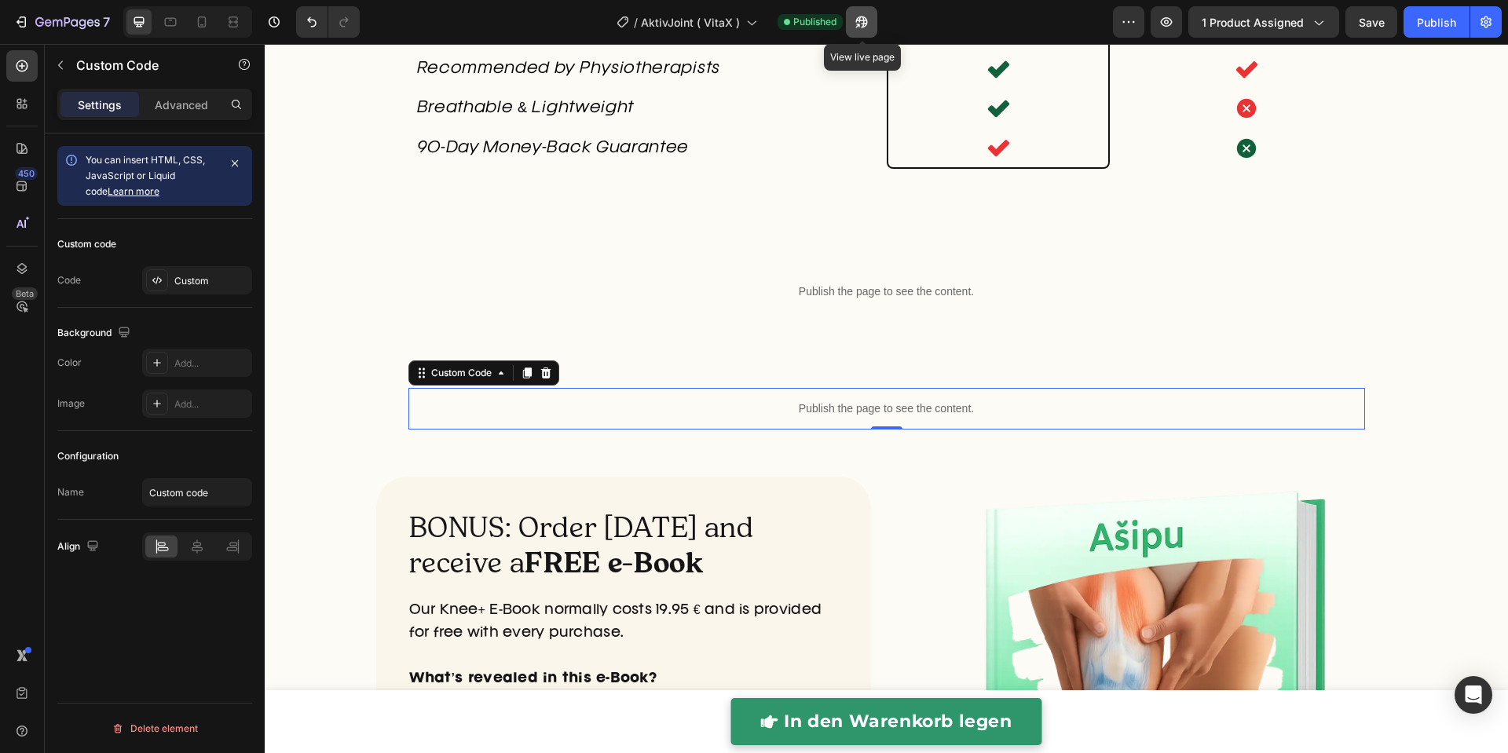
click at [859, 24] on icon "button" at bounding box center [857, 26] width 4 height 4
click at [103, 21] on p "7" at bounding box center [106, 22] width 7 height 19
